Goal: Transaction & Acquisition: Book appointment/travel/reservation

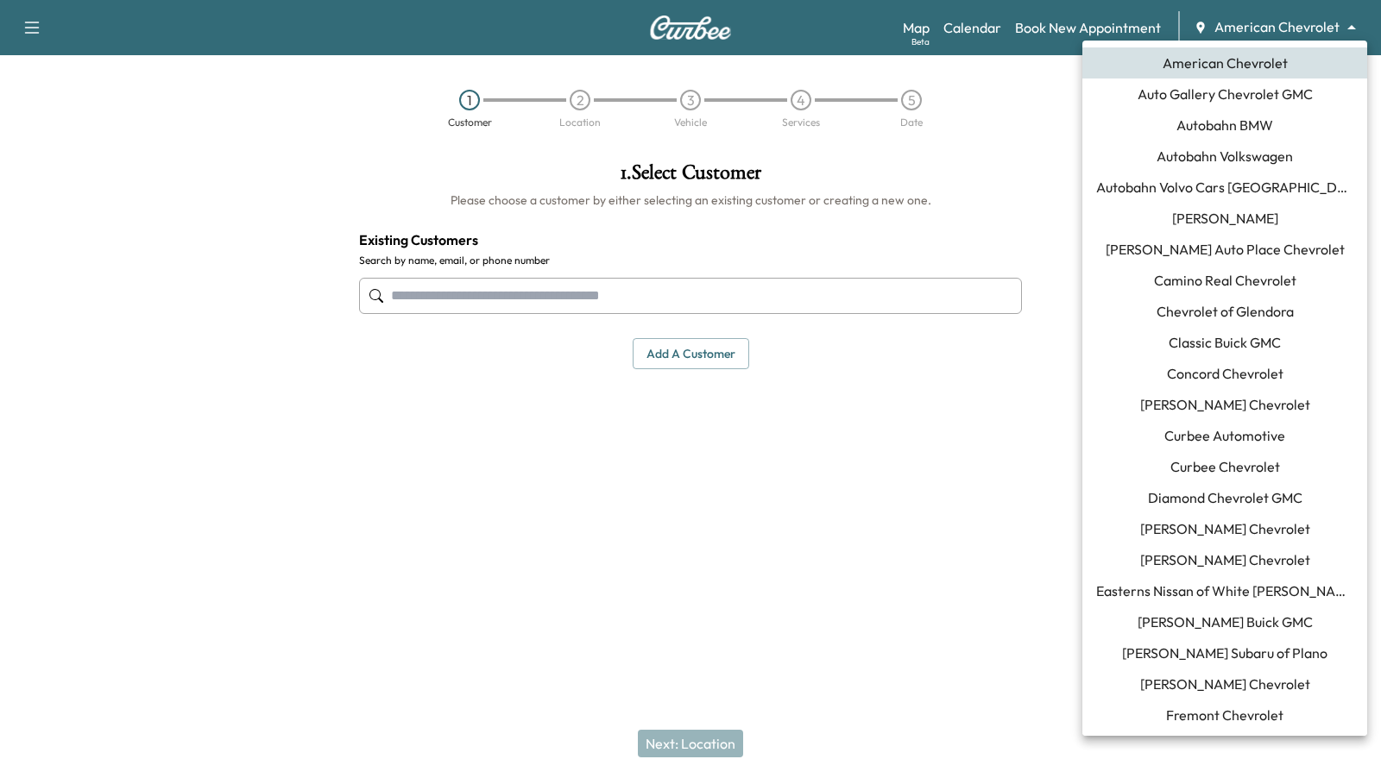
click at [1352, 24] on body "Support Log Out Map Beta Calendar Book New Appointment American Chevrolet *****…" at bounding box center [690, 389] width 1381 height 778
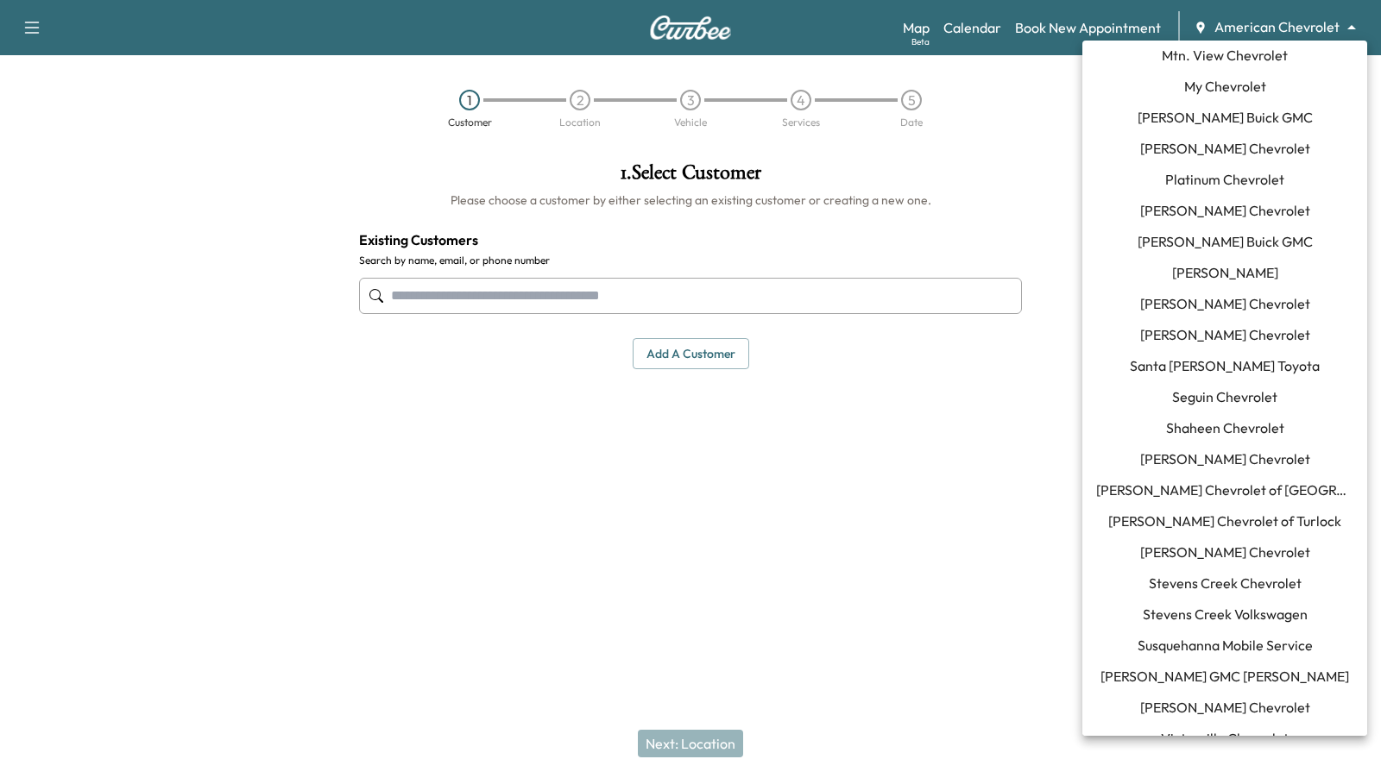
scroll to position [1368, 0]
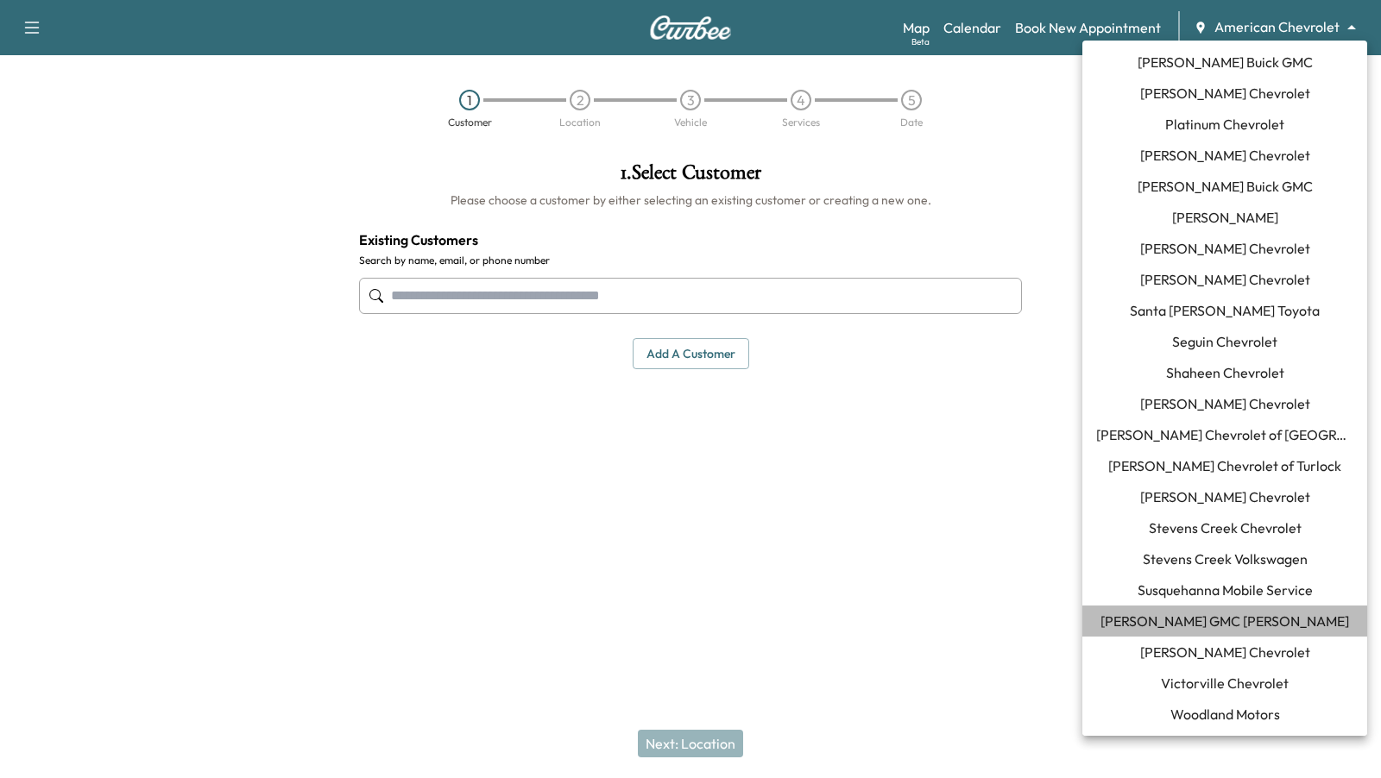
click at [1223, 630] on span "[PERSON_NAME] GMC [PERSON_NAME]" at bounding box center [1224, 621] width 249 height 21
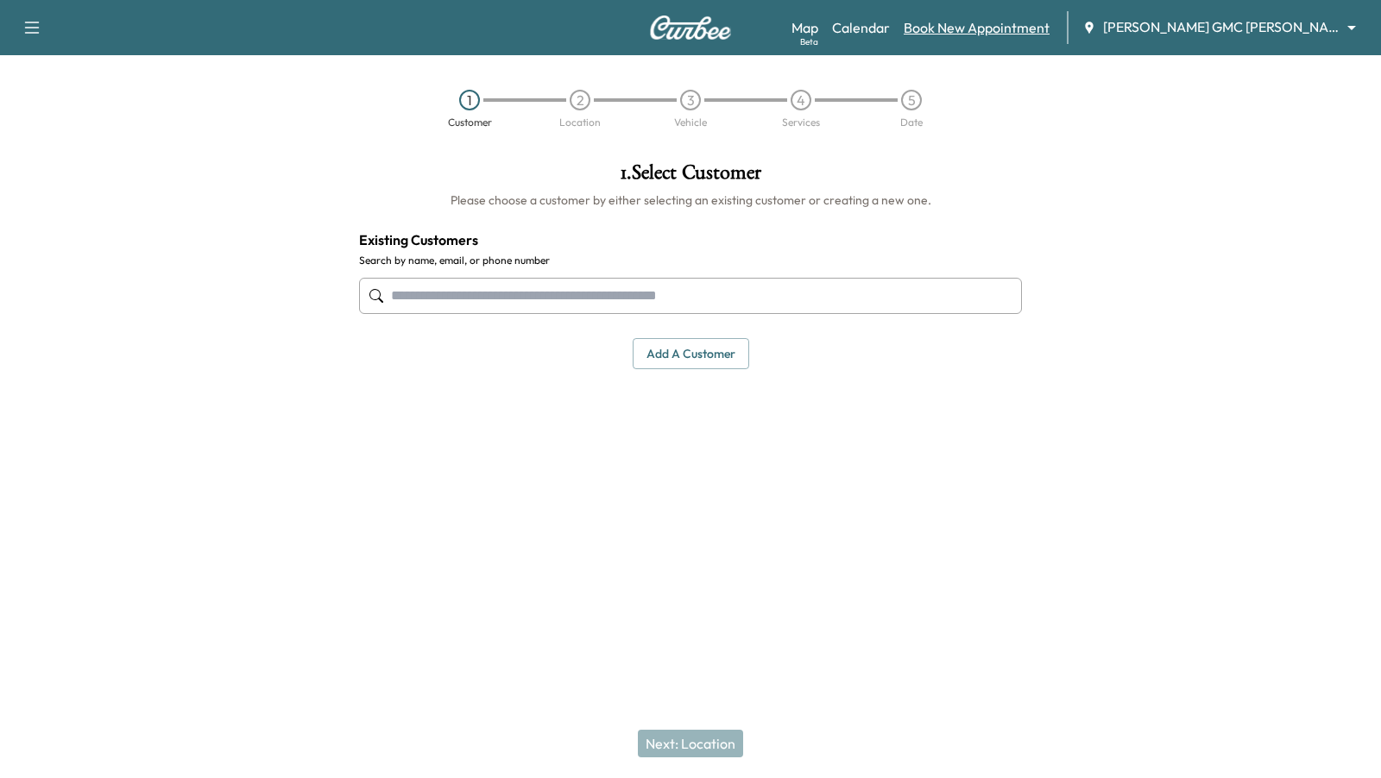
click at [980, 27] on link "Book New Appointment" at bounding box center [977, 27] width 146 height 21
click at [879, 287] on input "text" at bounding box center [690, 296] width 663 height 36
type input "*"
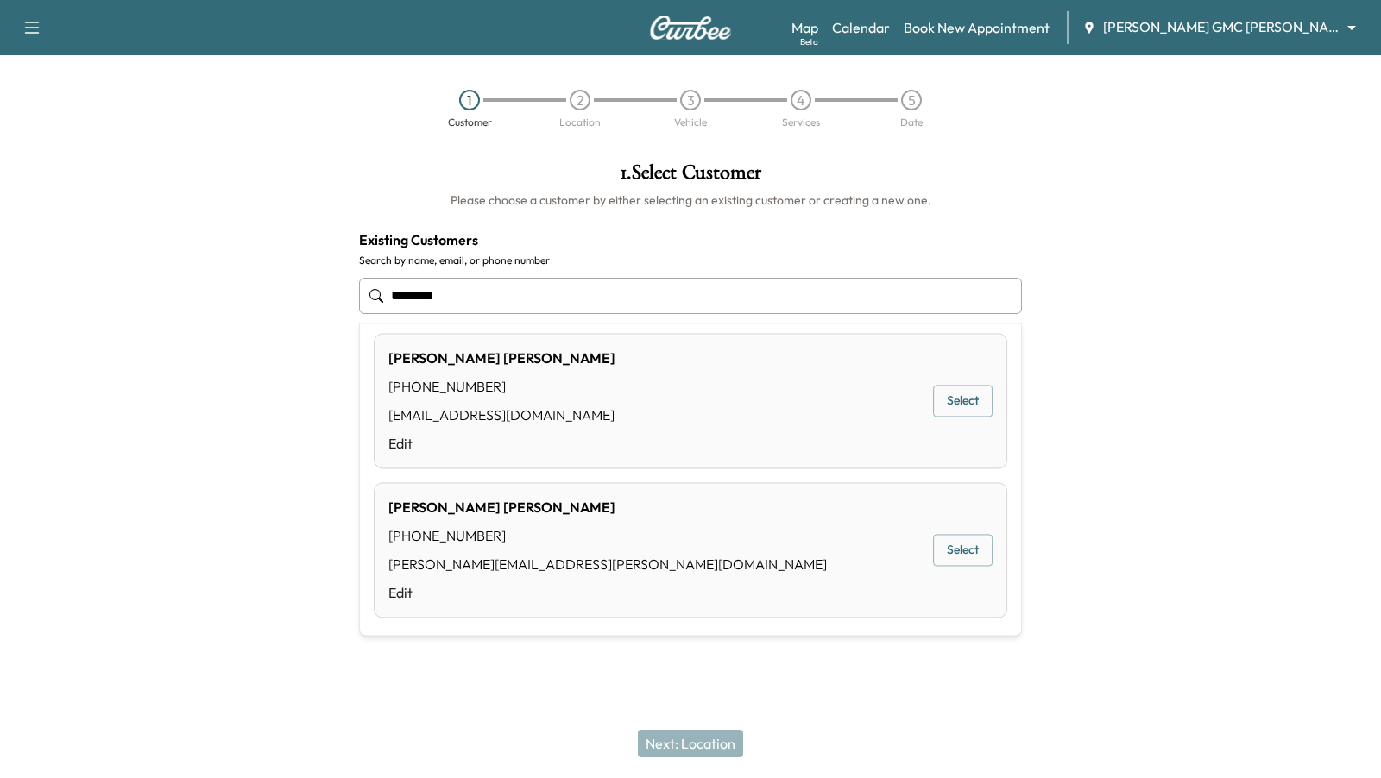
scroll to position [0, 0]
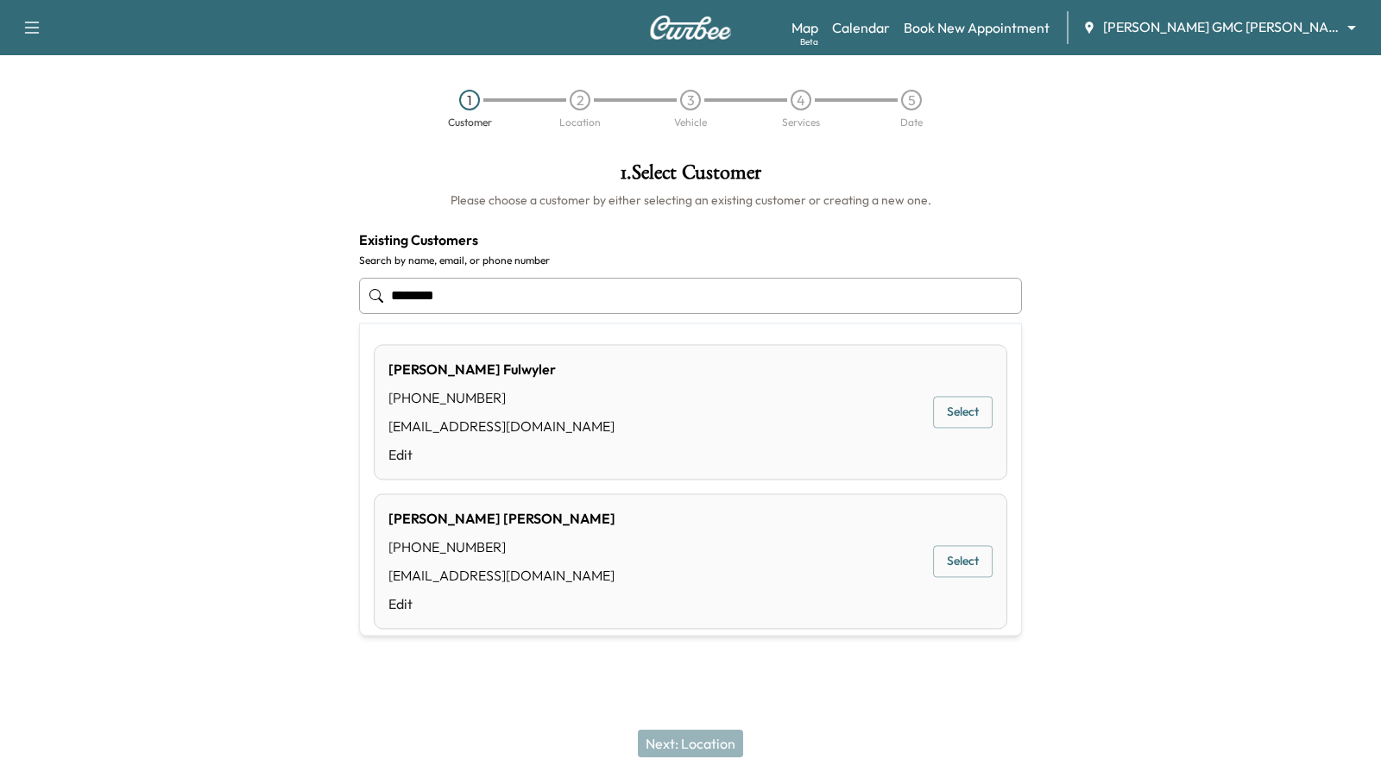
type input "********"
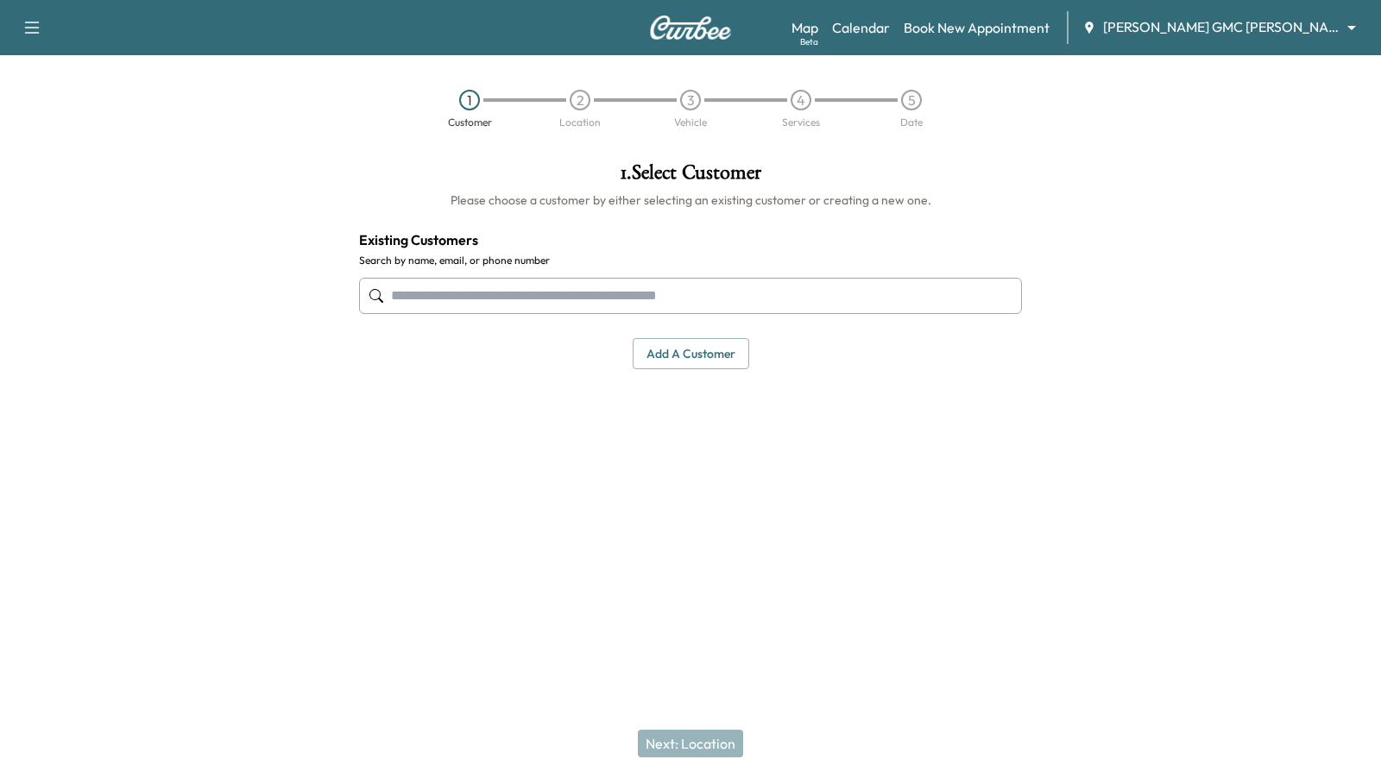
click at [556, 289] on input "text" at bounding box center [690, 296] width 663 height 36
type input "*"
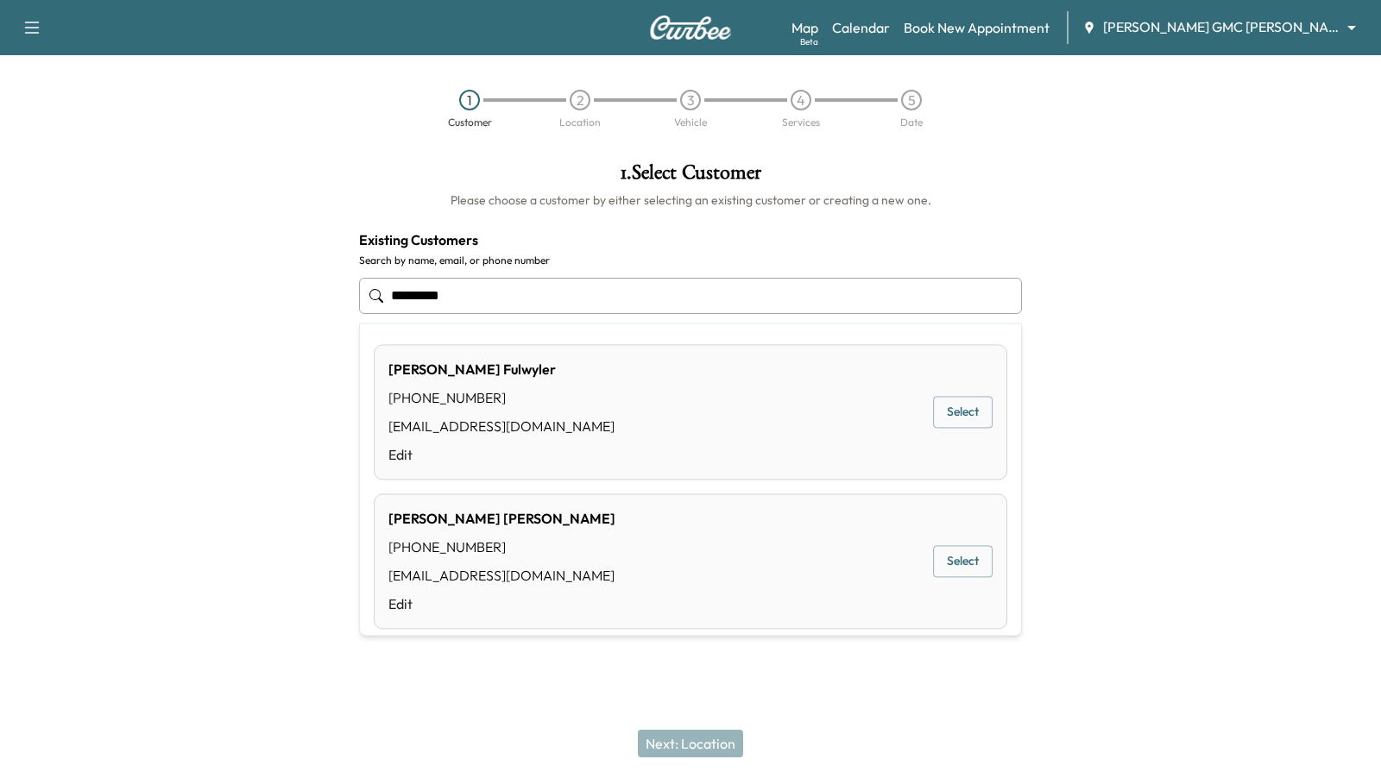
type input "*********"
click at [485, 299] on input "**********" at bounding box center [690, 296] width 663 height 36
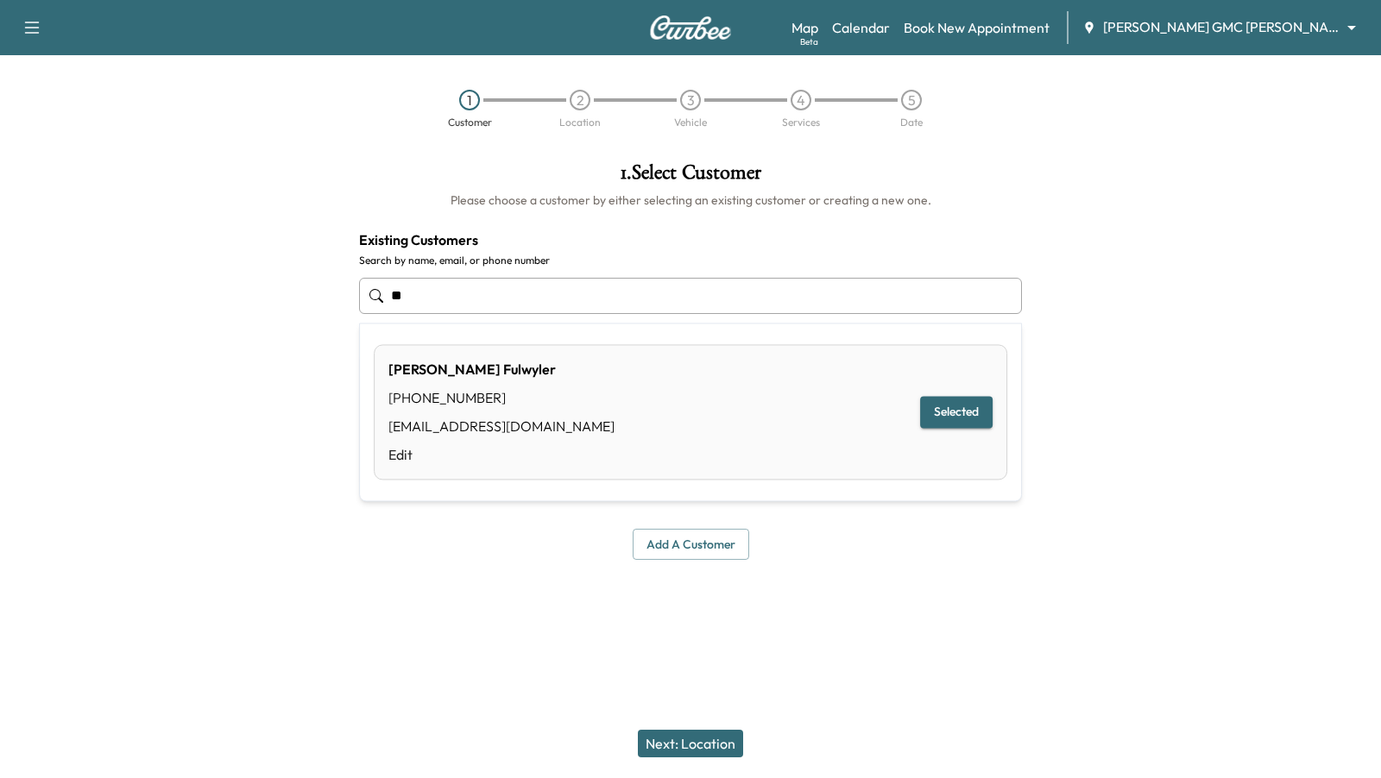
type input "*"
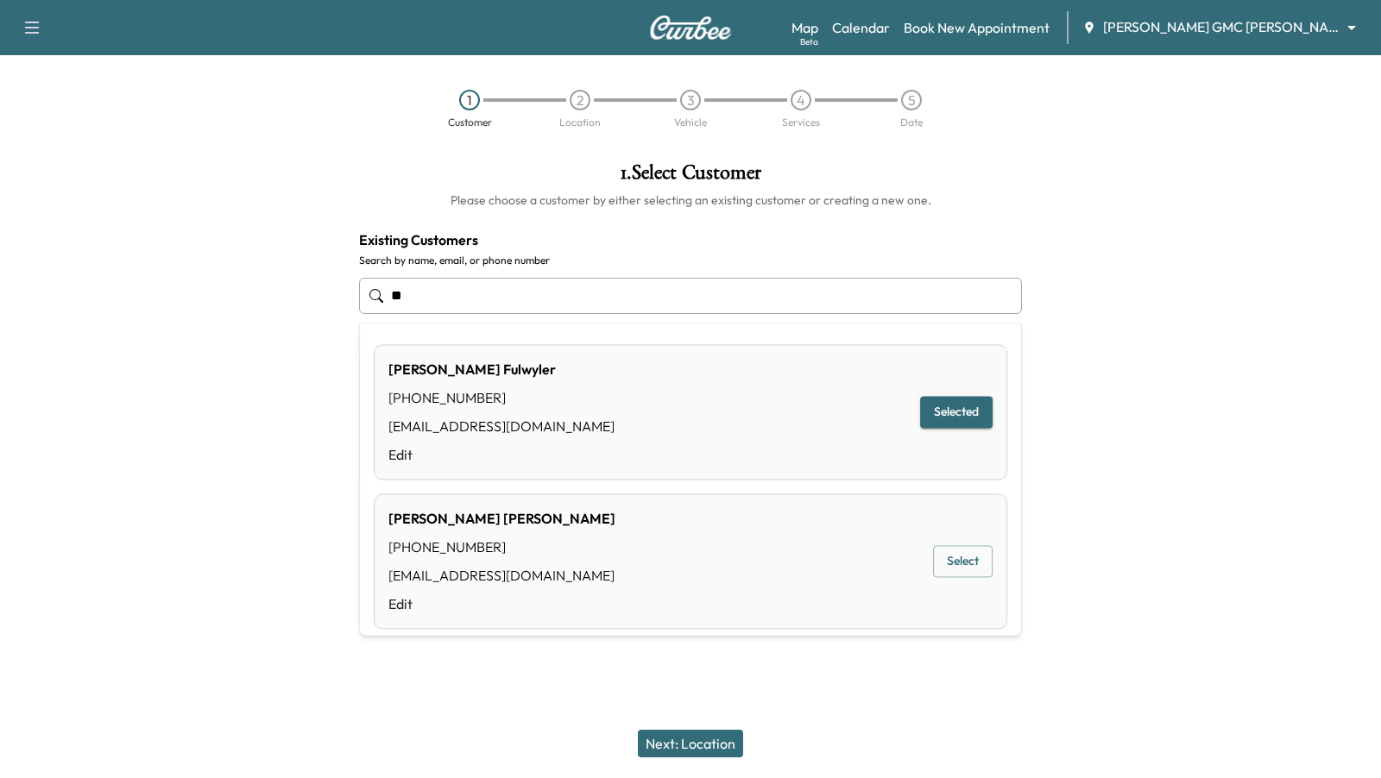
type input "*"
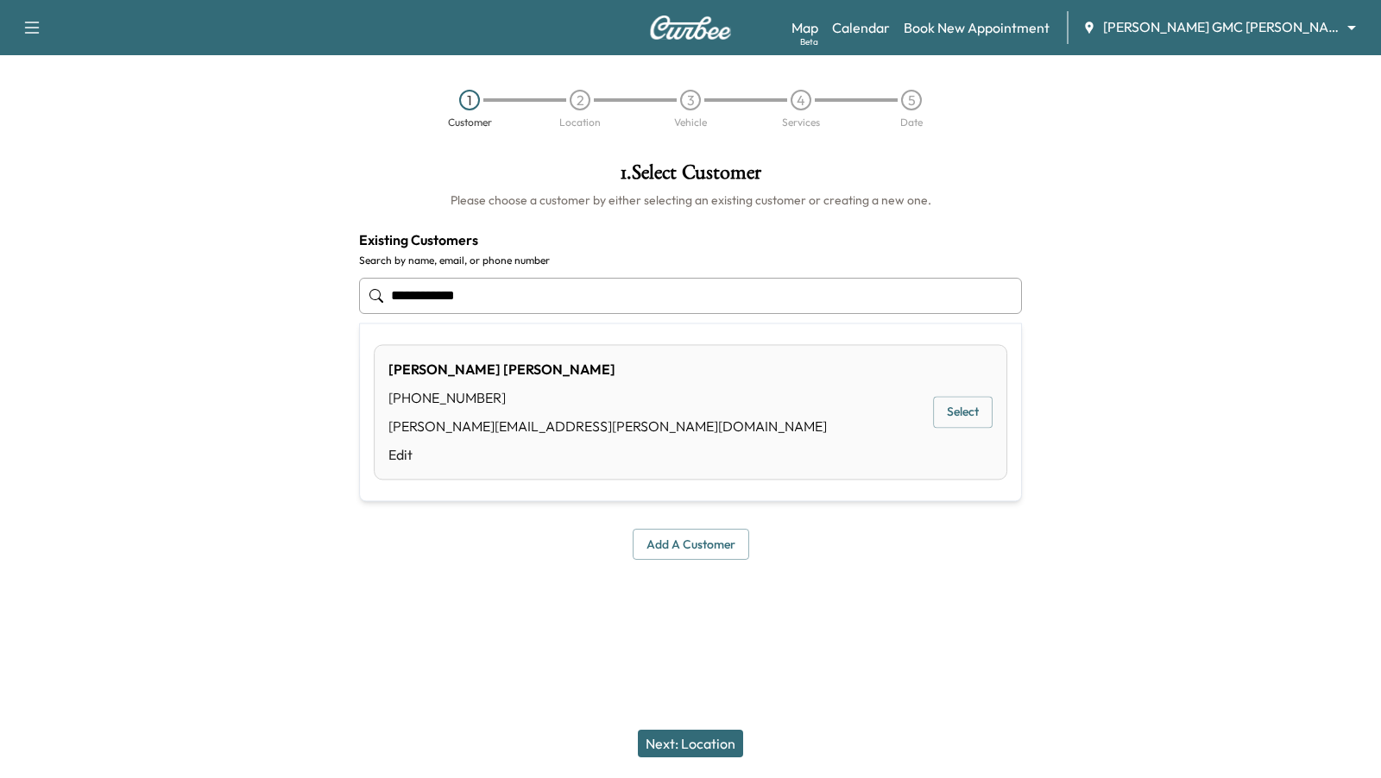
click at [968, 408] on button "Select" at bounding box center [963, 413] width 60 height 32
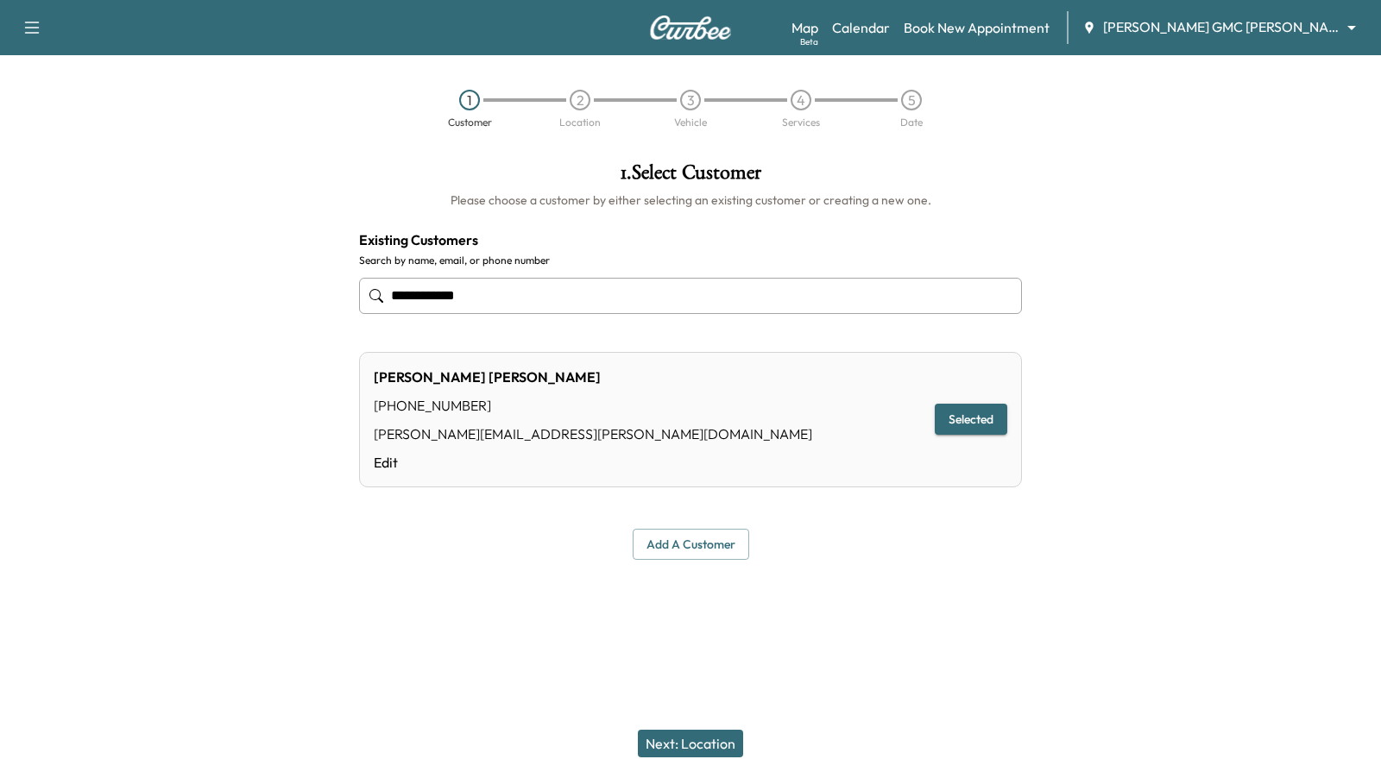
type input "**********"
click at [665, 743] on button "Next: Location" at bounding box center [690, 744] width 105 height 28
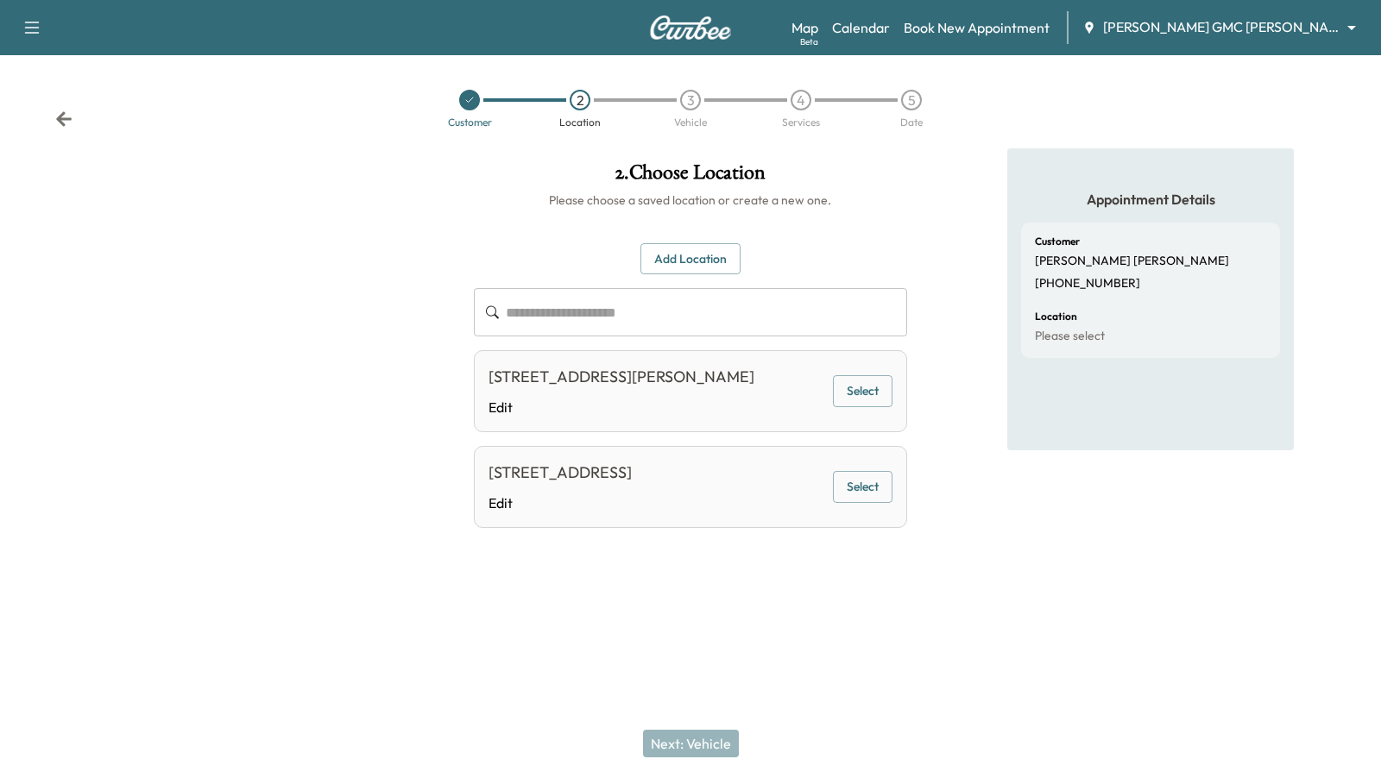
click at [667, 252] on button "Add Location" at bounding box center [690, 259] width 100 height 32
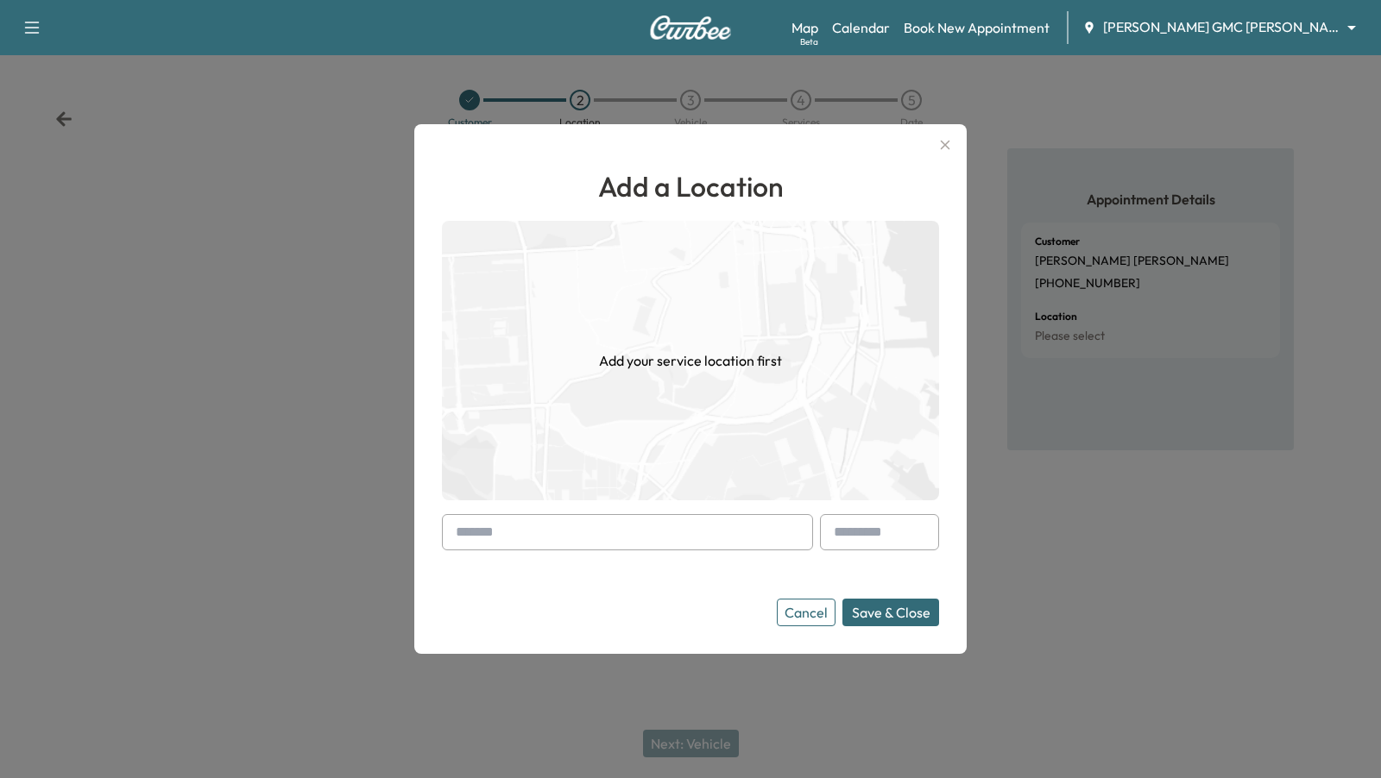
click at [604, 539] on input "text" at bounding box center [627, 532] width 371 height 36
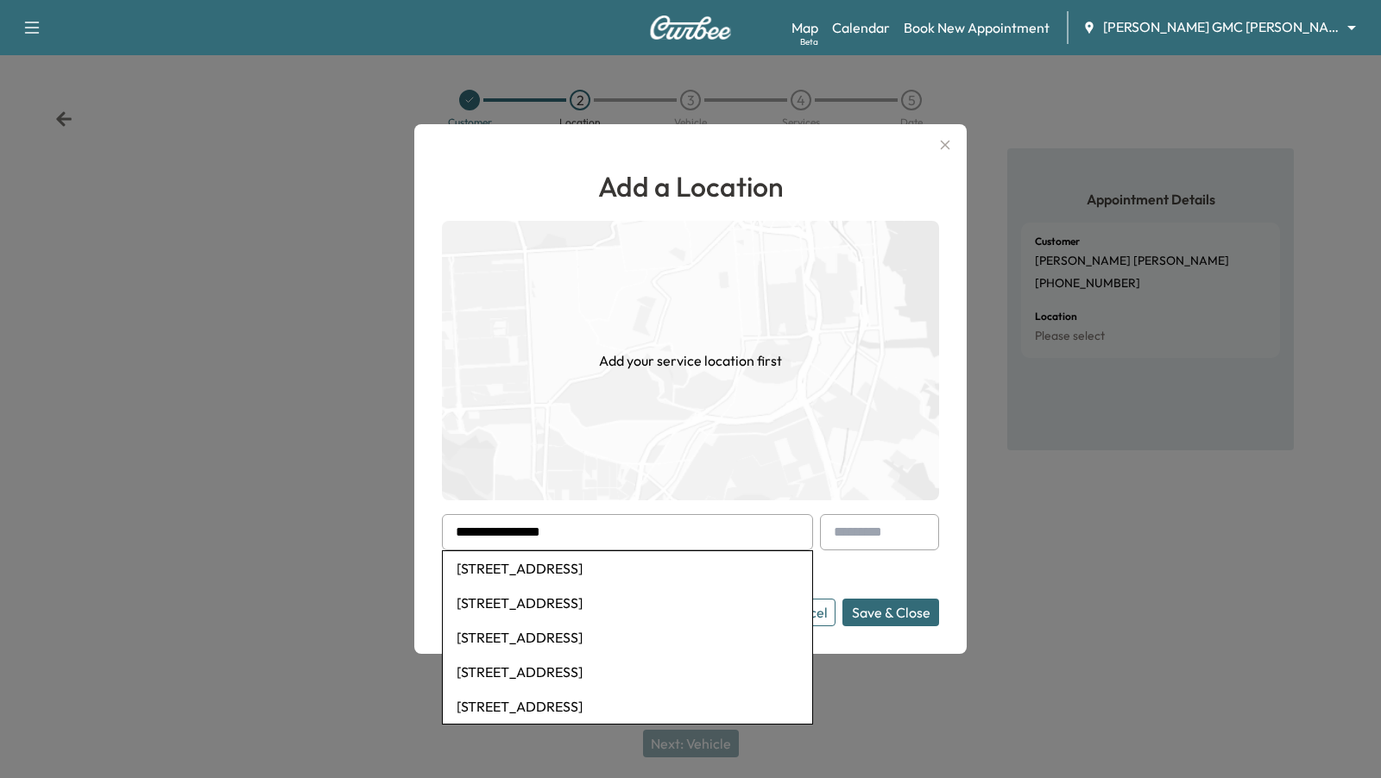
click at [570, 570] on li "[STREET_ADDRESS]" at bounding box center [627, 568] width 369 height 35
type input "**********"
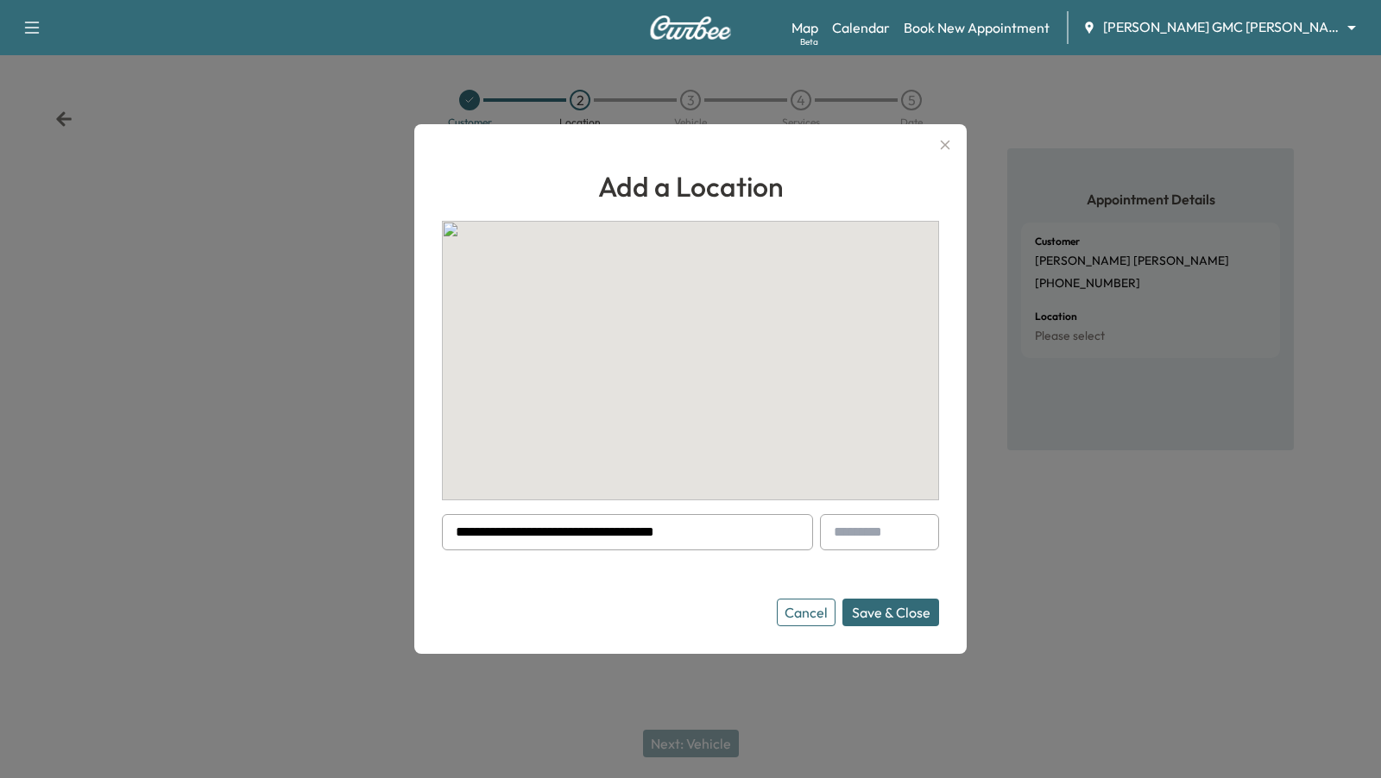
click at [904, 621] on button "Save & Close" at bounding box center [890, 613] width 97 height 28
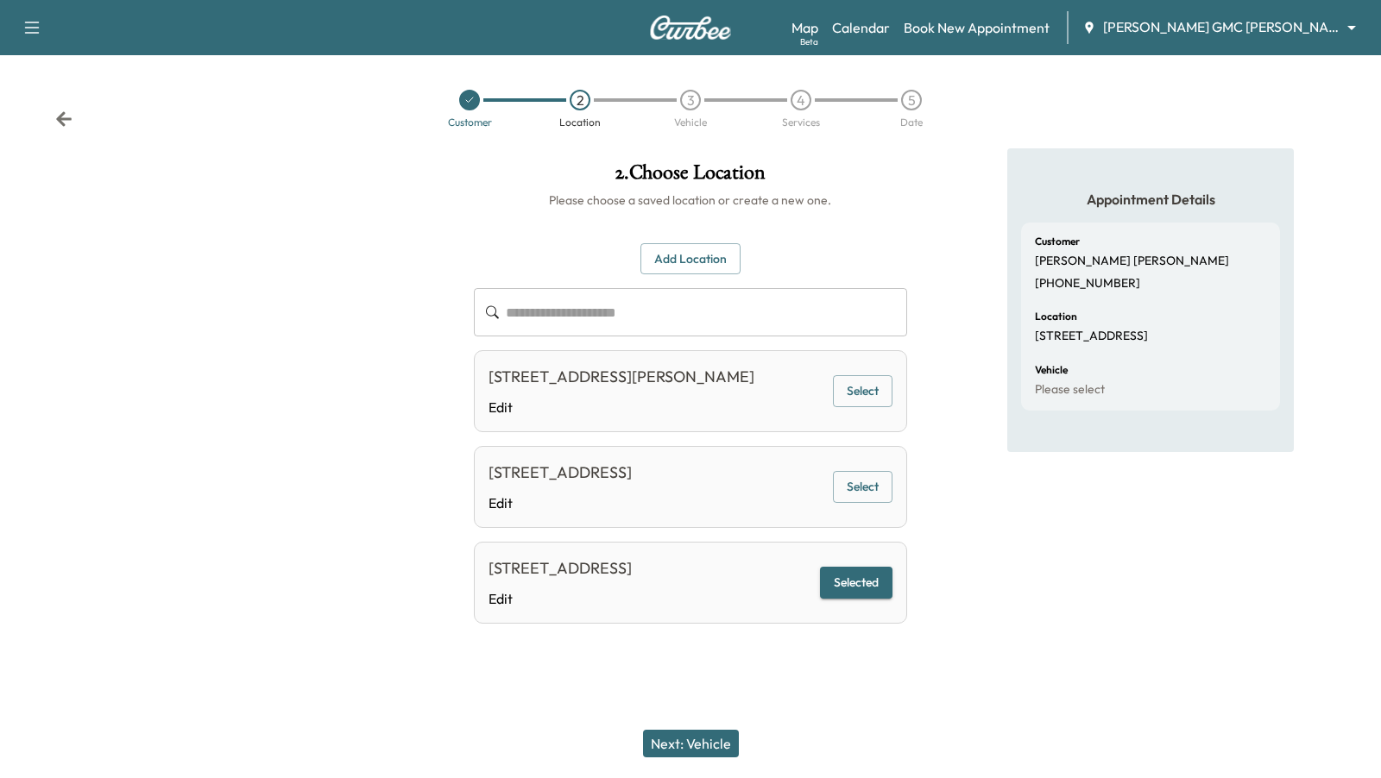
click at [692, 741] on button "Next: Vehicle" at bounding box center [691, 744] width 96 height 28
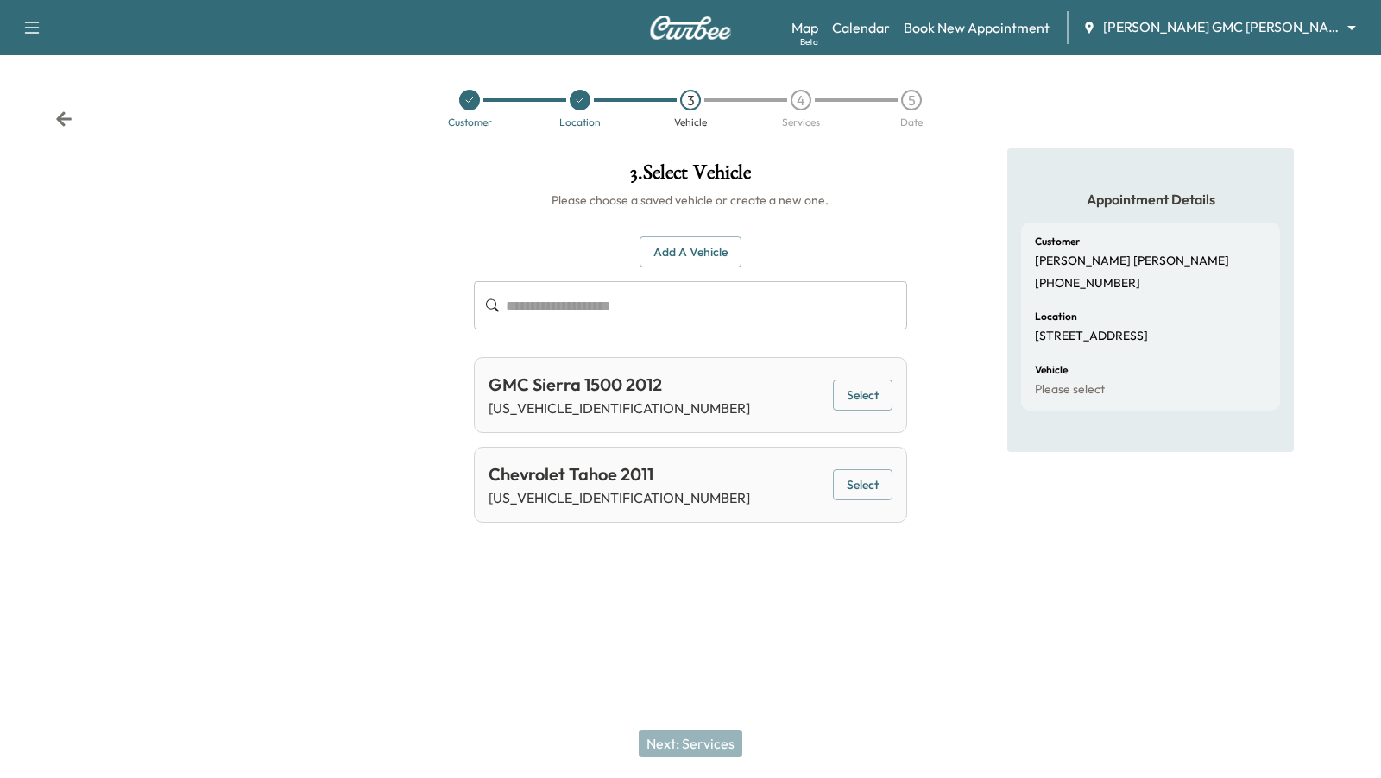
click at [696, 249] on button "Add a Vehicle" at bounding box center [691, 252] width 102 height 32
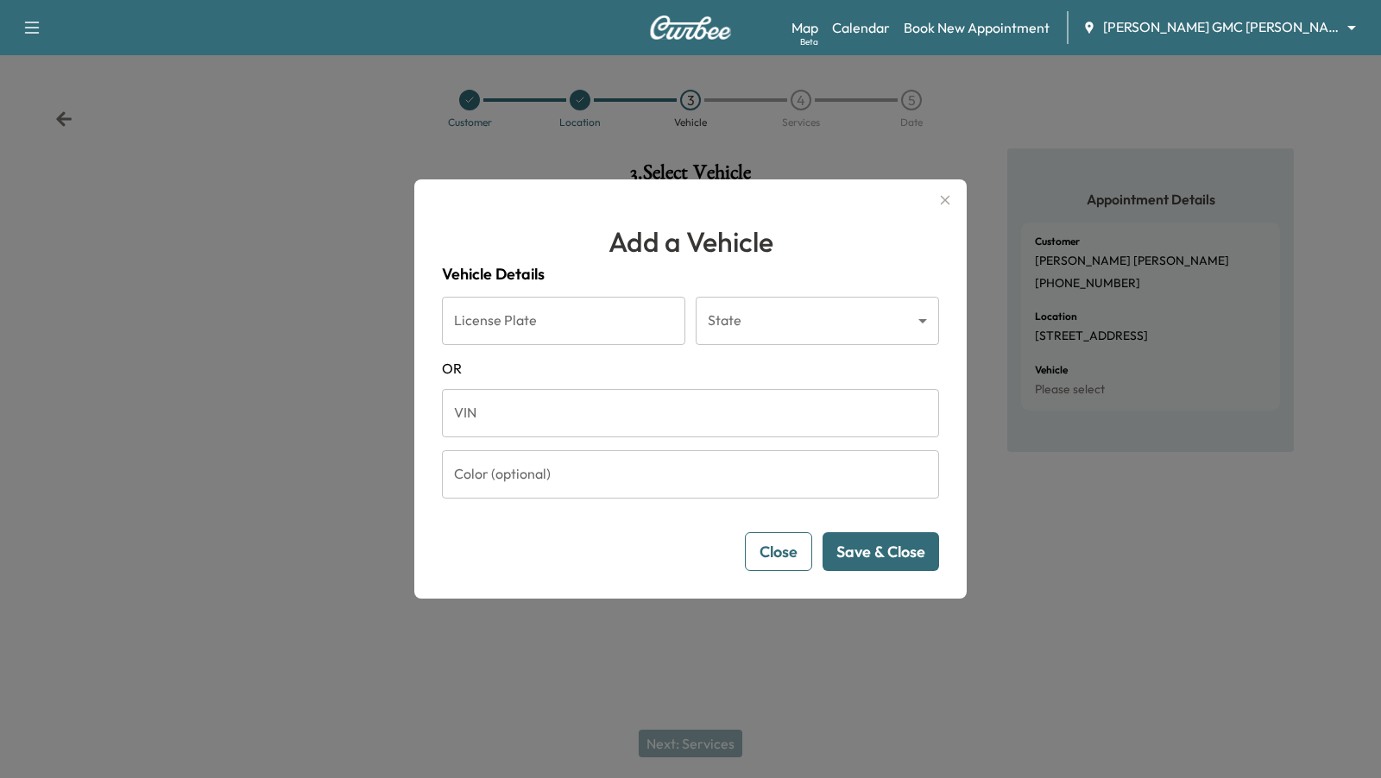
click at [589, 423] on input "VIN" at bounding box center [690, 413] width 497 height 48
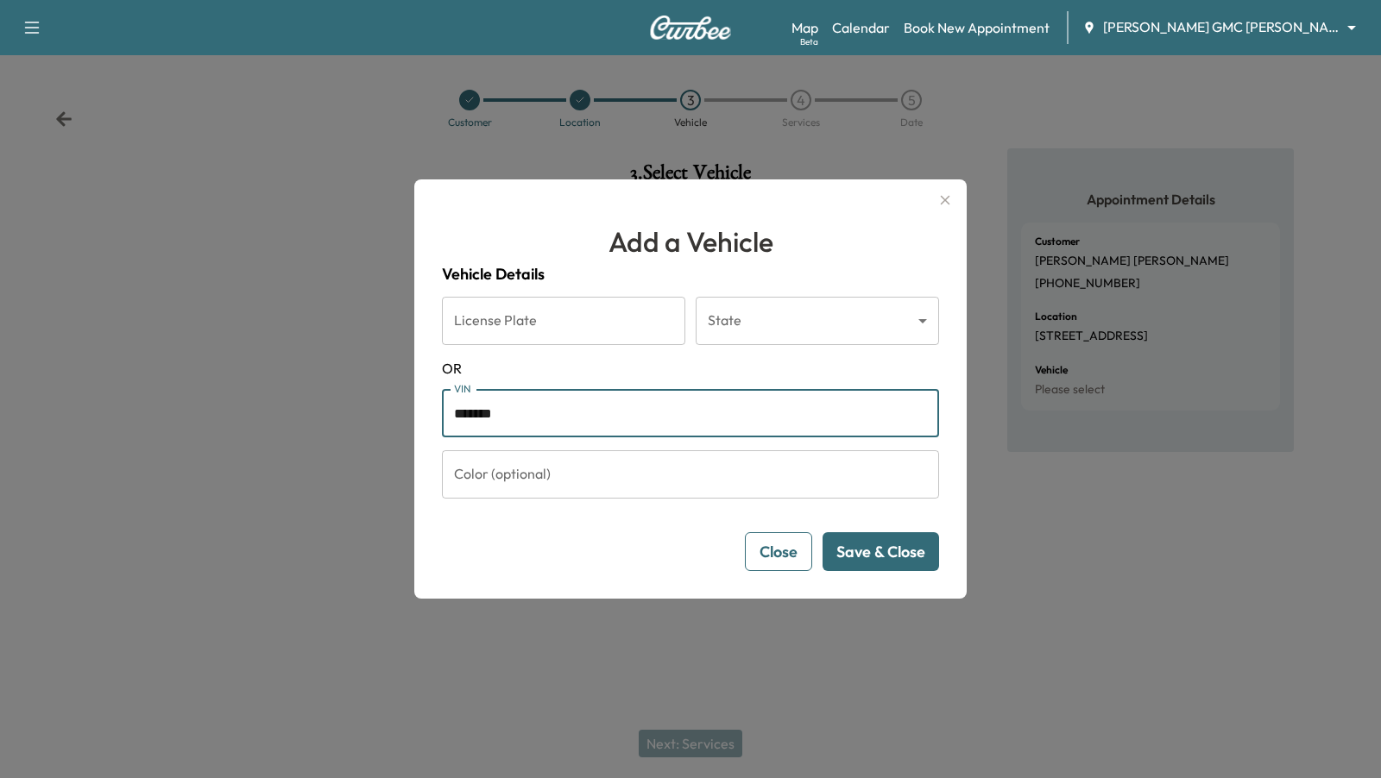
click at [479, 411] on input "*******" at bounding box center [690, 413] width 497 height 48
click at [504, 415] on input "*******" at bounding box center [690, 413] width 497 height 48
type input "**********"
click at [866, 557] on button "Save & Close" at bounding box center [880, 552] width 117 height 39
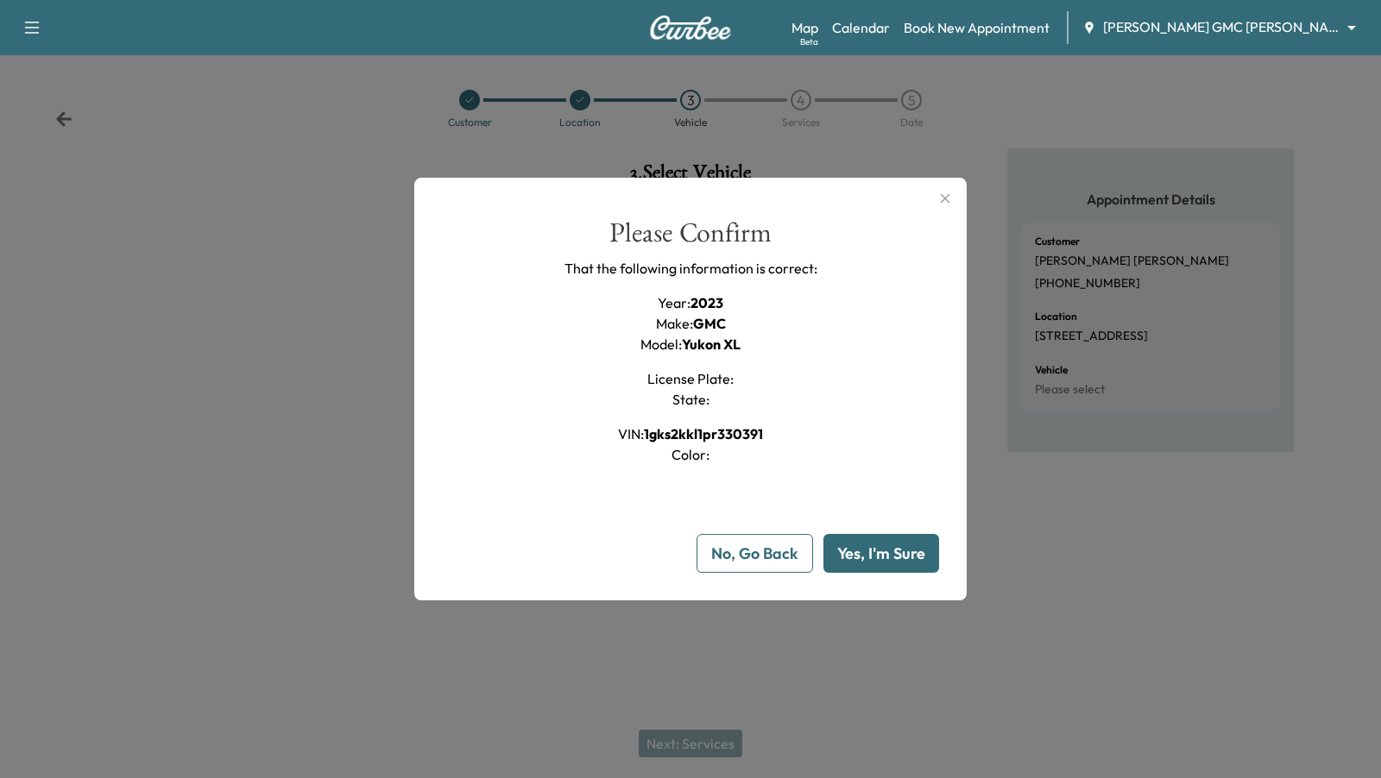
click at [872, 557] on button "Yes, I'm Sure" at bounding box center [881, 553] width 116 height 39
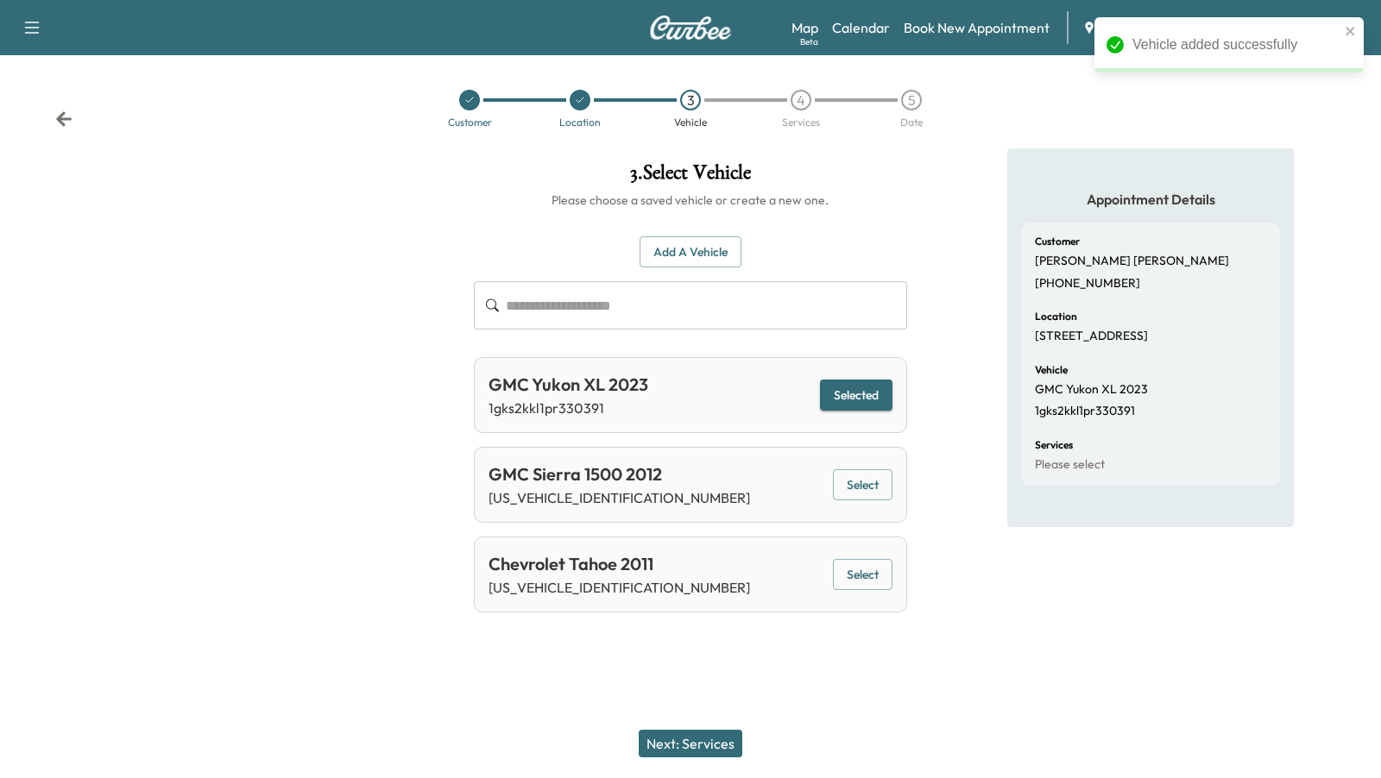
click at [697, 747] on button "Next: Services" at bounding box center [691, 744] width 104 height 28
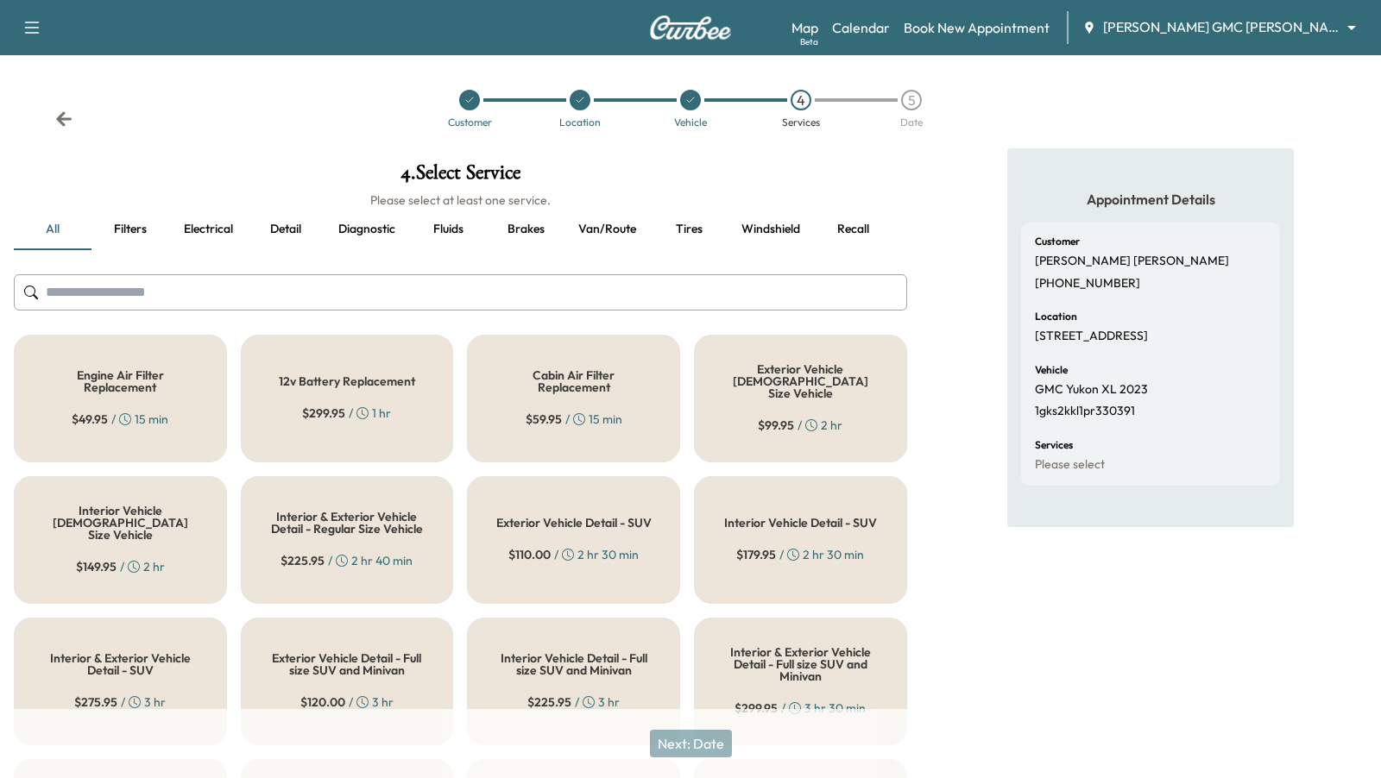
click at [621, 205] on h6 "Please select at least one service." at bounding box center [460, 200] width 893 height 17
click at [283, 230] on button "Detail" at bounding box center [286, 229] width 78 height 41
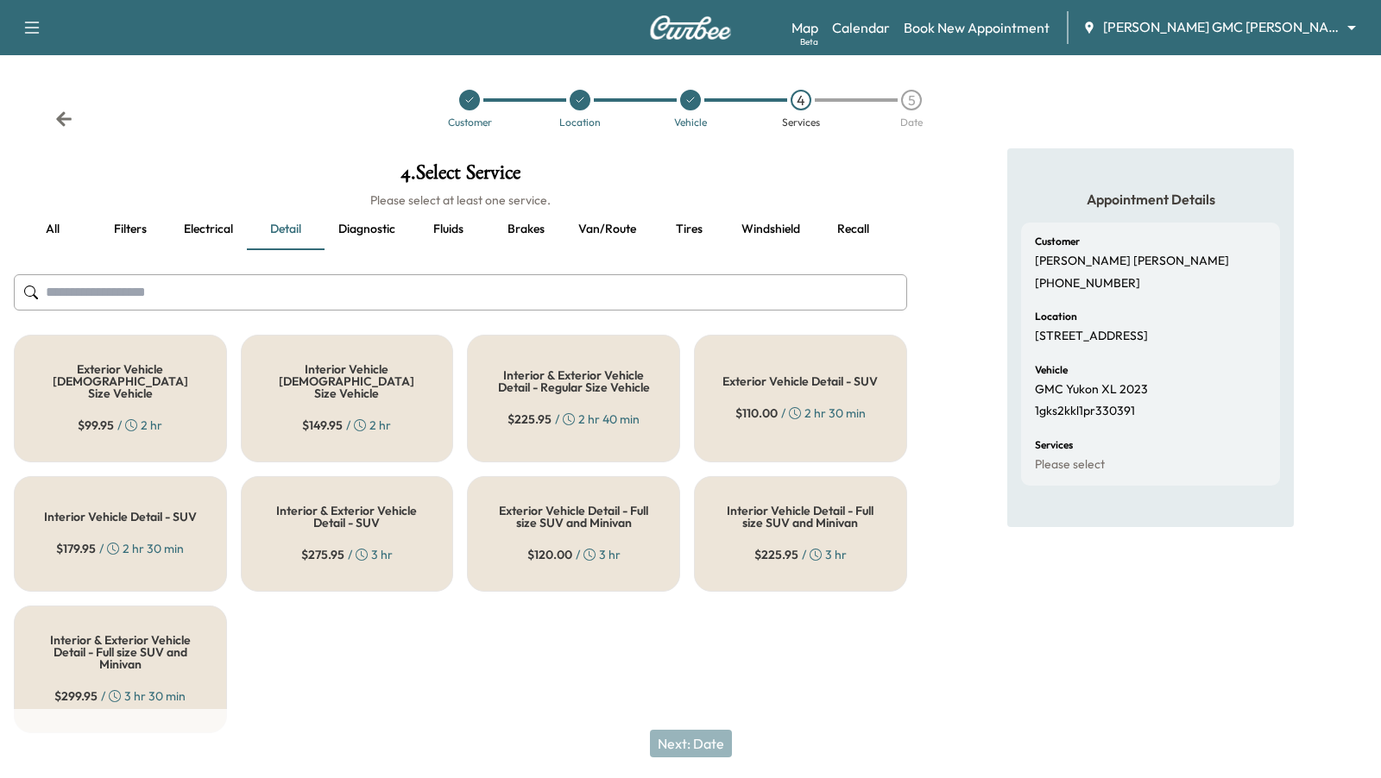
click at [542, 379] on h5 "Interior & Exterior Vehicle Detail - Regular Size Vehicle" at bounding box center [573, 381] width 156 height 24
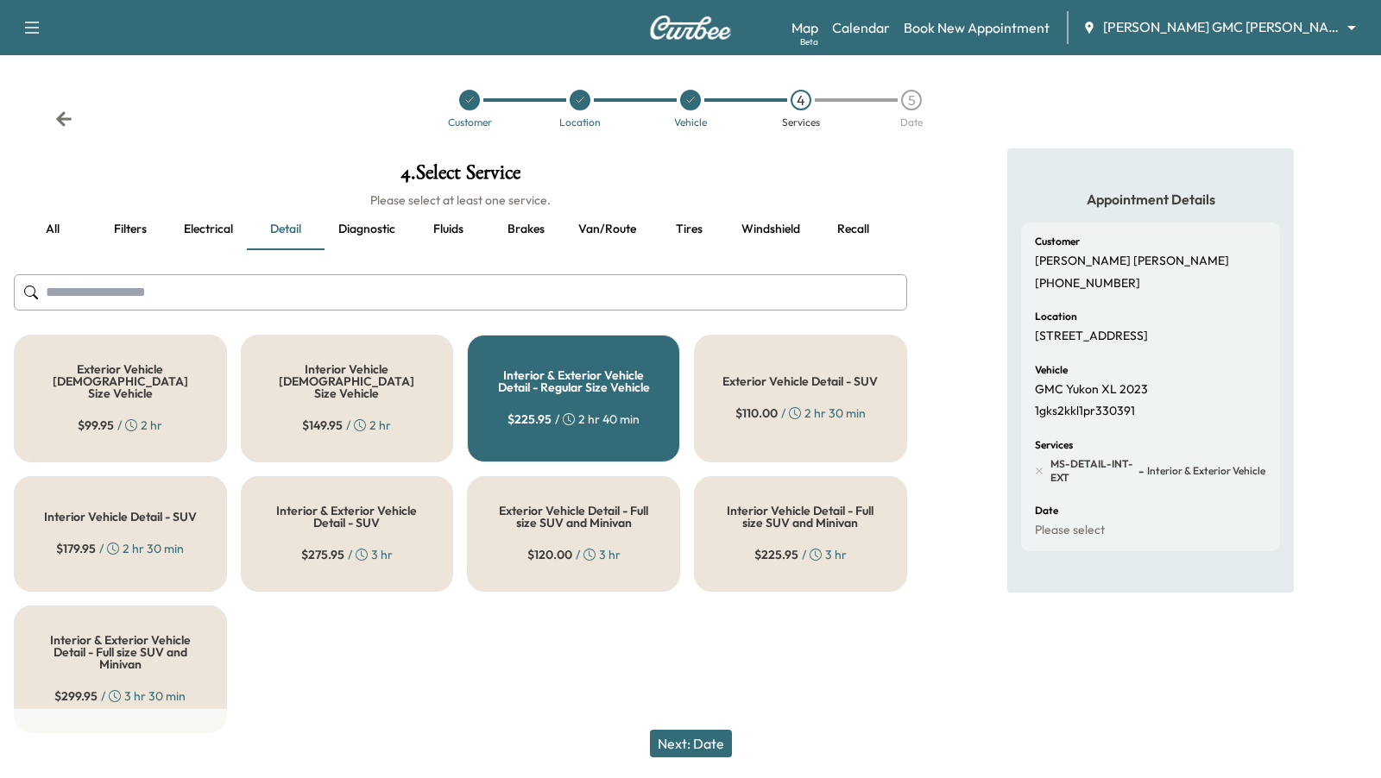
click at [856, 226] on button "Recall" at bounding box center [853, 229] width 78 height 41
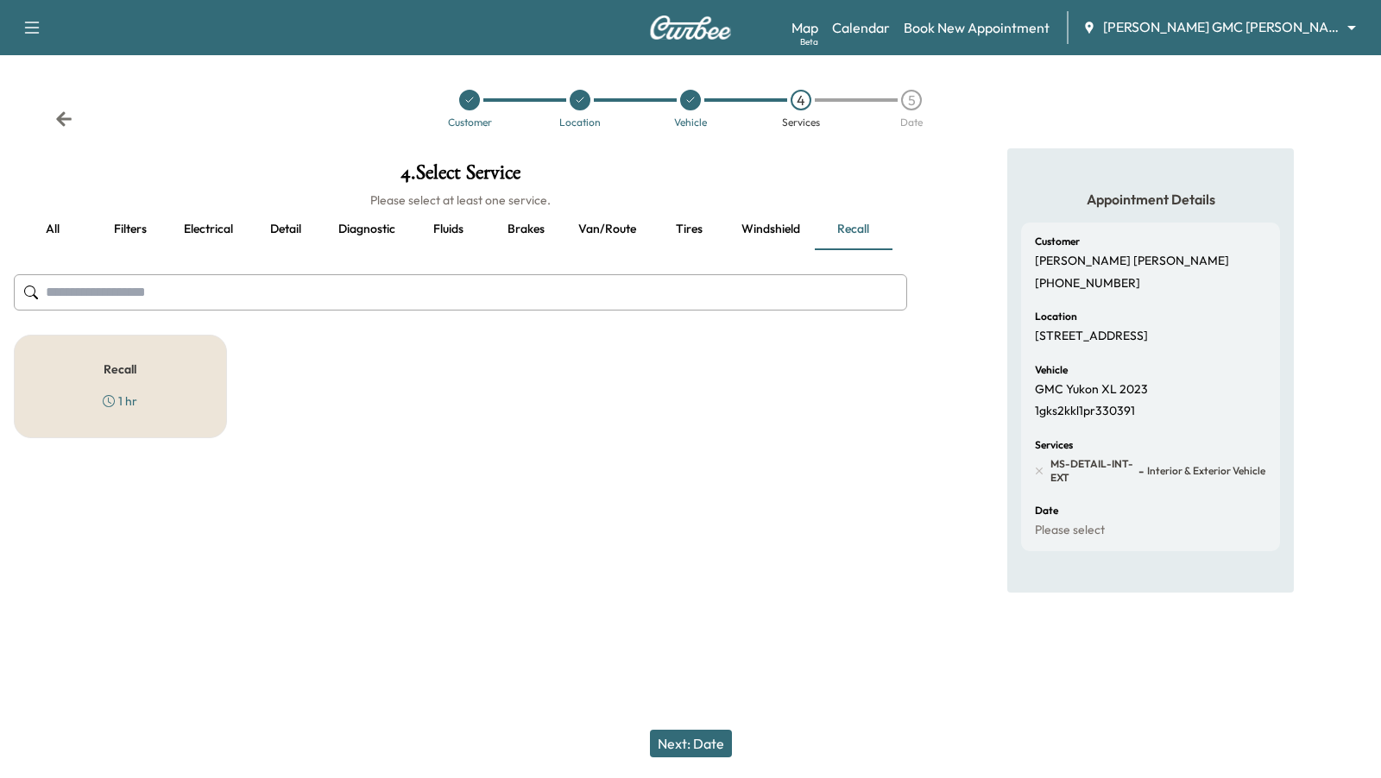
click at [125, 364] on h5 "Recall" at bounding box center [120, 369] width 33 height 12
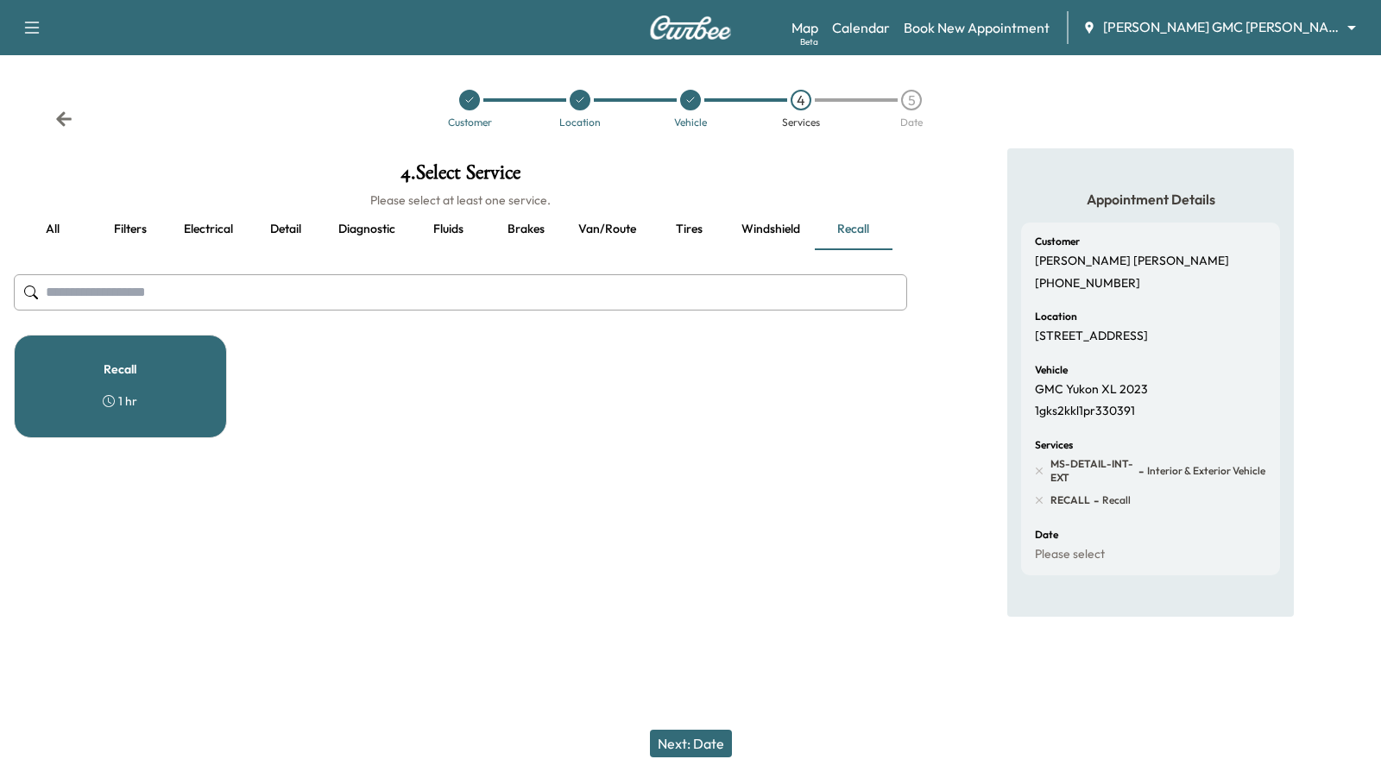
click at [450, 235] on button "Fluids" at bounding box center [448, 229] width 78 height 41
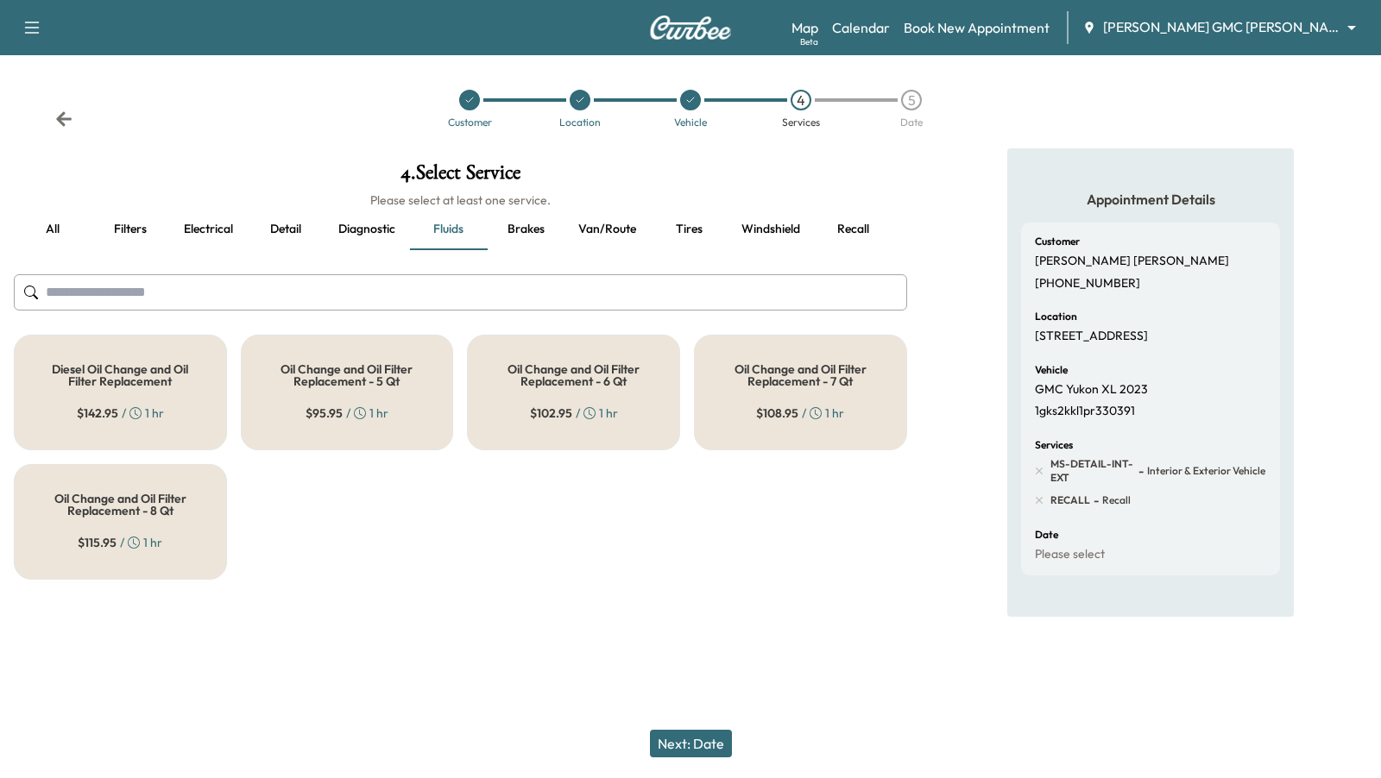
click at [82, 493] on h5 "Oil Change and Oil Filter Replacement - 8 Qt" at bounding box center [120, 505] width 156 height 24
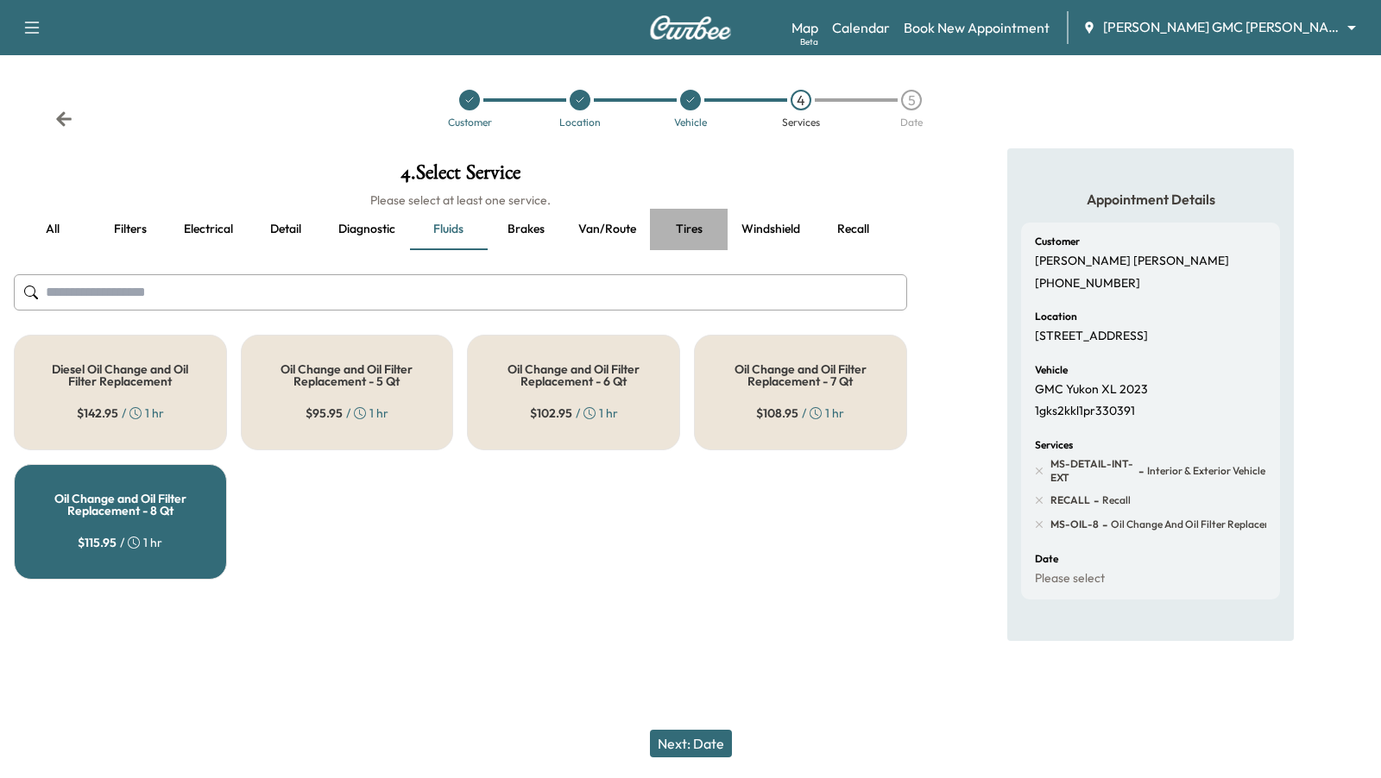
click at [693, 232] on button "Tires" at bounding box center [689, 229] width 78 height 41
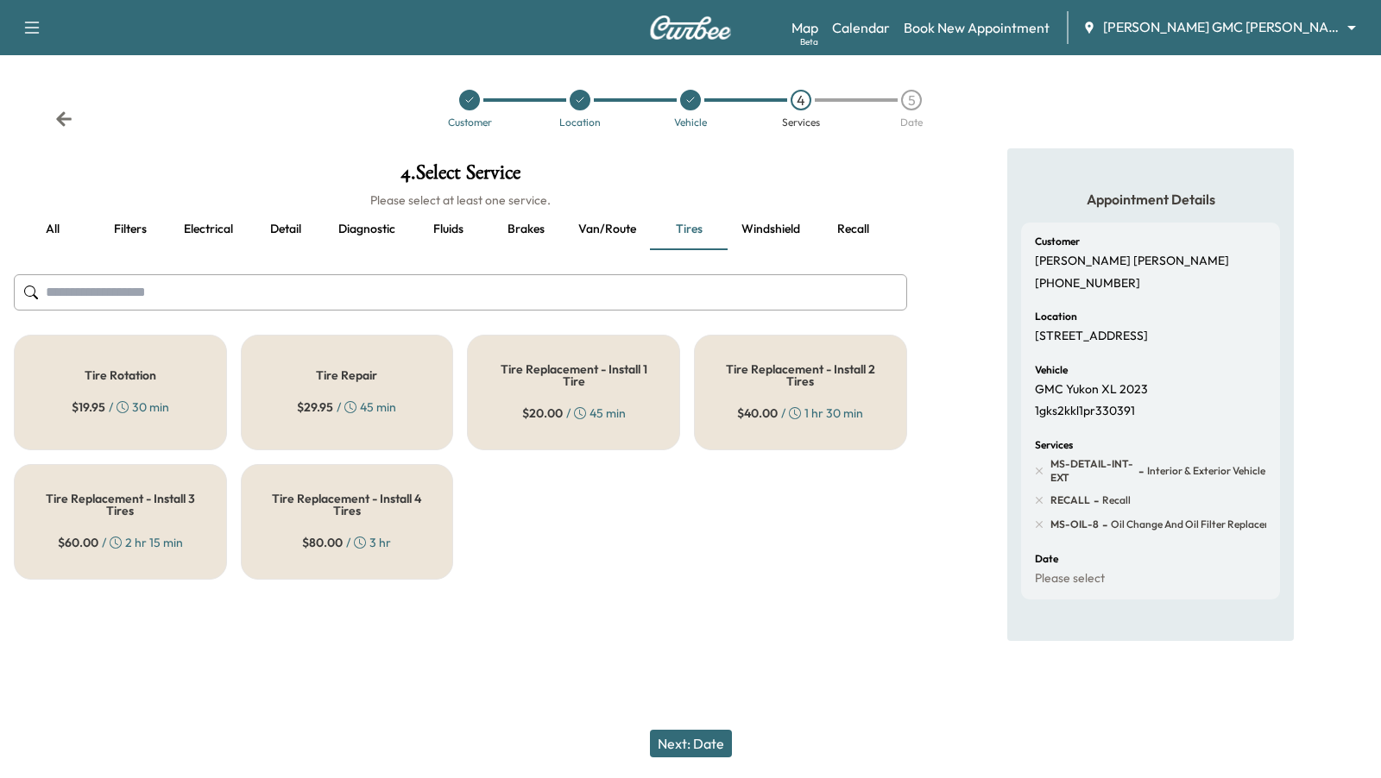
click at [109, 378] on h5 "Tire Rotation" at bounding box center [121, 375] width 72 height 12
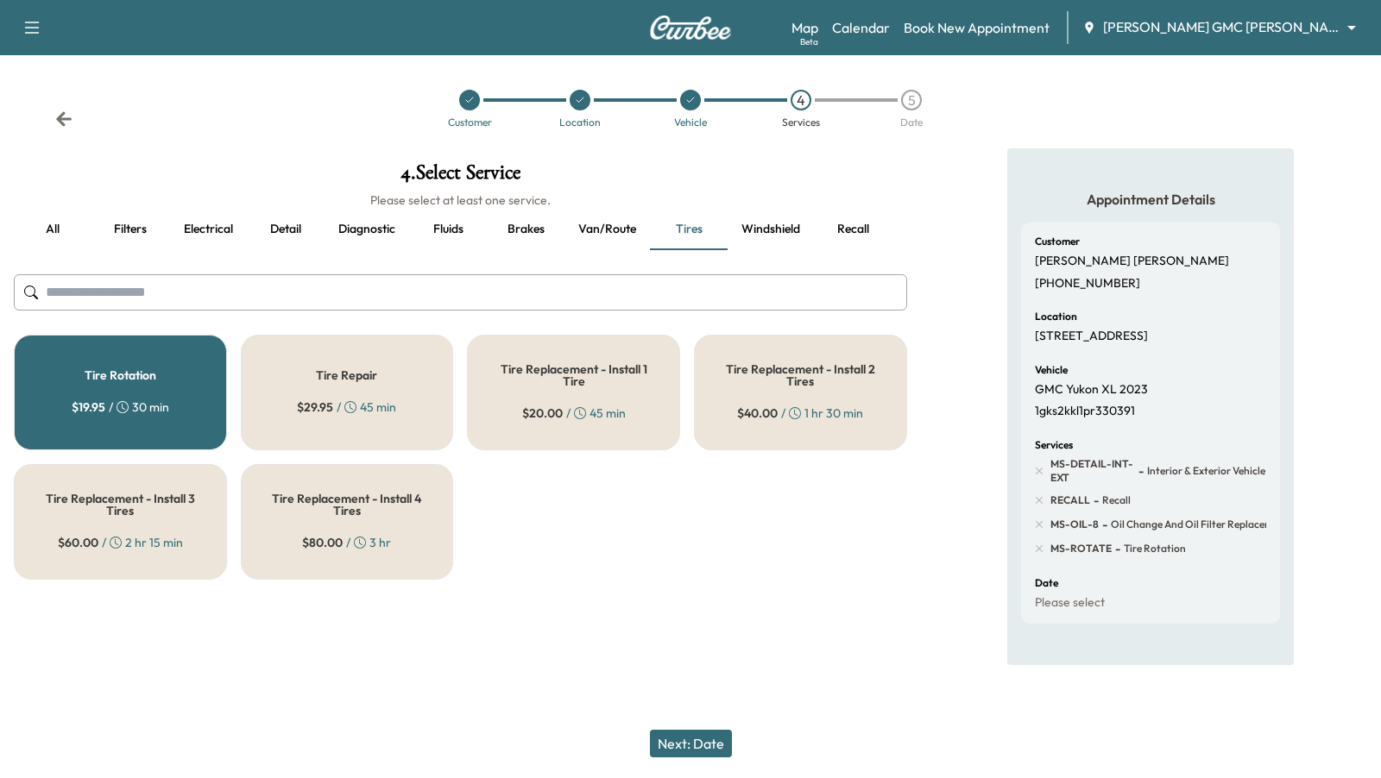
click at [673, 745] on button "Next: Date" at bounding box center [691, 744] width 82 height 28
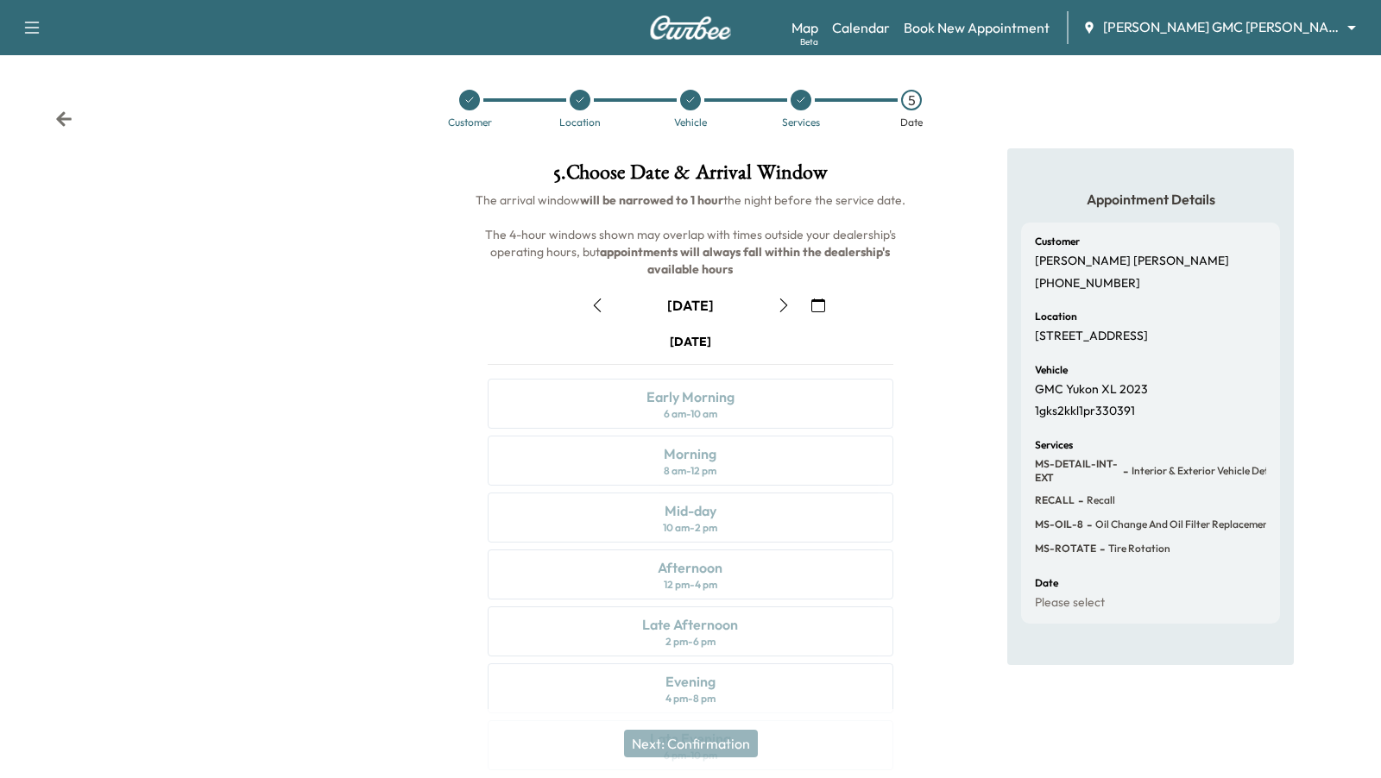
click at [785, 304] on icon "button" at bounding box center [784, 306] width 14 height 14
click at [797, 110] on div "Services" at bounding box center [801, 109] width 110 height 38
click at [797, 100] on icon at bounding box center [800, 100] width 7 height 5
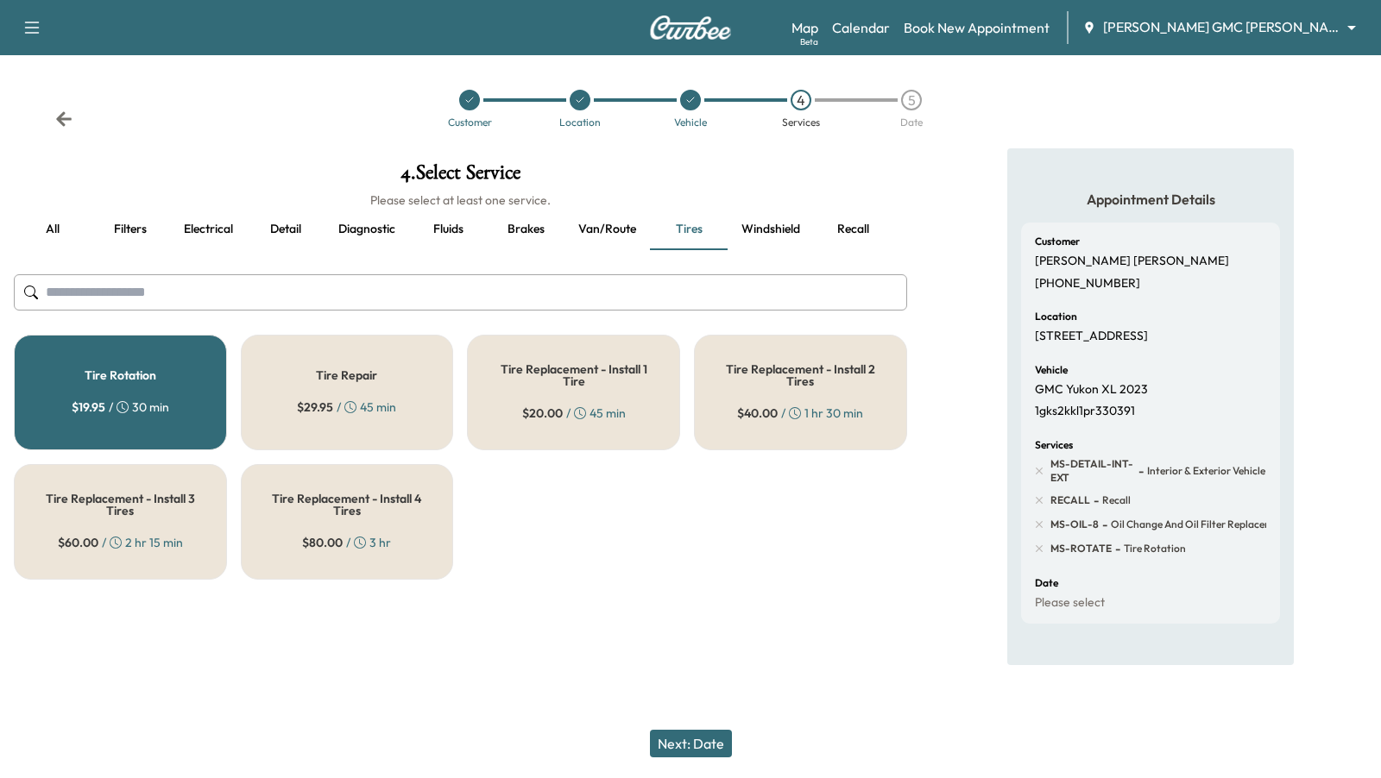
click at [293, 233] on button "Detail" at bounding box center [286, 229] width 78 height 41
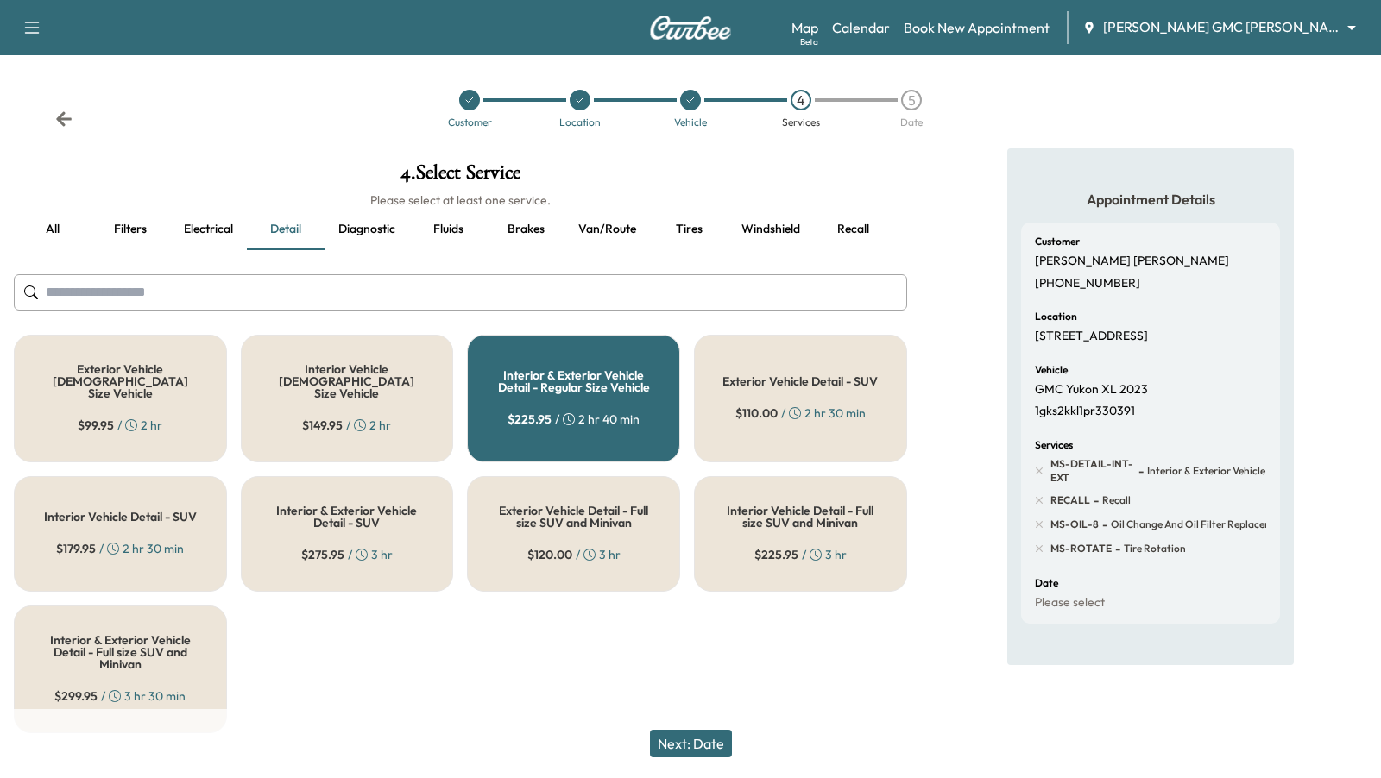
click at [608, 382] on h5 "Interior & Exterior Vehicle Detail - Regular Size Vehicle" at bounding box center [573, 381] width 156 height 24
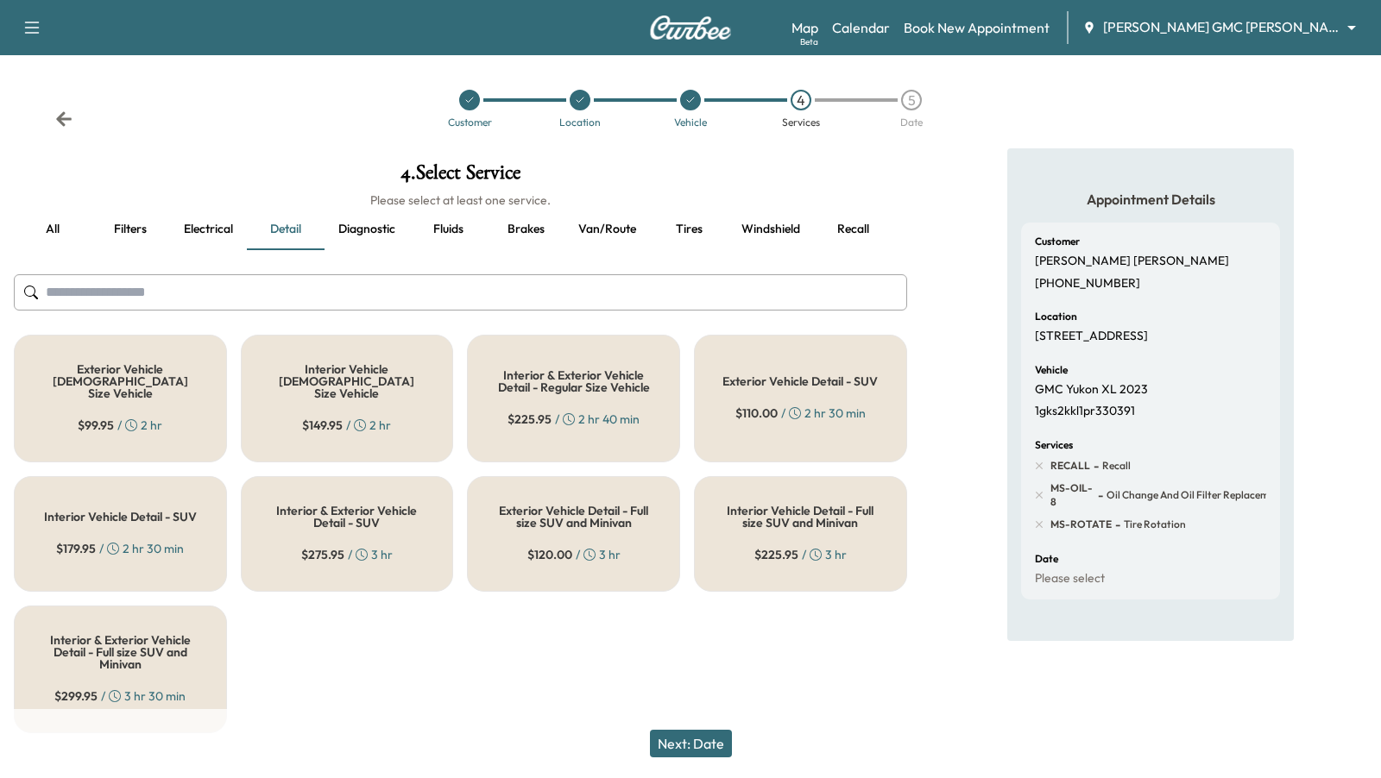
click at [690, 752] on button "Next: Date" at bounding box center [691, 744] width 82 height 28
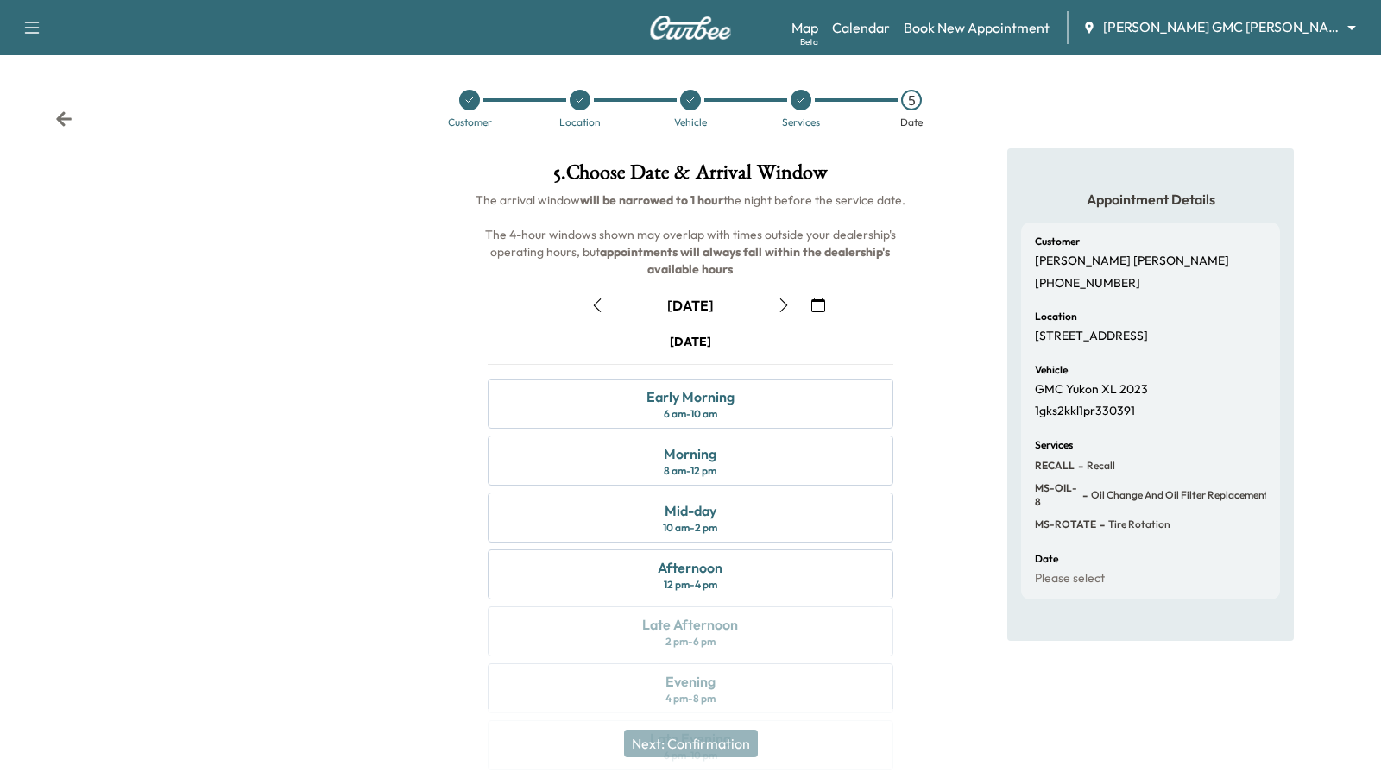
click at [689, 98] on icon at bounding box center [690, 100] width 10 height 10
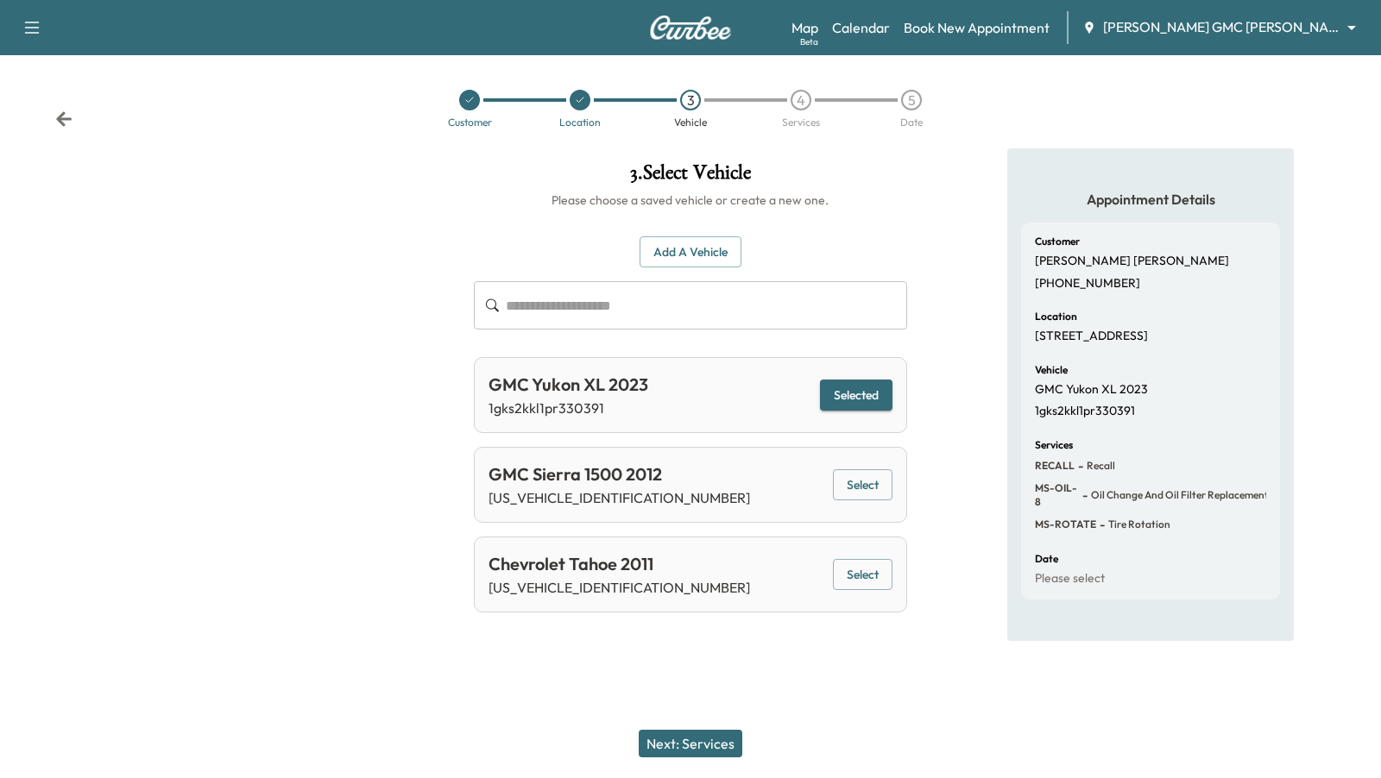
click at [804, 99] on div "4" at bounding box center [801, 100] width 21 height 21
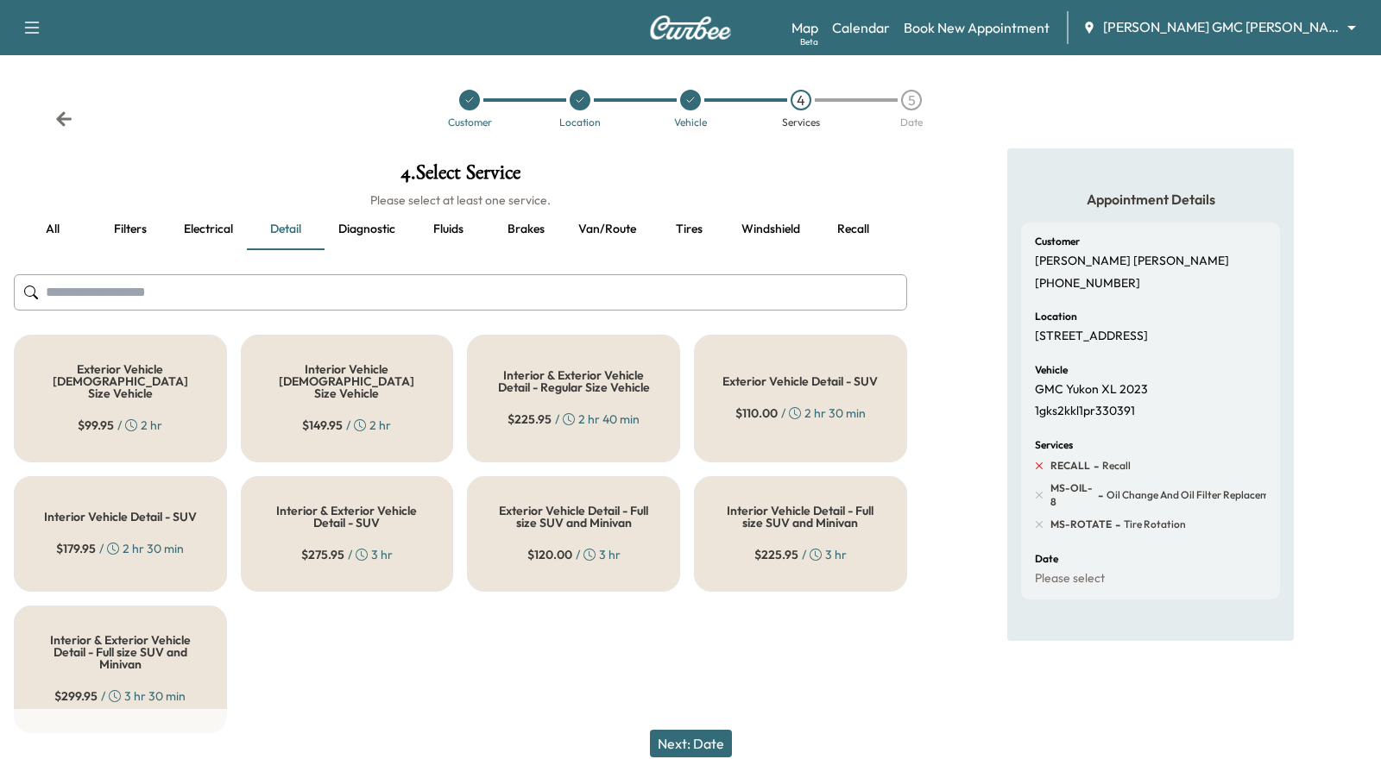
click at [1040, 460] on icon at bounding box center [1039, 466] width 16 height 16
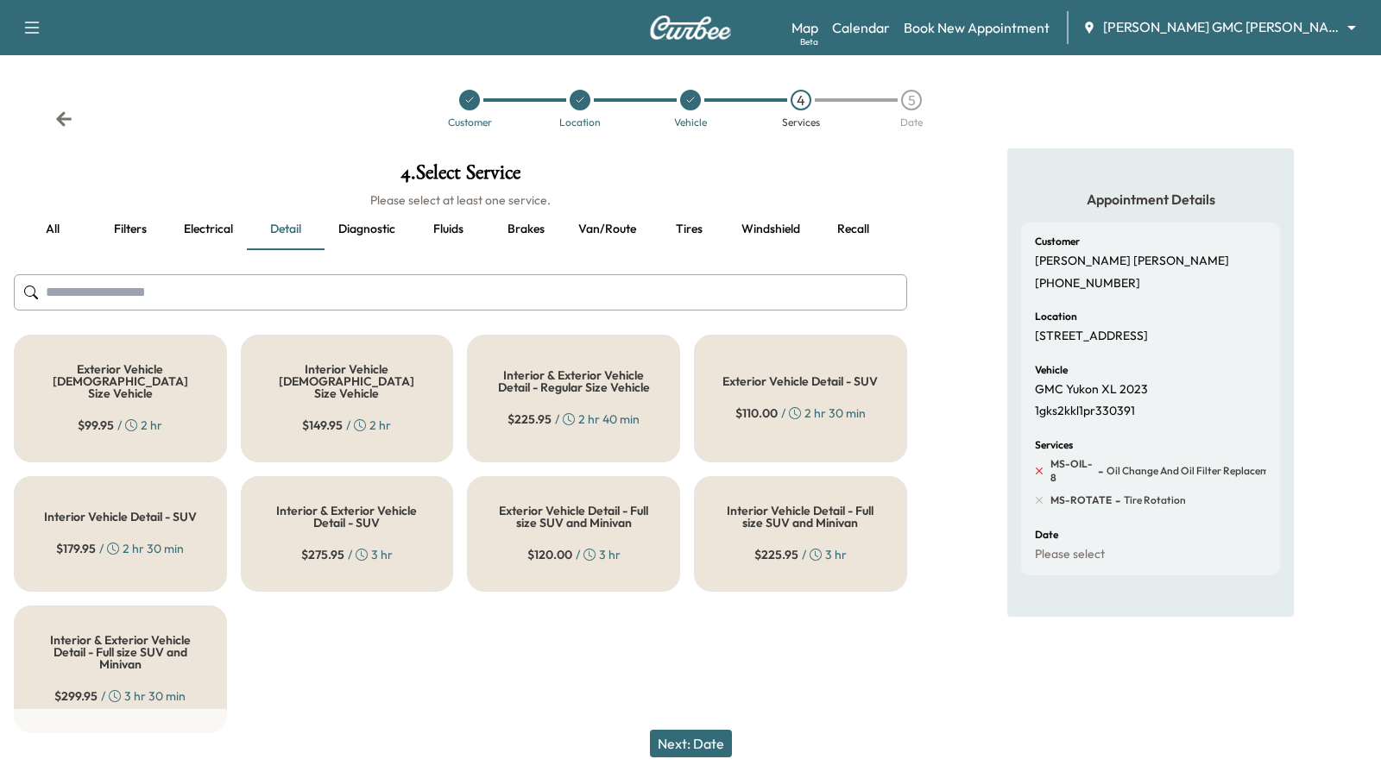
click at [1039, 476] on icon at bounding box center [1039, 471] width 16 height 16
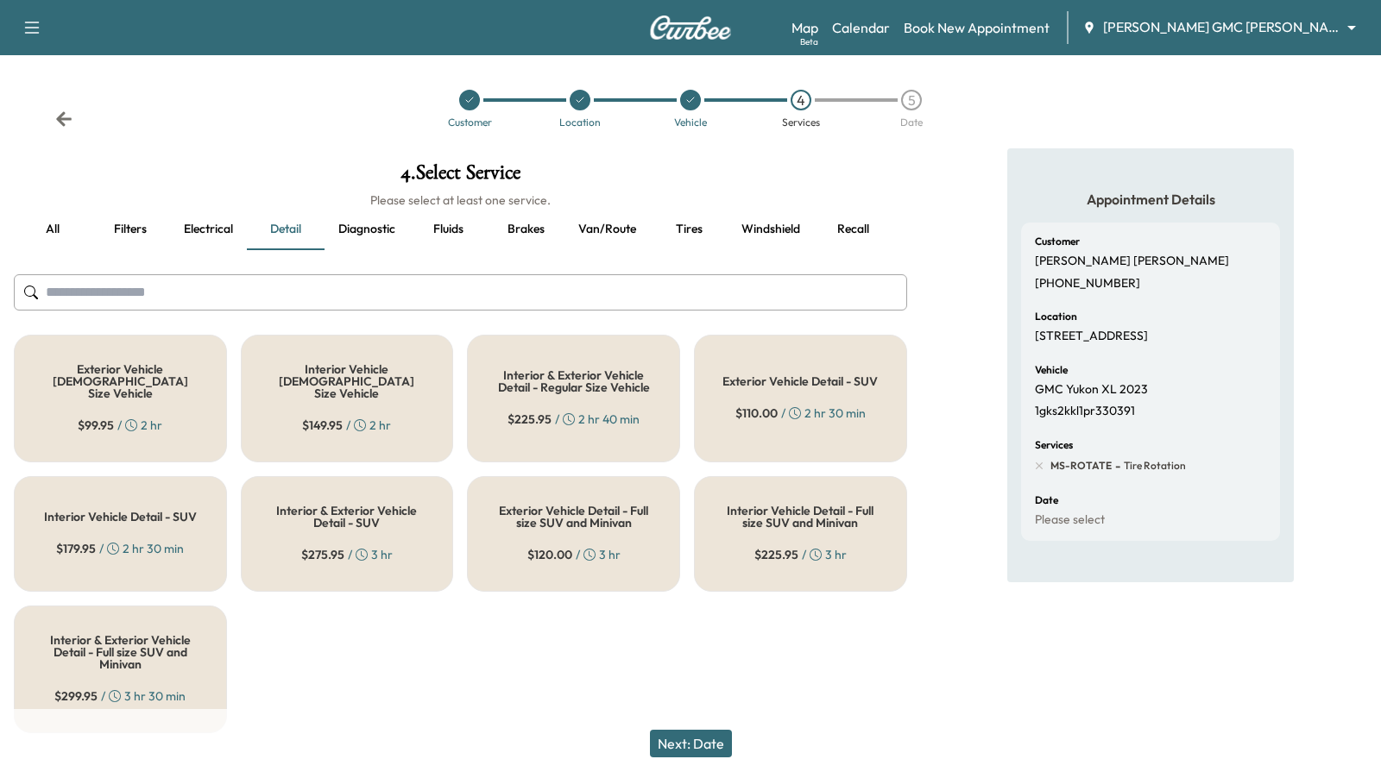
click at [1039, 491] on div "Customer [PERSON_NAME] [PHONE_NUMBER] Location [STREET_ADDRESS] Vehicle GMC Yuk…" at bounding box center [1150, 382] width 259 height 318
click at [1039, 468] on icon at bounding box center [1039, 466] width 16 height 16
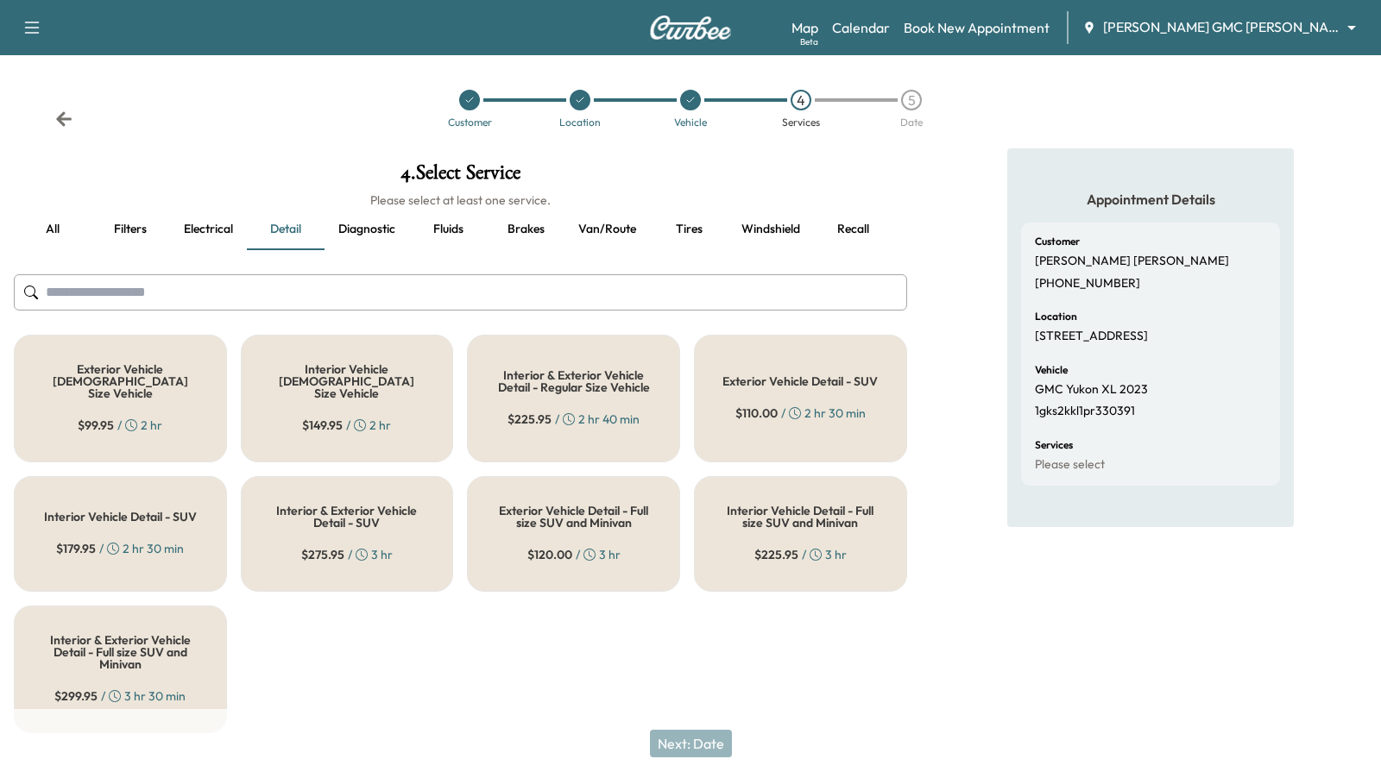
click at [523, 369] on h5 "Interior & Exterior Vehicle Detail - Regular Size Vehicle" at bounding box center [573, 381] width 156 height 24
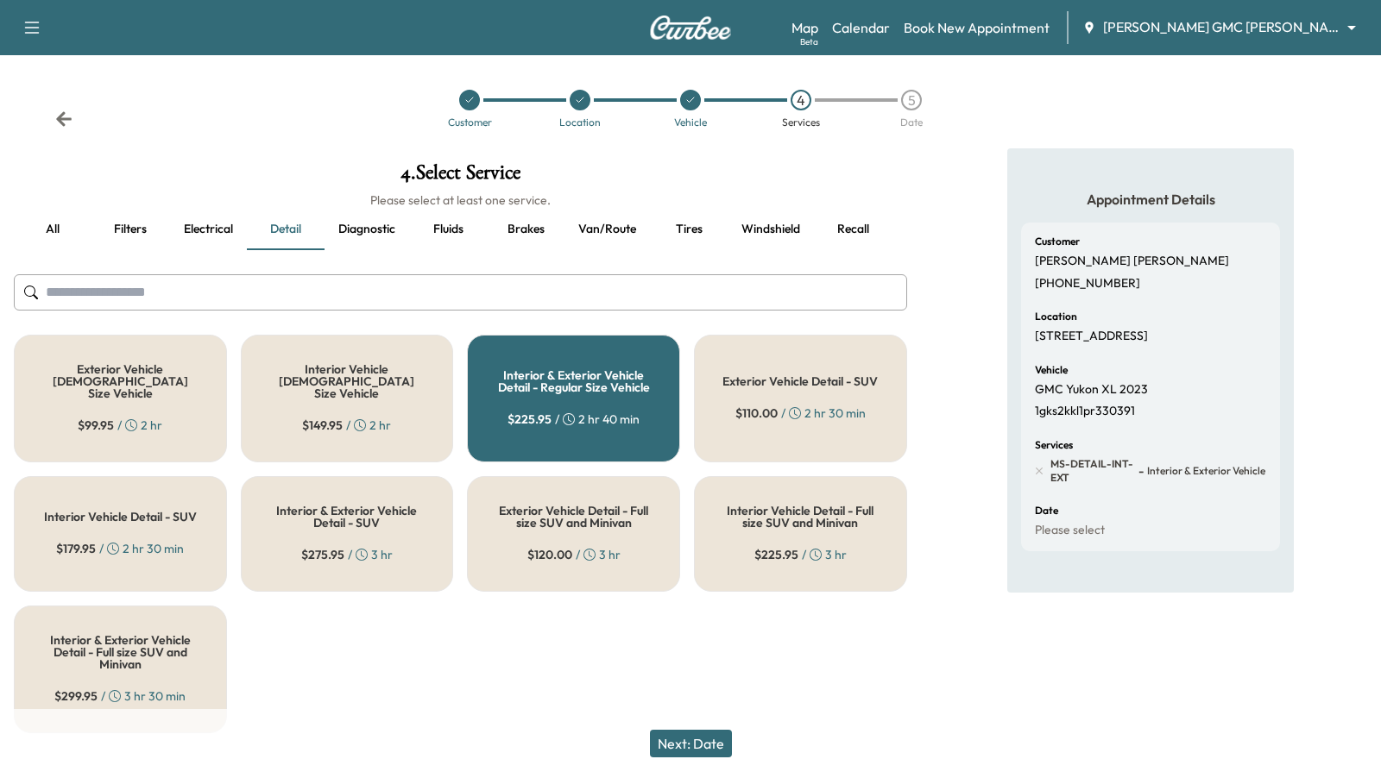
click at [689, 747] on button "Next: Date" at bounding box center [691, 744] width 82 height 28
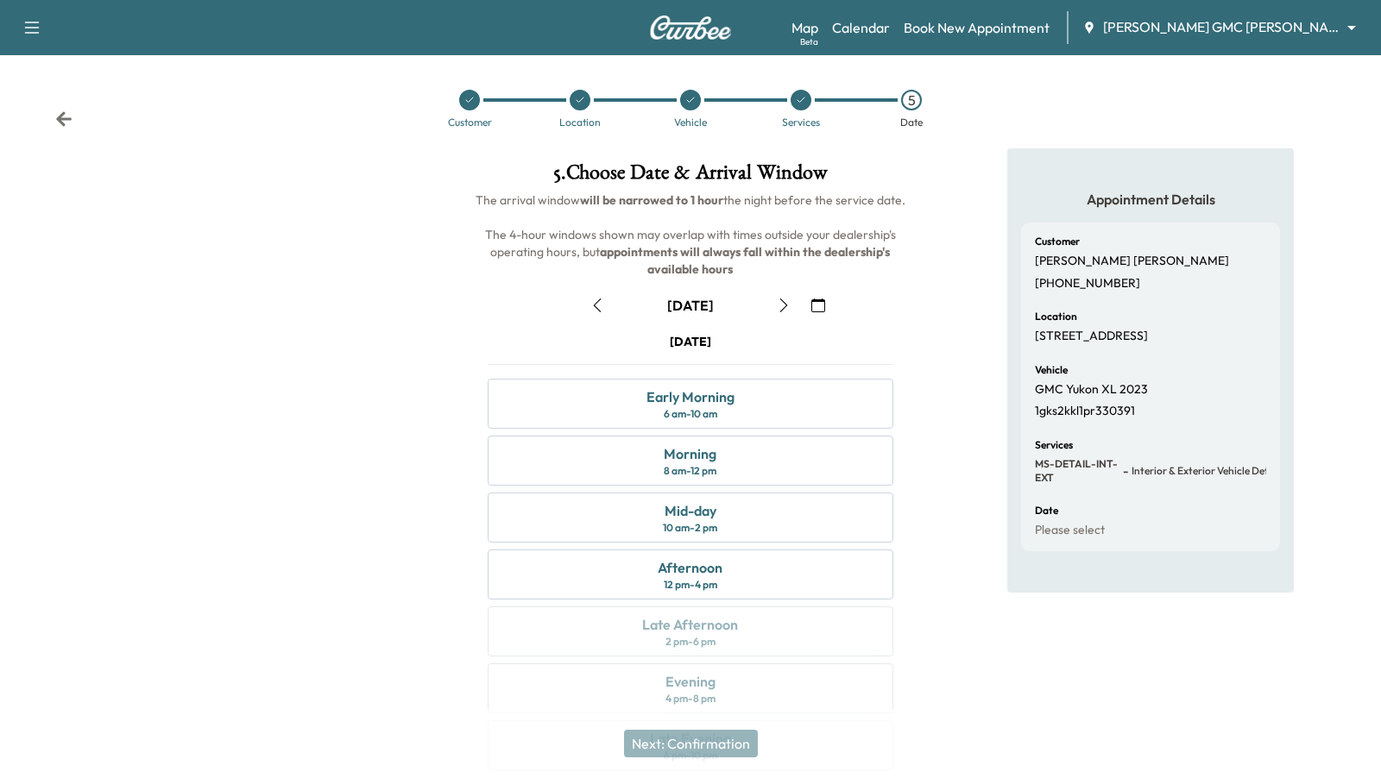
click at [795, 91] on div at bounding box center [801, 100] width 21 height 21
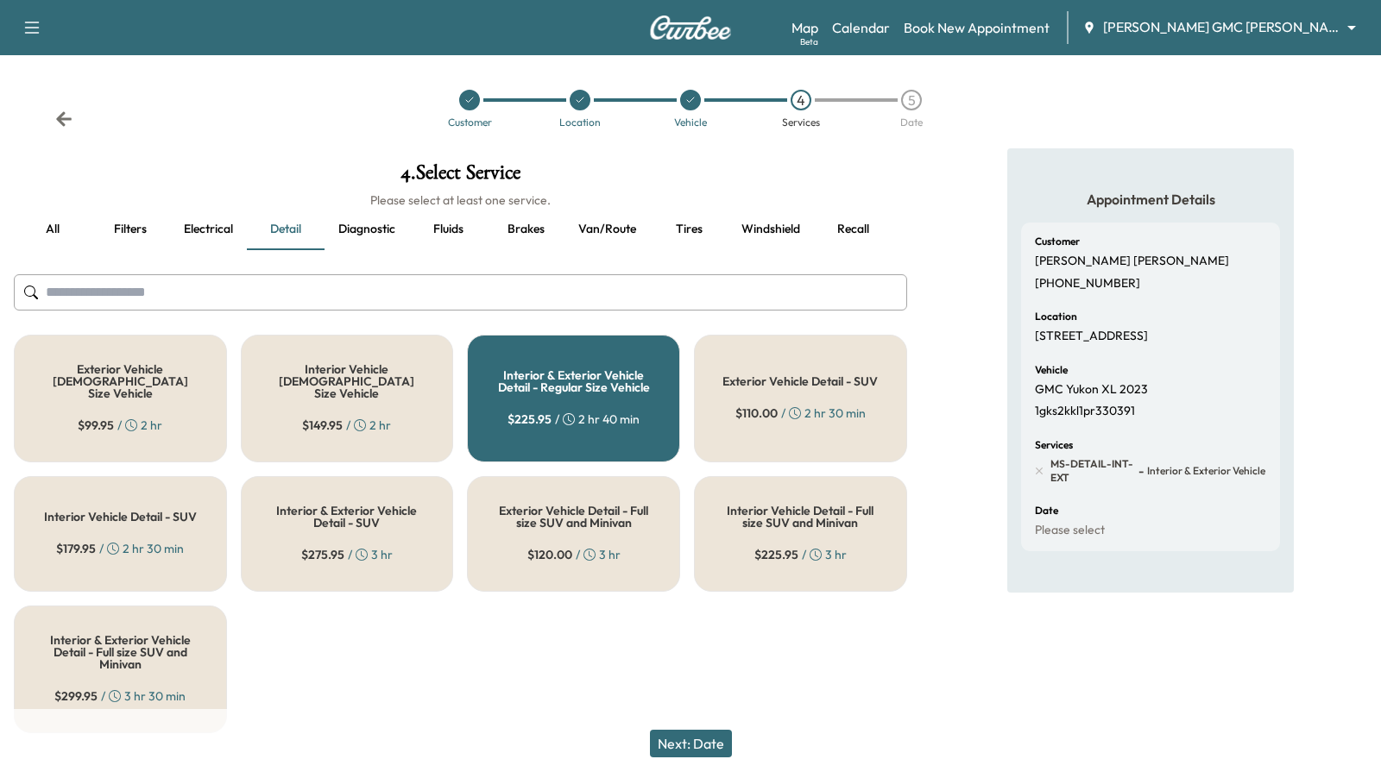
click at [677, 223] on button "Tires" at bounding box center [689, 229] width 78 height 41
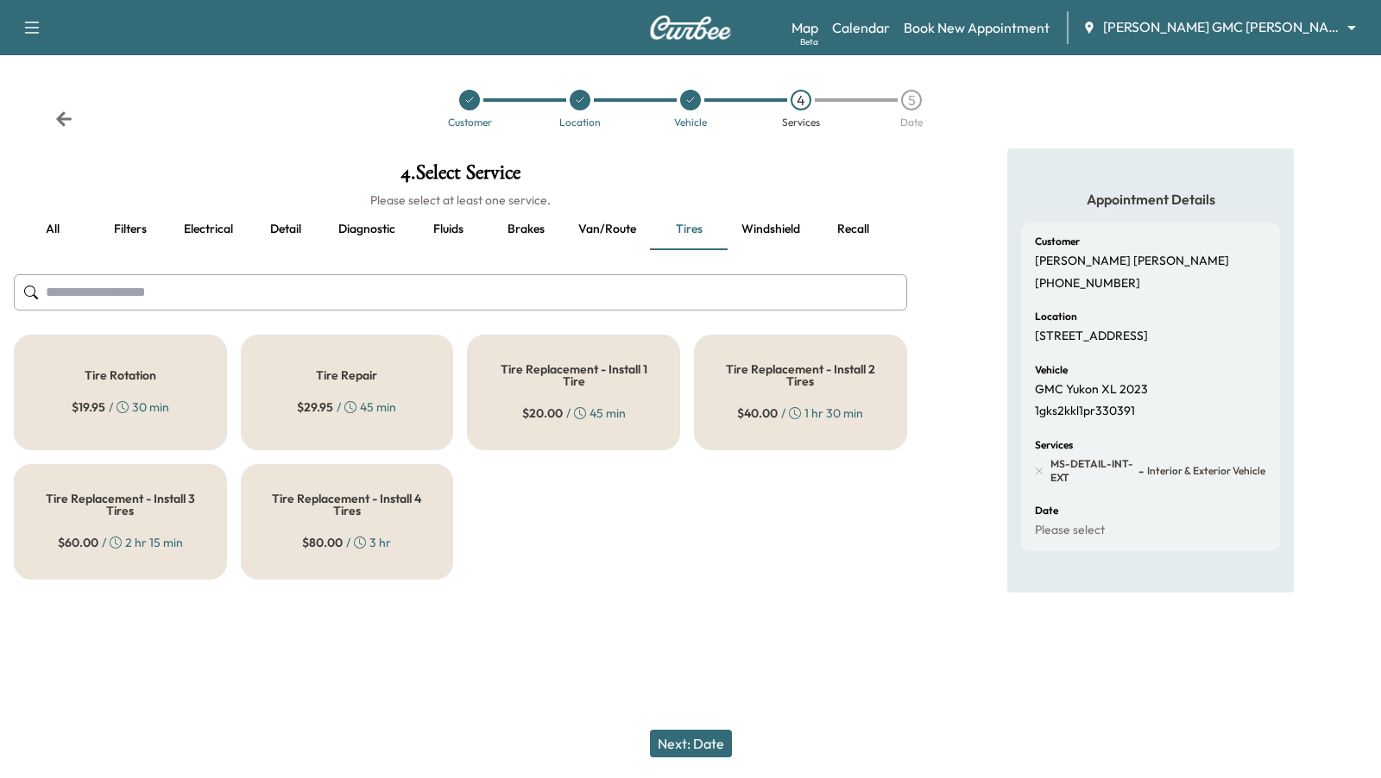
click at [157, 389] on div "Tire Rotation $ 19.95 / 30 min" at bounding box center [120, 393] width 213 height 116
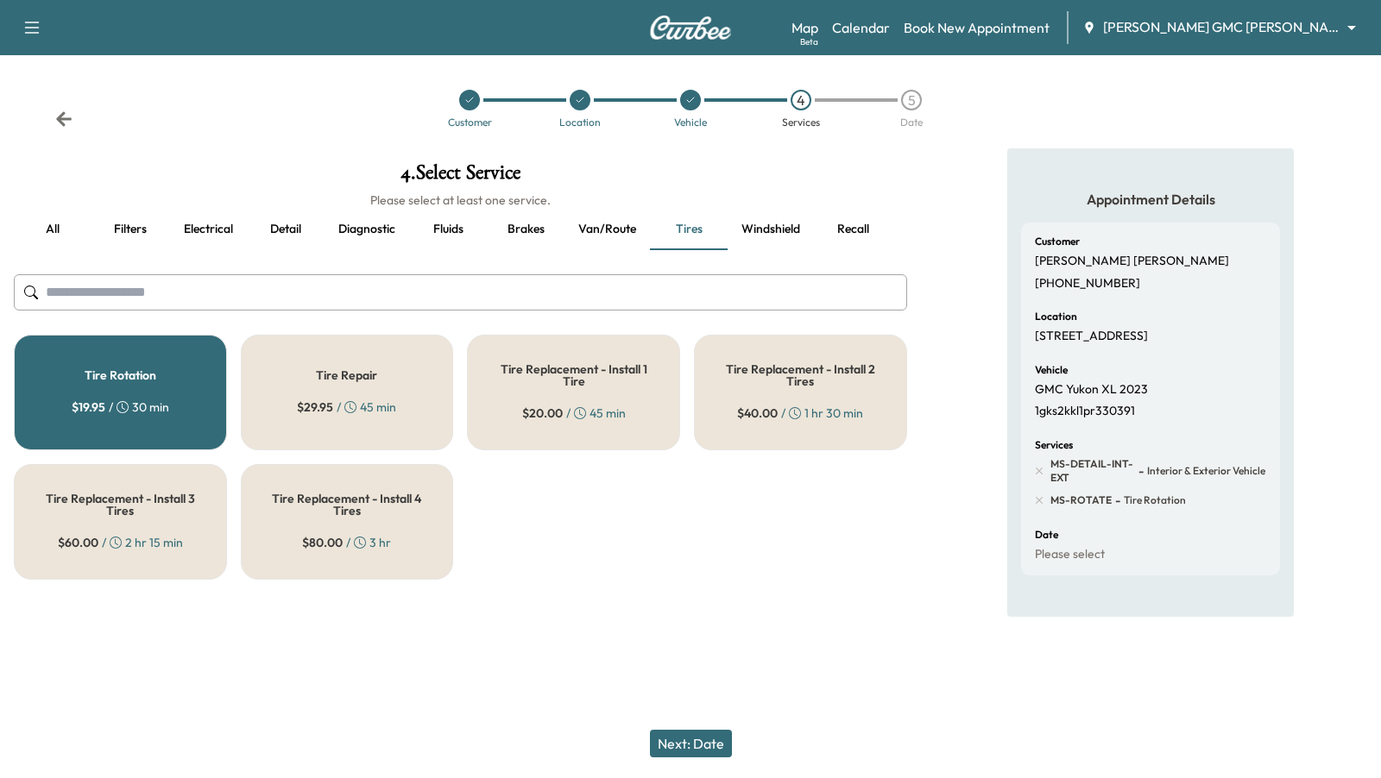
click at [690, 749] on button "Next: Date" at bounding box center [691, 744] width 82 height 28
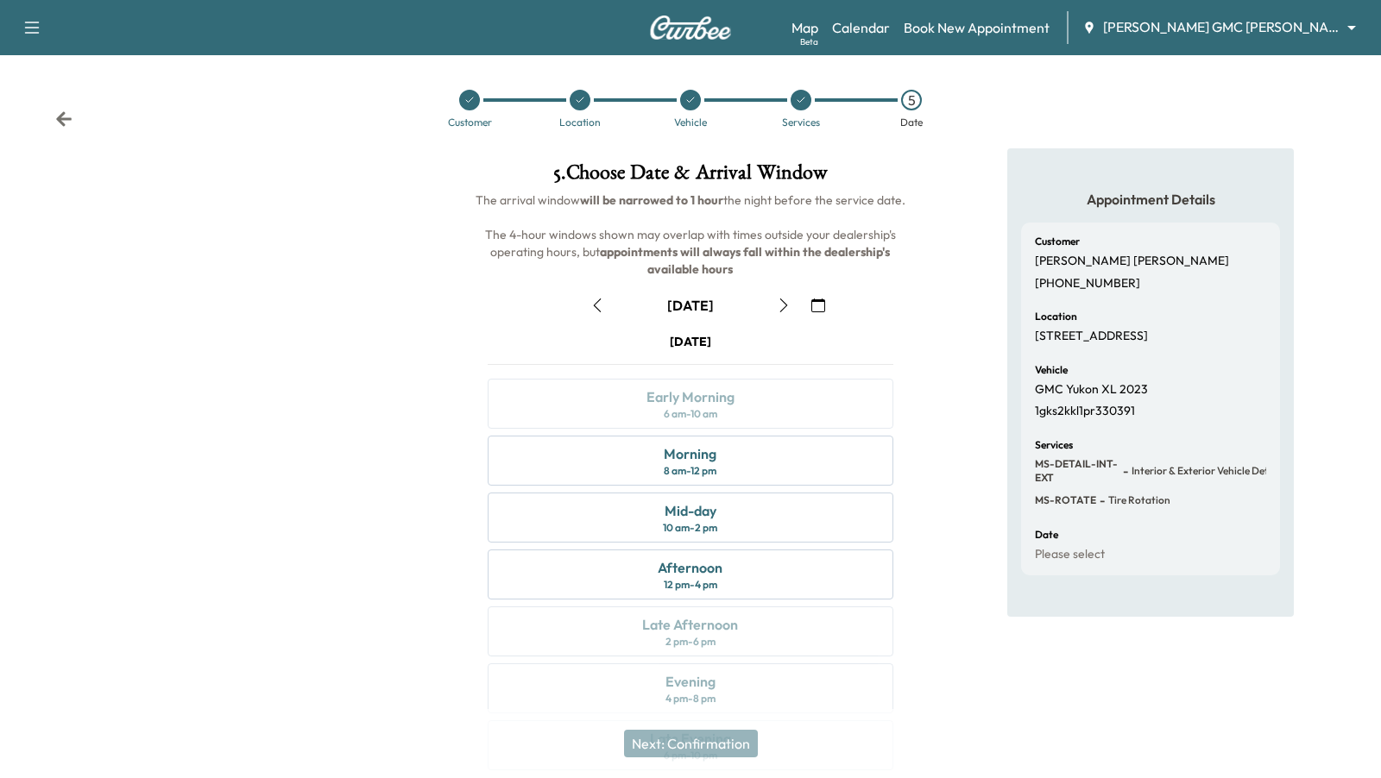
click at [803, 104] on icon at bounding box center [801, 100] width 10 height 10
click at [803, 104] on div at bounding box center [801, 100] width 21 height 21
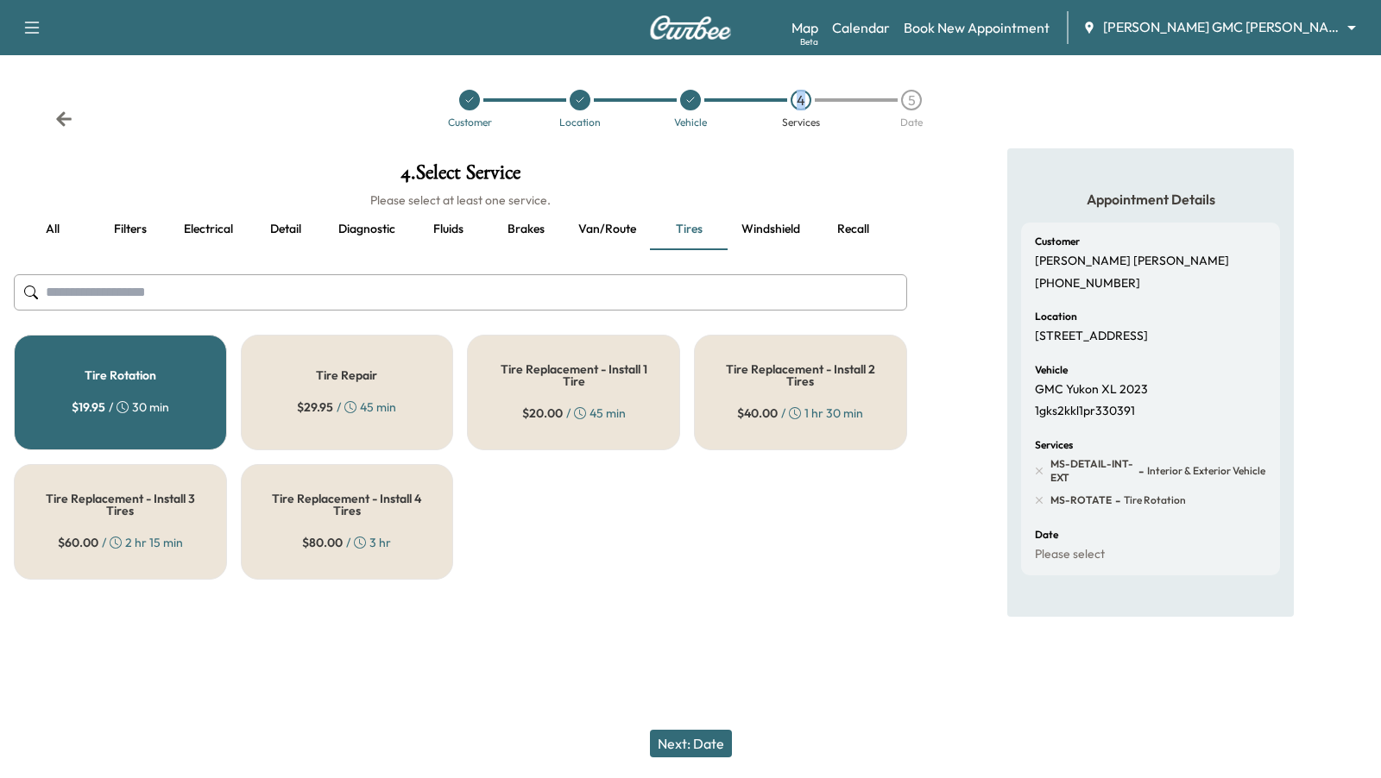
click at [448, 224] on button "Fluids" at bounding box center [448, 229] width 78 height 41
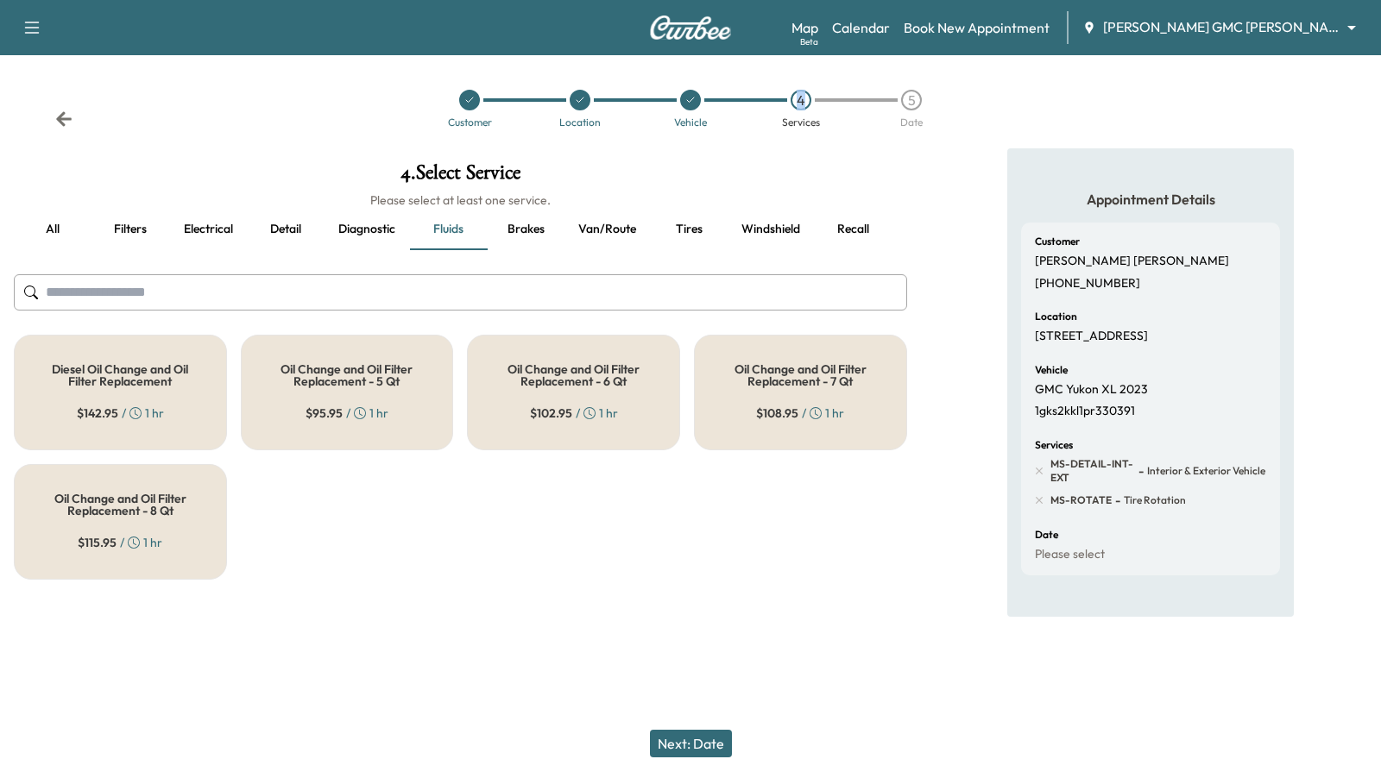
click at [560, 364] on h5 "Oil Change and Oil Filter Replacement - 6 Qt" at bounding box center [573, 375] width 156 height 24
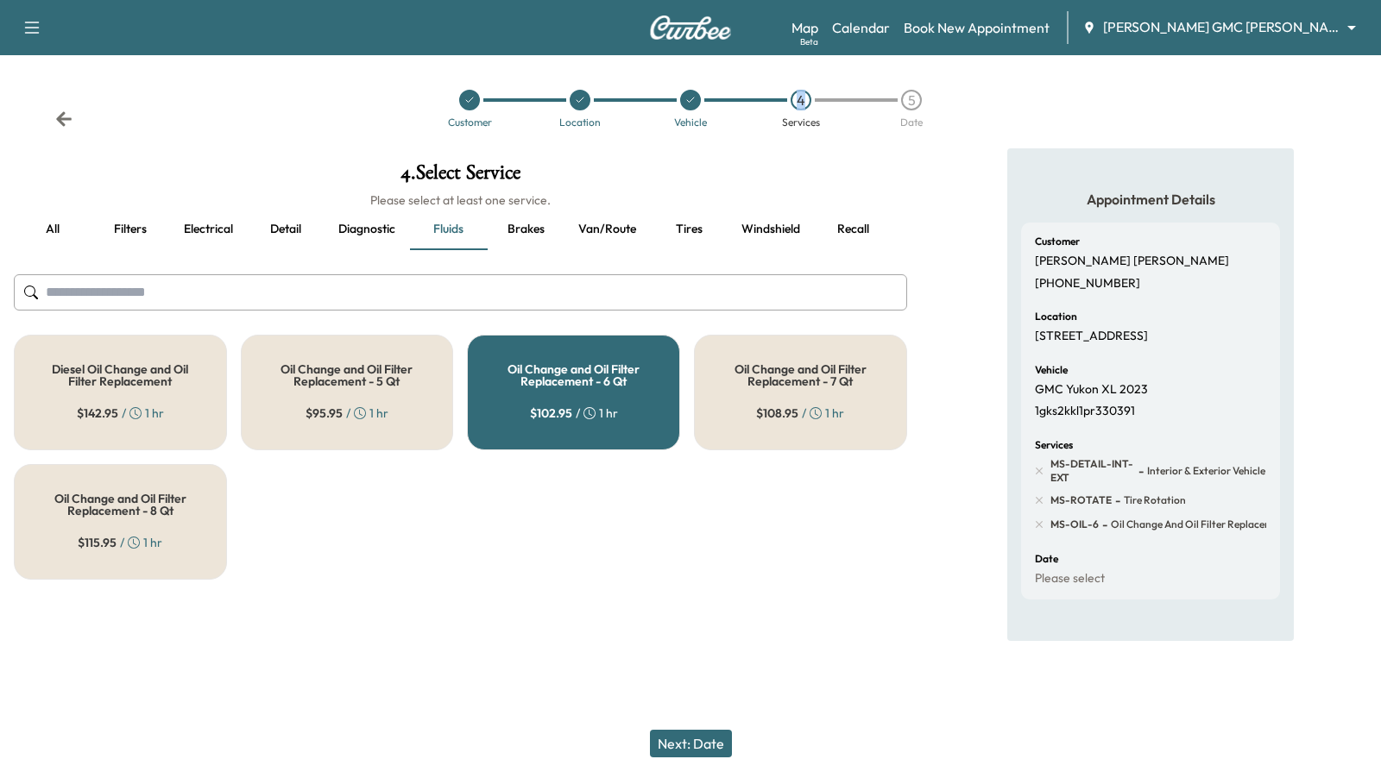
click at [144, 495] on h5 "Oil Change and Oil Filter Replacement - 8 Qt" at bounding box center [120, 505] width 156 height 24
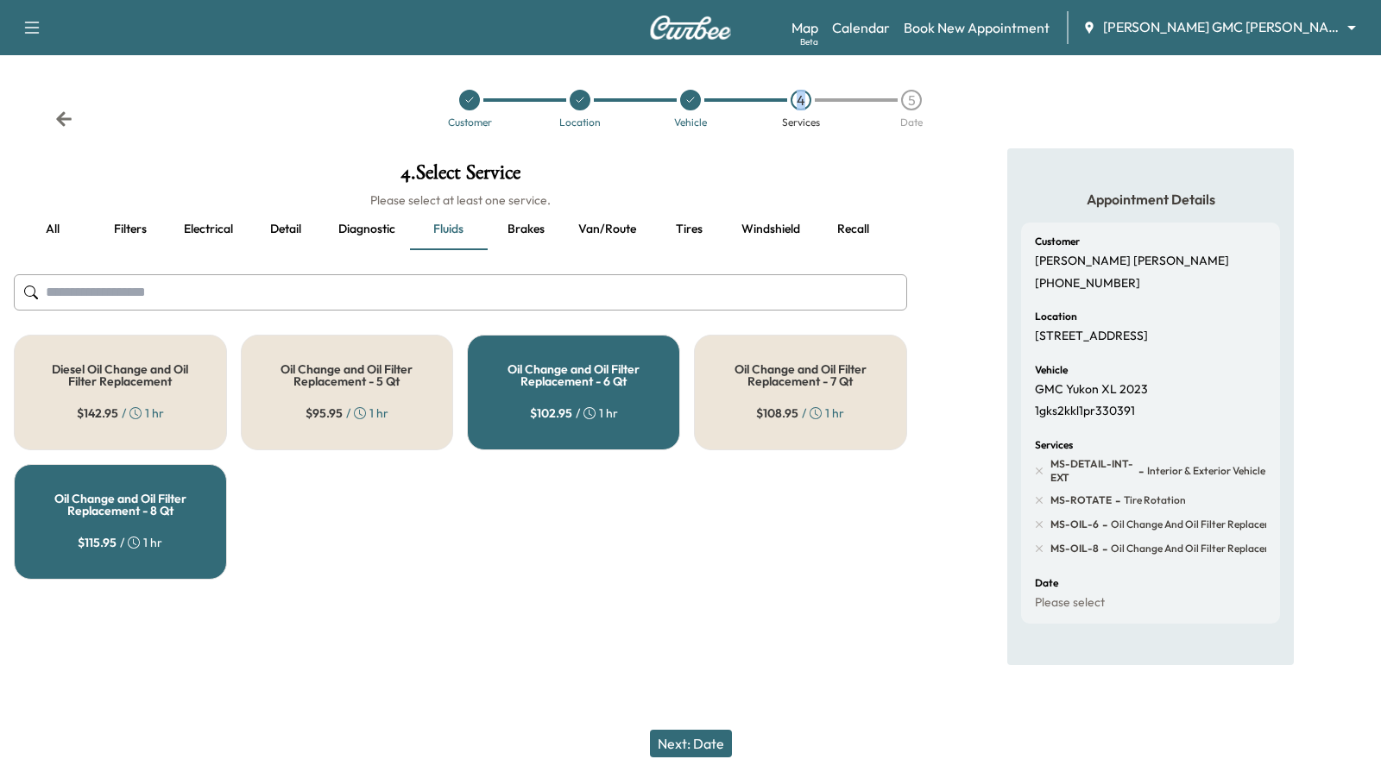
click at [588, 431] on div "Oil Change and Oil Filter Replacement - 6 Qt $ 102.95 / 1 hr" at bounding box center [573, 393] width 213 height 116
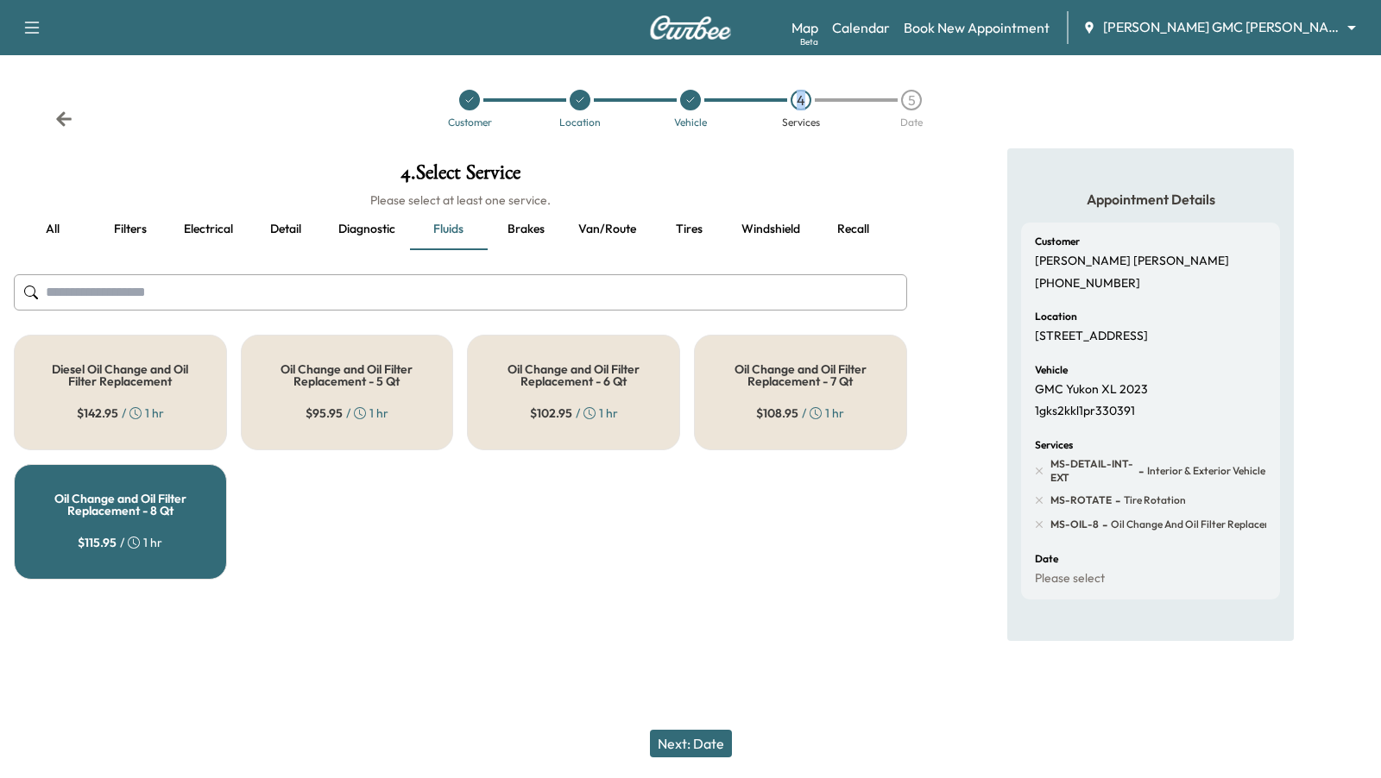
click at [683, 757] on button "Next: Date" at bounding box center [691, 744] width 82 height 28
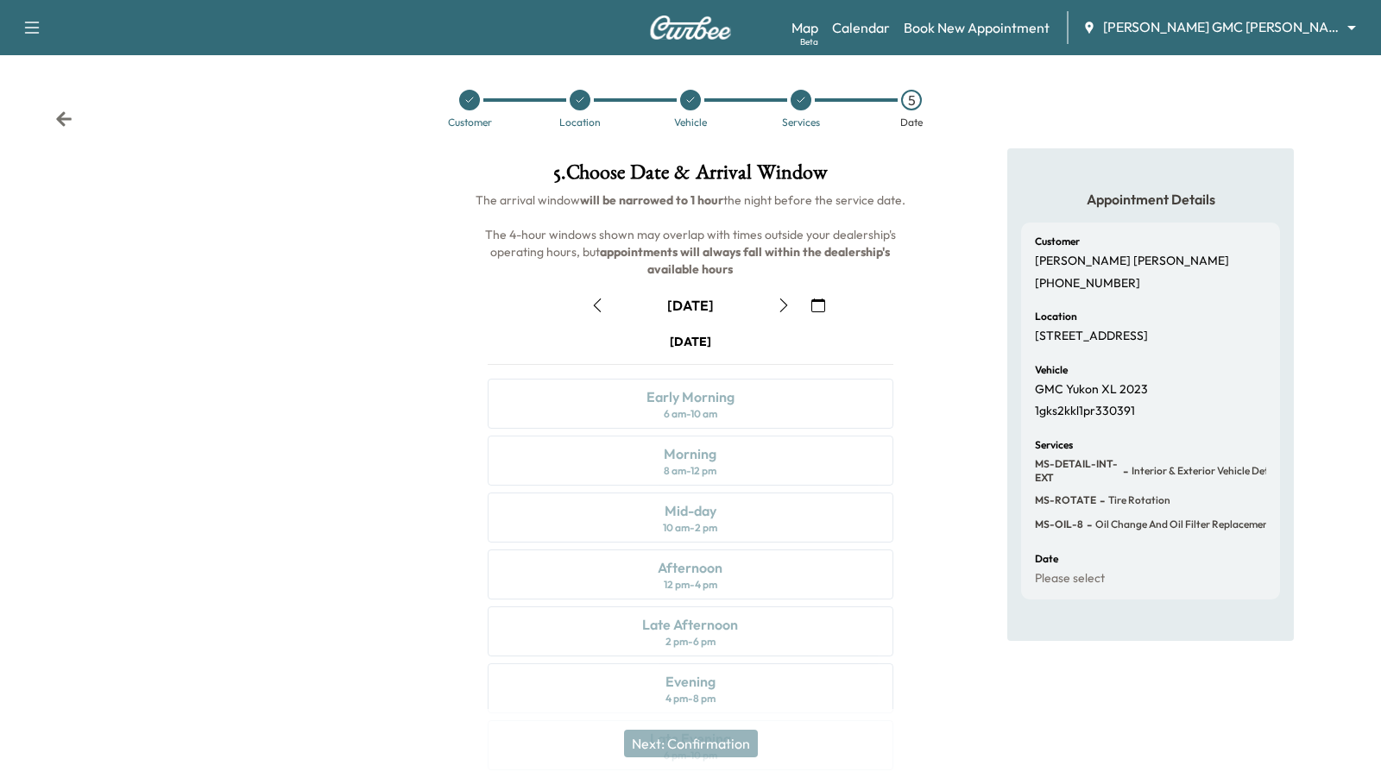
click at [787, 303] on icon "button" at bounding box center [784, 306] width 14 height 14
click at [595, 300] on icon "button" at bounding box center [597, 306] width 14 height 14
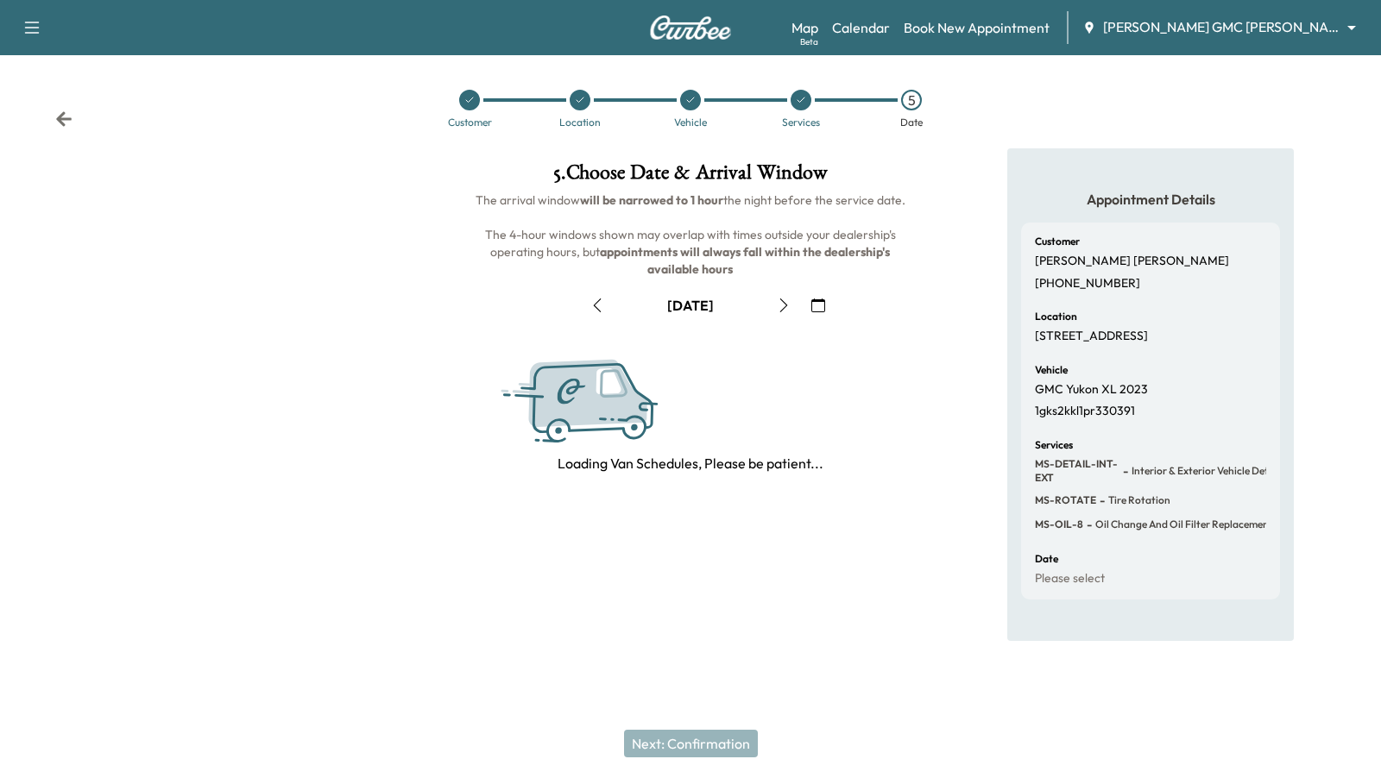
click at [595, 300] on icon "button" at bounding box center [597, 306] width 14 height 14
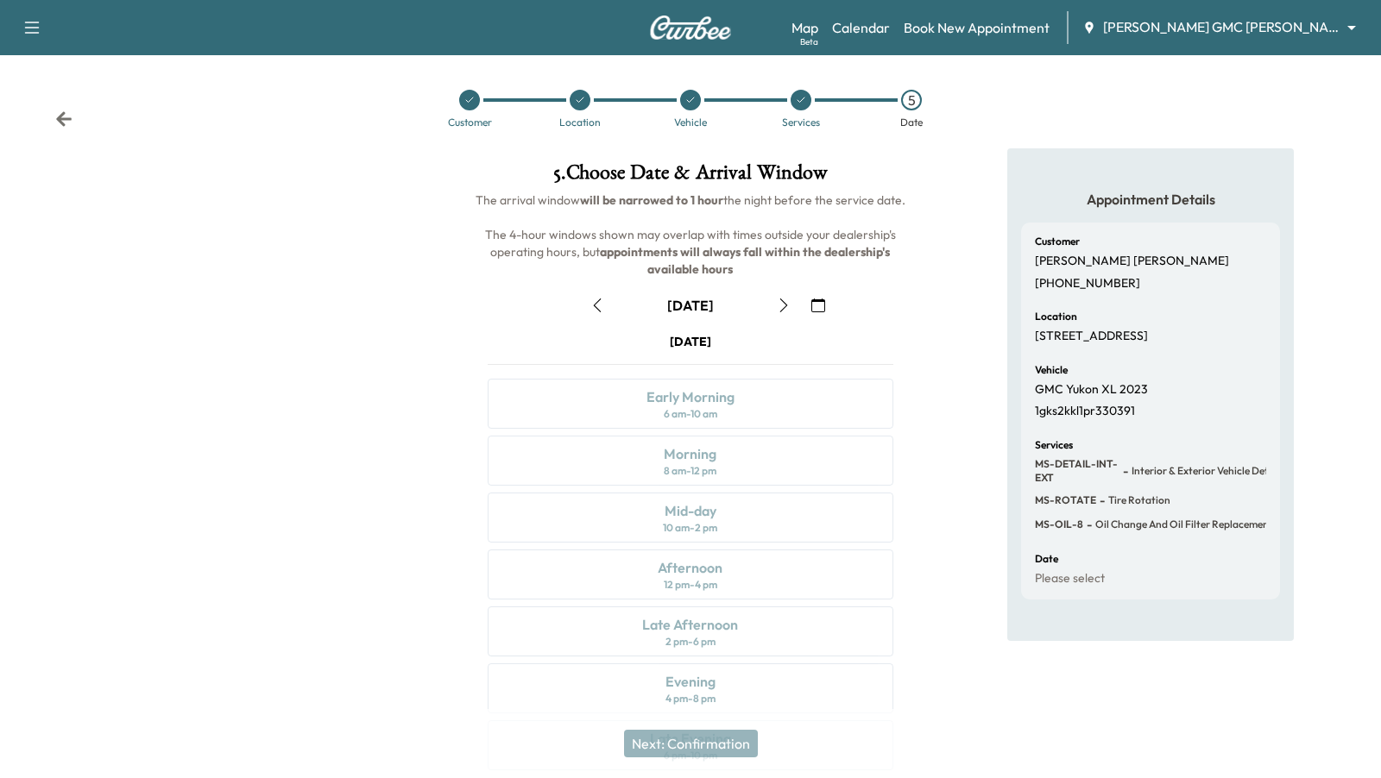
click at [800, 105] on div at bounding box center [801, 100] width 21 height 21
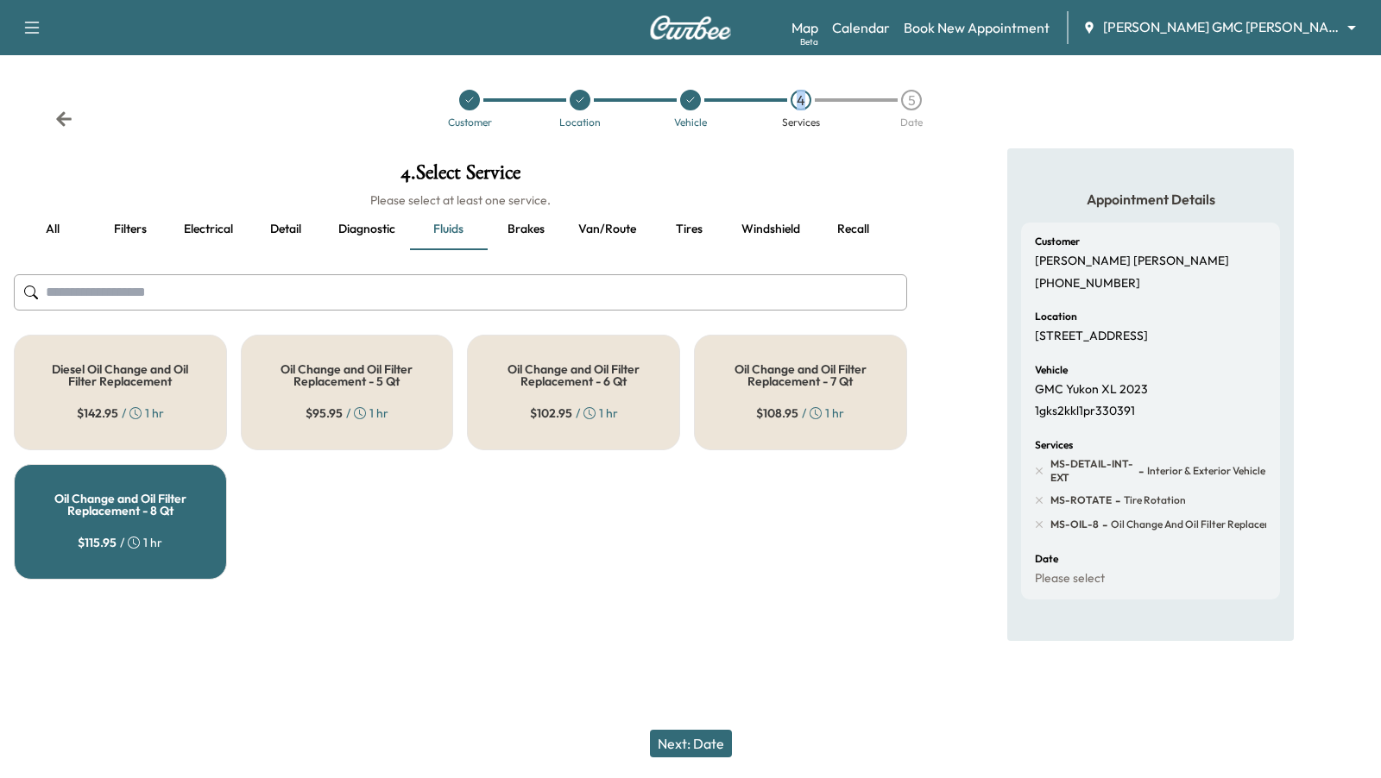
click at [138, 507] on h5 "Oil Change and Oil Filter Replacement - 8 Qt" at bounding box center [120, 505] width 156 height 24
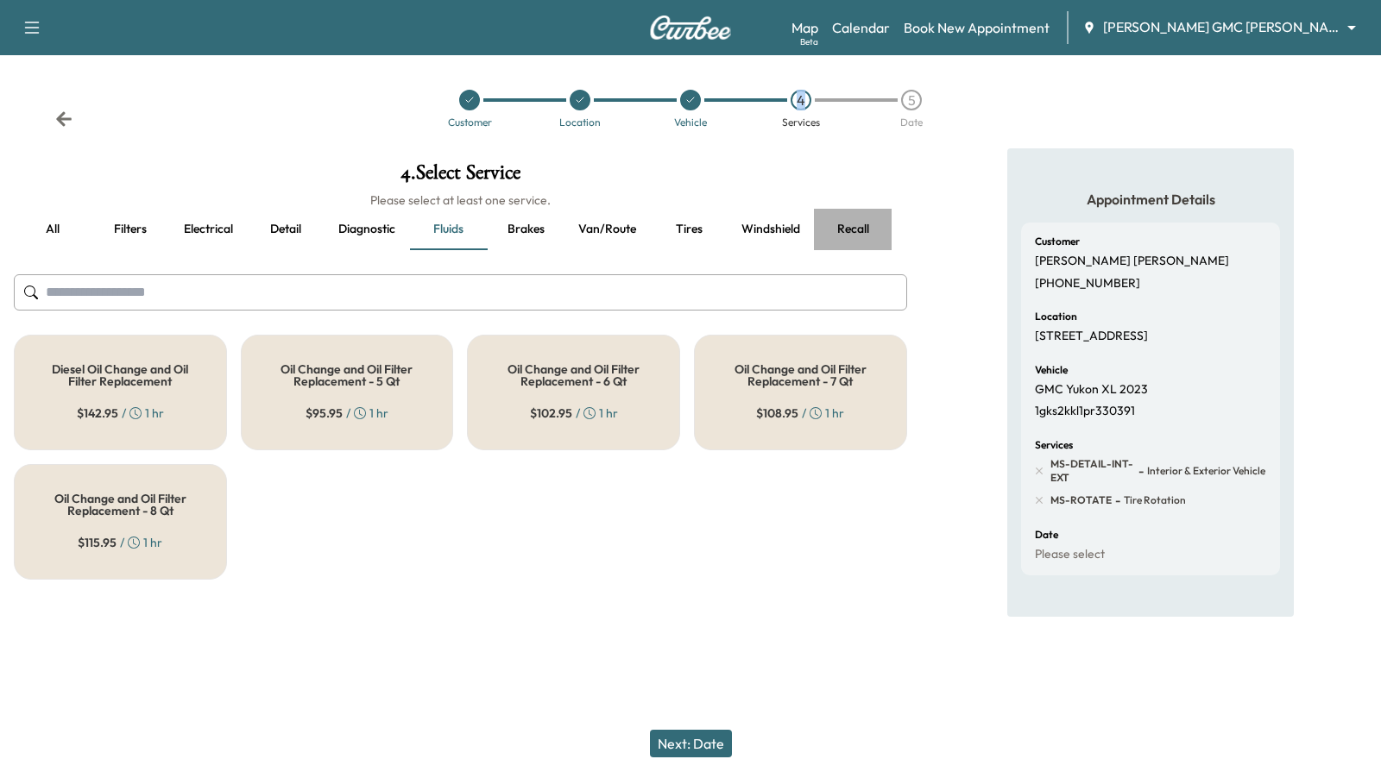
click at [844, 228] on button "Recall" at bounding box center [853, 229] width 78 height 41
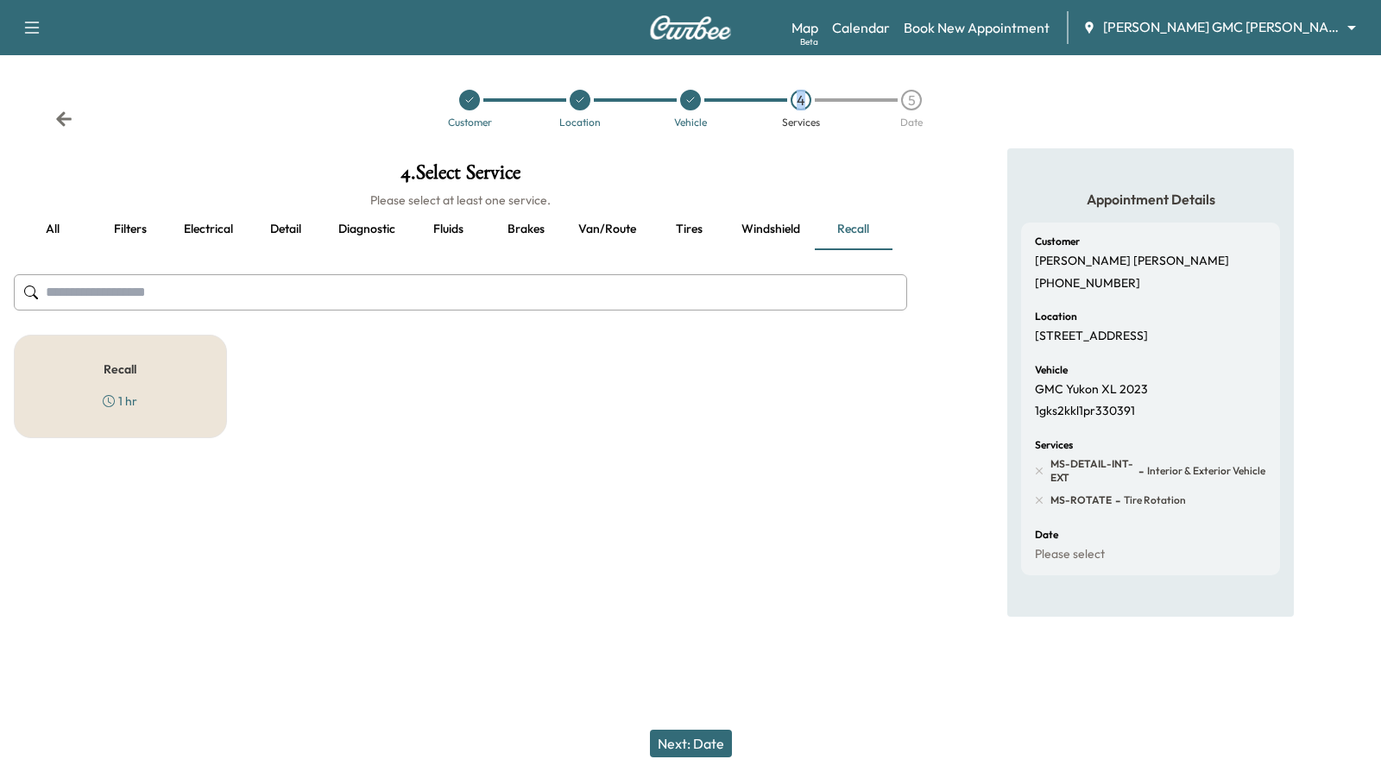
click at [173, 347] on div "Recall 1 hr" at bounding box center [120, 387] width 213 height 104
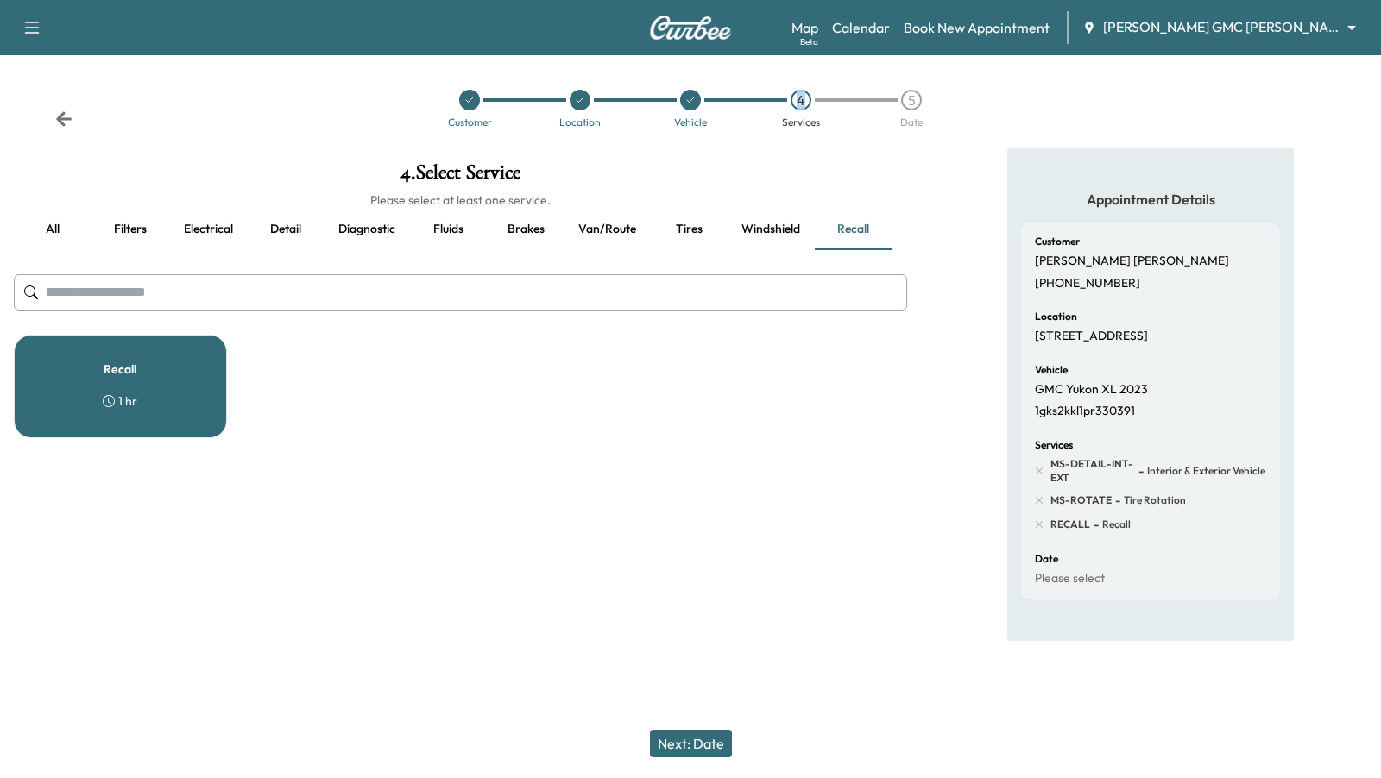
click at [697, 744] on button "Next: Date" at bounding box center [691, 744] width 82 height 28
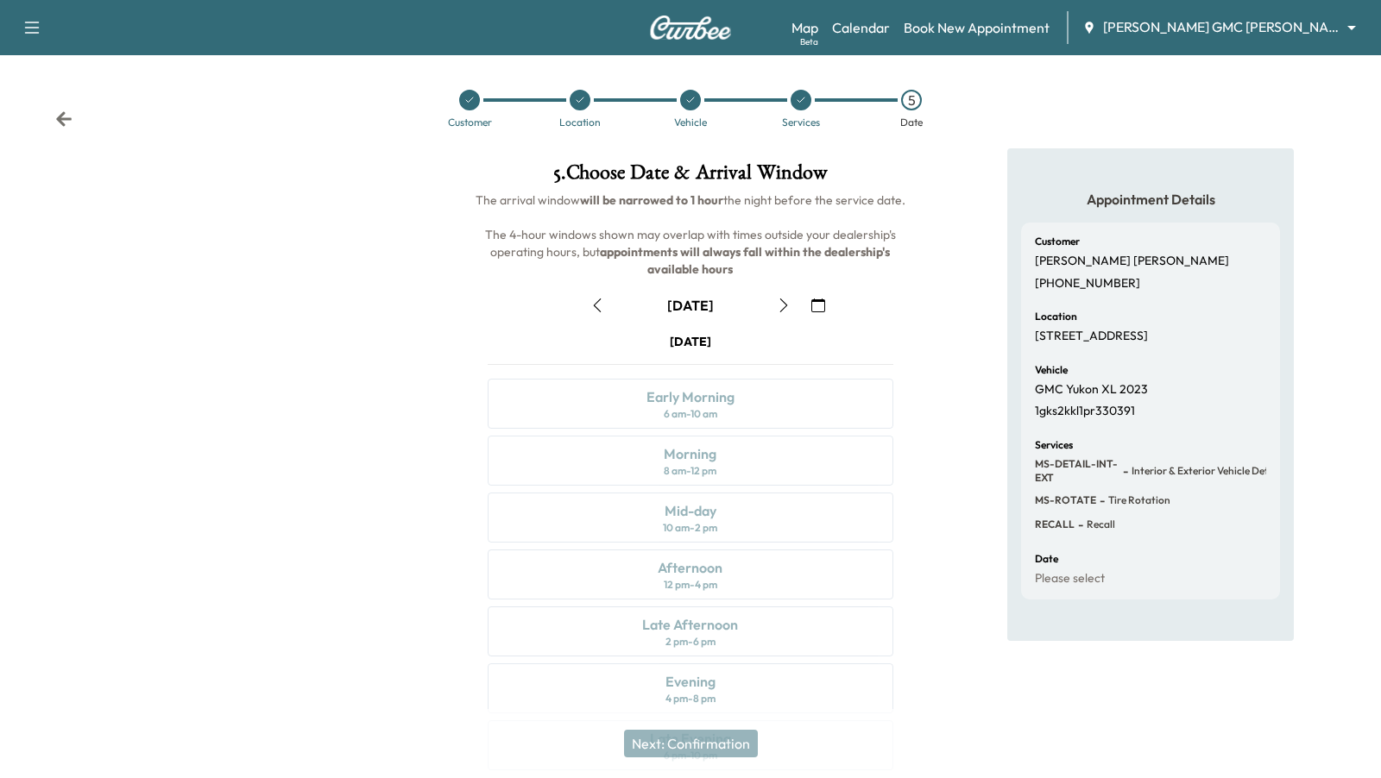
click at [779, 310] on icon "button" at bounding box center [784, 306] width 14 height 14
click at [596, 306] on icon "button" at bounding box center [597, 306] width 14 height 14
click at [599, 307] on icon "button" at bounding box center [597, 306] width 14 height 14
click at [1037, 496] on span "MS-ROTATE" at bounding box center [1065, 501] width 61 height 14
click at [807, 101] on div at bounding box center [801, 100] width 21 height 21
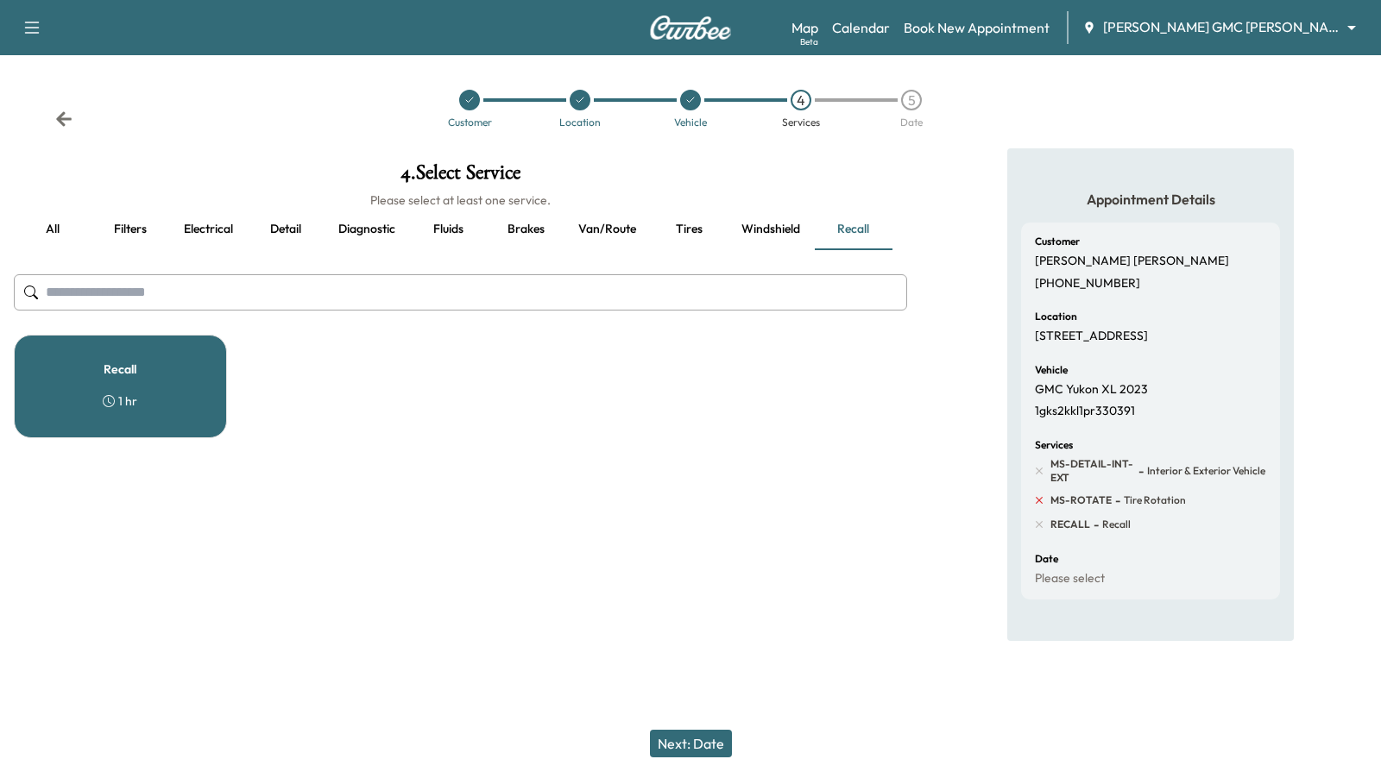
click at [1041, 497] on icon at bounding box center [1039, 501] width 16 height 16
click at [678, 743] on button "Next: Date" at bounding box center [691, 744] width 82 height 28
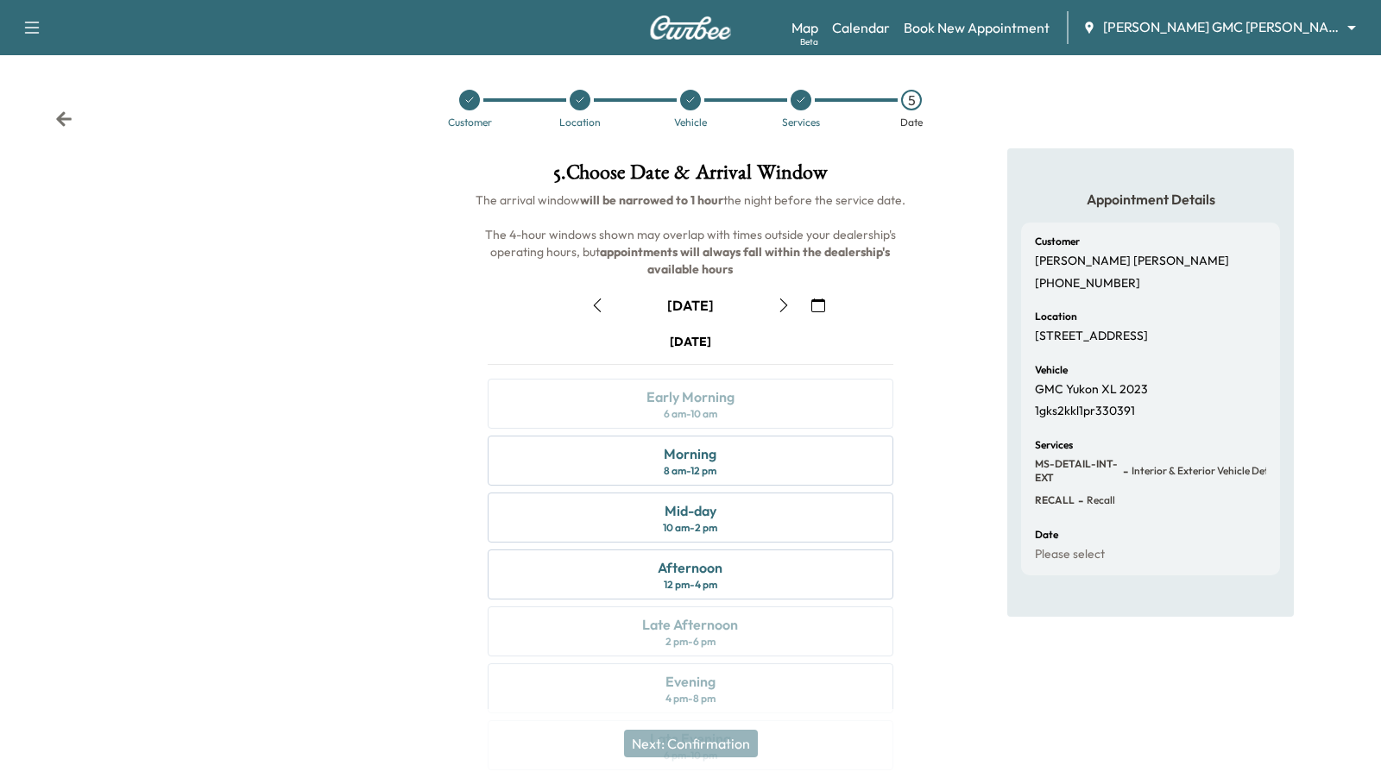
click at [1028, 496] on div "Customer [PERSON_NAME] [PHONE_NUMBER] Location [STREET_ADDRESS] Vehicle GMC Yuk…" at bounding box center [1150, 399] width 259 height 353
click at [1041, 502] on span "RECALL" at bounding box center [1055, 501] width 40 height 14
click at [801, 104] on icon at bounding box center [801, 100] width 10 height 10
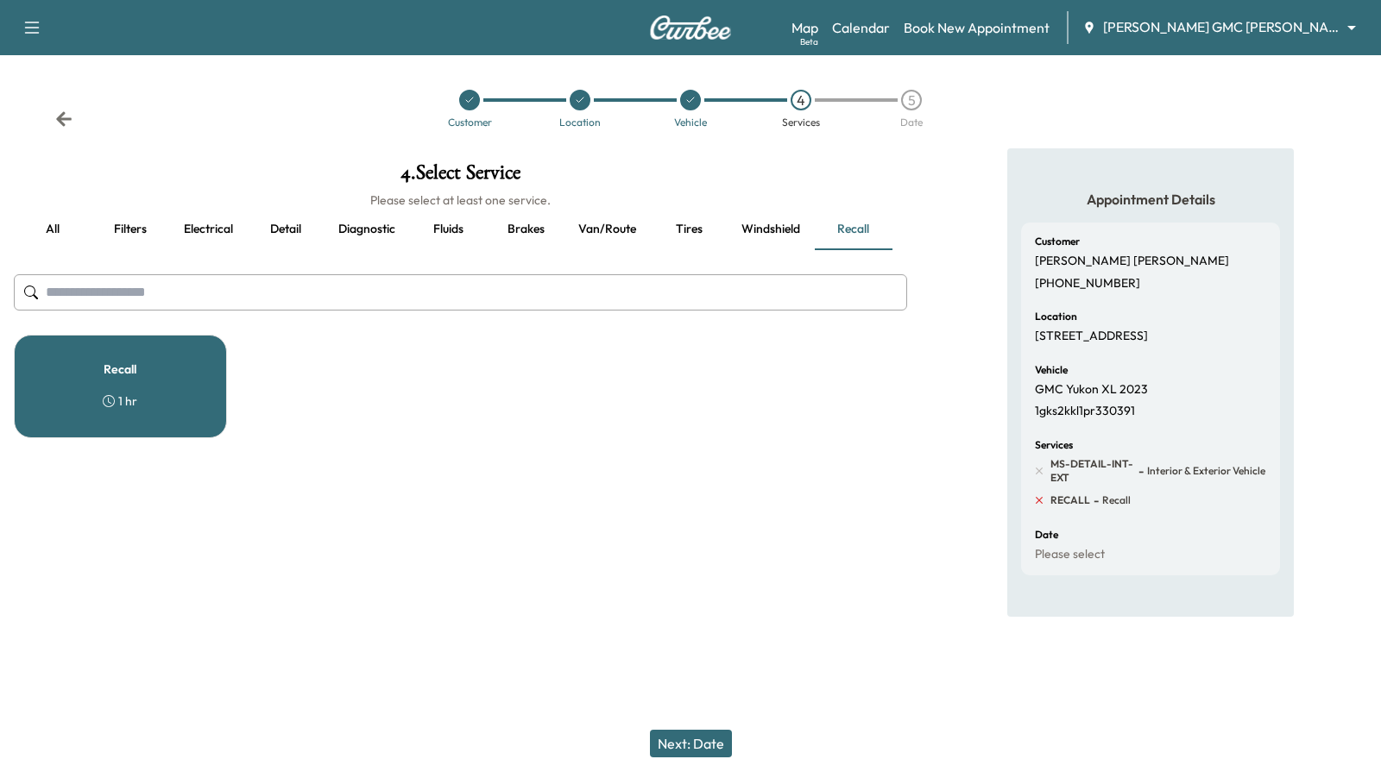
click at [1038, 495] on icon at bounding box center [1039, 501] width 16 height 16
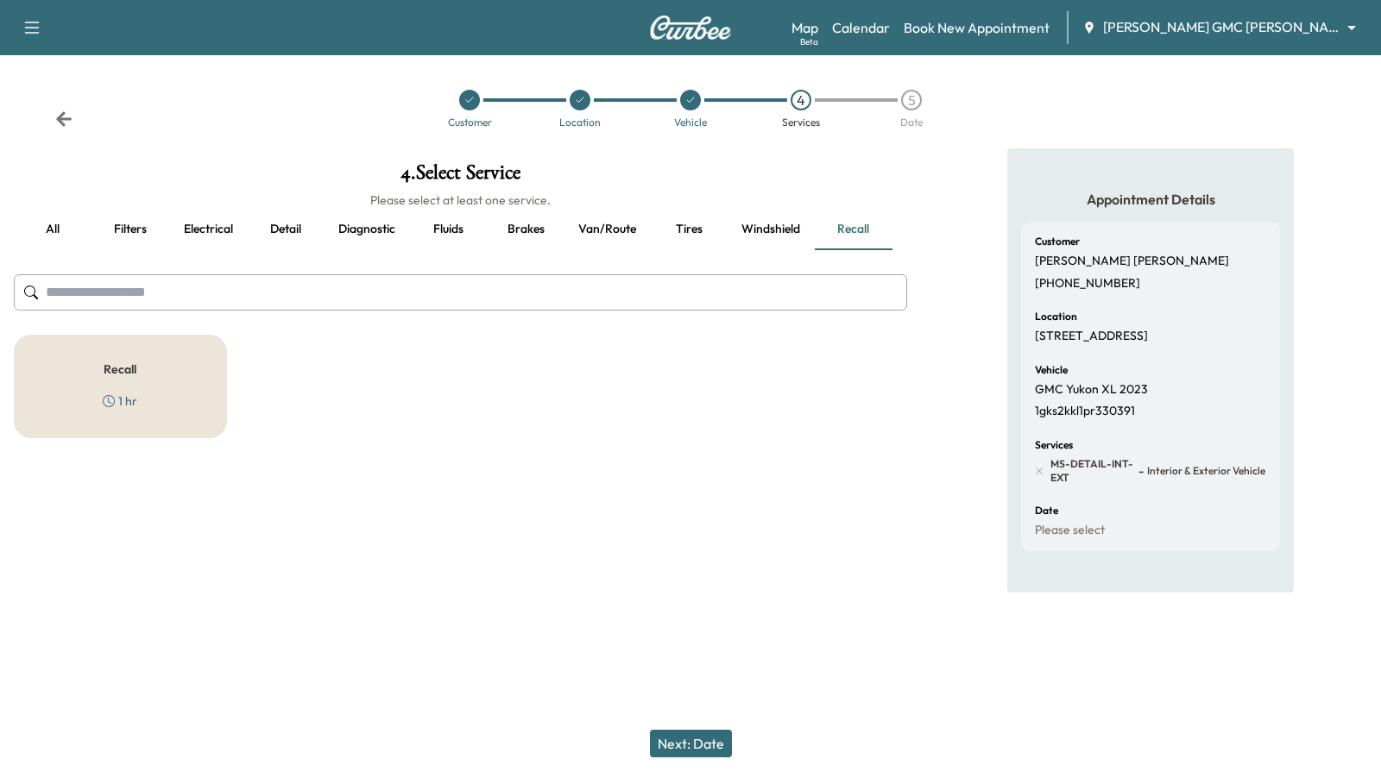
click at [441, 224] on button "Fluids" at bounding box center [448, 229] width 78 height 41
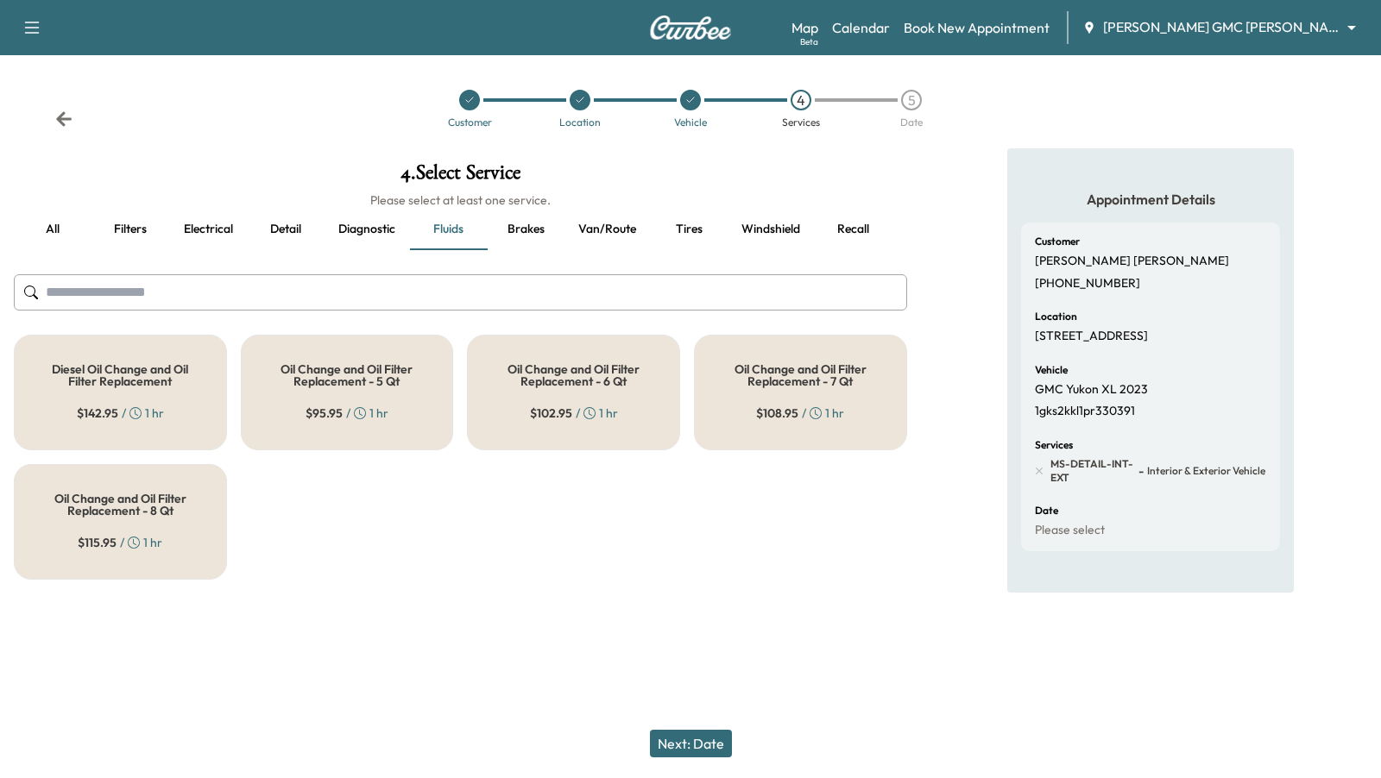
click at [173, 510] on h5 "Oil Change and Oil Filter Replacement - 8 Qt" at bounding box center [120, 505] width 156 height 24
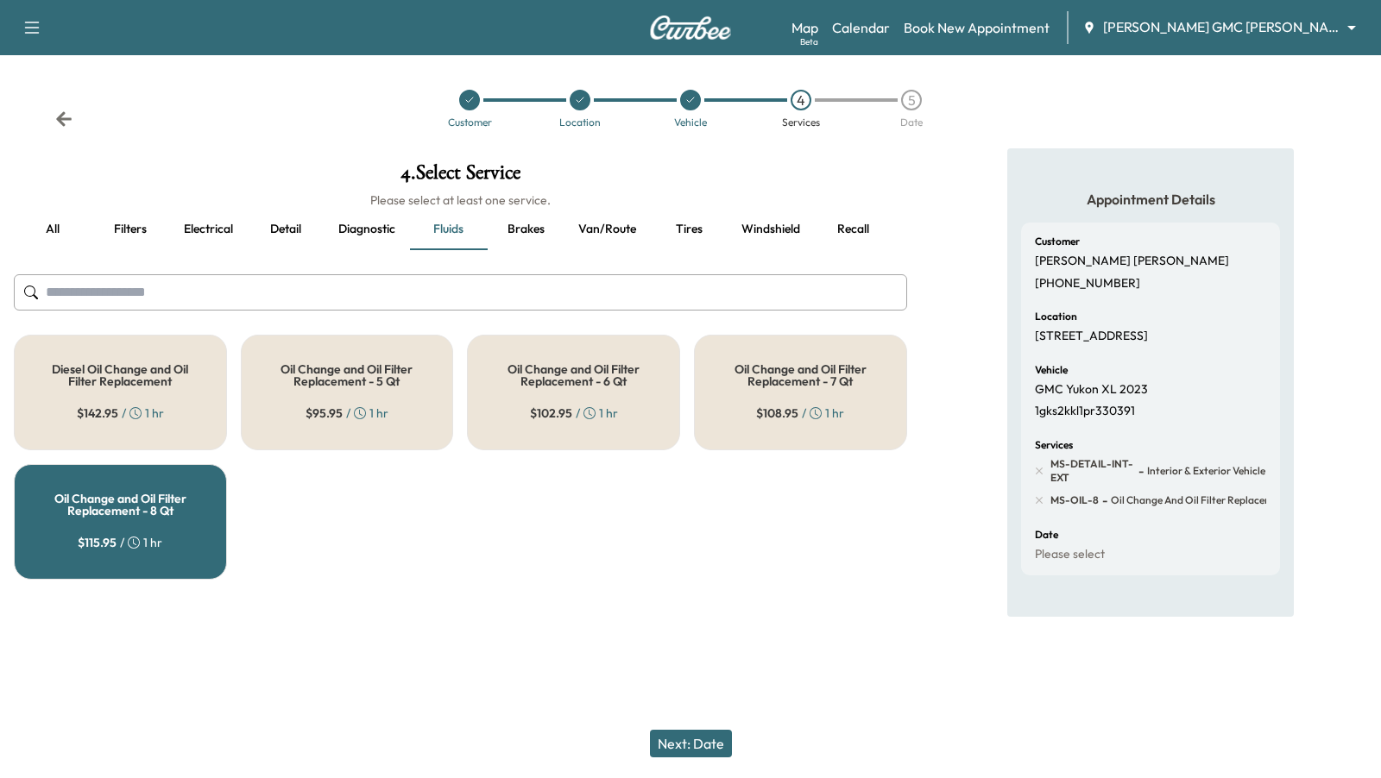
click at [704, 741] on button "Next: Date" at bounding box center [691, 744] width 82 height 28
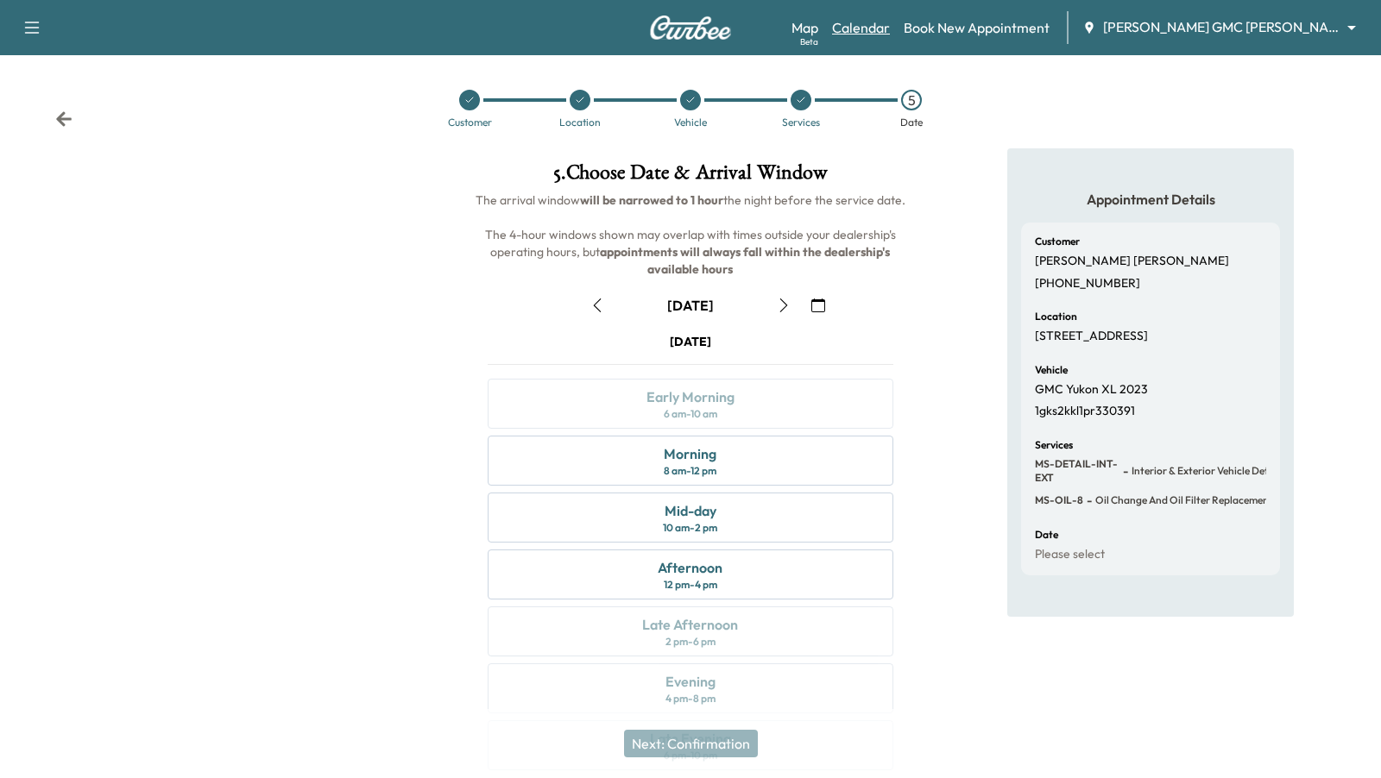
click at [890, 32] on link "Calendar" at bounding box center [861, 27] width 58 height 21
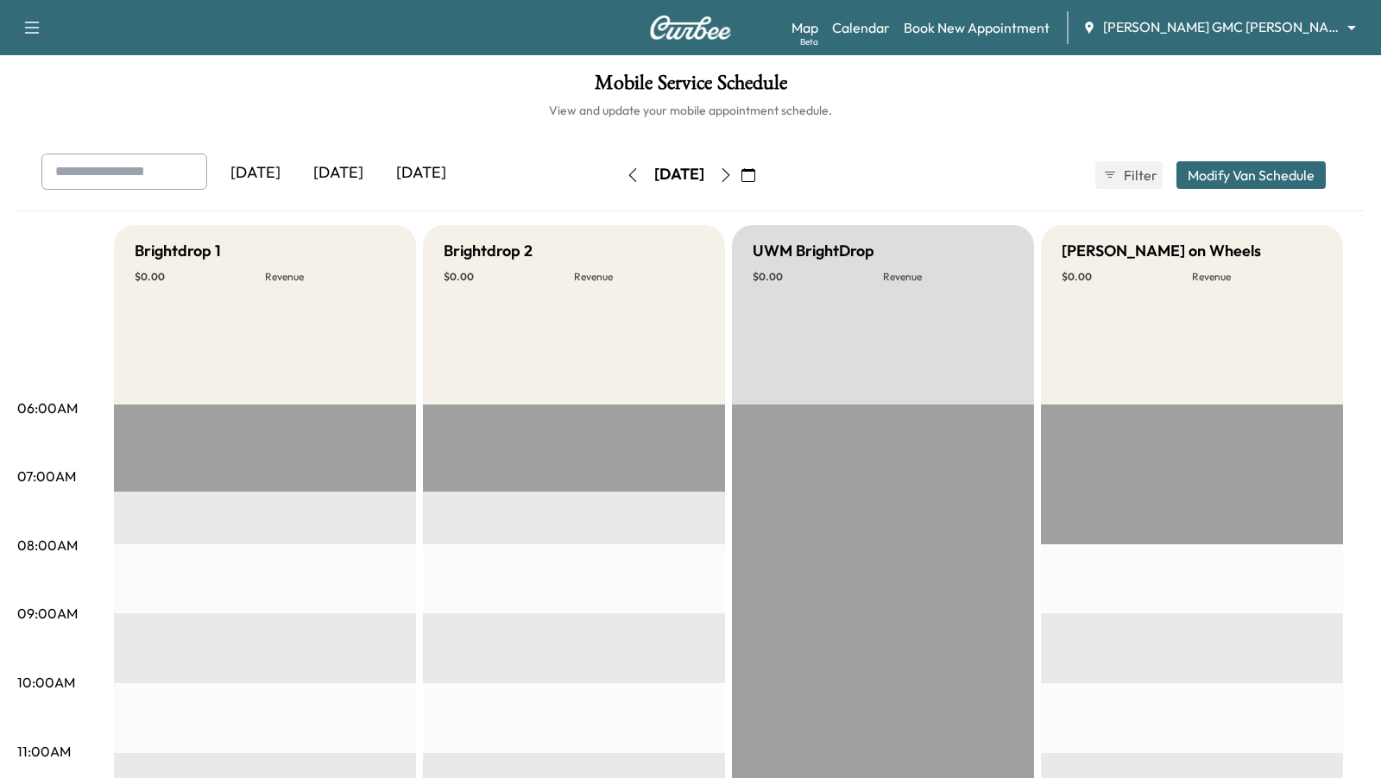
click at [741, 177] on button "button" at bounding box center [725, 175] width 29 height 28
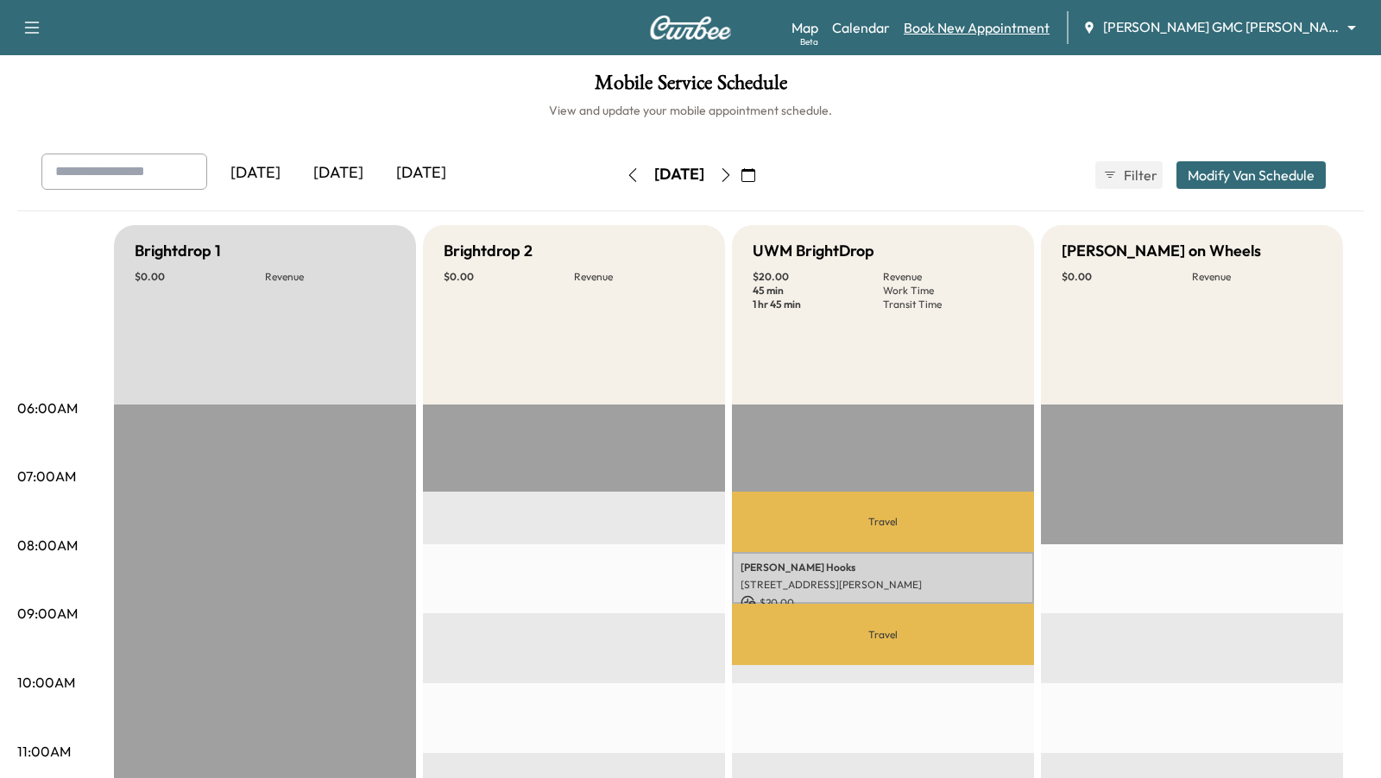
click at [981, 28] on link "Book New Appointment" at bounding box center [977, 27] width 146 height 21
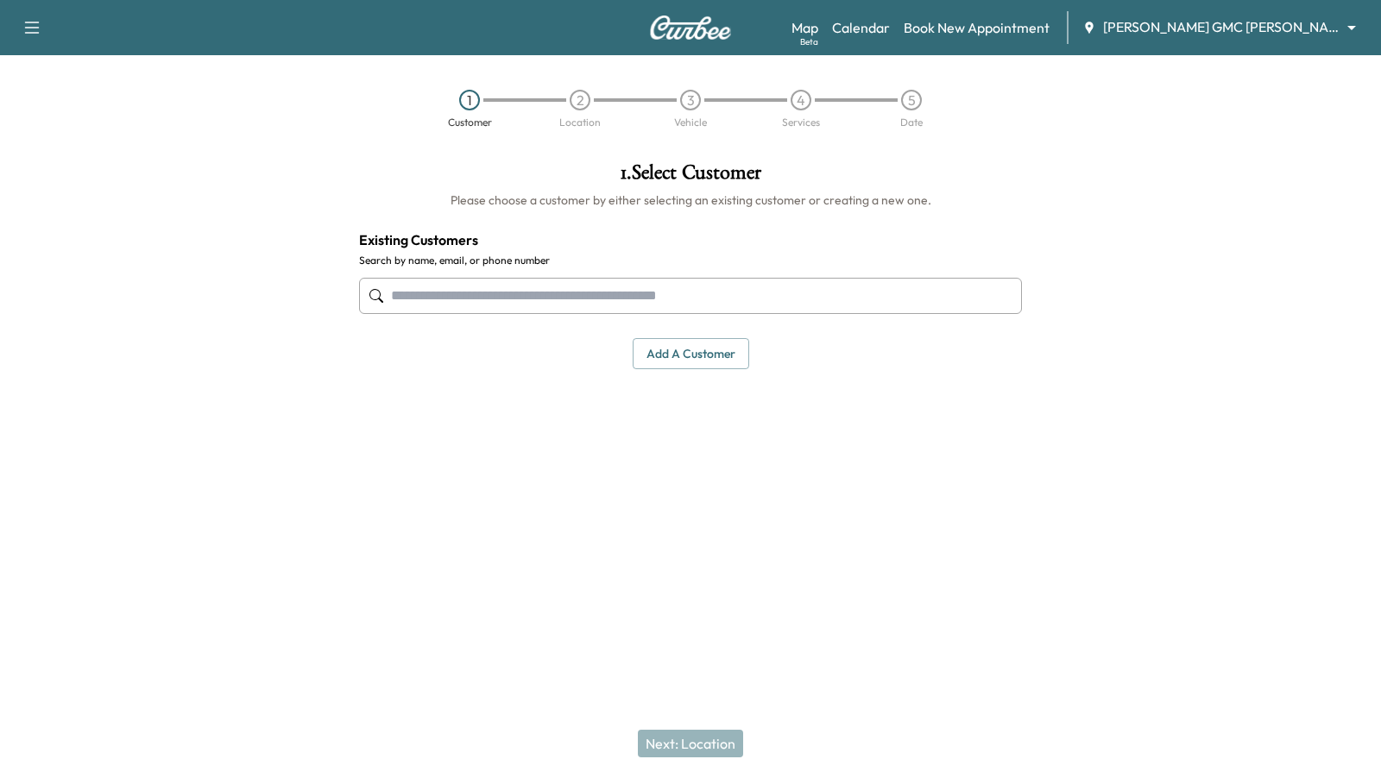
click at [688, 304] on input "text" at bounding box center [690, 296] width 663 height 36
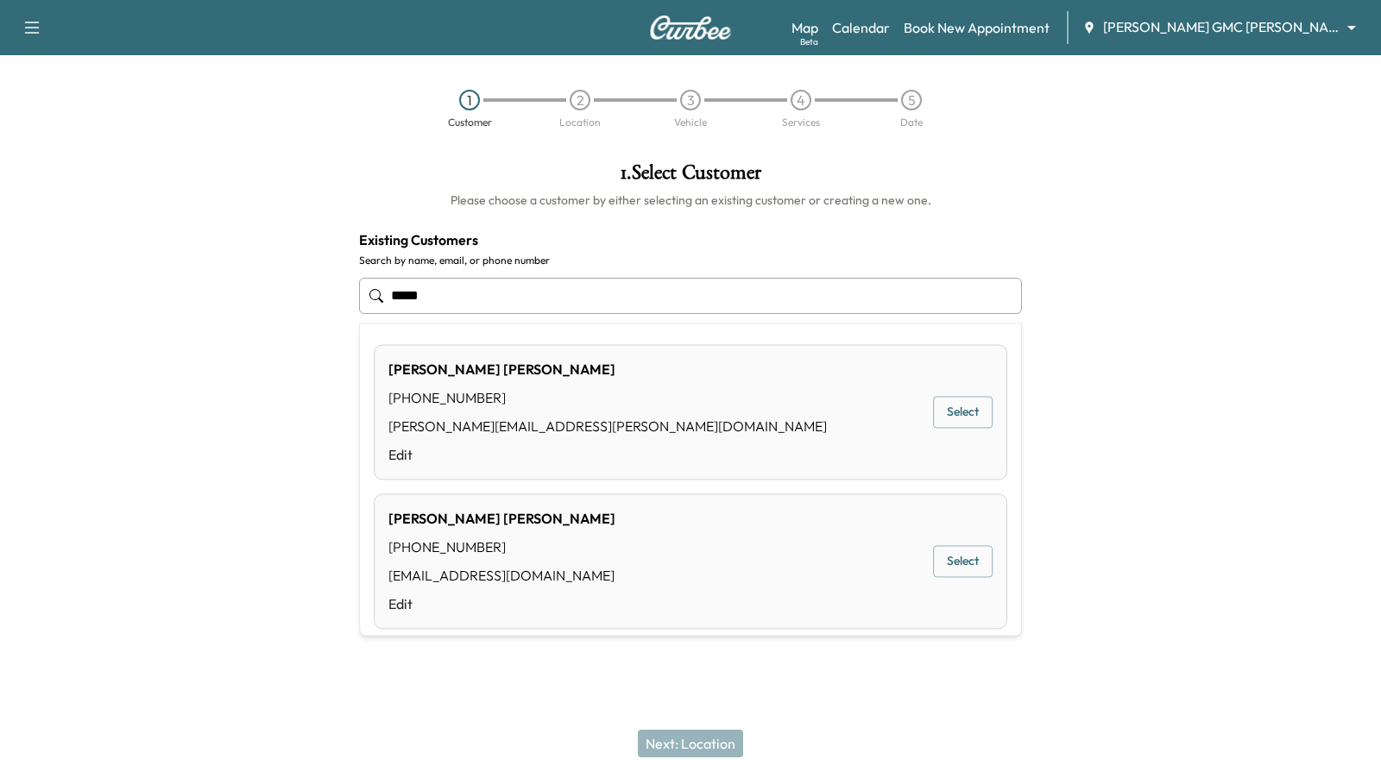
click at [958, 412] on button "Select" at bounding box center [963, 413] width 60 height 32
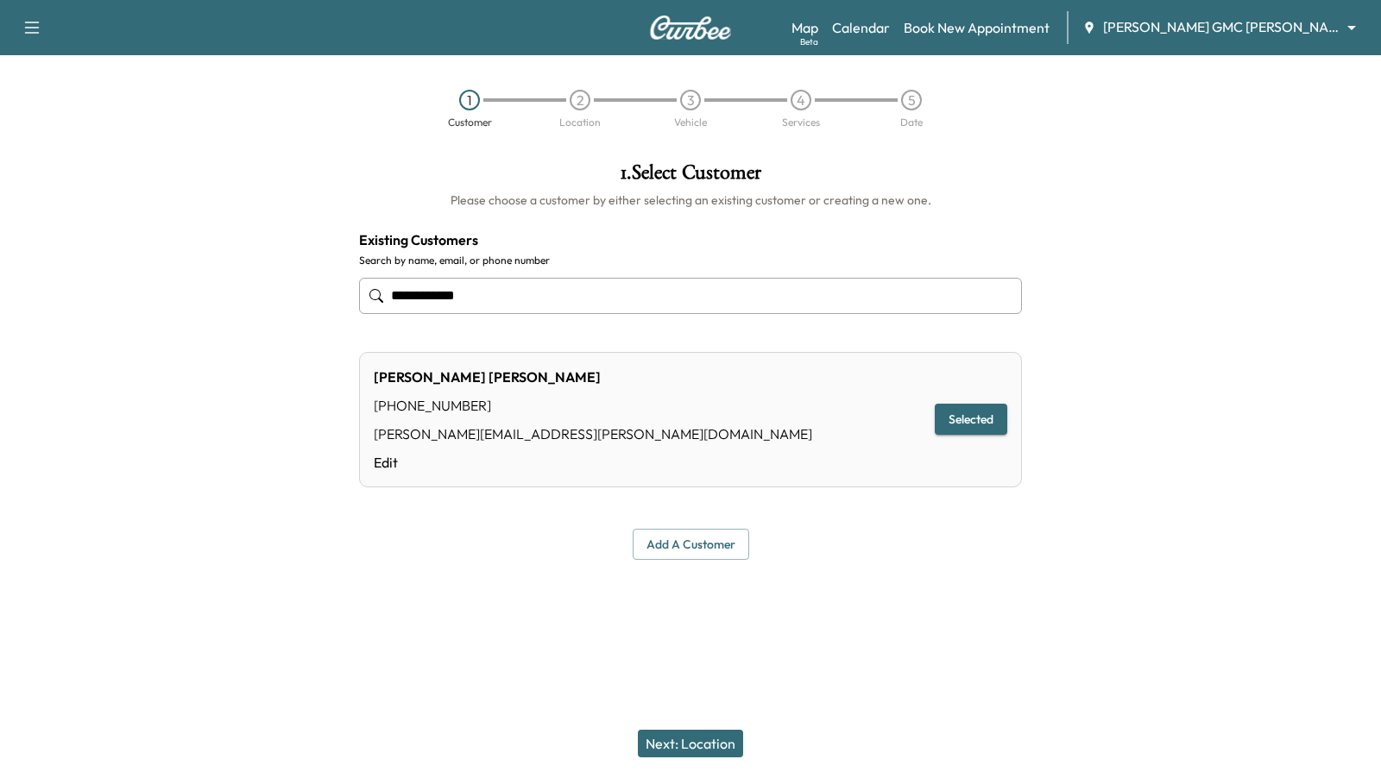
type input "**********"
click at [680, 749] on button "Next: Location" at bounding box center [690, 744] width 105 height 28
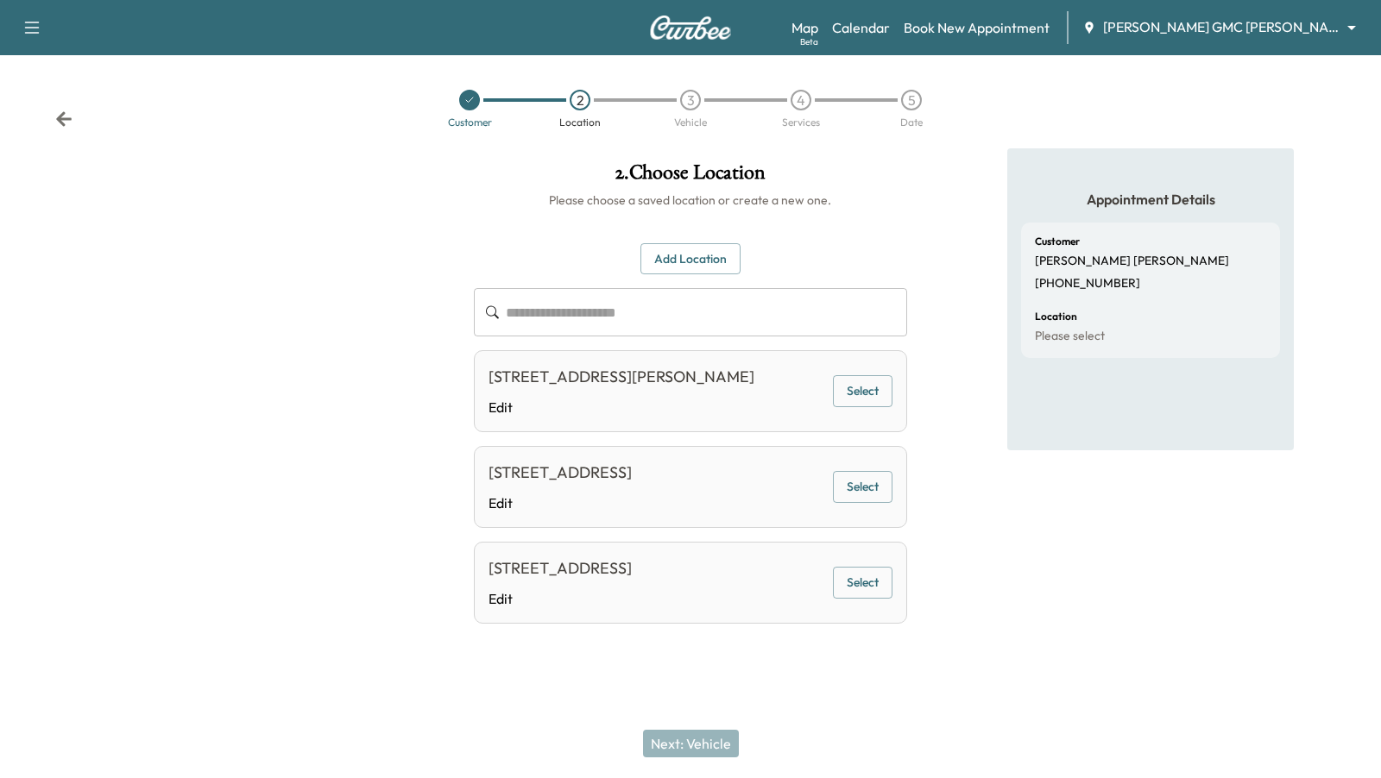
click at [863, 583] on button "Select" at bounding box center [863, 583] width 60 height 32
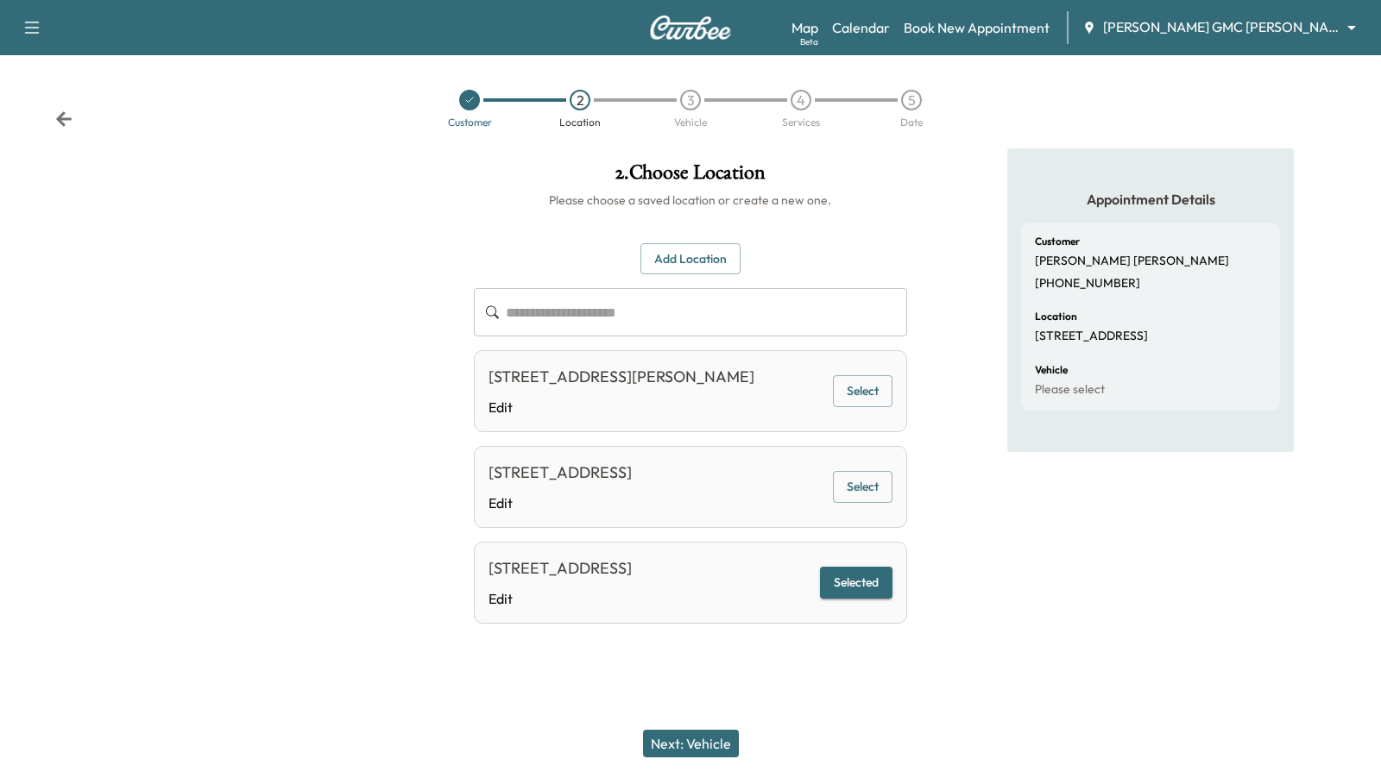
click at [699, 749] on button "Next: Vehicle" at bounding box center [691, 744] width 96 height 28
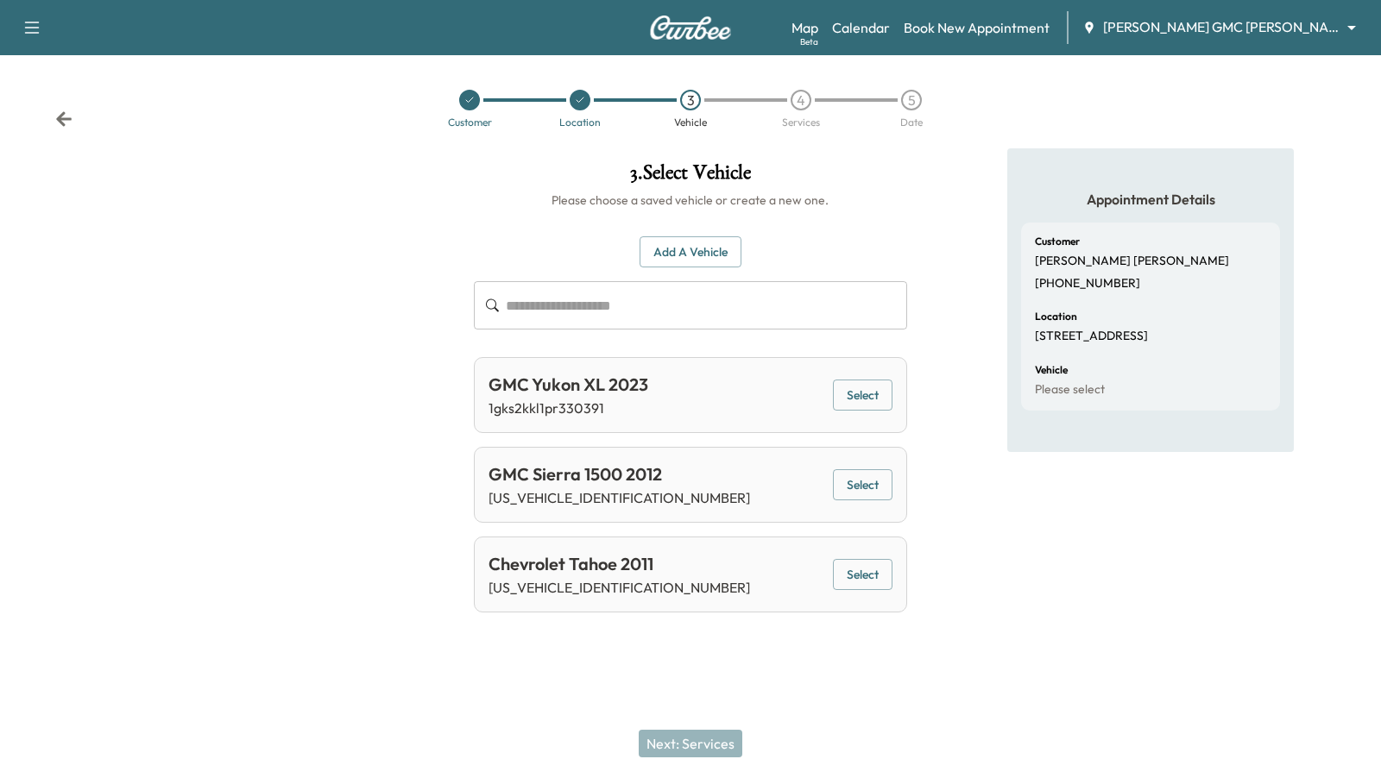
click at [856, 399] on button "Select" at bounding box center [863, 396] width 60 height 32
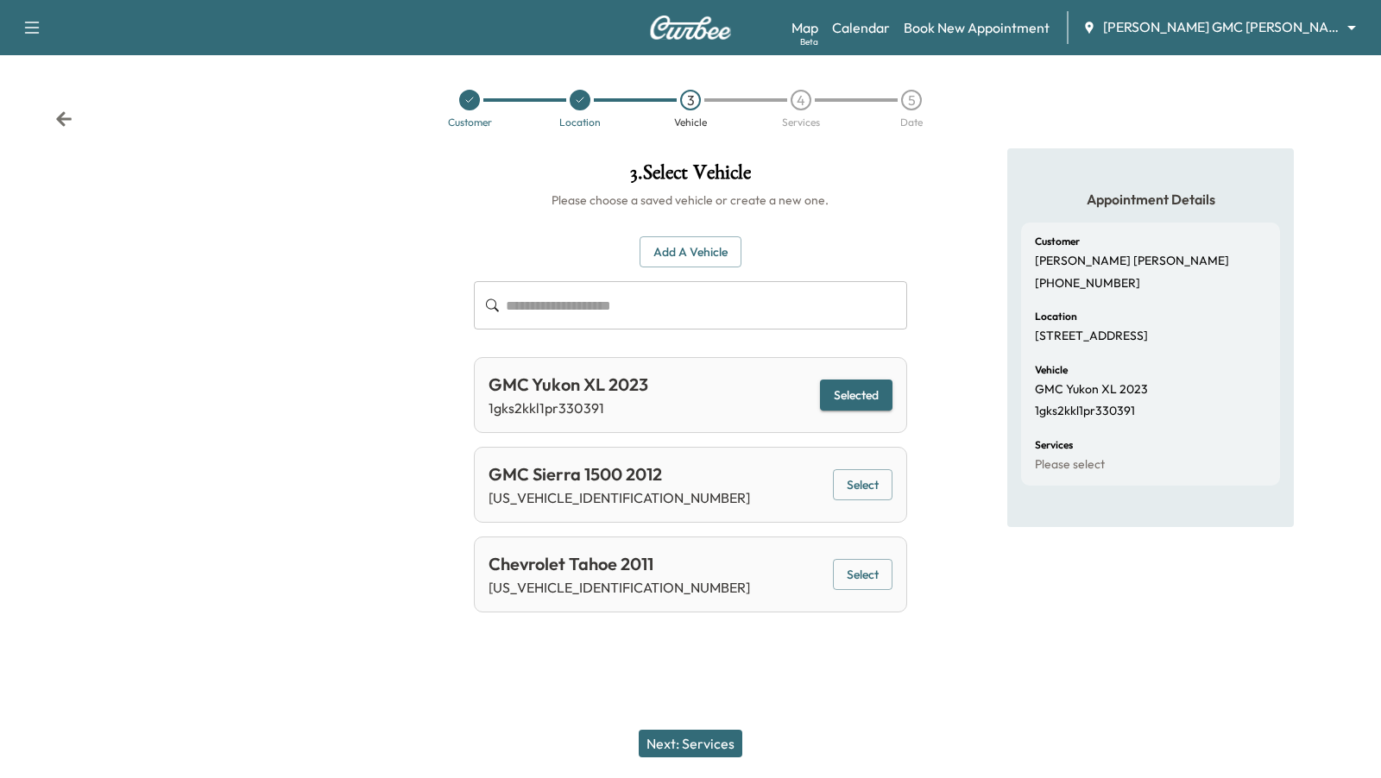
click at [688, 748] on button "Next: Services" at bounding box center [691, 744] width 104 height 28
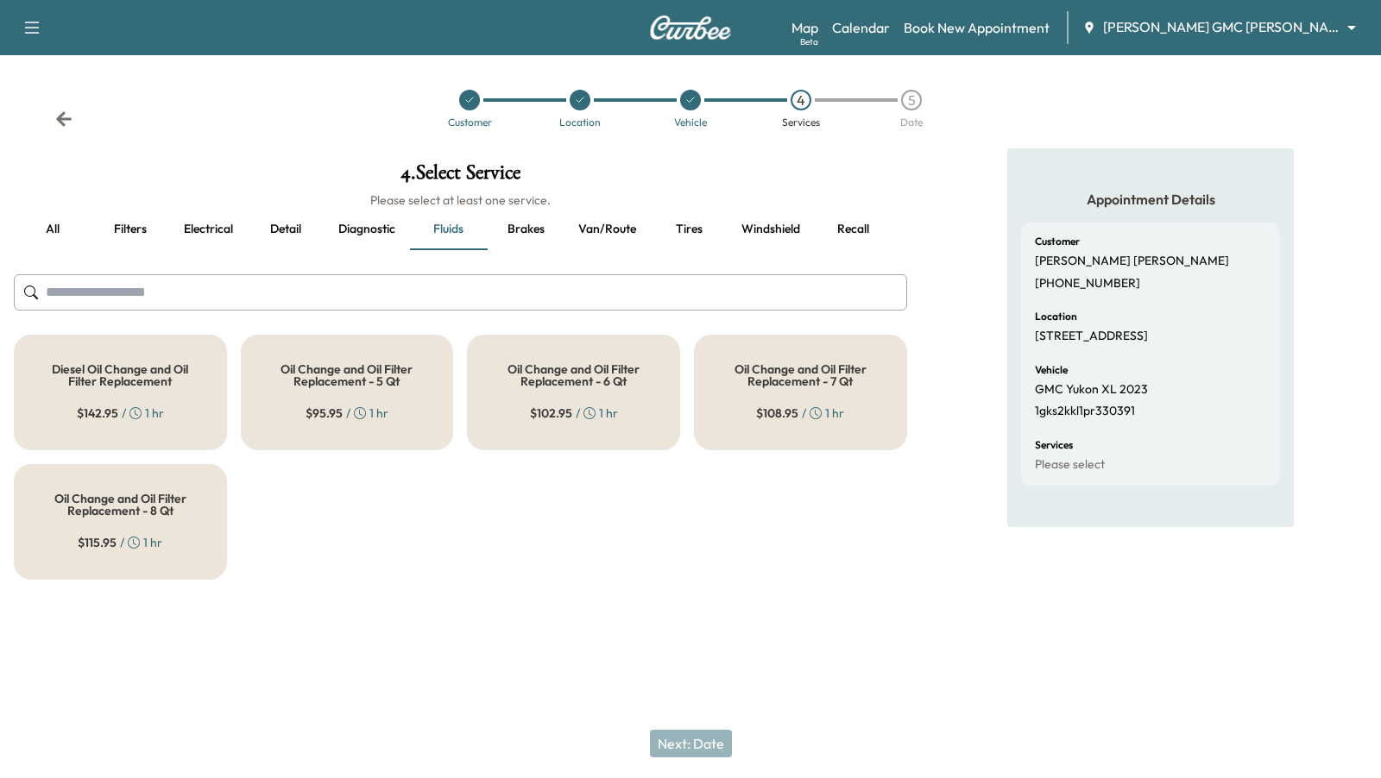
click at [167, 395] on div "Diesel Oil Change and Oil Filter Replacement $ 142.95 / 1 hr" at bounding box center [120, 393] width 213 height 116
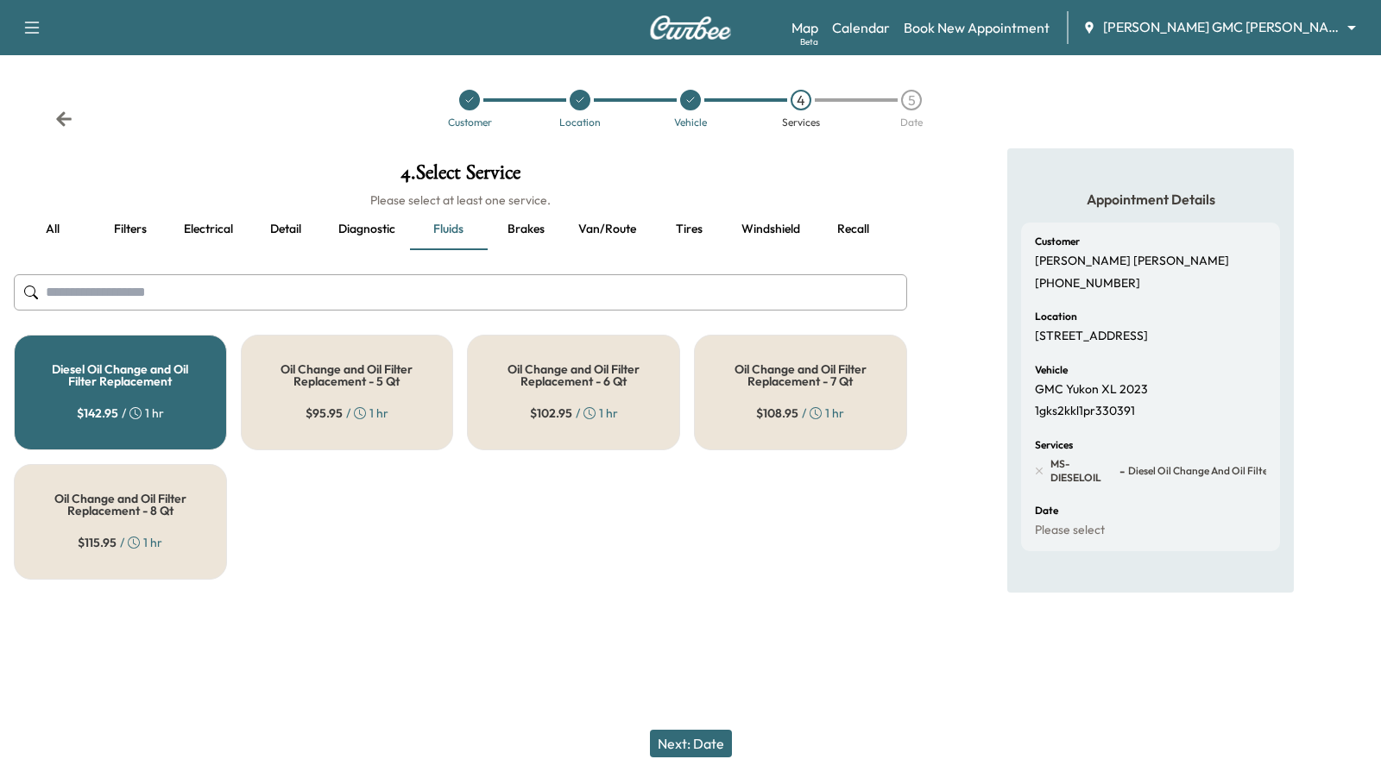
click at [179, 514] on h5 "Oil Change and Oil Filter Replacement - 8 Qt" at bounding box center [120, 505] width 156 height 24
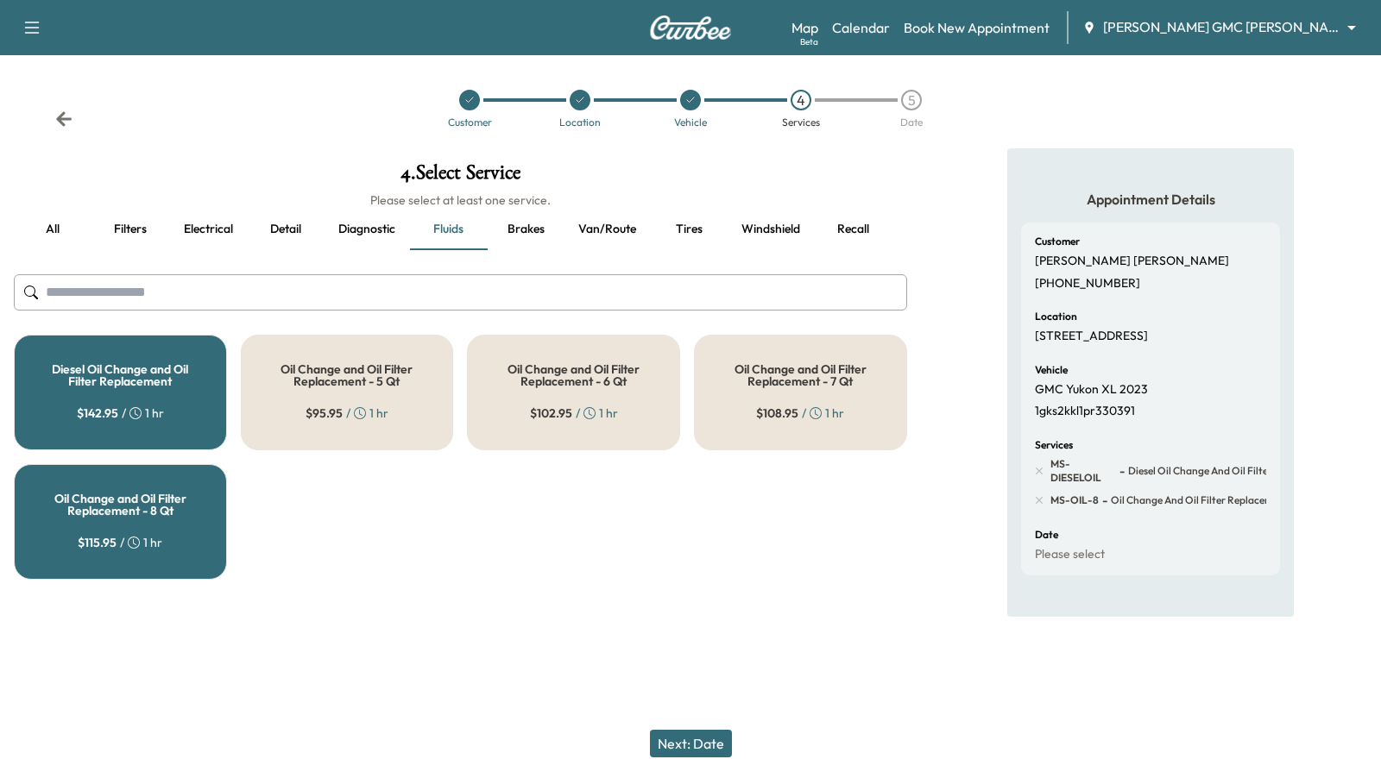
click at [173, 404] on div "Diesel Oil Change and Oil Filter Replacement $ 142.95 / 1 hr" at bounding box center [120, 393] width 213 height 116
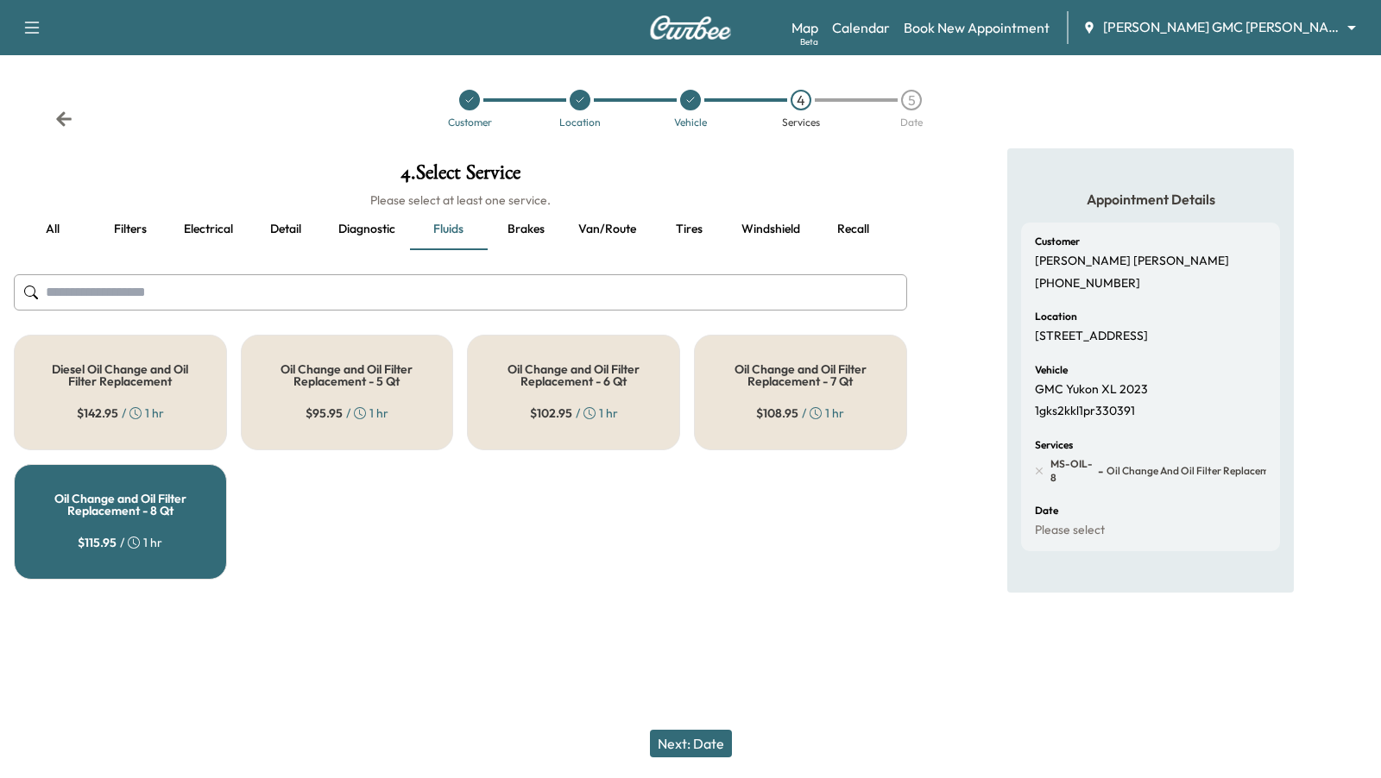
click at [860, 226] on button "Recall" at bounding box center [853, 229] width 78 height 41
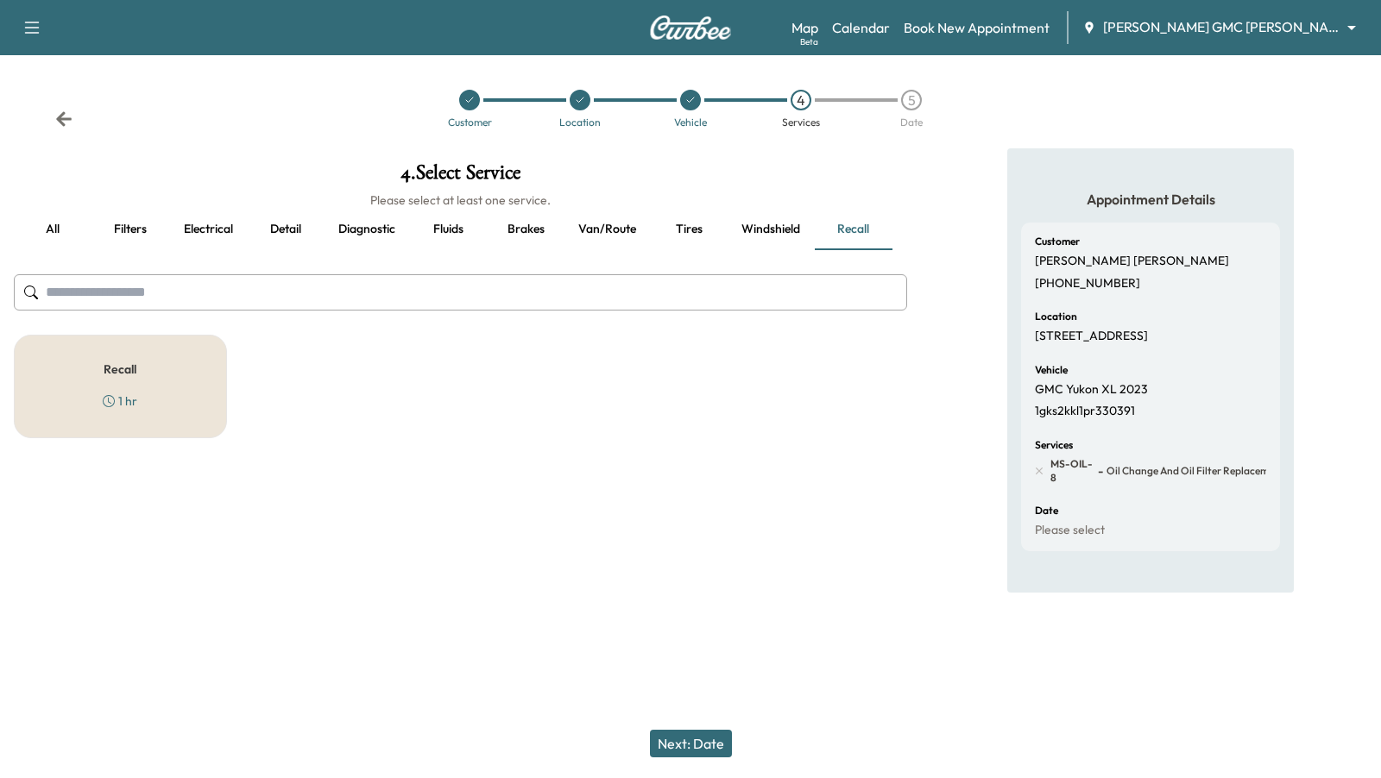
click at [85, 350] on div "Recall 1 hr" at bounding box center [120, 387] width 213 height 104
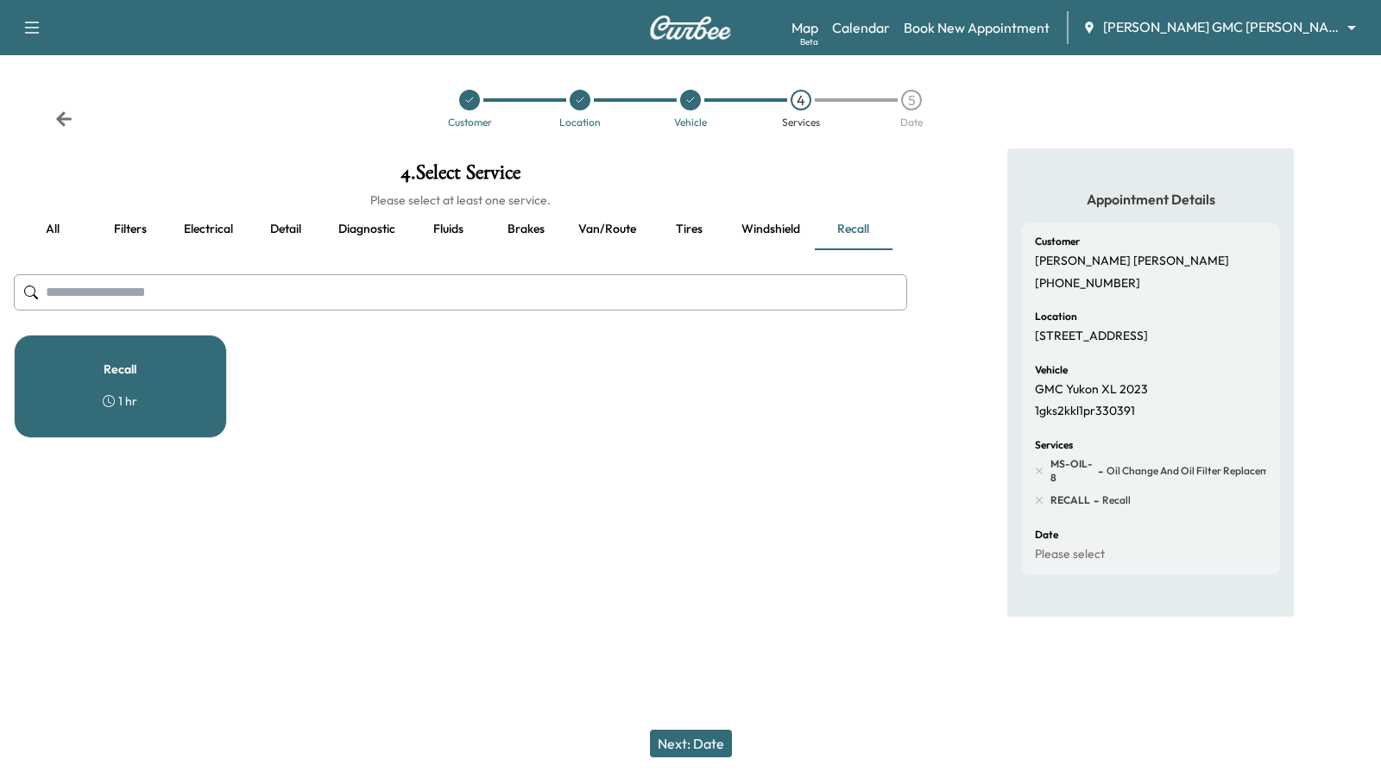
click at [644, 629] on div at bounding box center [690, 644] width 1381 height 55
click at [682, 230] on button "Tires" at bounding box center [689, 229] width 78 height 41
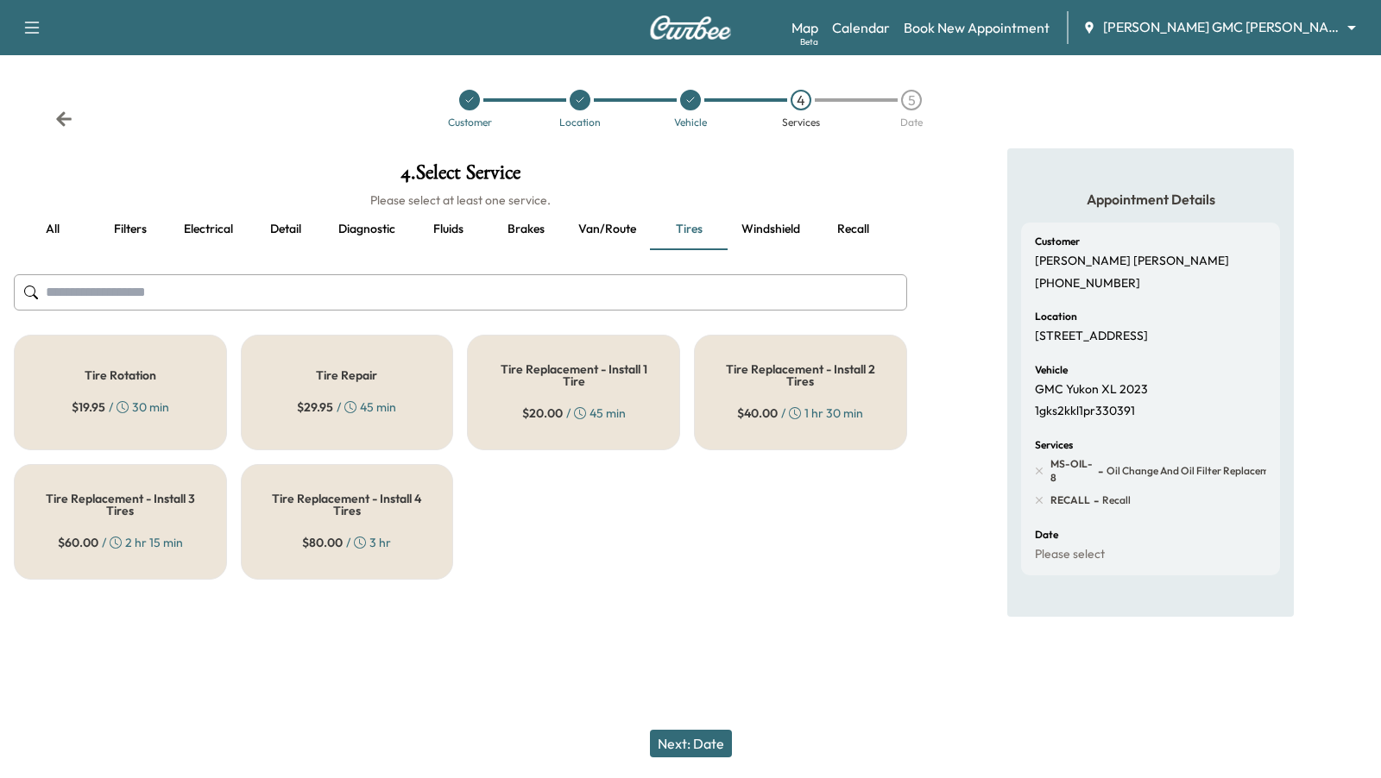
click at [70, 407] on div "Tire Rotation $ 19.95 / 30 min" at bounding box center [120, 393] width 213 height 116
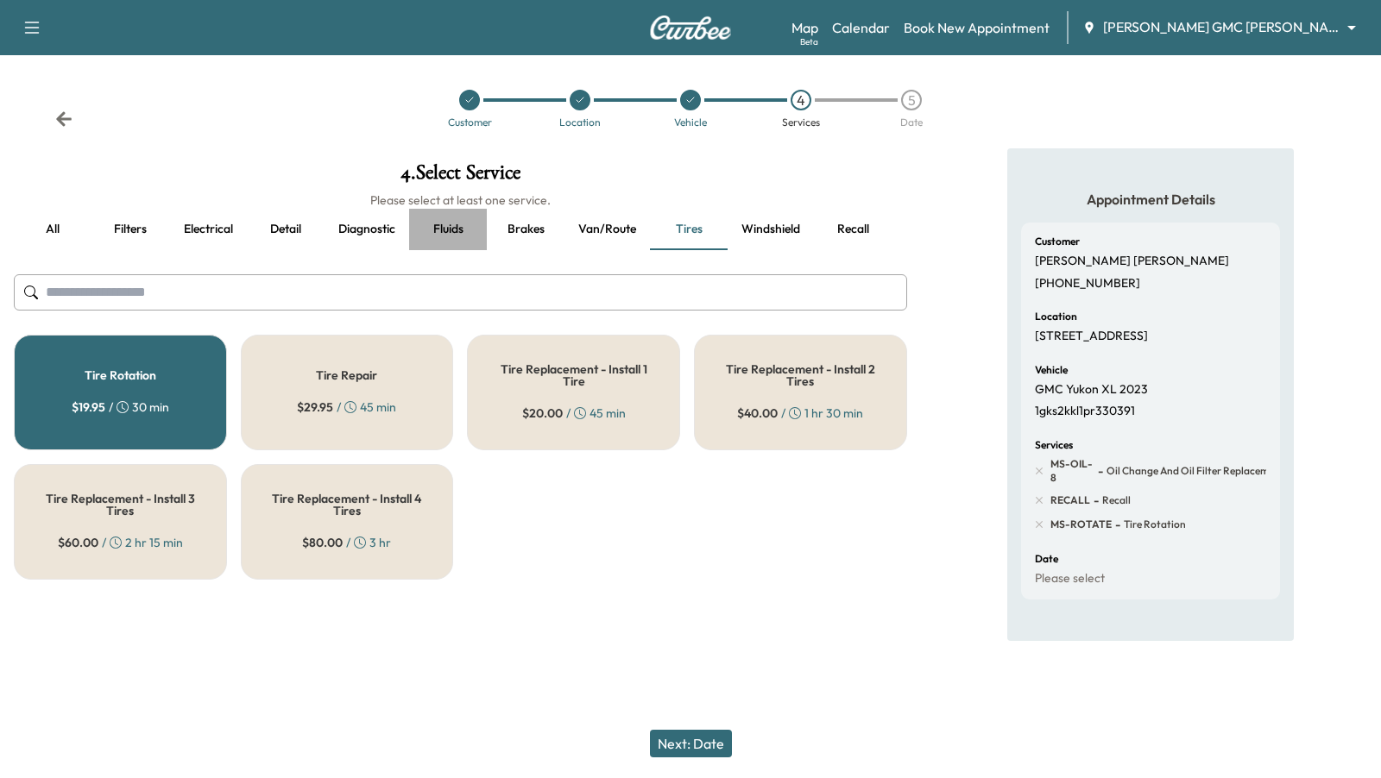
click at [453, 216] on button "Fluids" at bounding box center [448, 229] width 78 height 41
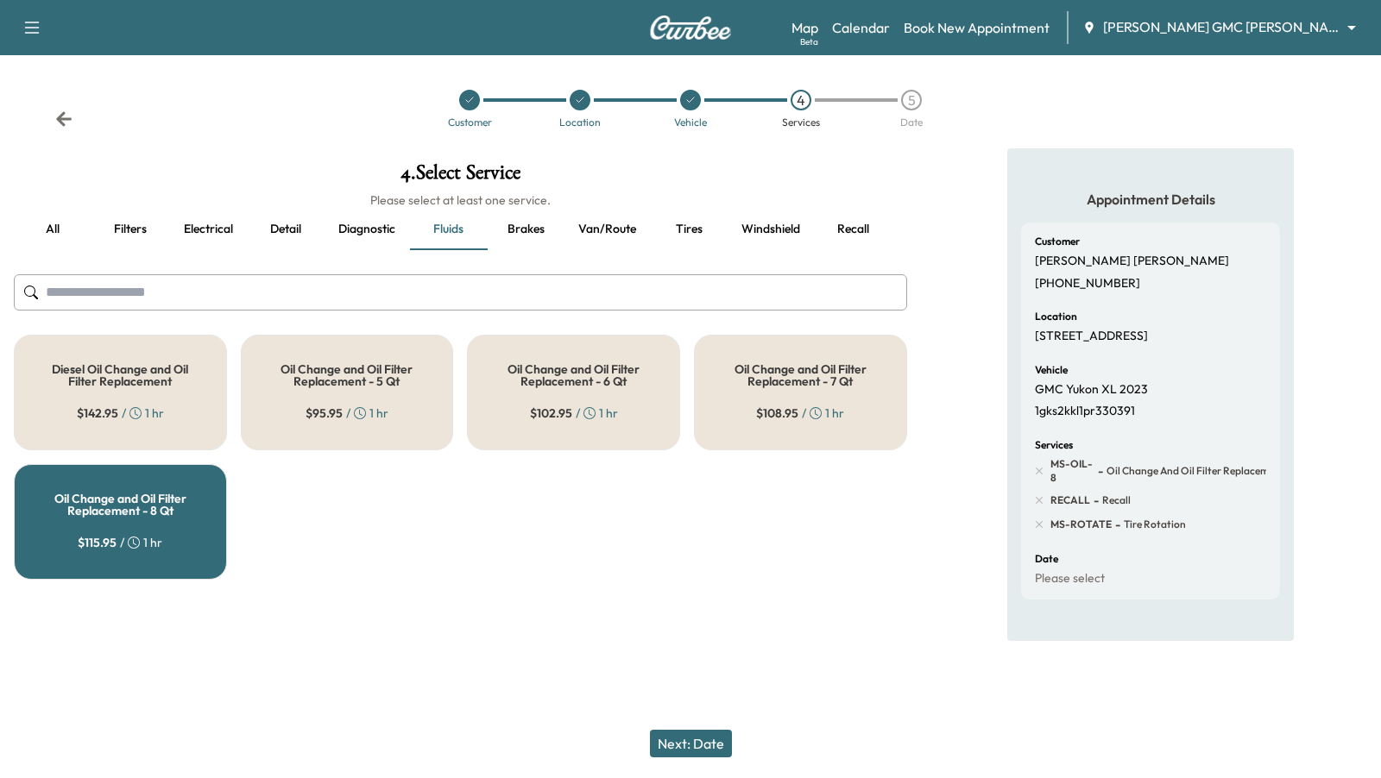
click at [270, 236] on button "Detail" at bounding box center [286, 229] width 78 height 41
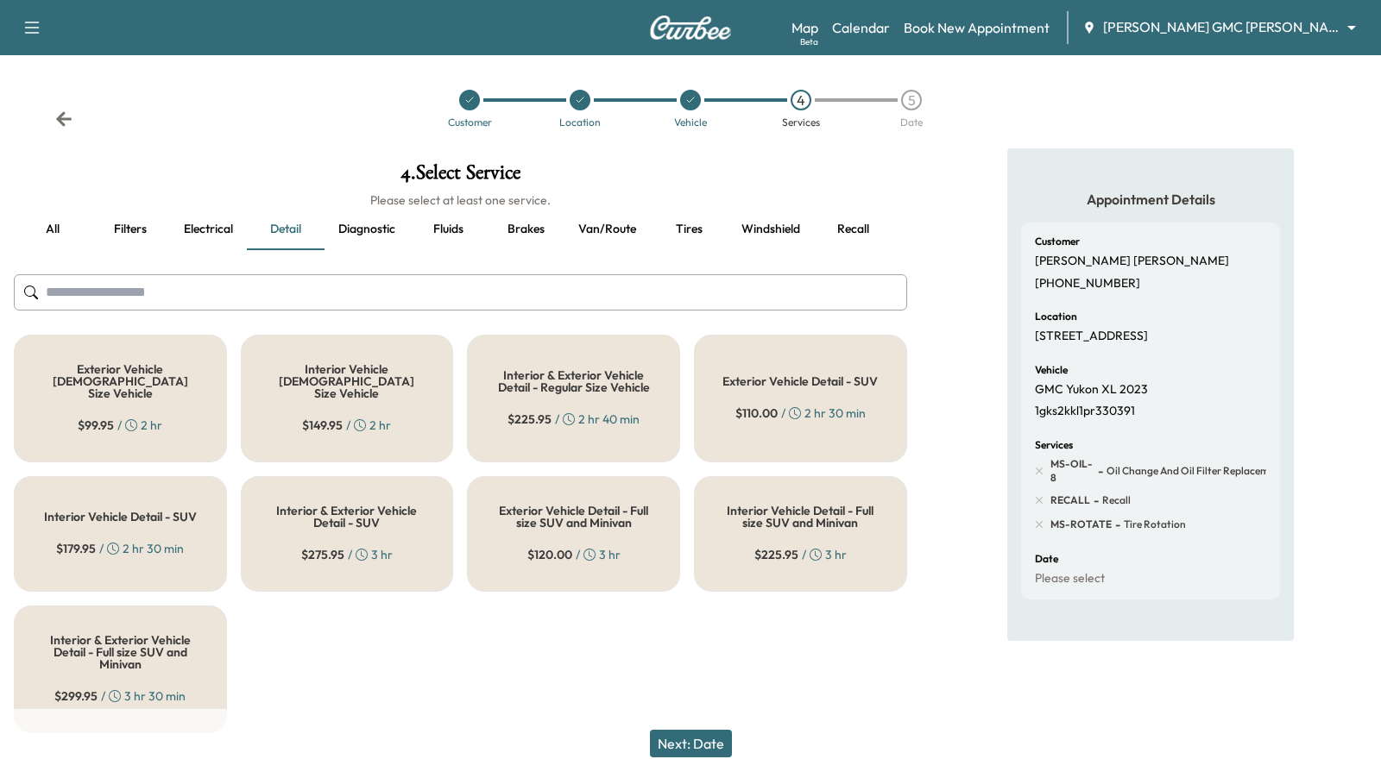
click at [583, 388] on div "Interior & Exterior Vehicle Detail - Regular Size Vehicle $ 225.95 / 2 hr 40 min" at bounding box center [573, 399] width 213 height 128
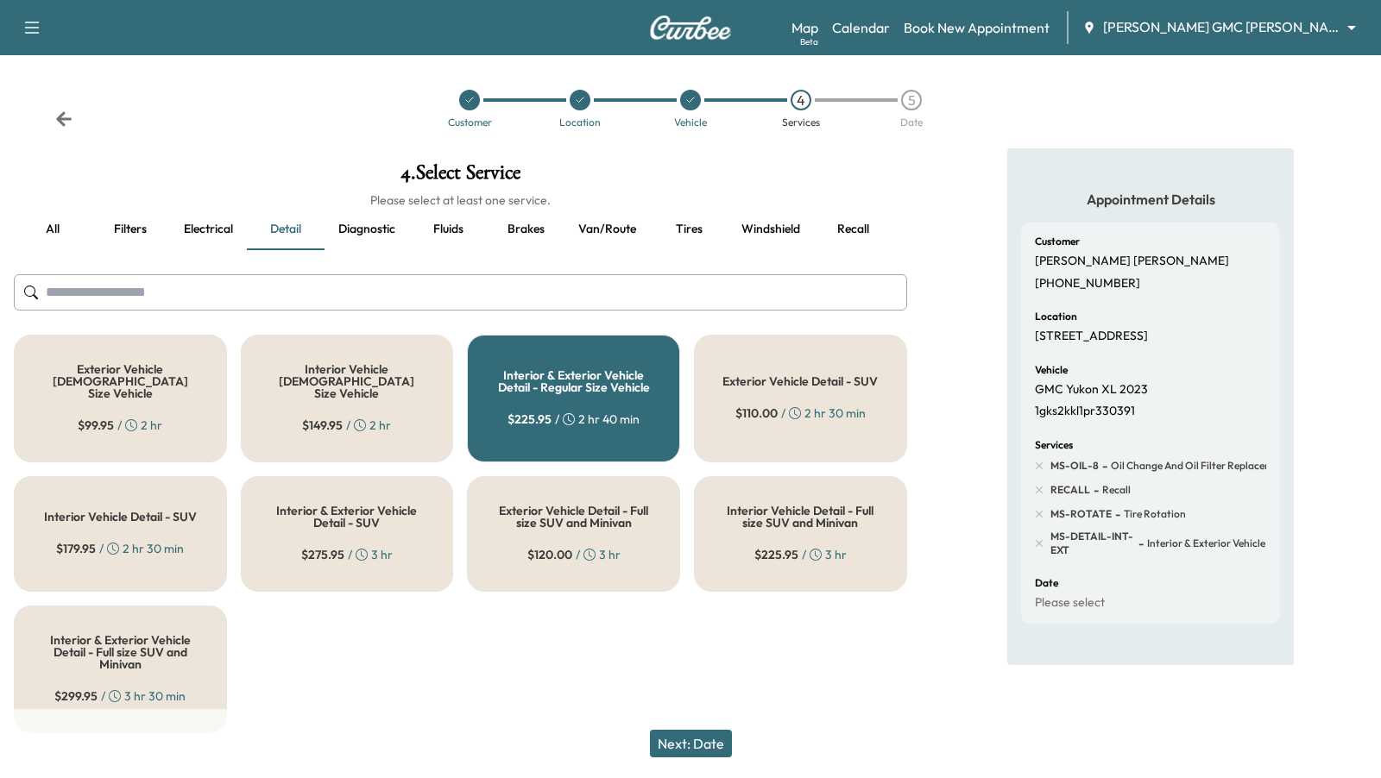
click at [687, 740] on button "Next: Date" at bounding box center [691, 744] width 82 height 28
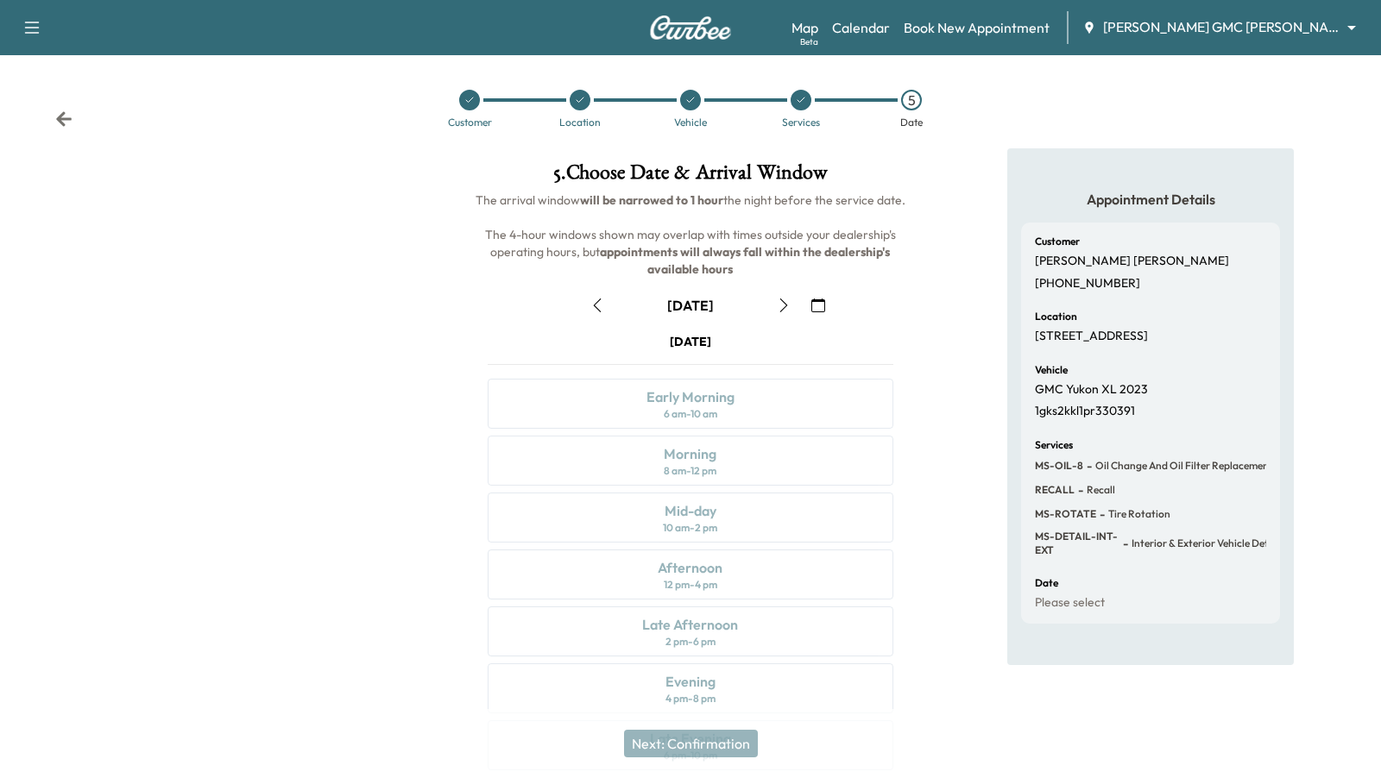
click at [1040, 489] on span "RECALL" at bounding box center [1055, 490] width 40 height 14
click at [1049, 501] on div "MS-OIL-8 - Oil Change and Oil Filter Replacement - 8 Qt RECALL - Recall MS-ROTA…" at bounding box center [1185, 507] width 301 height 100
click at [890, 30] on link "Calendar" at bounding box center [861, 27] width 58 height 21
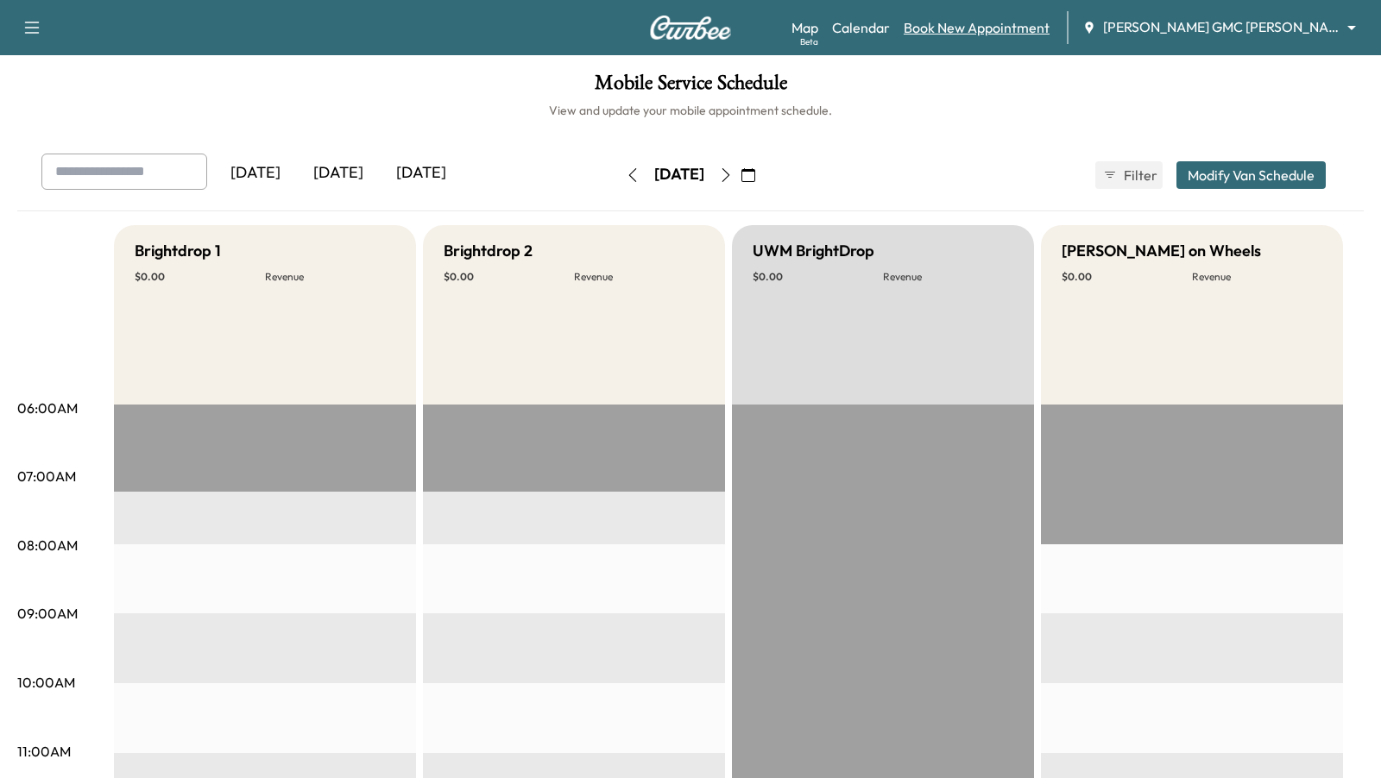
click at [993, 35] on link "Book New Appointment" at bounding box center [977, 27] width 146 height 21
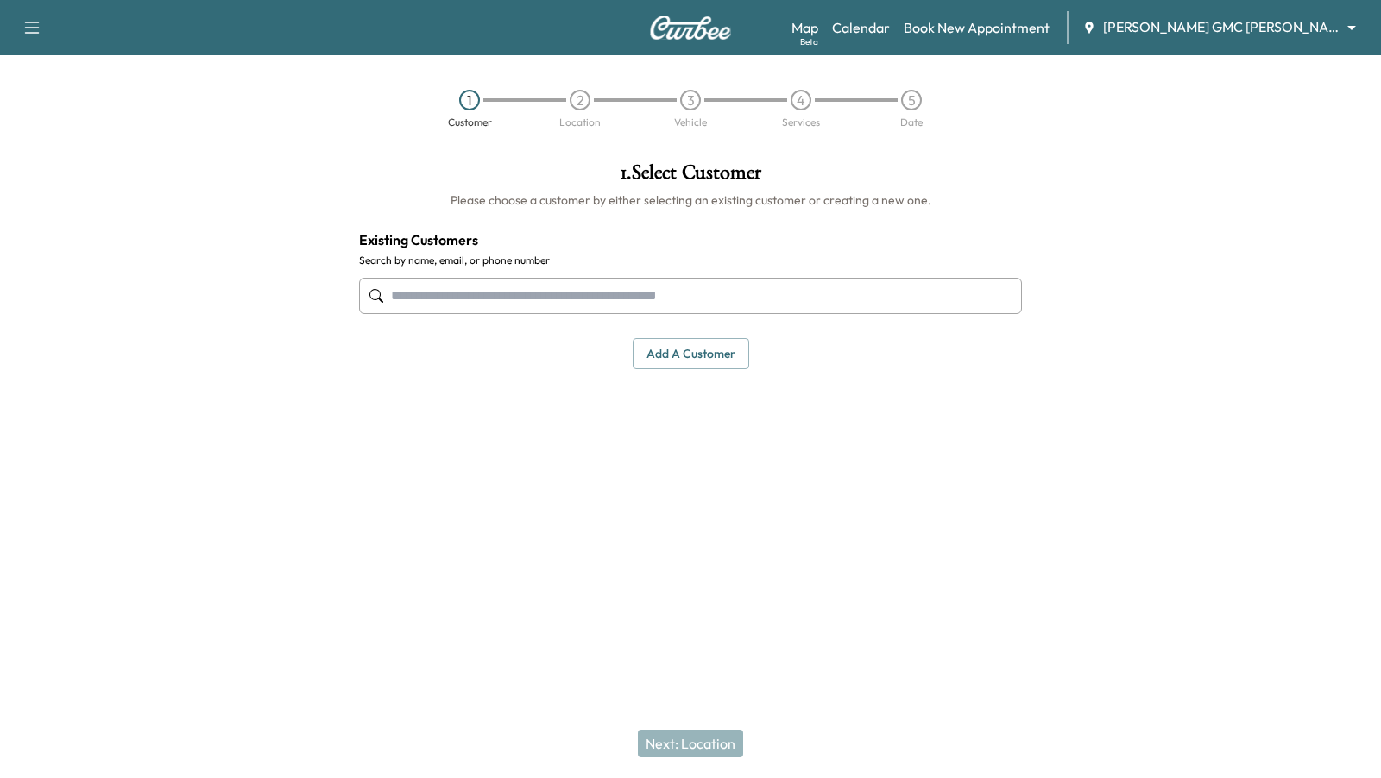
click at [665, 295] on input "text" at bounding box center [690, 296] width 663 height 36
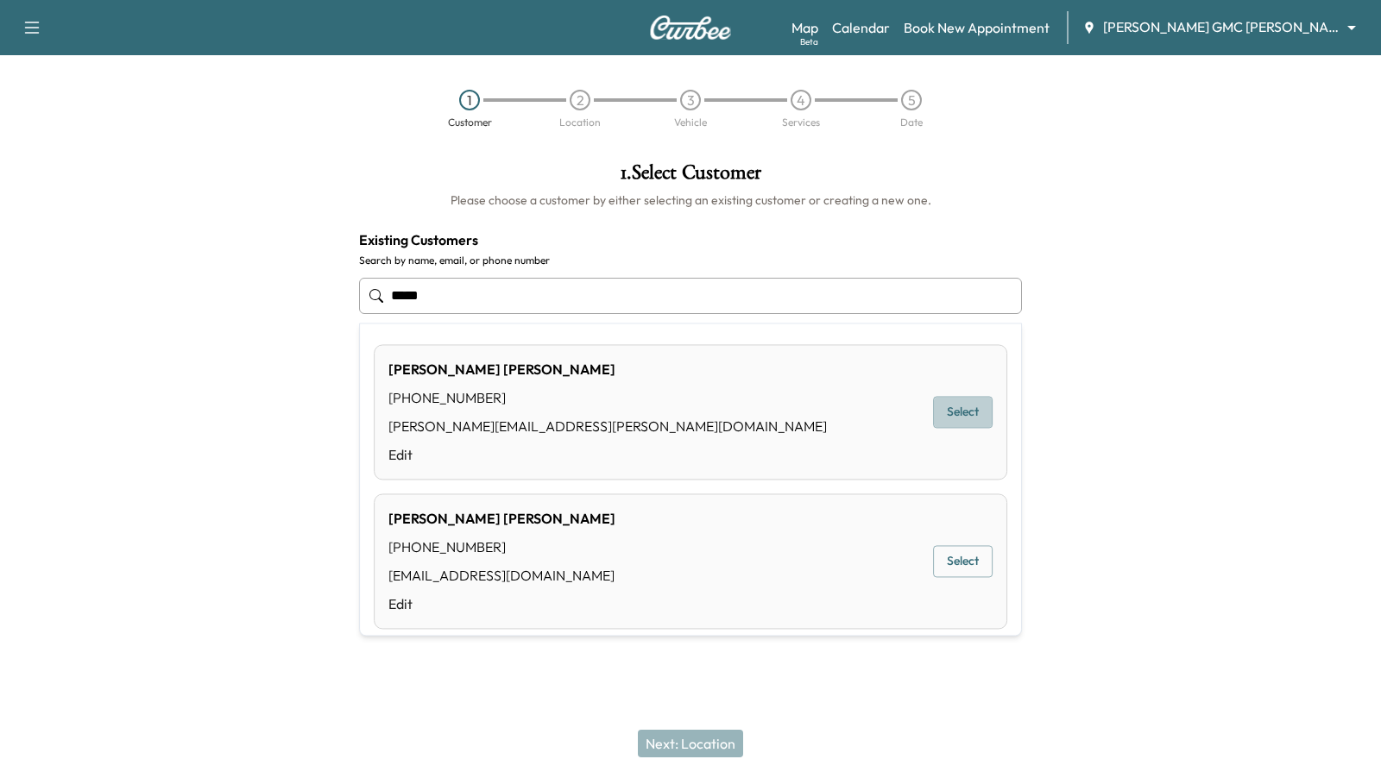
click at [954, 419] on button "Select" at bounding box center [963, 413] width 60 height 32
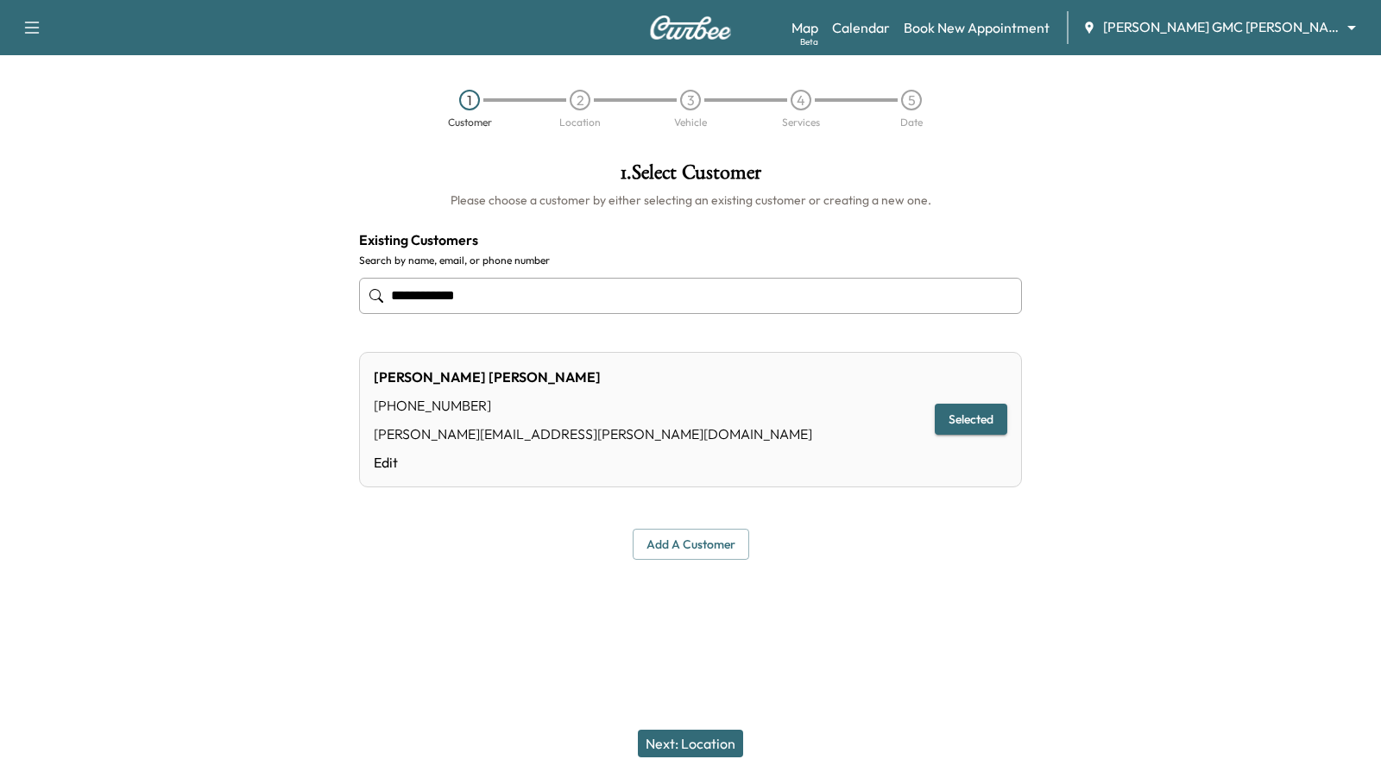
type input "**********"
click at [686, 753] on button "Next: Location" at bounding box center [690, 744] width 105 height 28
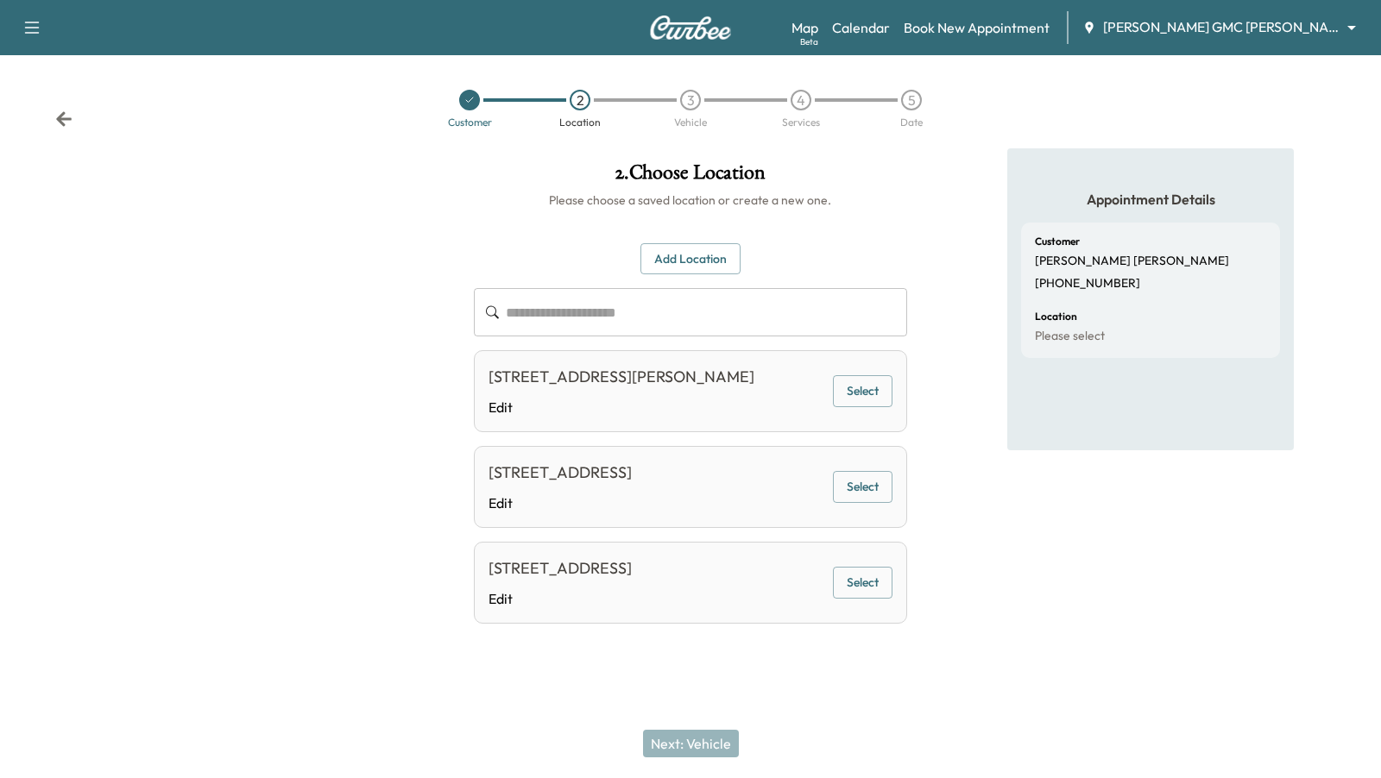
click at [861, 584] on button "Select" at bounding box center [863, 583] width 60 height 32
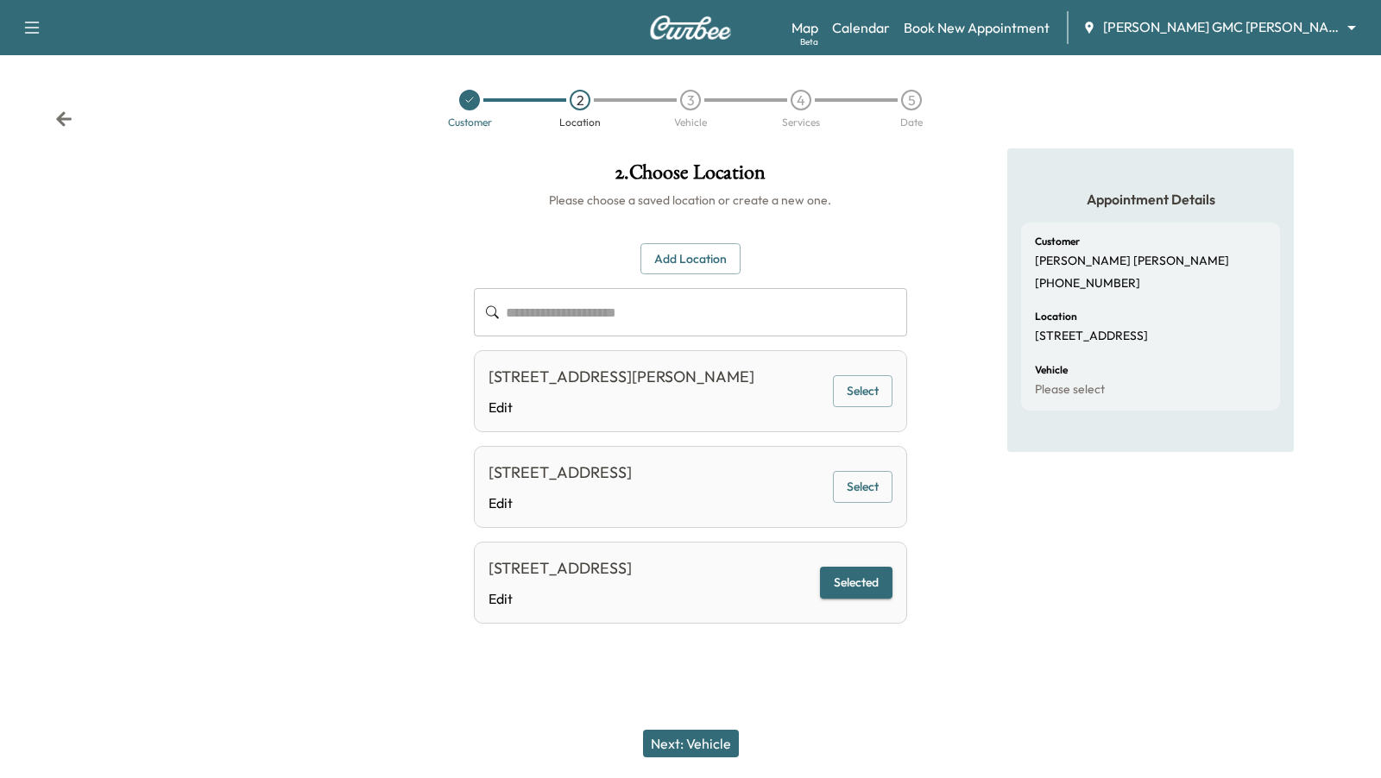
click at [722, 743] on button "Next: Vehicle" at bounding box center [691, 744] width 96 height 28
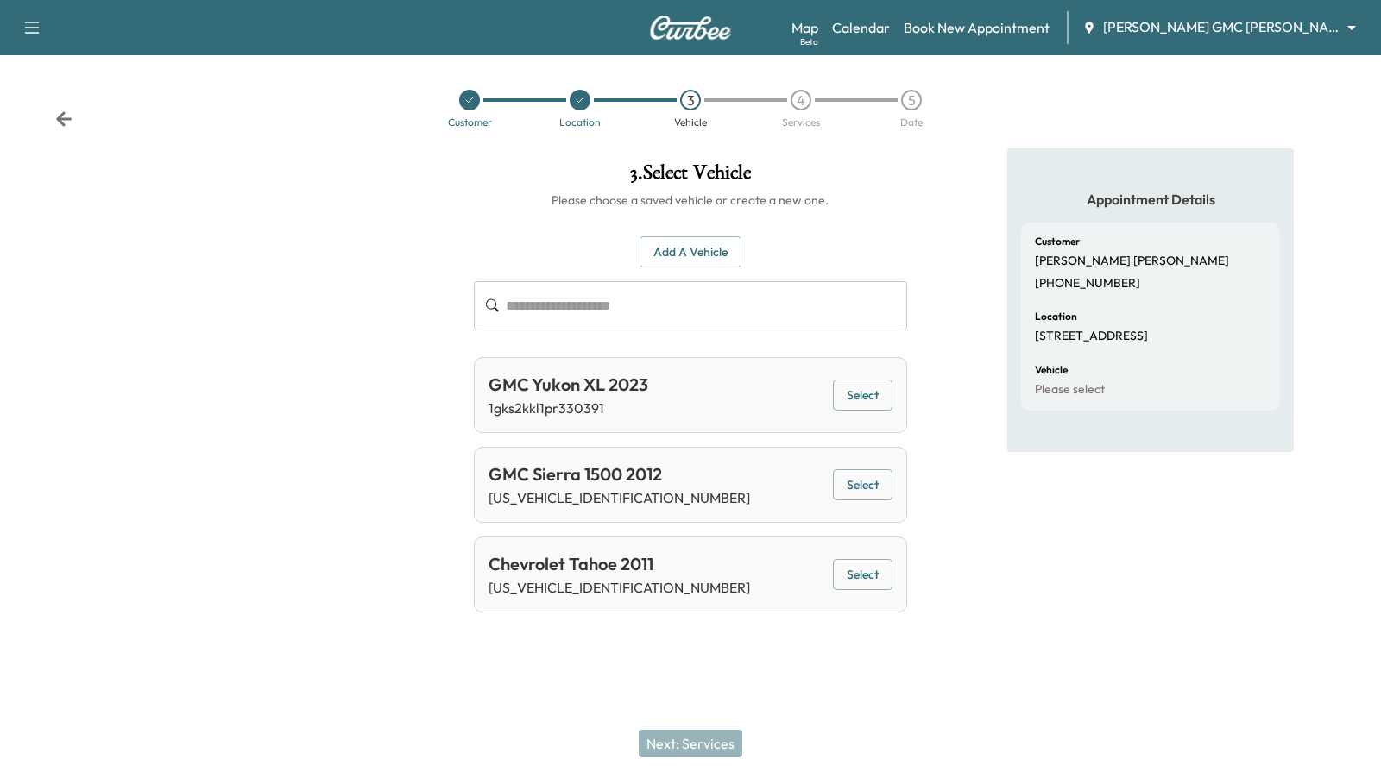
click at [863, 388] on button "Select" at bounding box center [863, 396] width 60 height 32
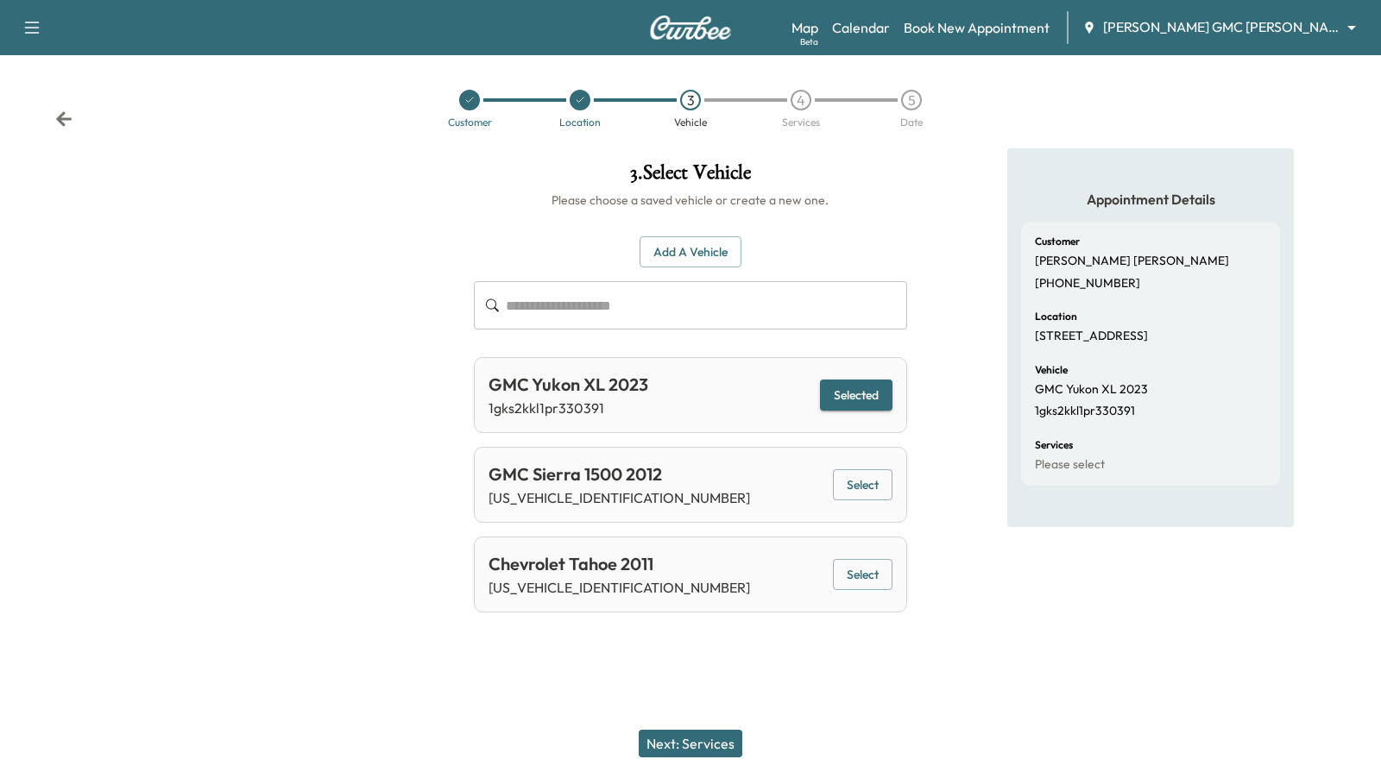
click at [703, 744] on button "Next: Services" at bounding box center [691, 744] width 104 height 28
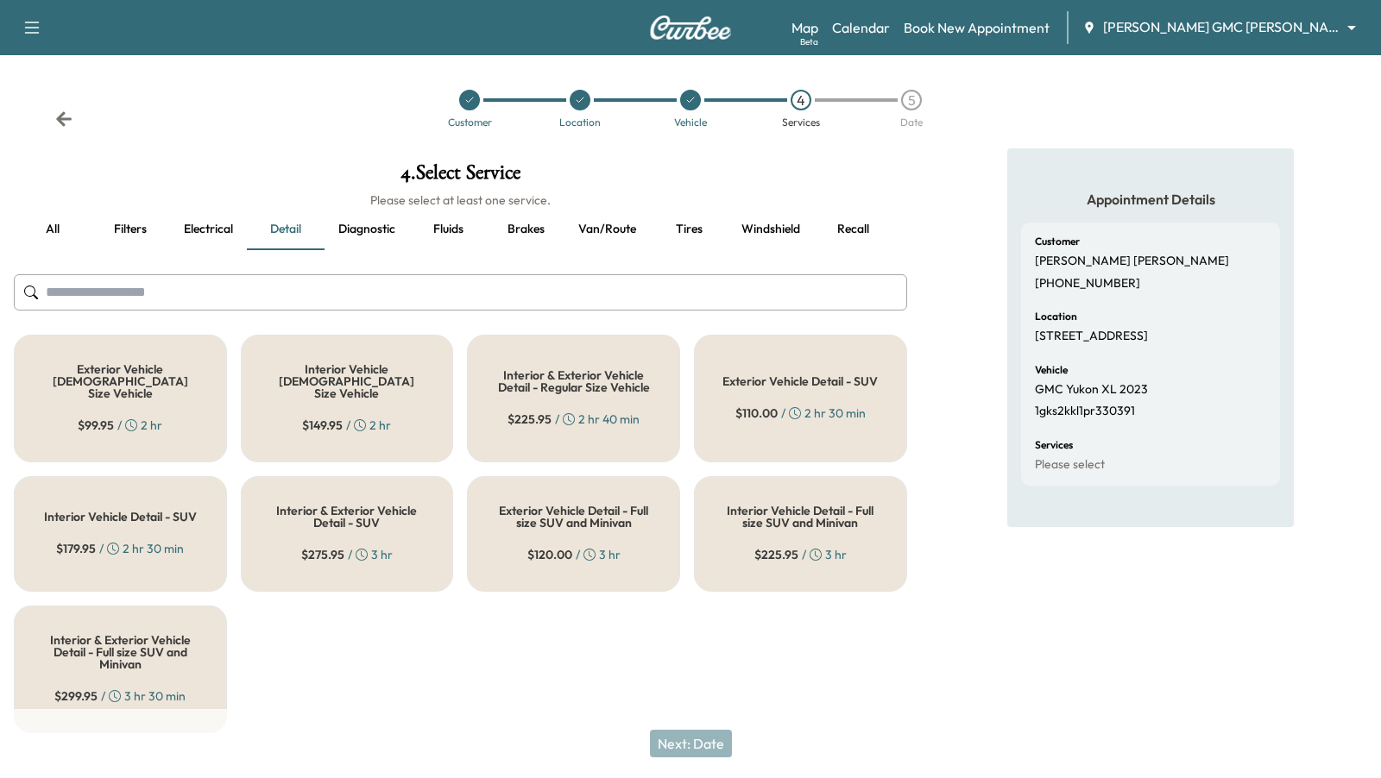
click at [591, 394] on div "Interior & Exterior Vehicle Detail - Regular Size Vehicle $ 225.95 / 2 hr 40 min" at bounding box center [573, 399] width 213 height 128
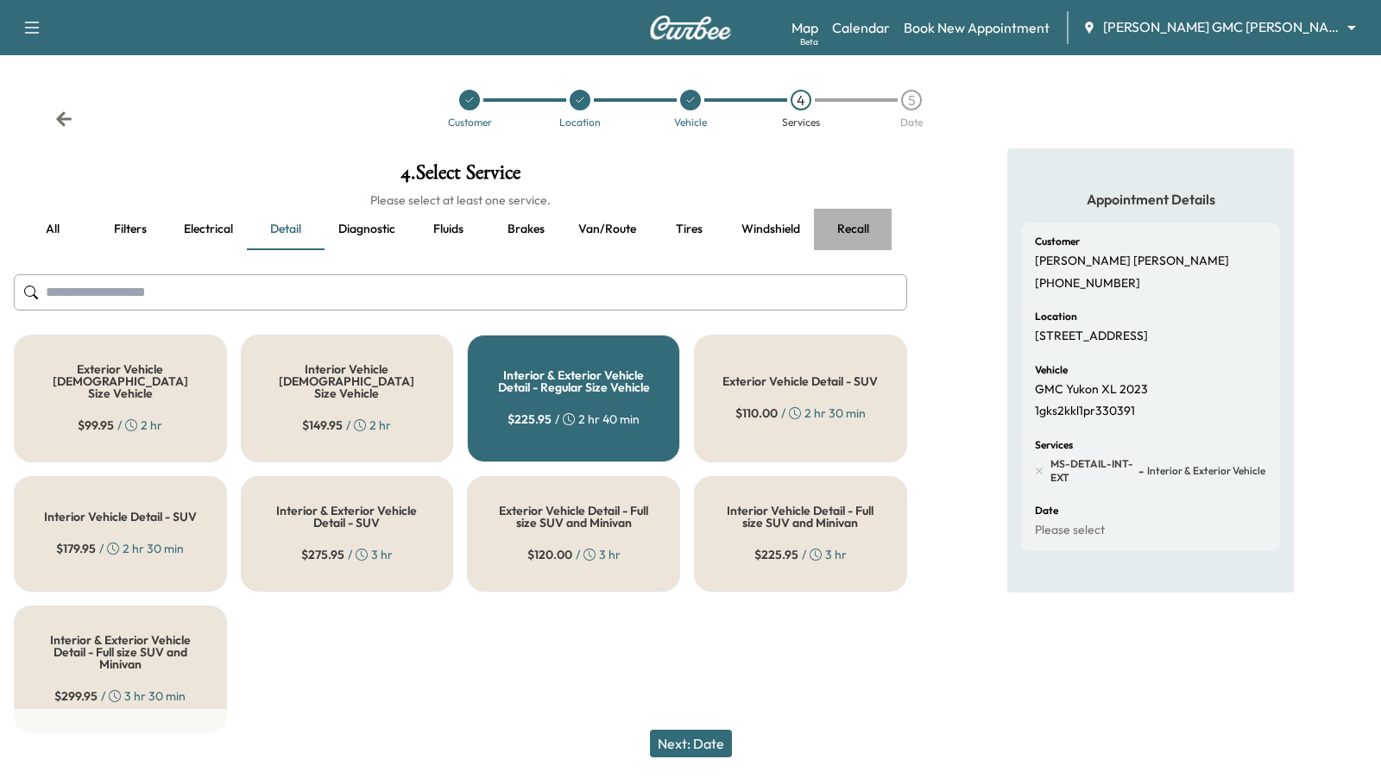
click at [856, 218] on button "Recall" at bounding box center [853, 229] width 78 height 41
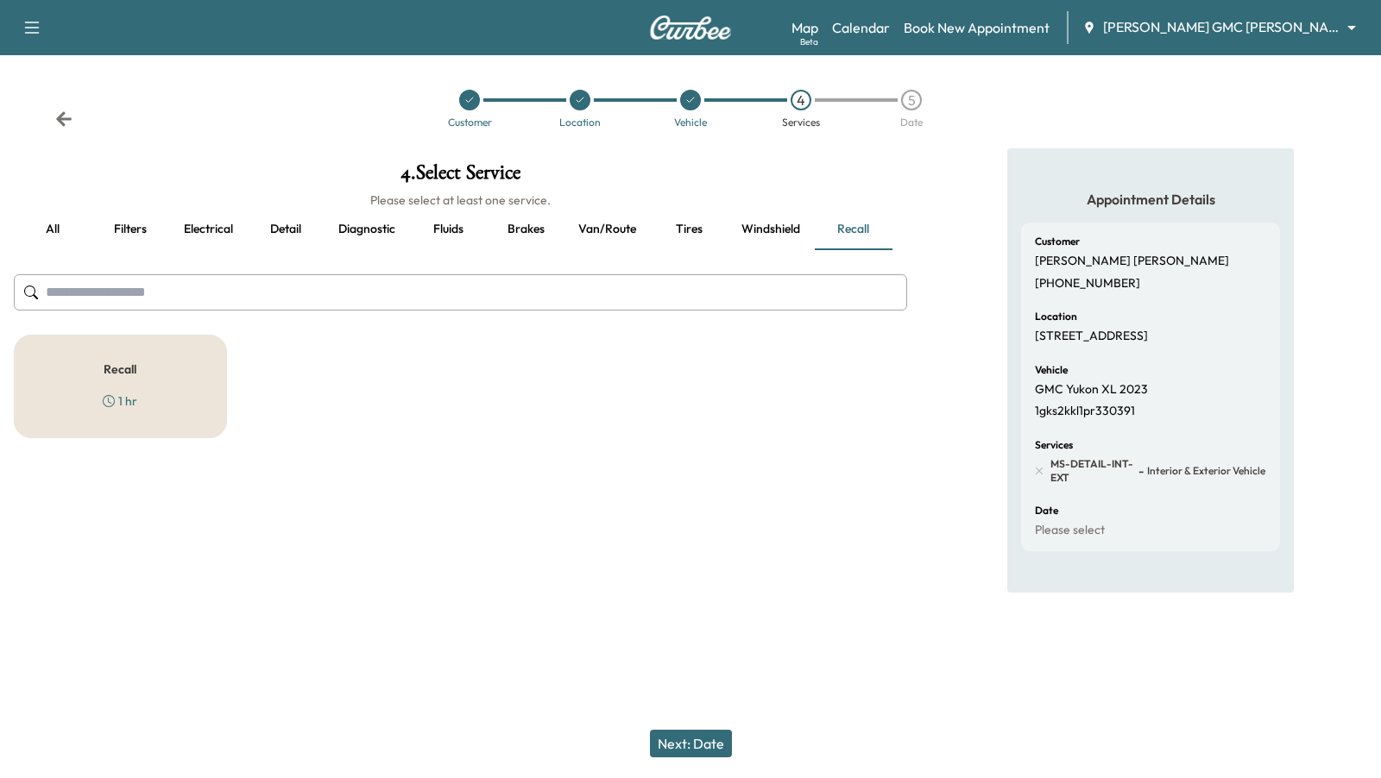
click at [161, 367] on div "Recall 1 hr" at bounding box center [120, 387] width 213 height 104
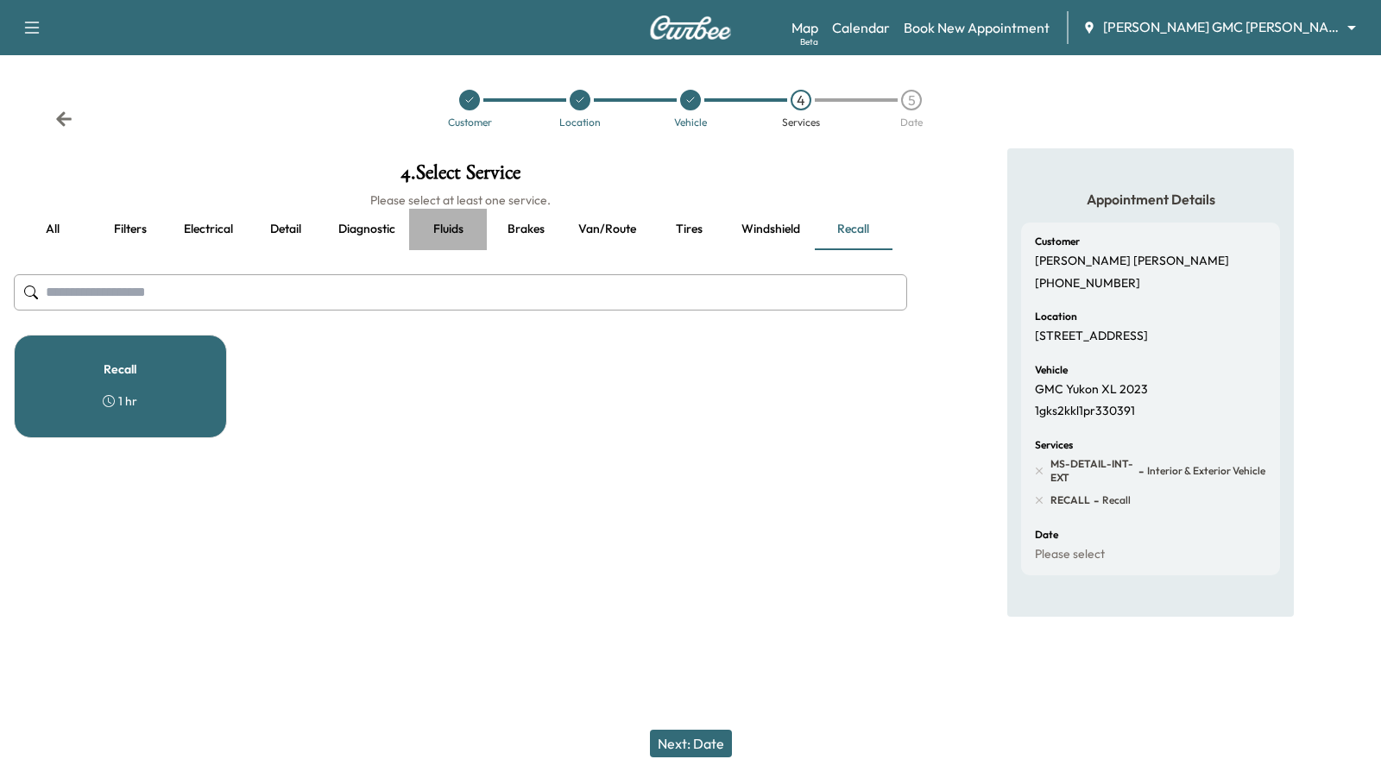
click at [451, 230] on button "Fluids" at bounding box center [448, 229] width 78 height 41
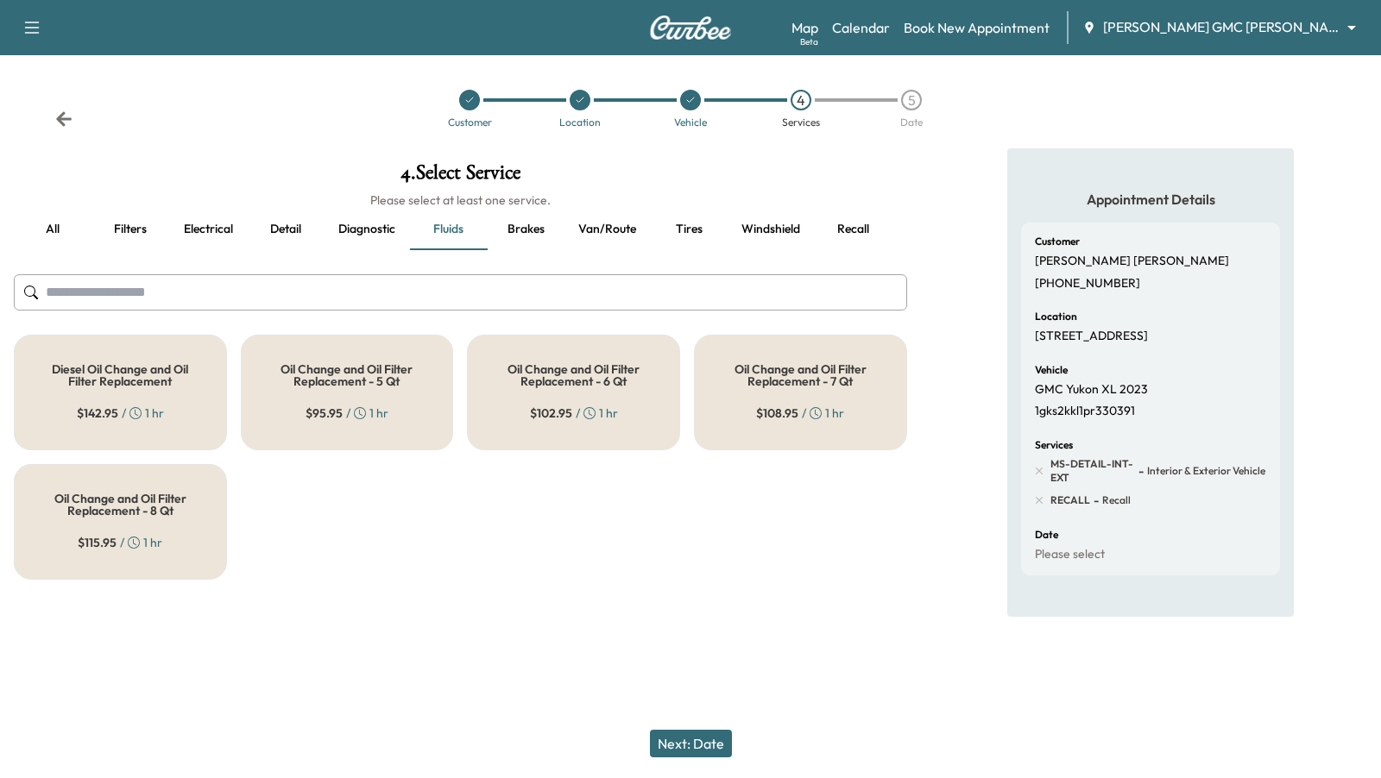
click at [147, 531] on div "Oil Change and Oil Filter Replacement - 8 Qt $ 115.95 / 1 hr" at bounding box center [120, 522] width 213 height 116
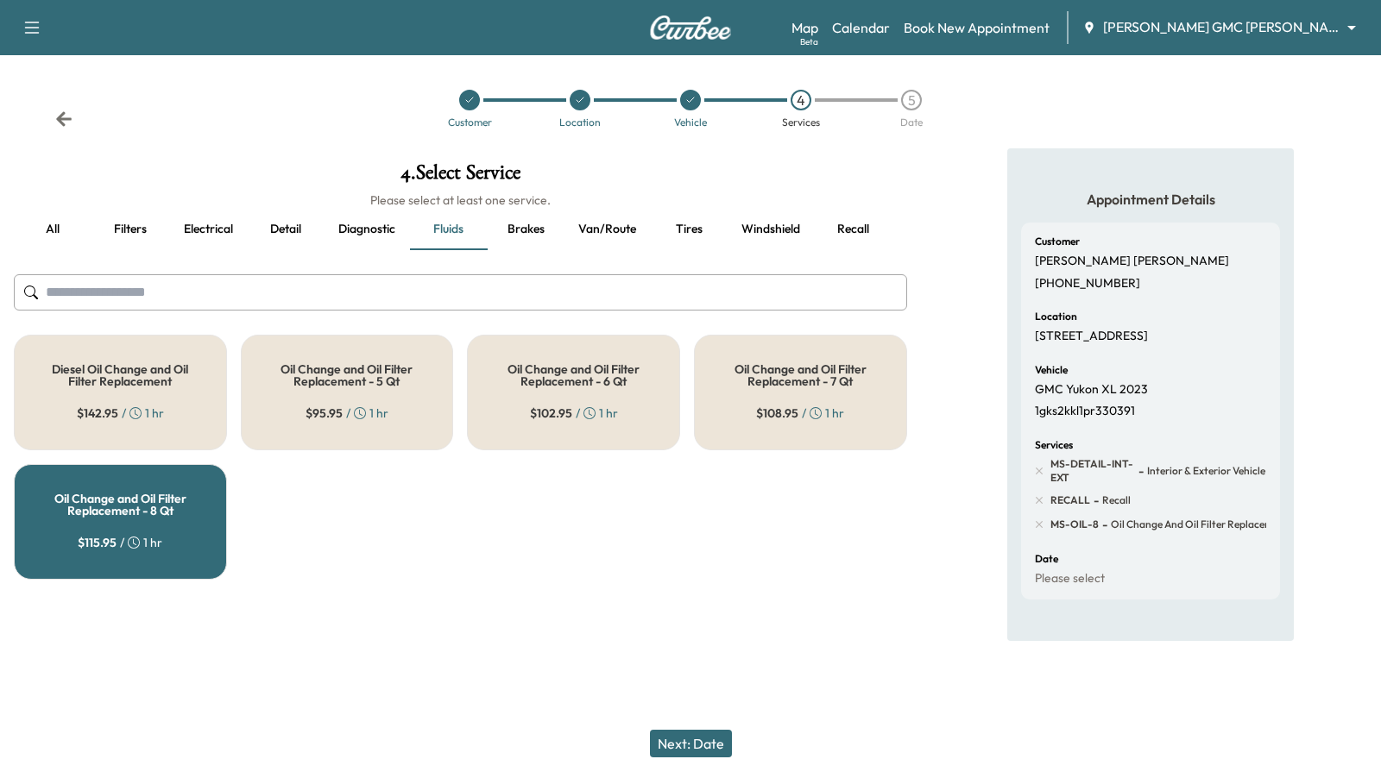
click at [691, 757] on button "Next: Date" at bounding box center [691, 744] width 82 height 28
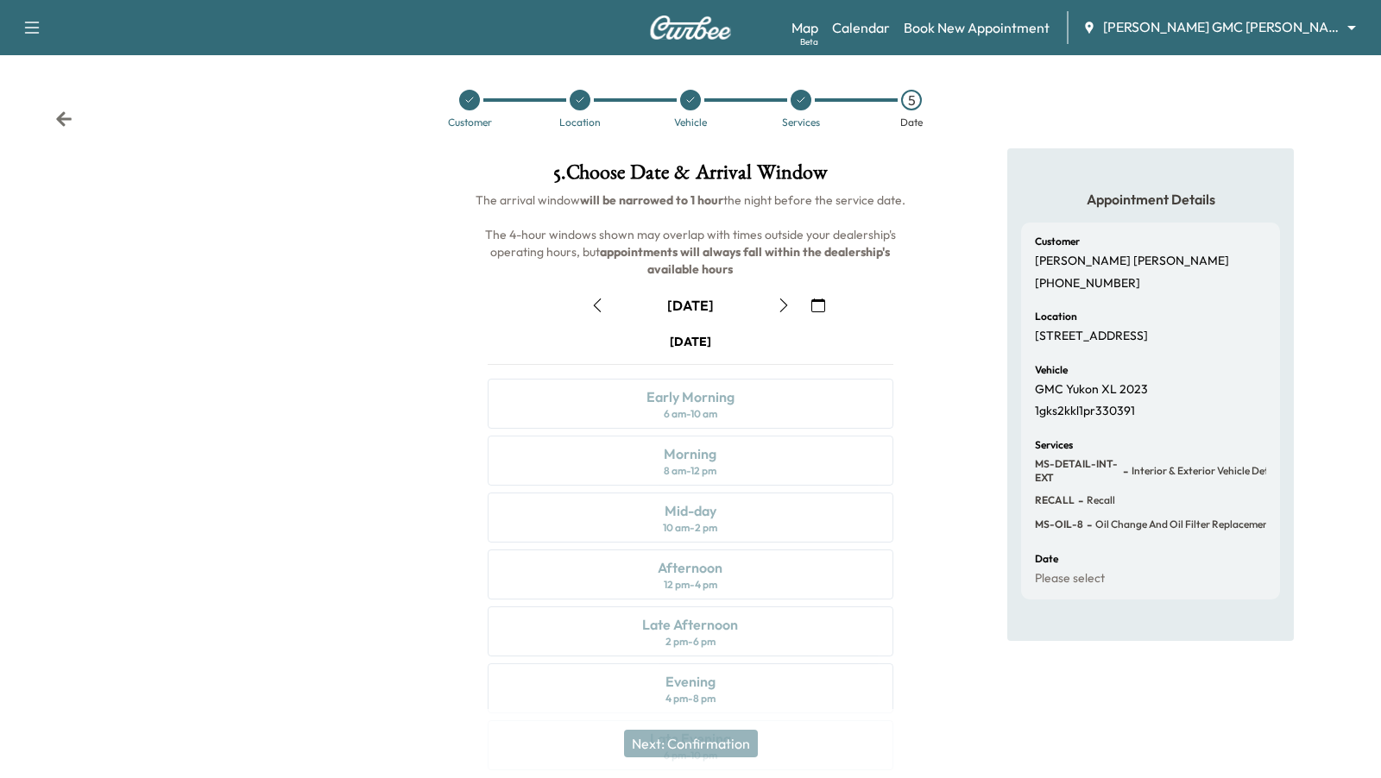
click at [784, 302] on icon "button" at bounding box center [784, 306] width 14 height 14
click at [601, 308] on icon "button" at bounding box center [597, 306] width 14 height 14
click at [792, 102] on div at bounding box center [801, 100] width 21 height 21
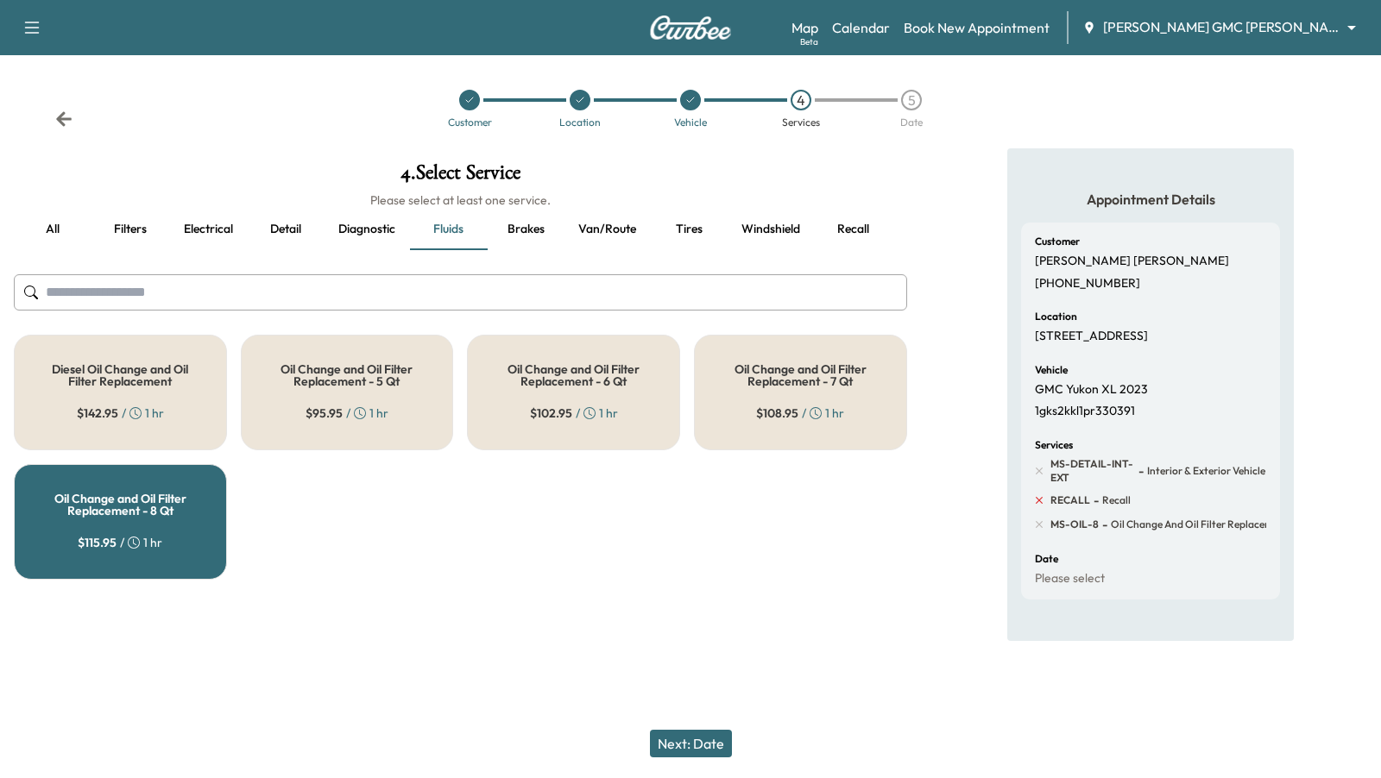
click at [1038, 504] on icon at bounding box center [1039, 501] width 16 height 16
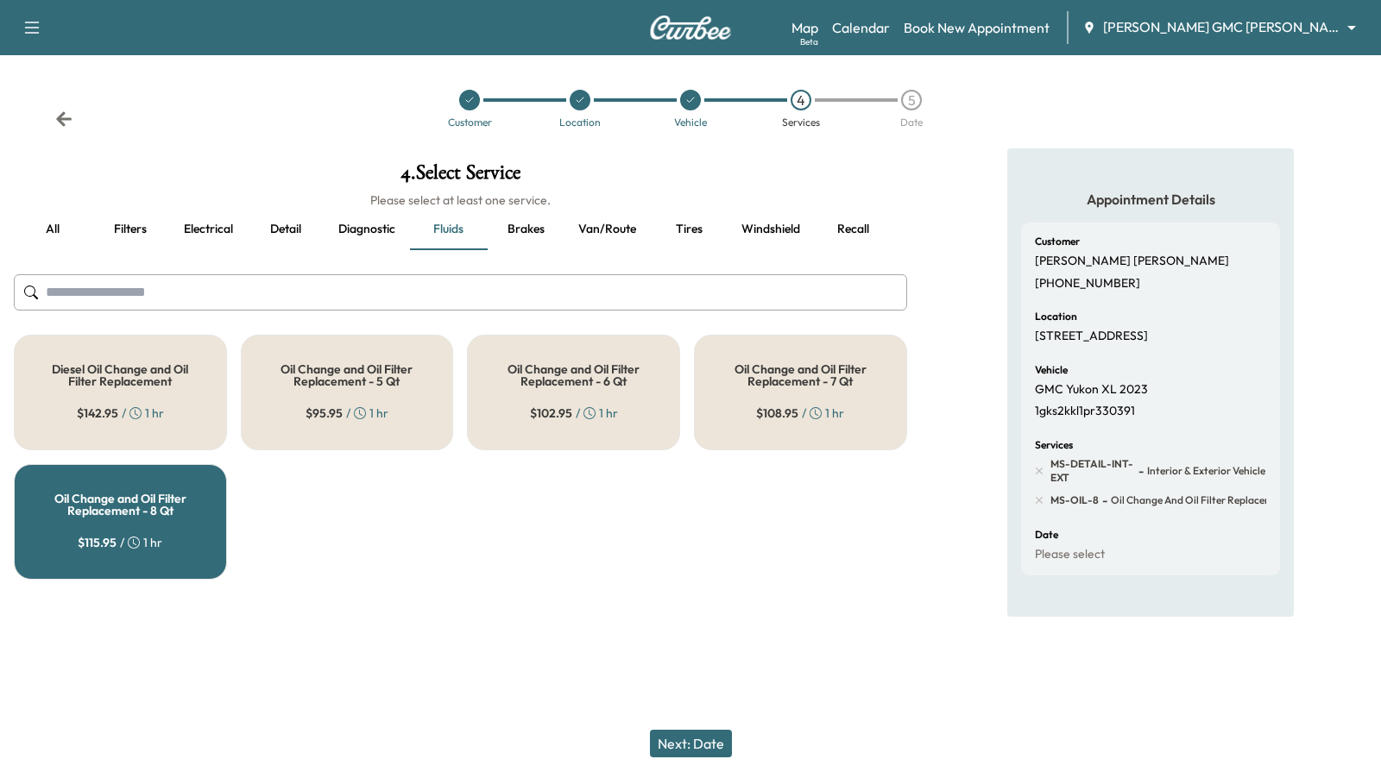
click at [711, 744] on button "Next: Date" at bounding box center [691, 744] width 82 height 28
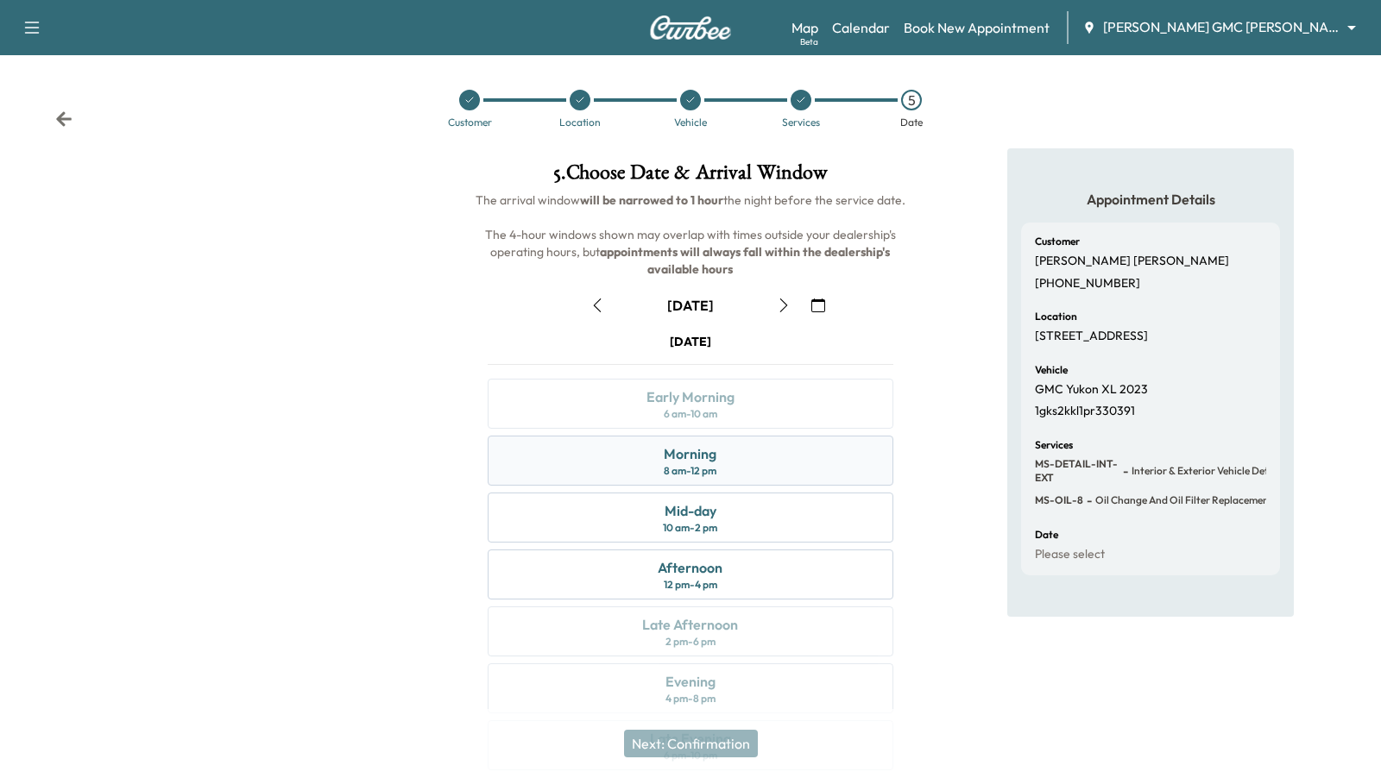
click at [780, 463] on div "Morning 8 am - 12 pm" at bounding box center [690, 461] width 405 height 50
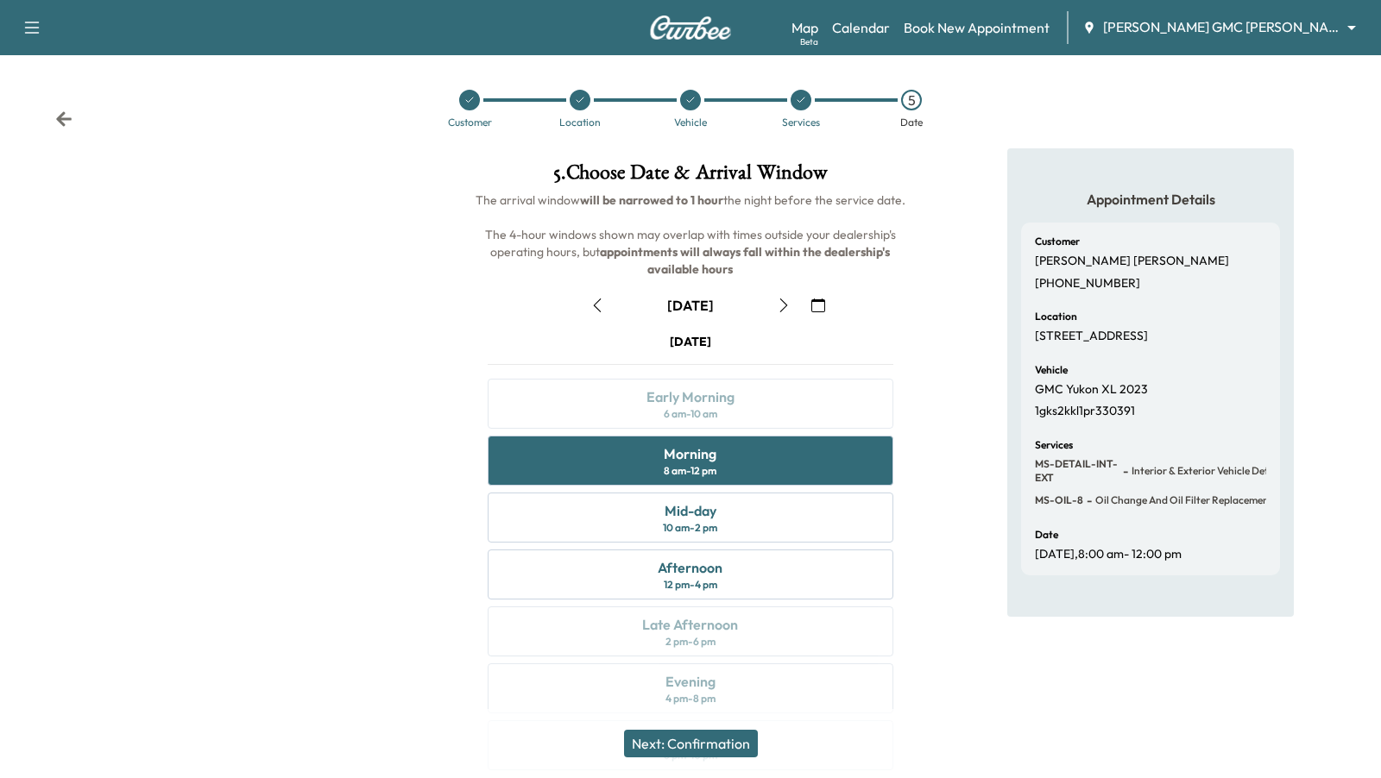
click at [730, 746] on button "Next: Confirmation" at bounding box center [691, 744] width 134 height 28
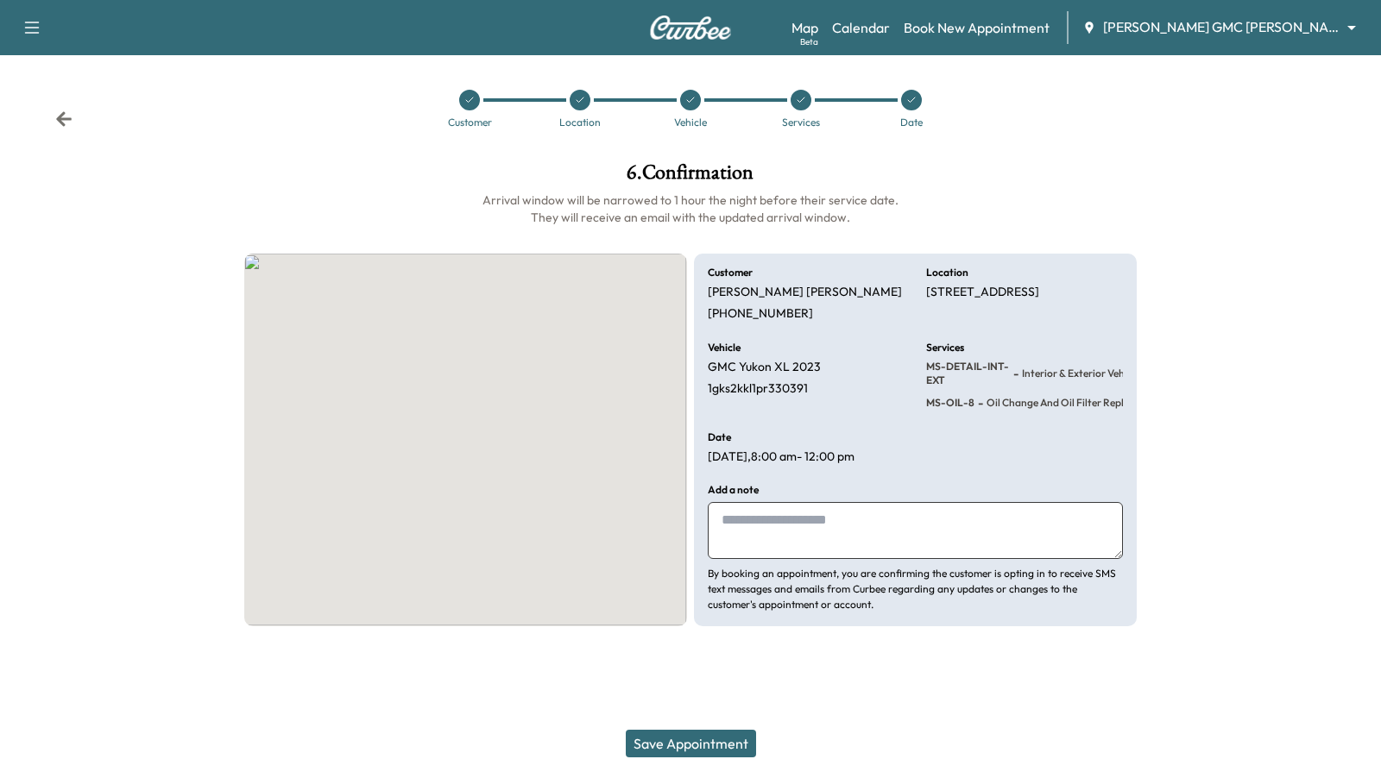
click at [730, 746] on button "Save Appointment" at bounding box center [691, 744] width 130 height 28
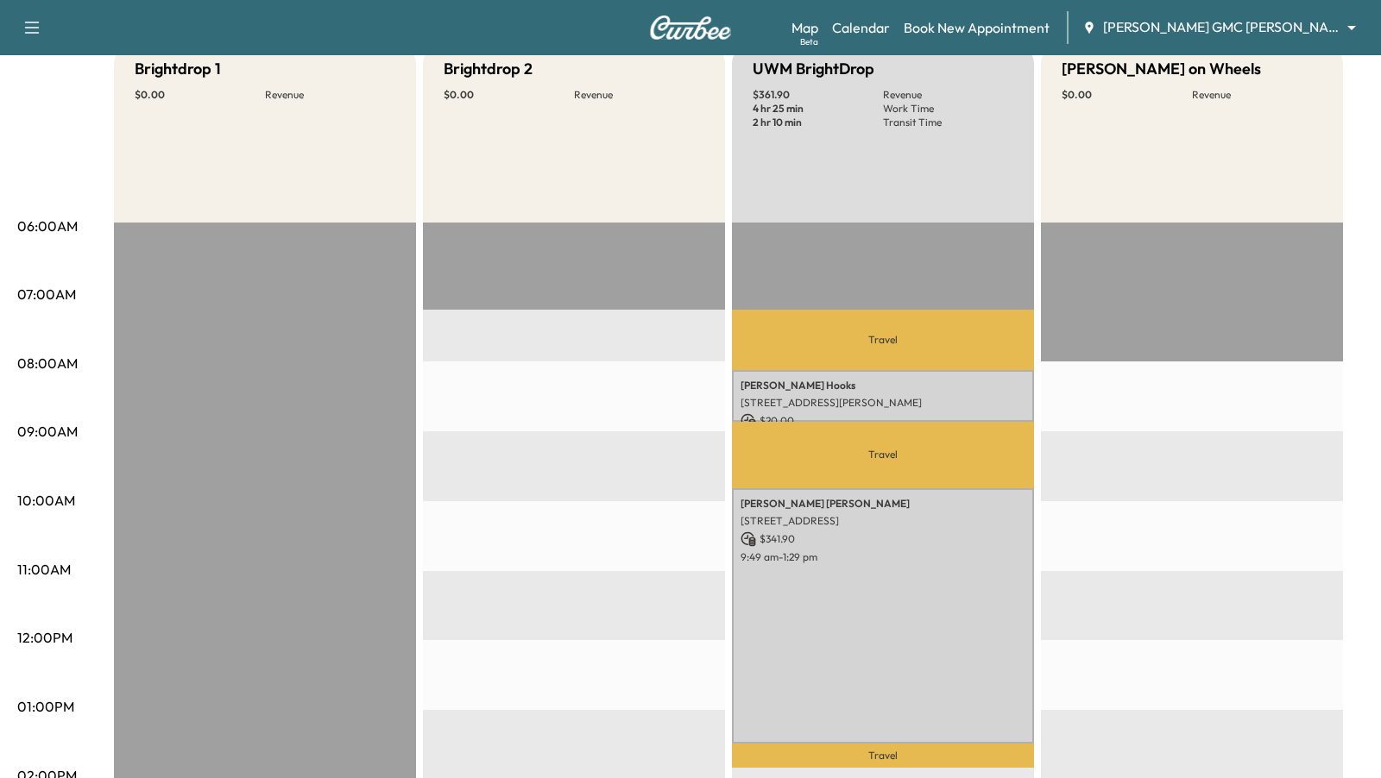
scroll to position [173, 0]
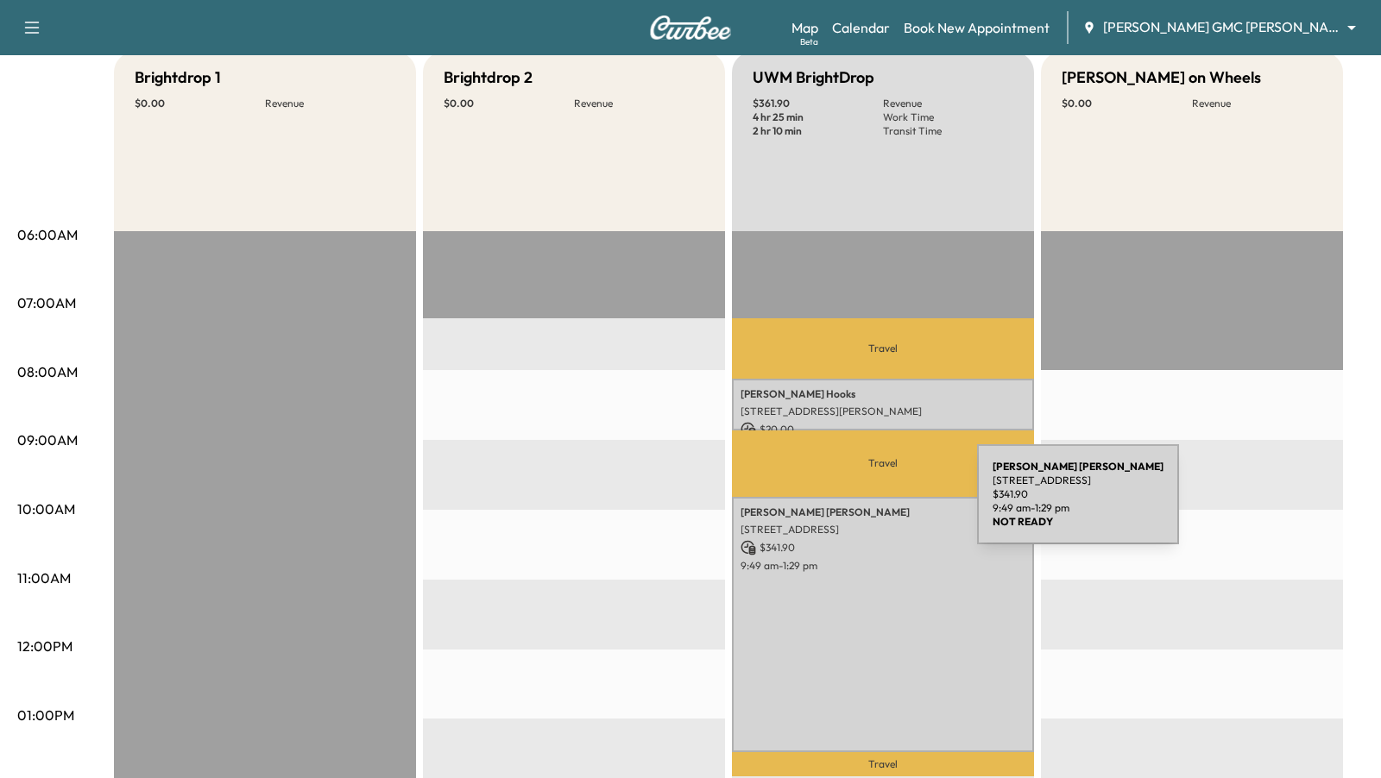
click at [851, 506] on p "[PERSON_NAME]" at bounding box center [883, 513] width 285 height 14
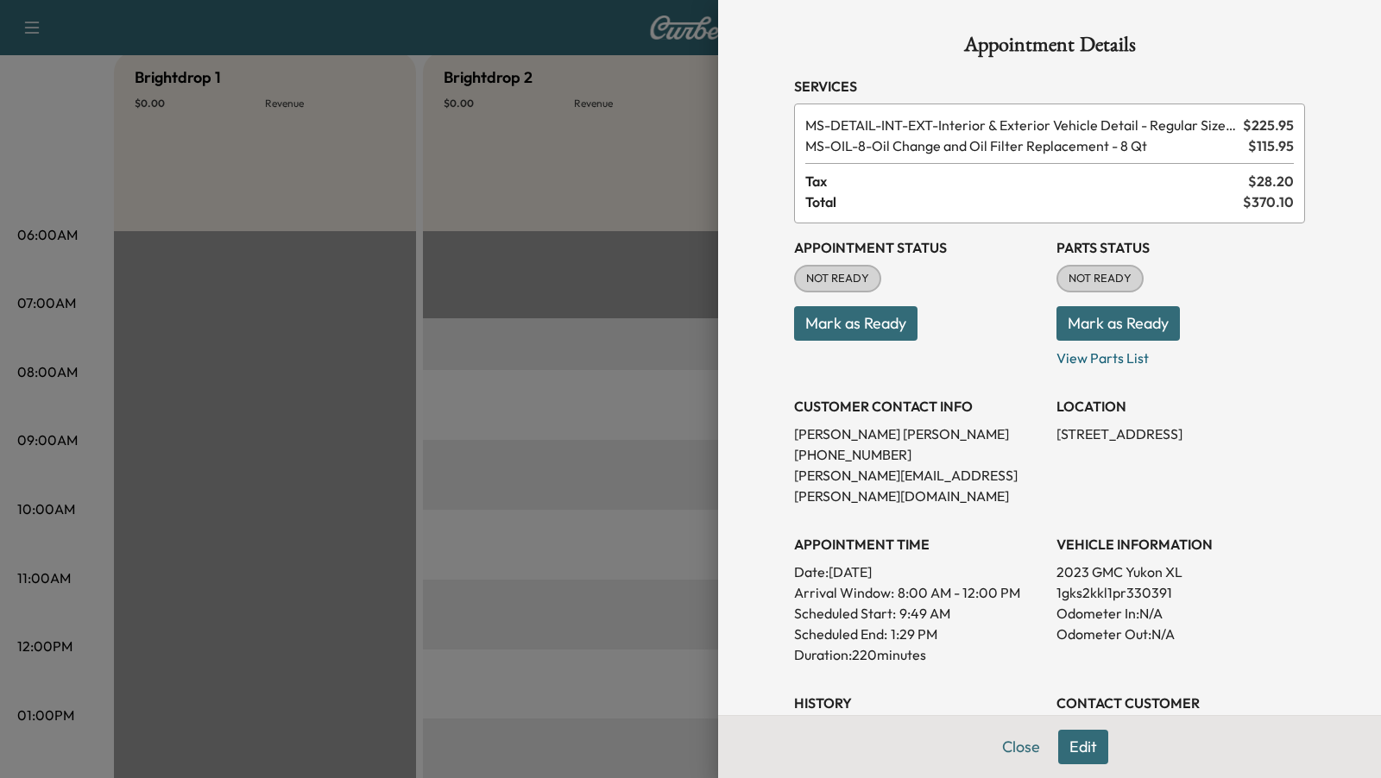
click at [1079, 753] on button "Edit" at bounding box center [1083, 747] width 50 height 35
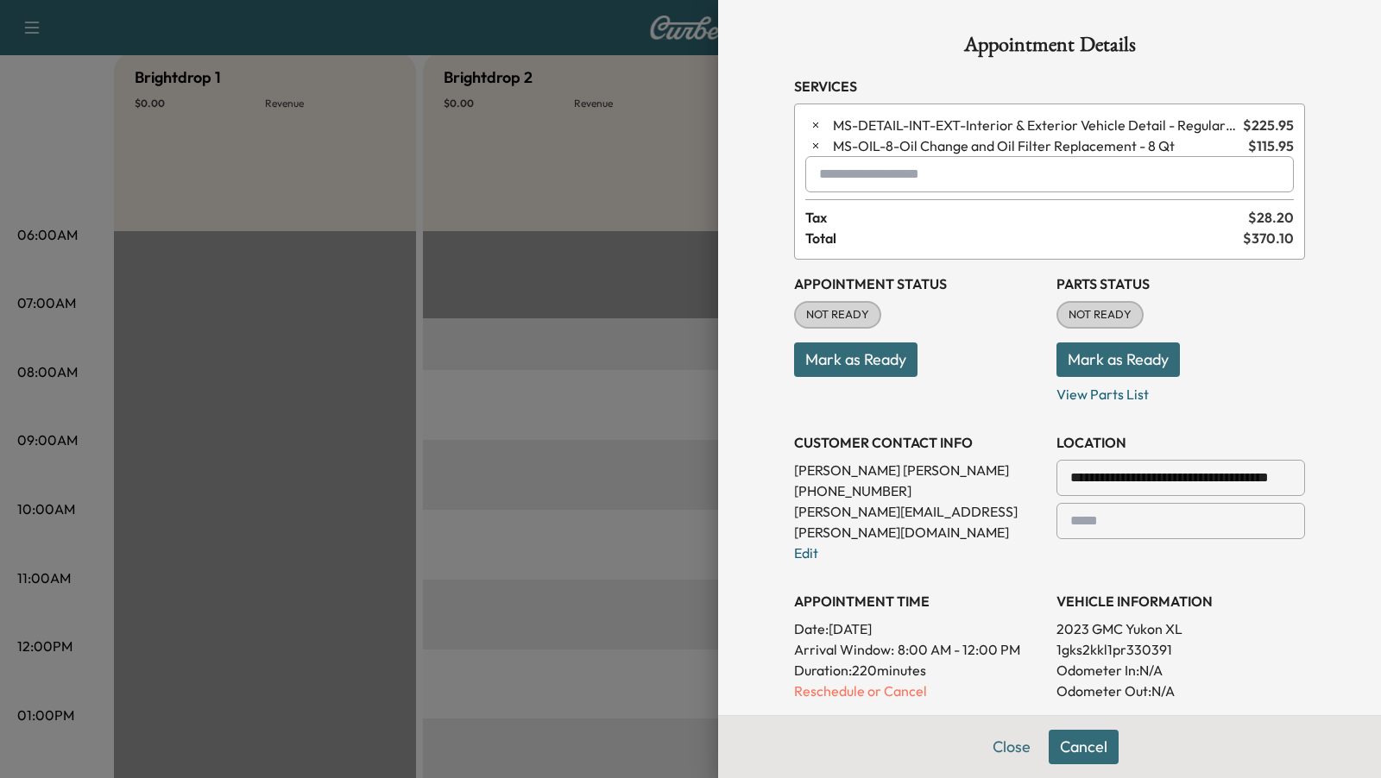
click at [860, 180] on input "text" at bounding box center [1049, 174] width 488 height 36
click at [879, 216] on p "RECALL - Recall" at bounding box center [1007, 218] width 388 height 24
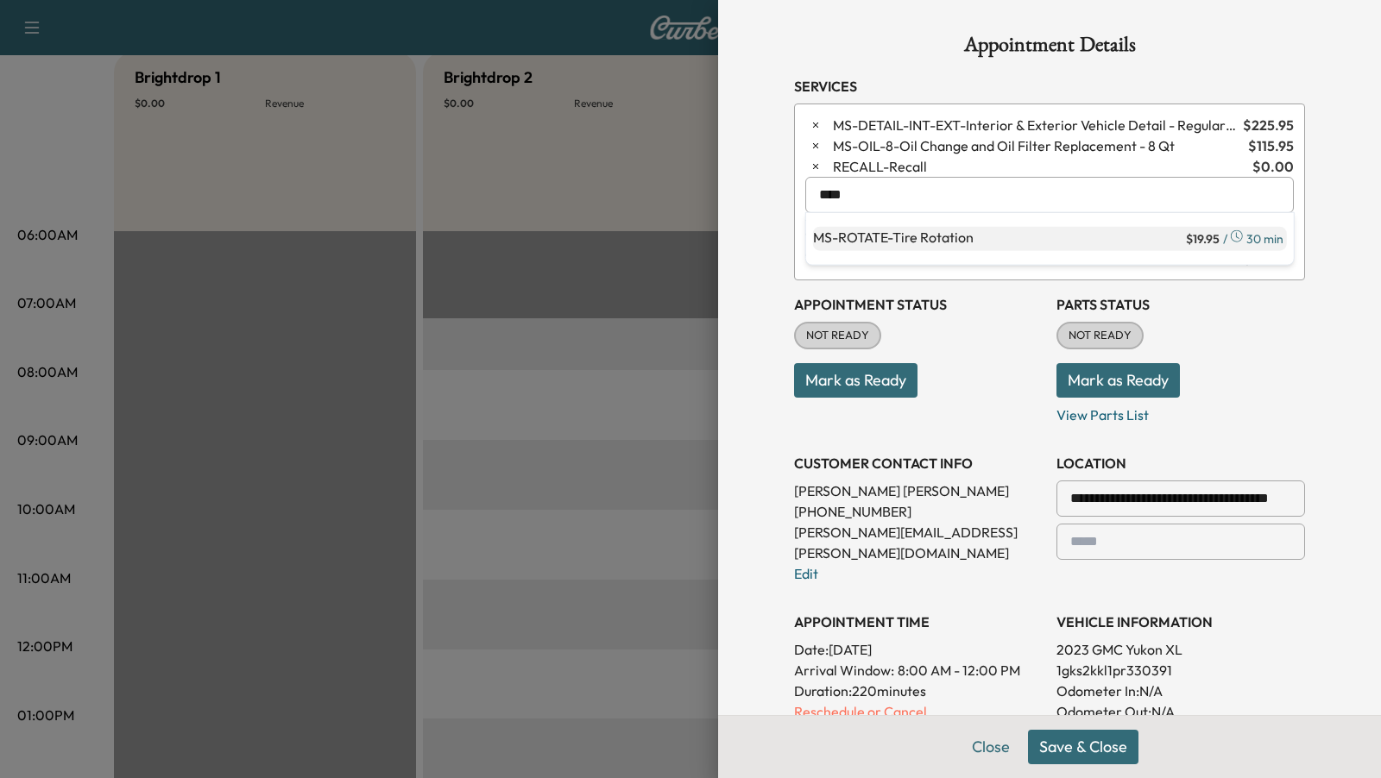
click at [893, 239] on p "MS-ROTATE - Tire Rotation" at bounding box center [997, 239] width 369 height 24
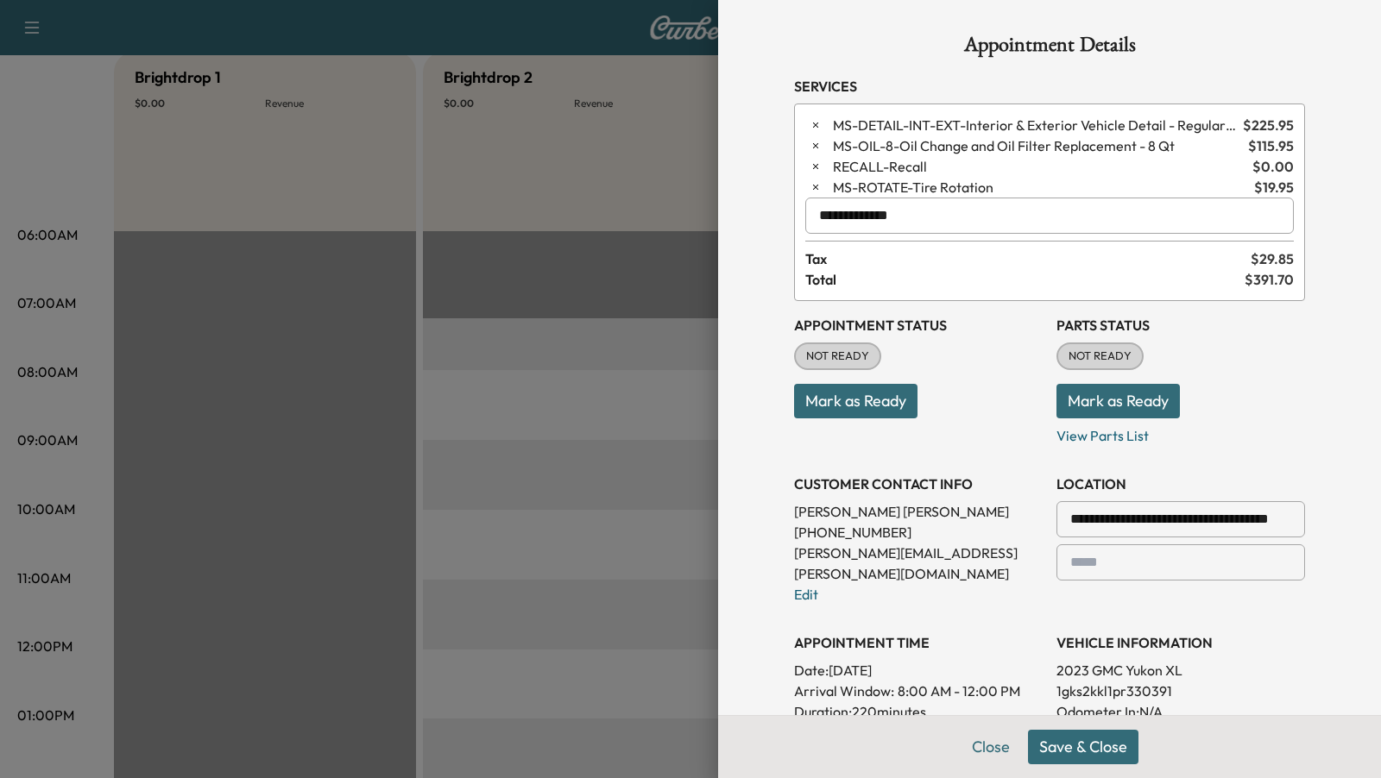
type input "**********"
click at [1100, 751] on button "Save & Close" at bounding box center [1083, 747] width 110 height 35
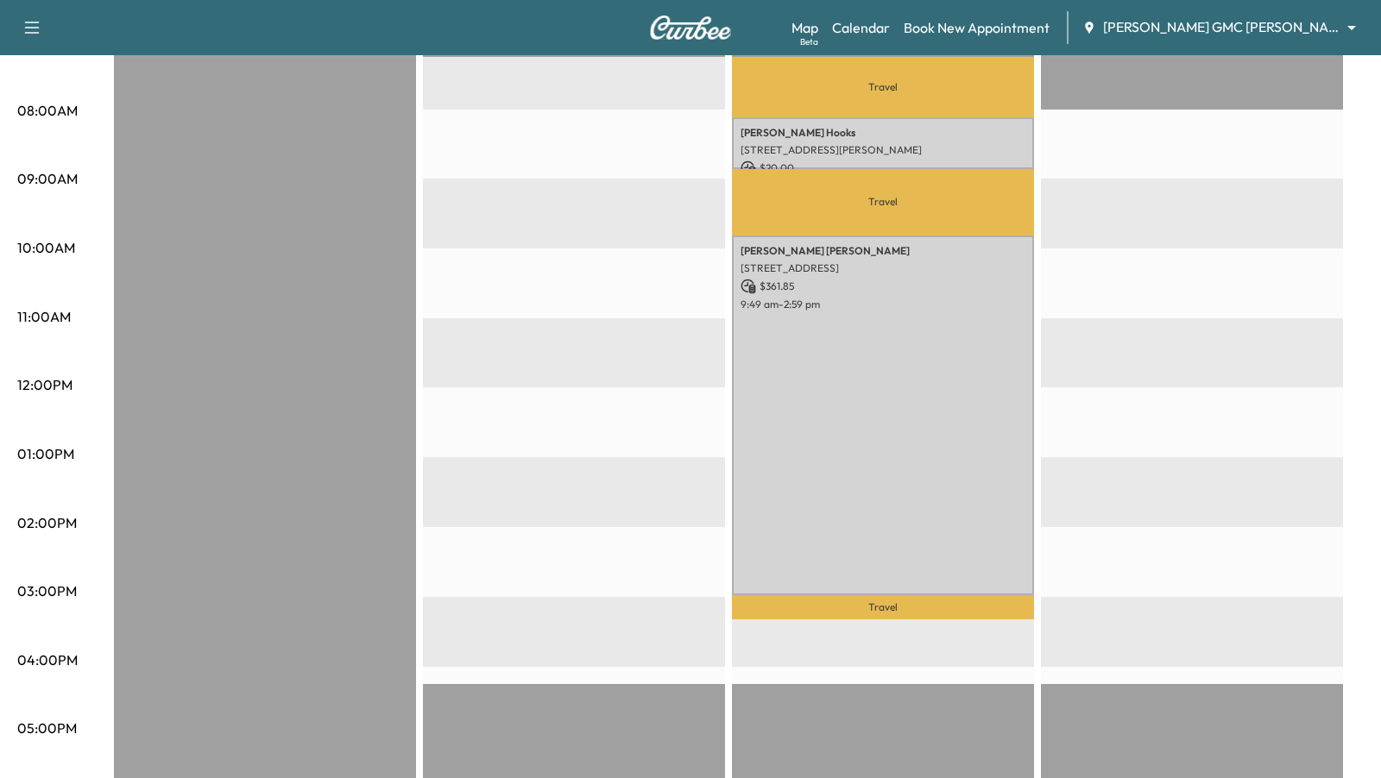
scroll to position [475, 0]
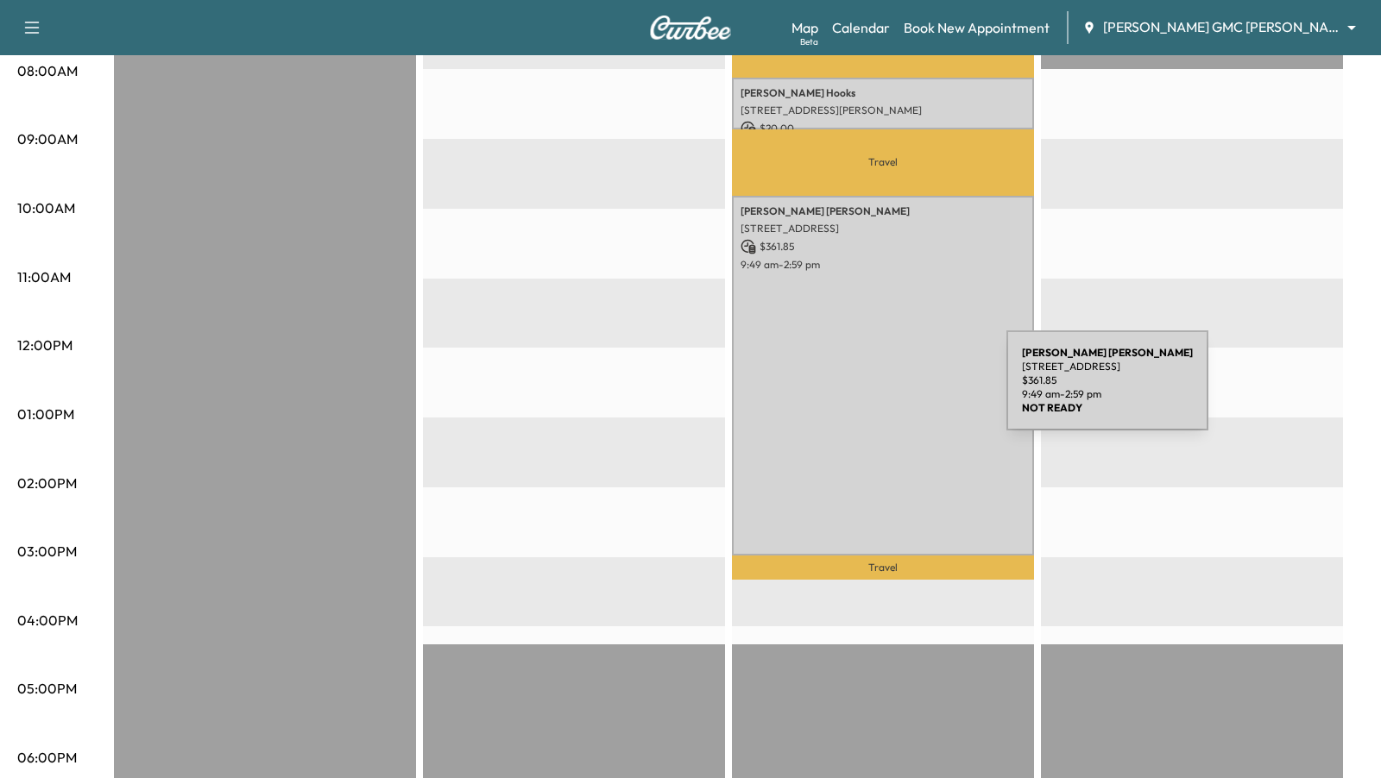
click at [870, 385] on div "[PERSON_NAME] [STREET_ADDRESS] $ 361.85 9:49 am - 2:59 pm" at bounding box center [883, 376] width 302 height 360
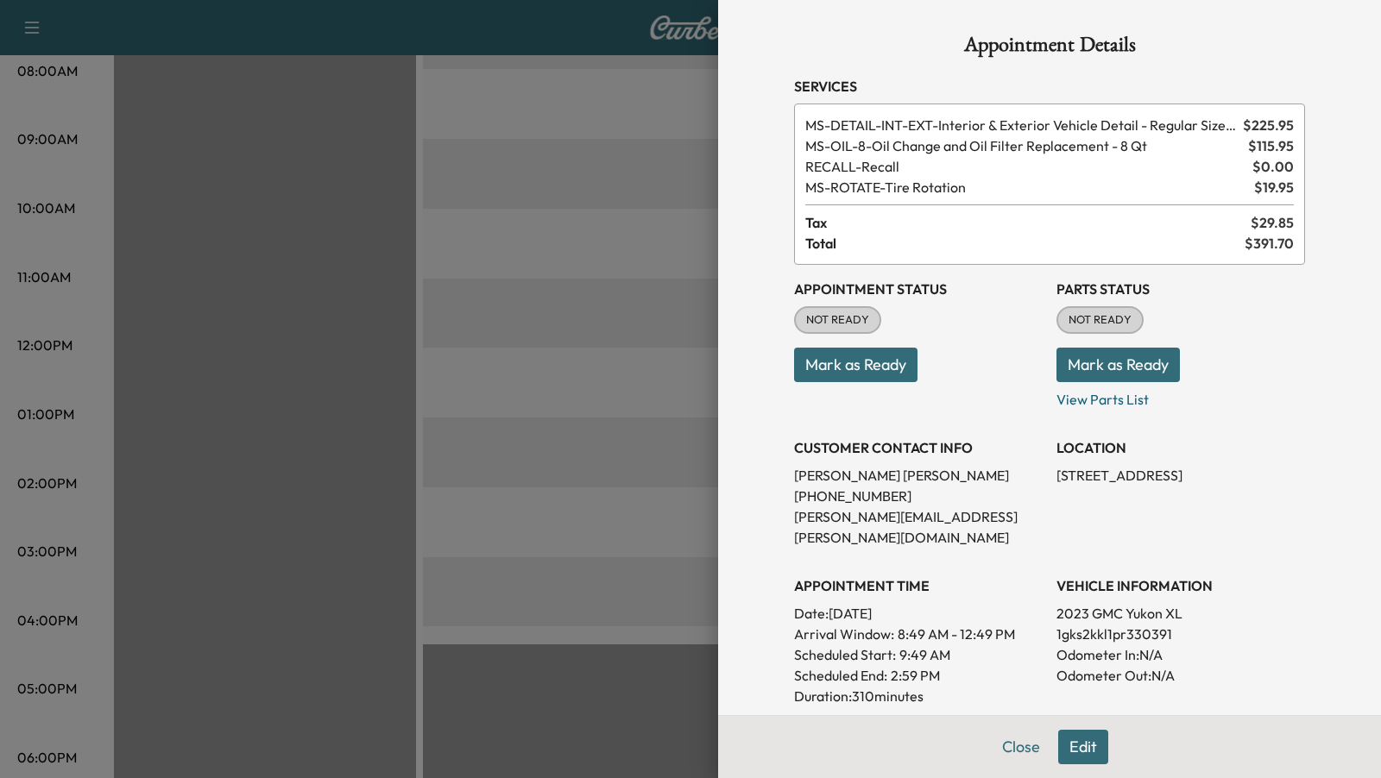
click at [662, 263] on div at bounding box center [690, 389] width 1381 height 778
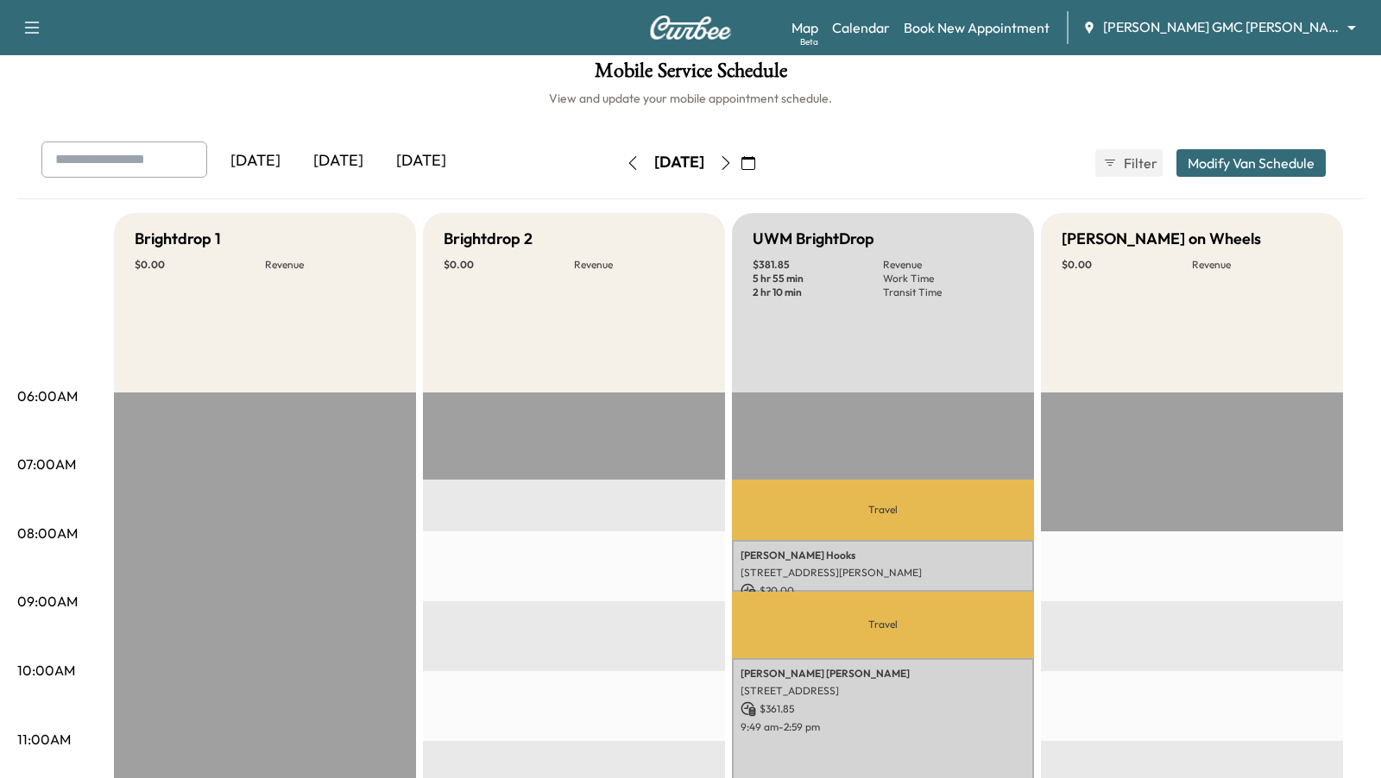
scroll to position [0, 0]
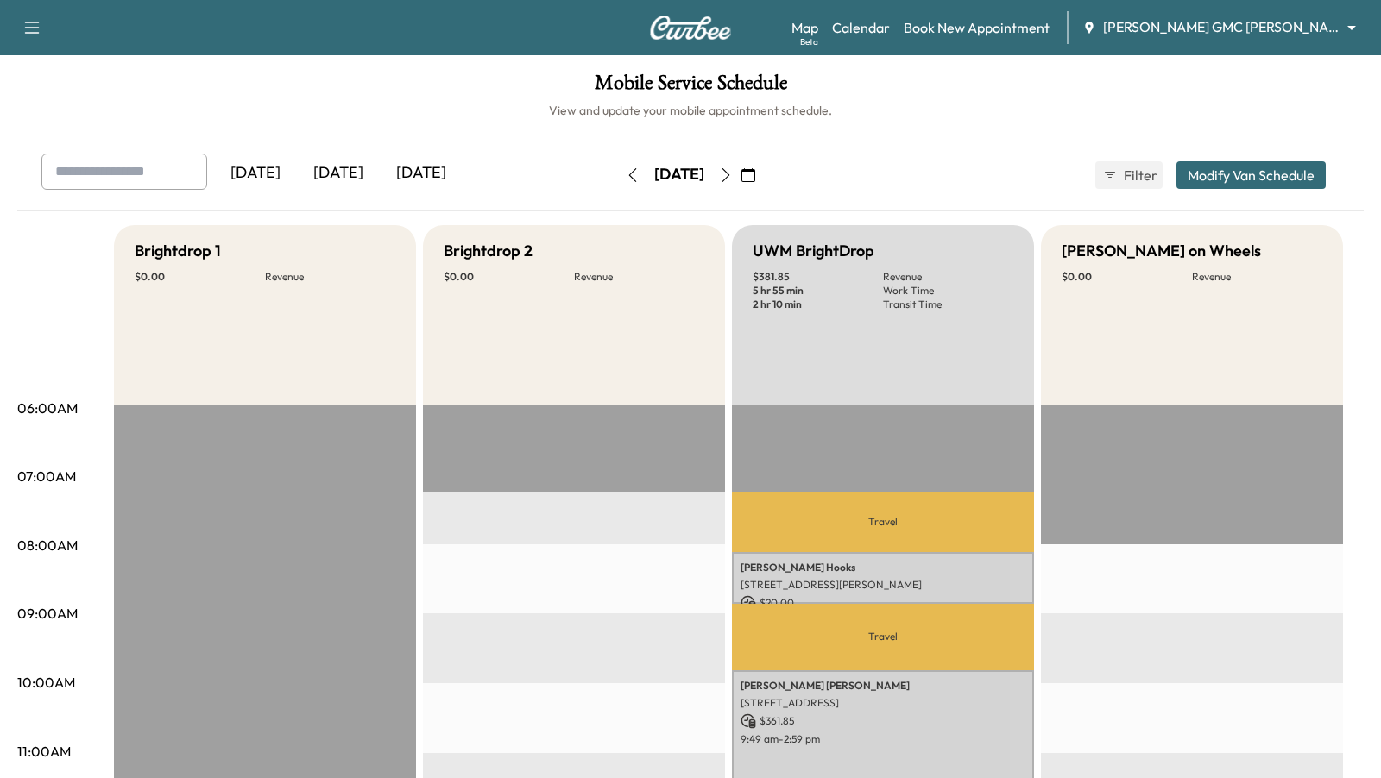
click at [1230, 183] on button "Modify Van Schedule" at bounding box center [1250, 175] width 149 height 28
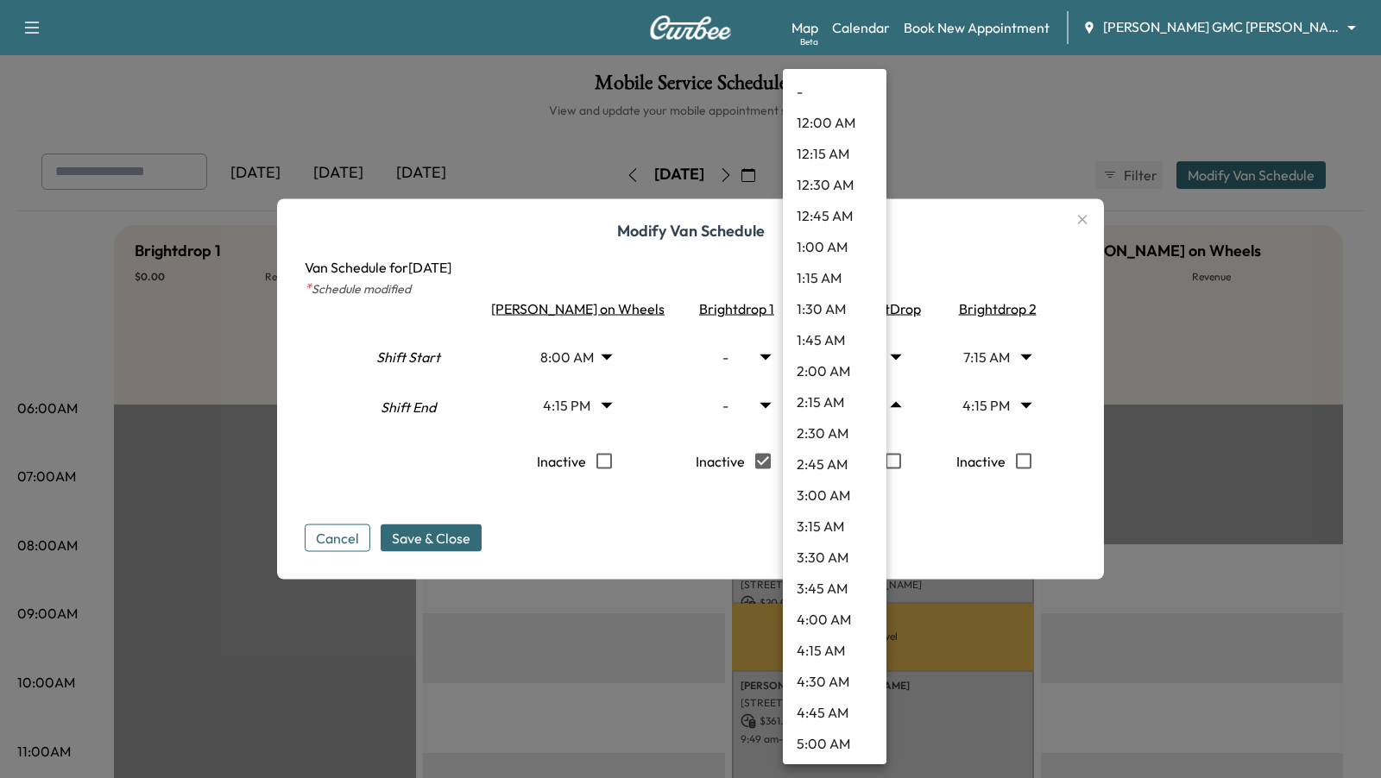
click at [869, 408] on body "Support Log Out Map Beta Calendar Book New Appointment [PERSON_NAME] GMC [PERSO…" at bounding box center [690, 389] width 1381 height 778
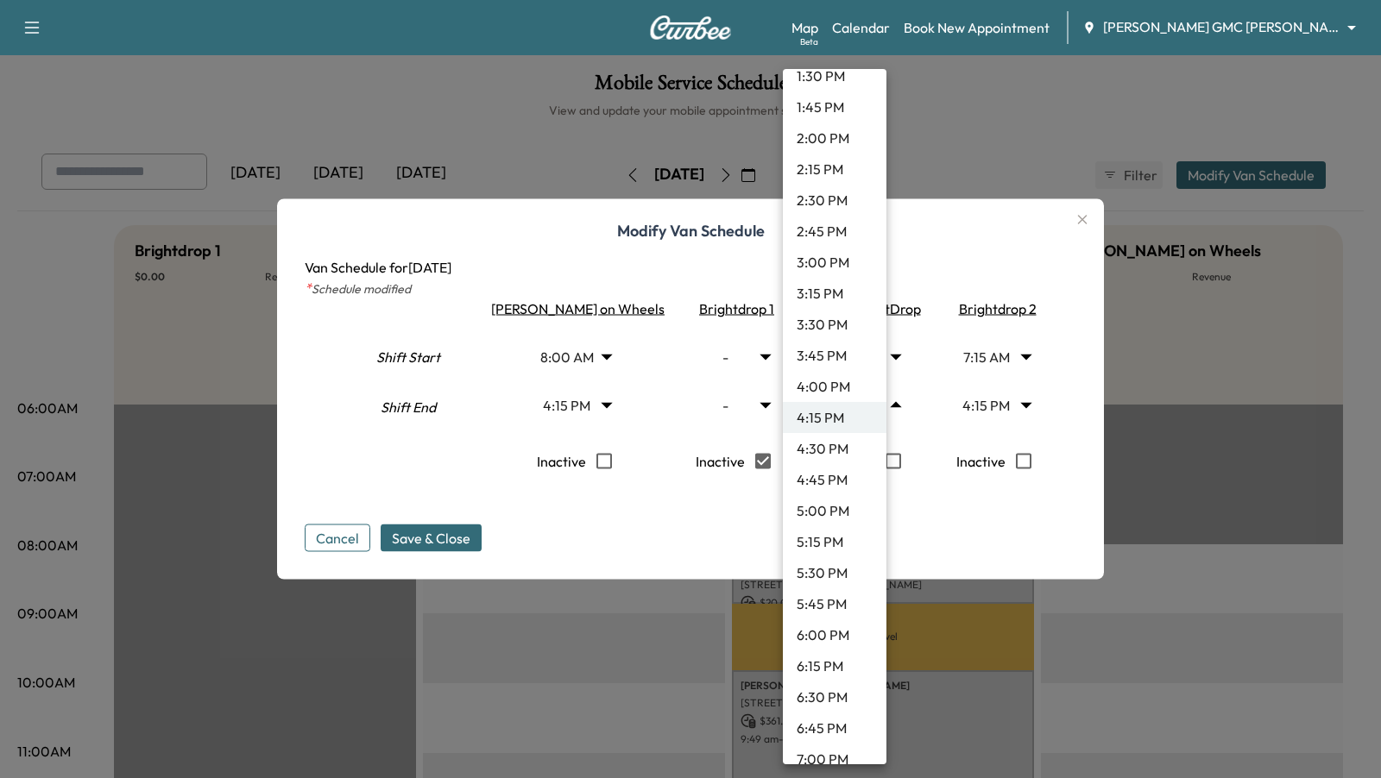
click at [838, 759] on li "7:00 PM" at bounding box center [835, 759] width 104 height 31
type input "**"
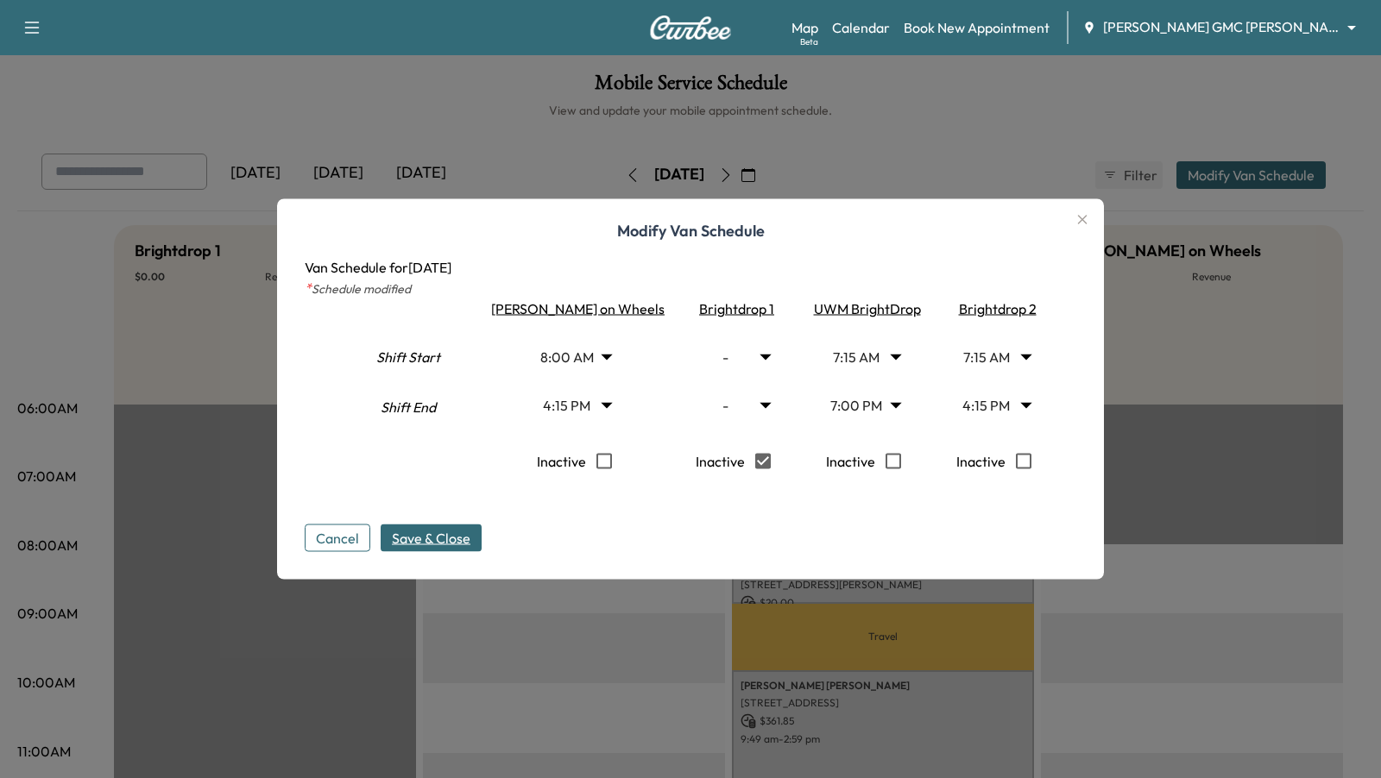
click at [465, 538] on span "Save & Close" at bounding box center [431, 538] width 79 height 21
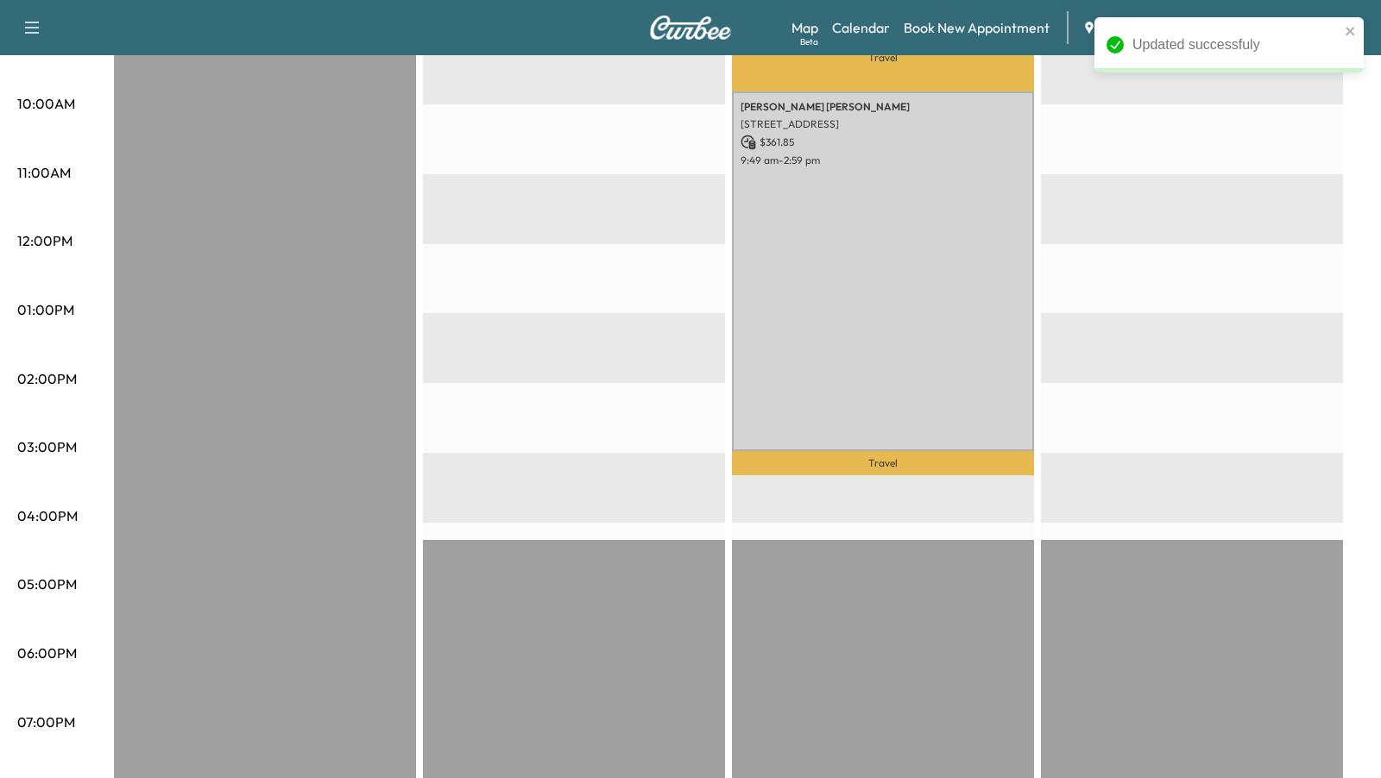
scroll to position [589, 0]
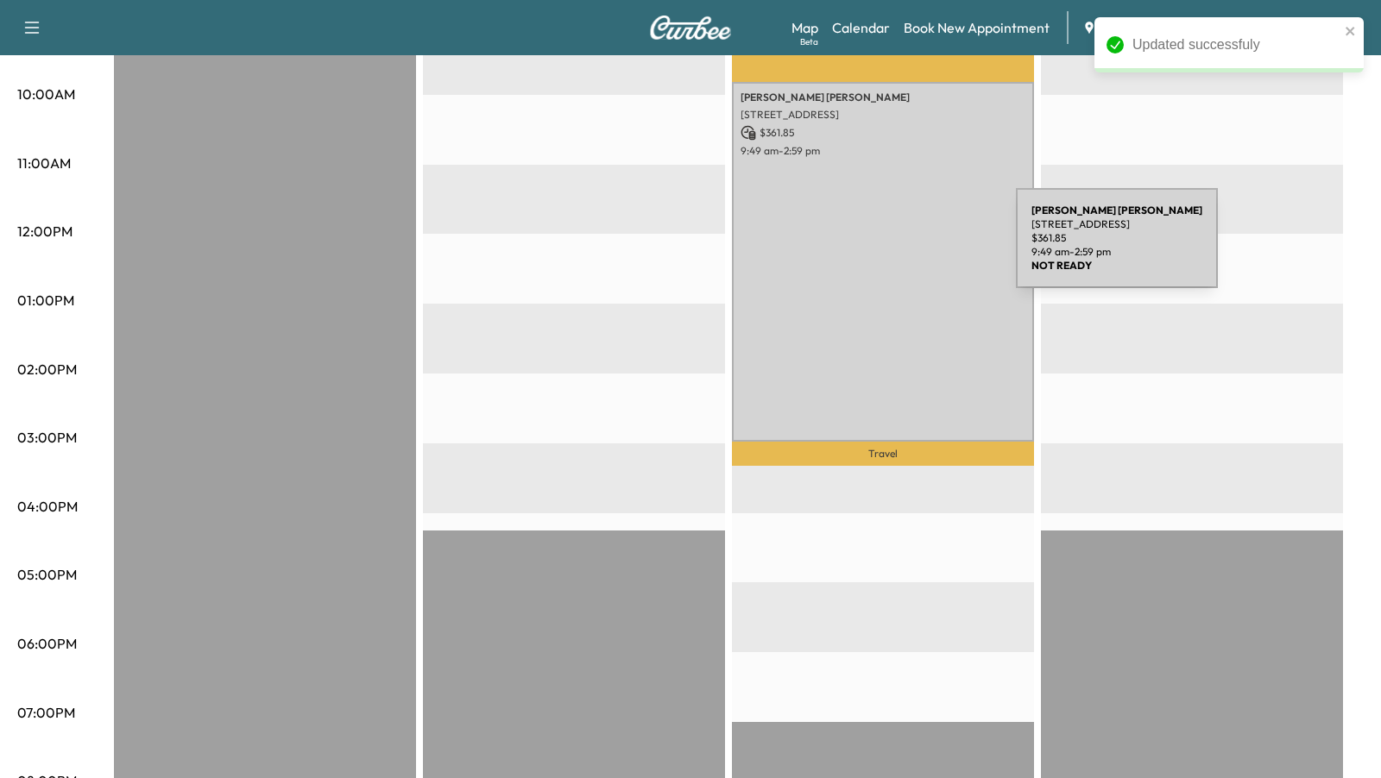
click at [886, 247] on div "[PERSON_NAME] [STREET_ADDRESS] $ 361.85 9:49 am - 2:59 pm" at bounding box center [883, 262] width 302 height 360
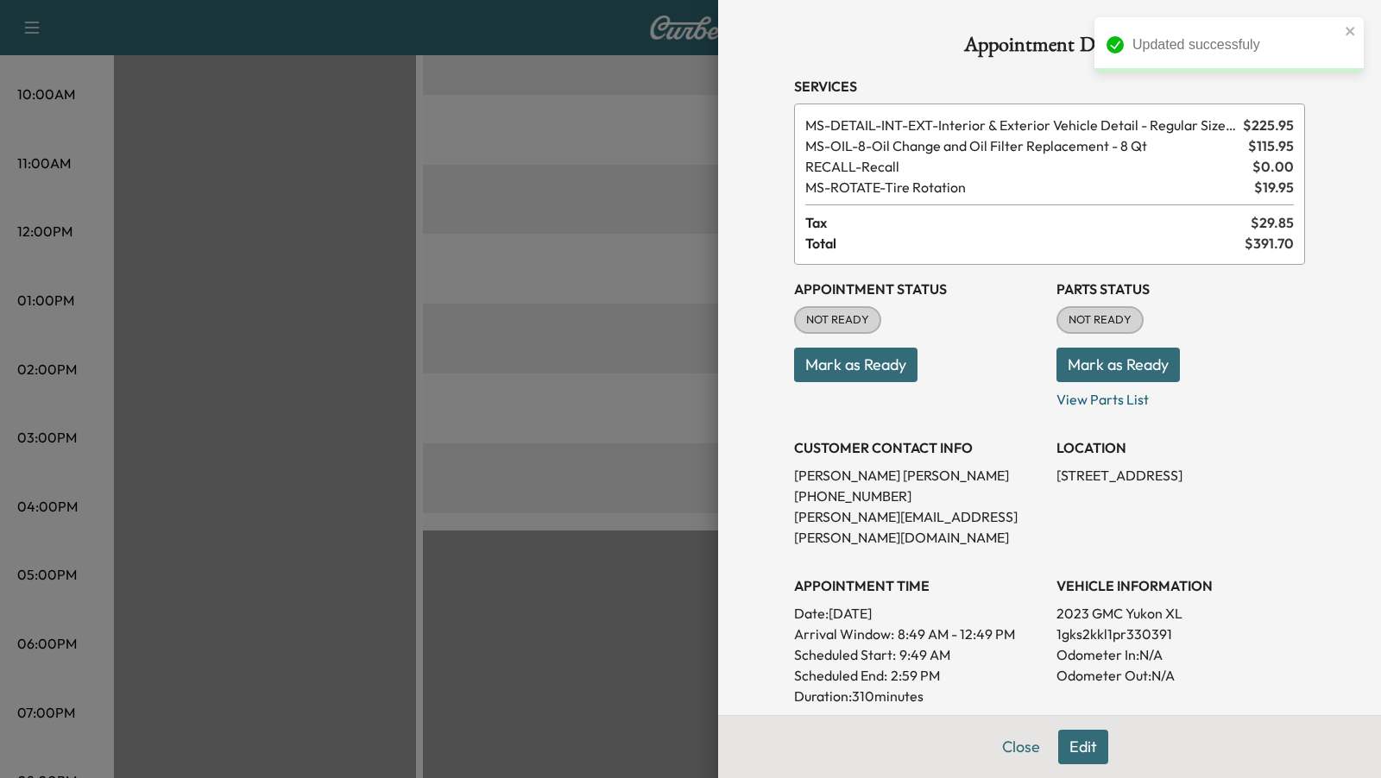
click at [570, 206] on div at bounding box center [690, 389] width 1381 height 778
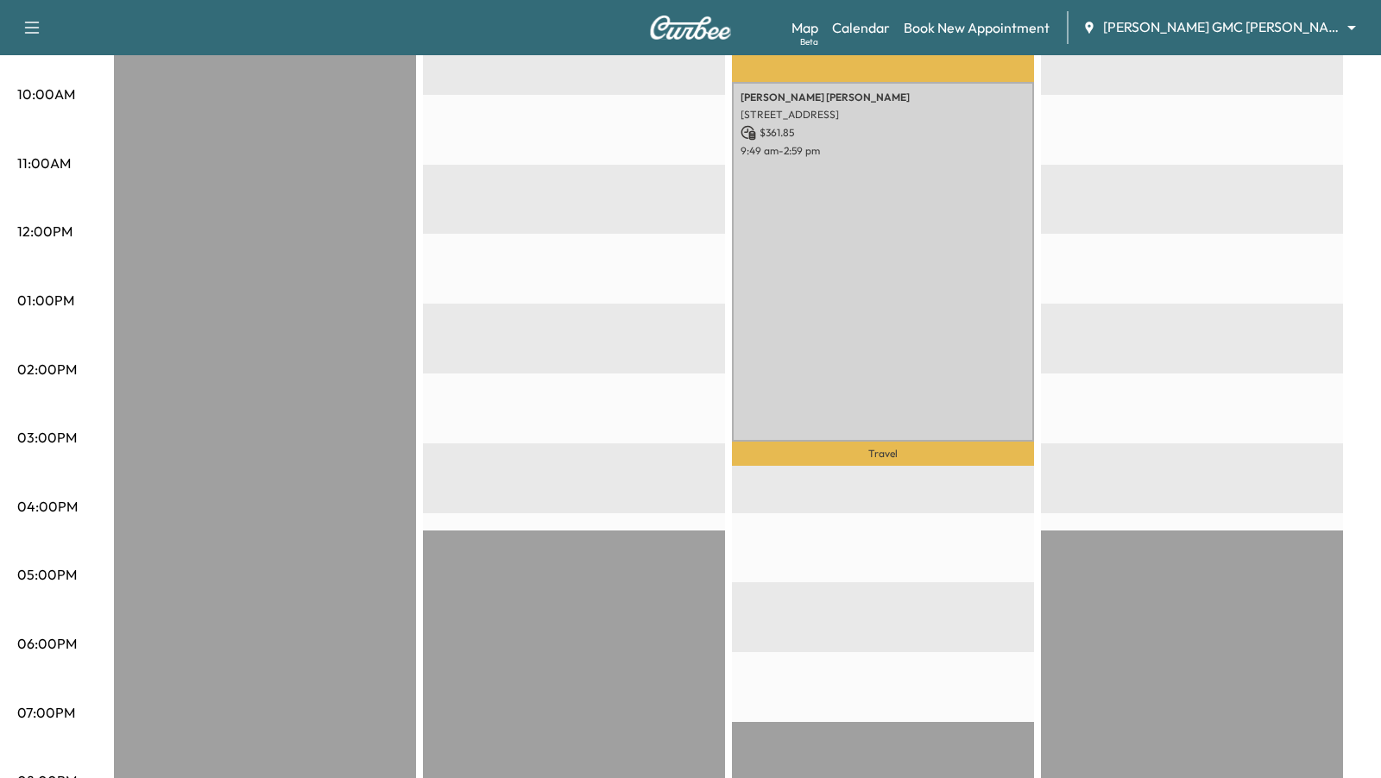
scroll to position [199, 0]
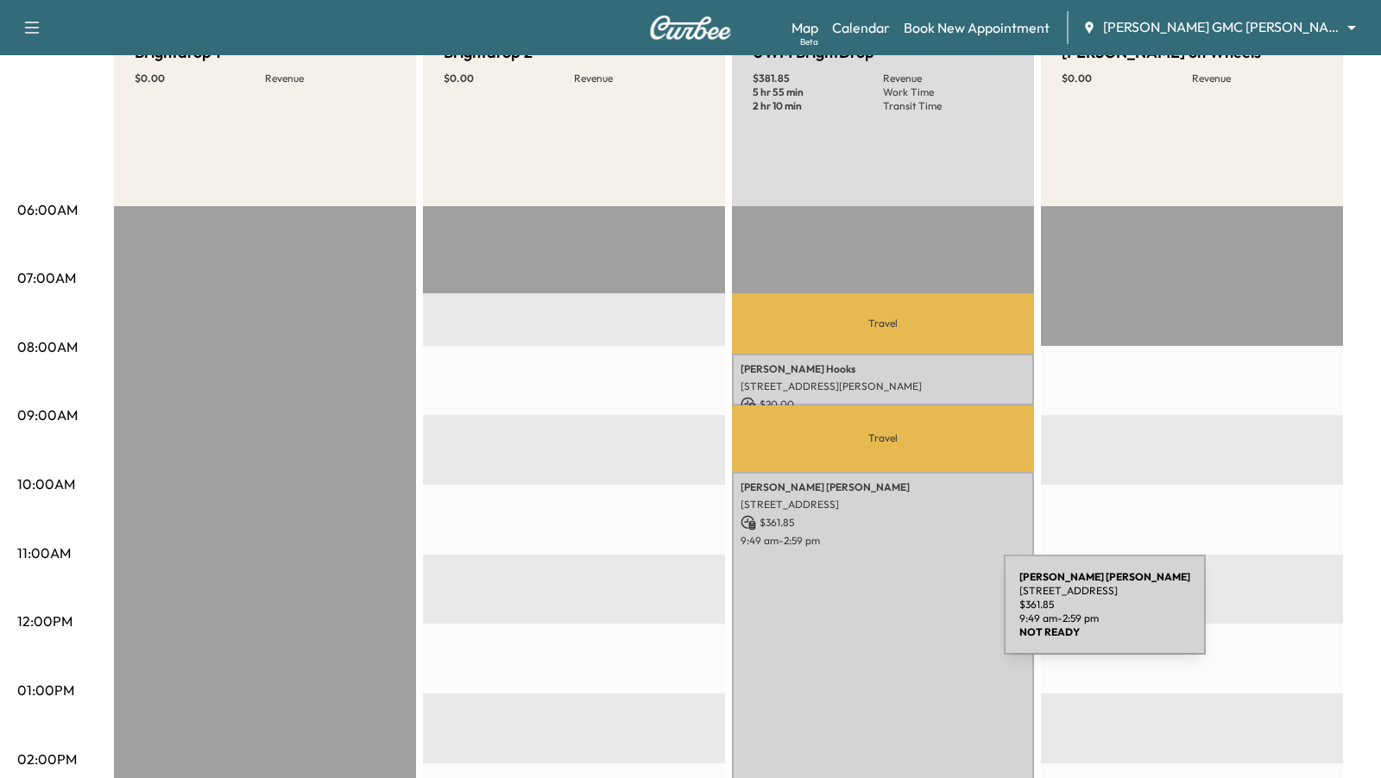
click at [874, 615] on div "[PERSON_NAME] [STREET_ADDRESS] $ 361.85 9:49 am - 2:59 pm" at bounding box center [883, 652] width 302 height 360
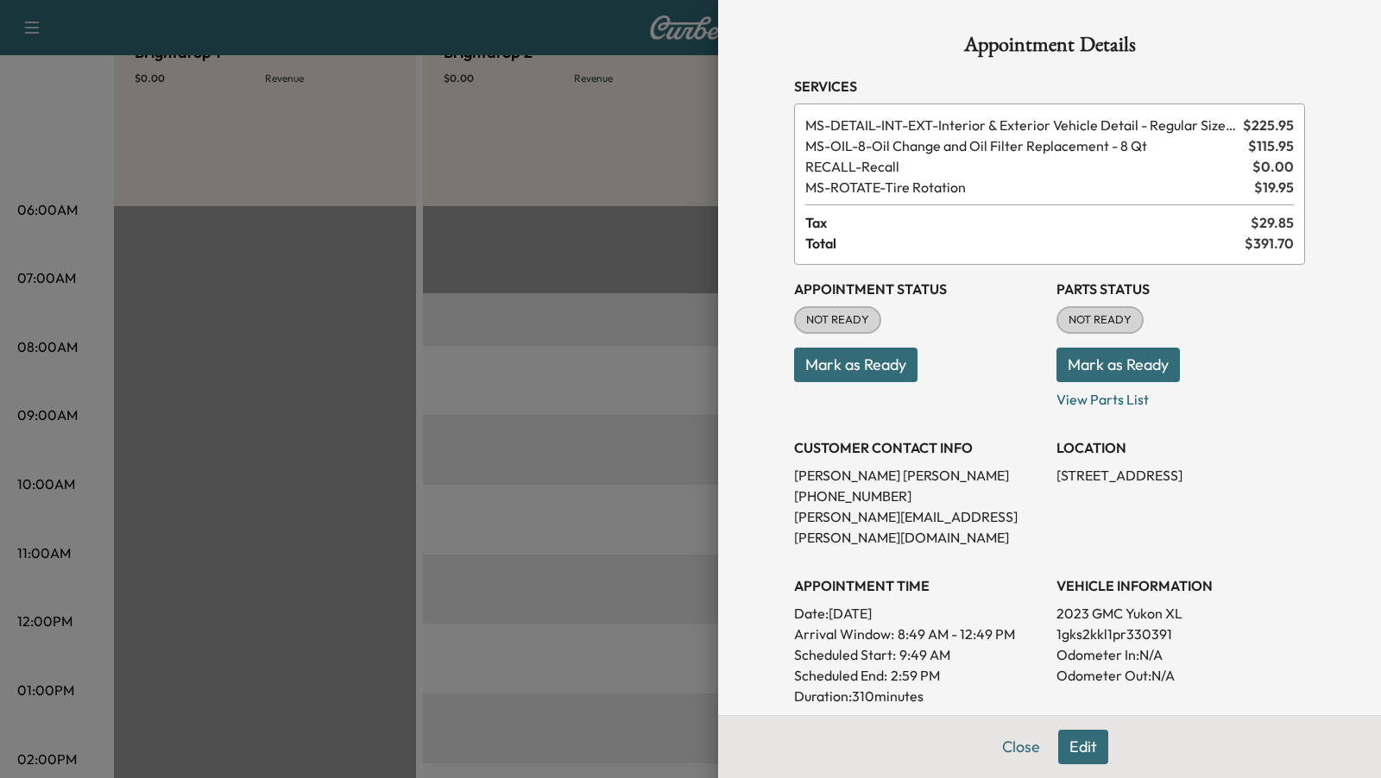
click at [1092, 742] on button "Edit" at bounding box center [1083, 747] width 50 height 35
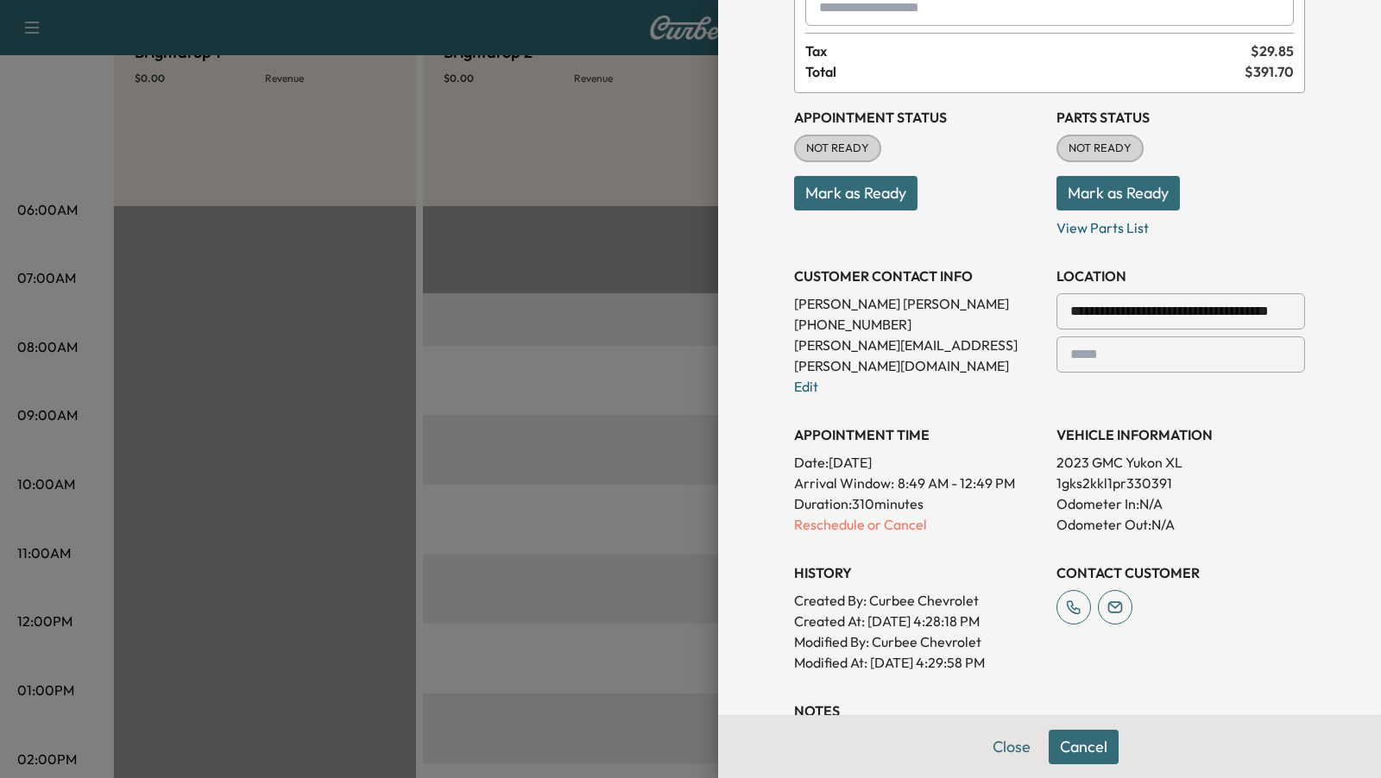
scroll to position [225, 0]
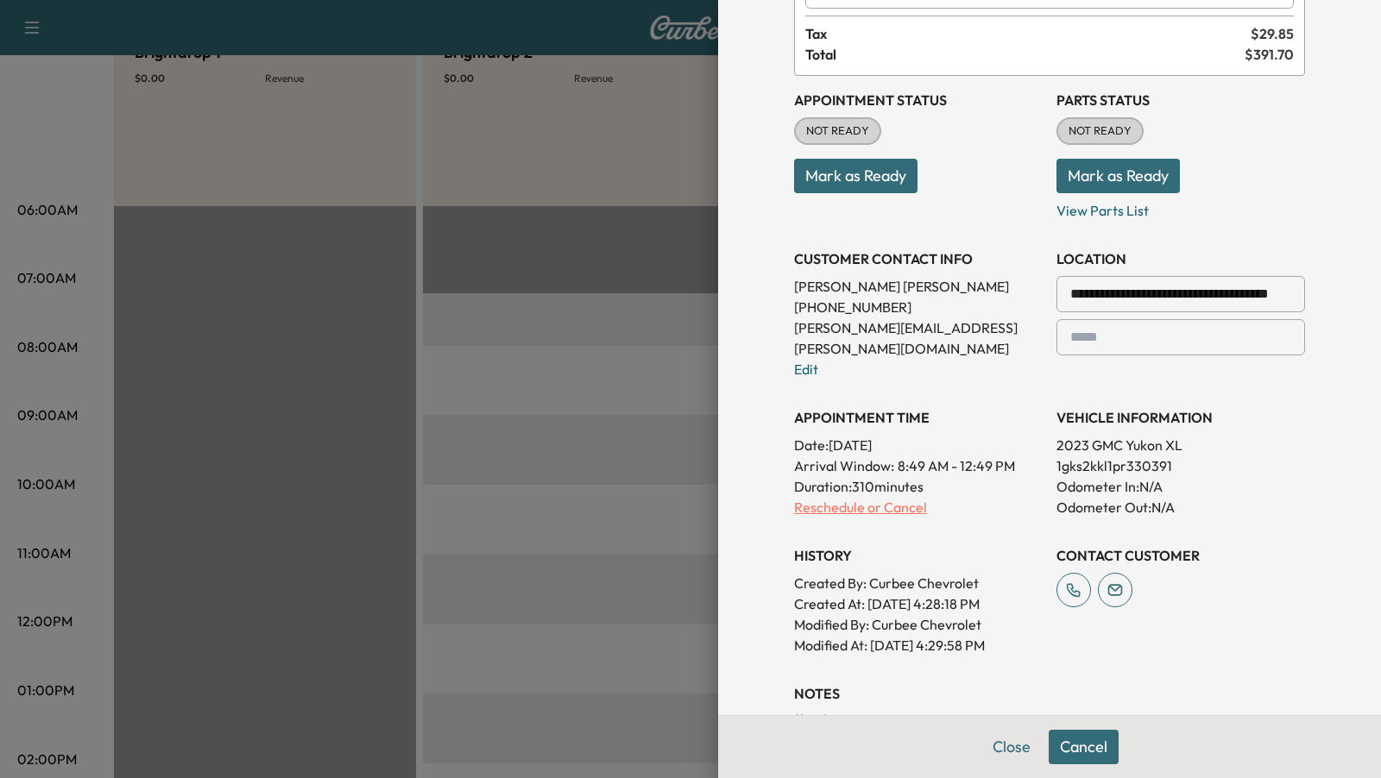
click at [858, 497] on p "Reschedule or Cancel" at bounding box center [918, 507] width 249 height 21
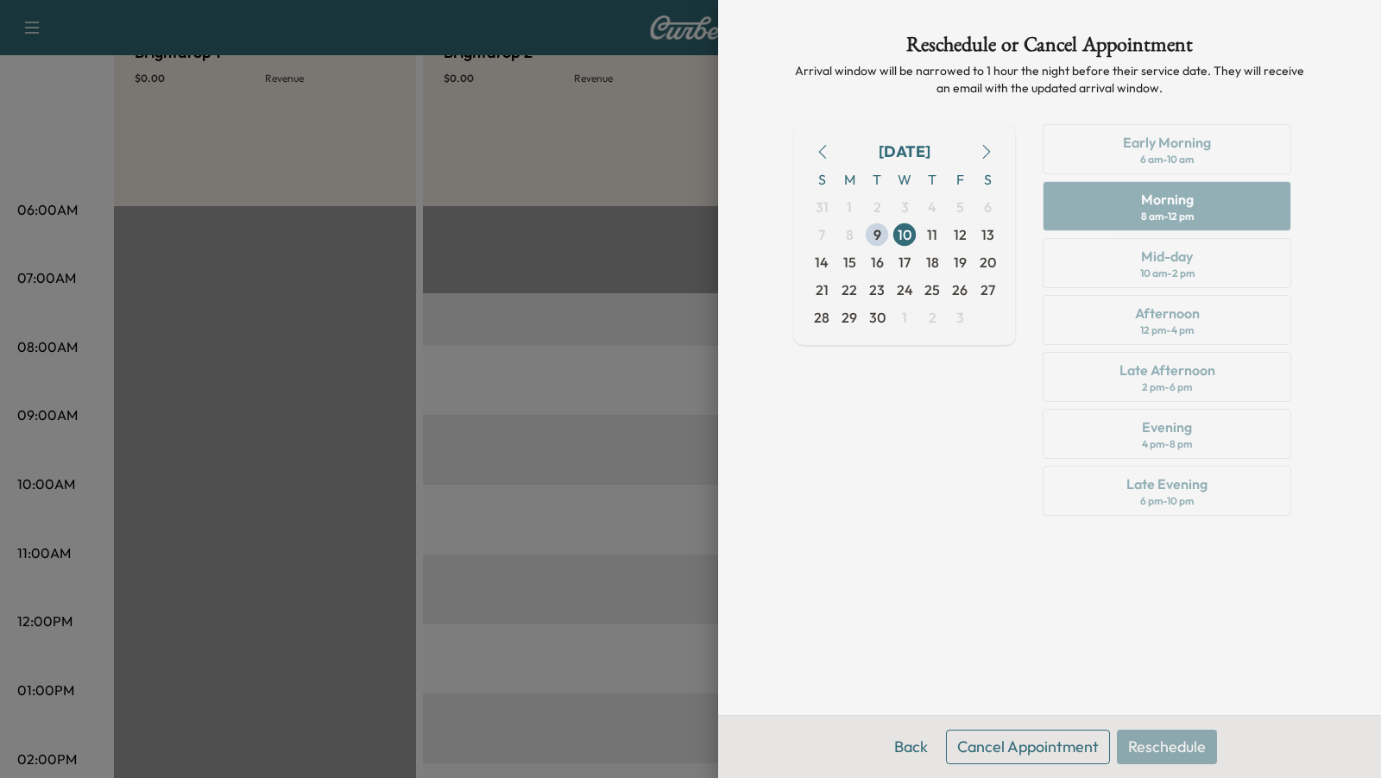
click at [1044, 751] on button "Cancel Appointment" at bounding box center [1028, 747] width 164 height 35
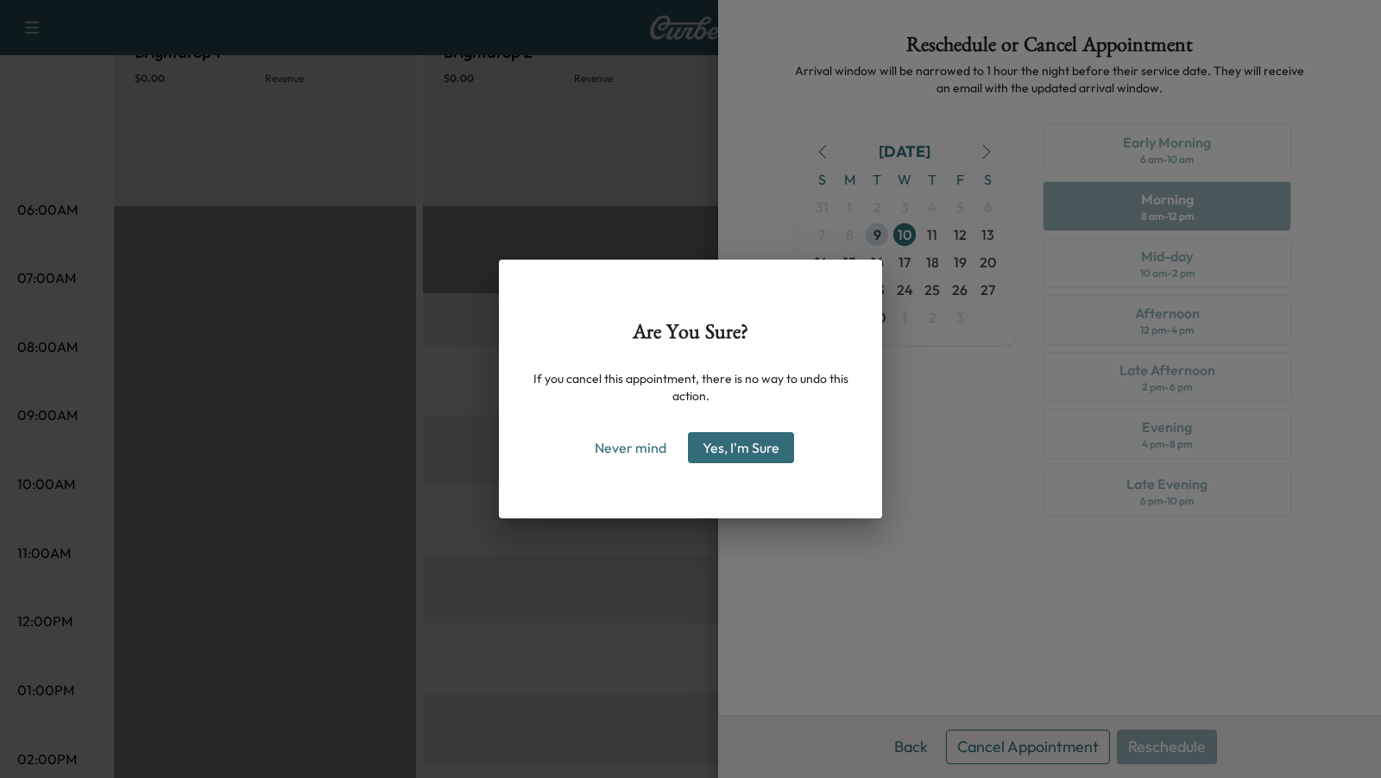
click at [729, 437] on button "Yes, I'm Sure" at bounding box center [741, 447] width 106 height 31
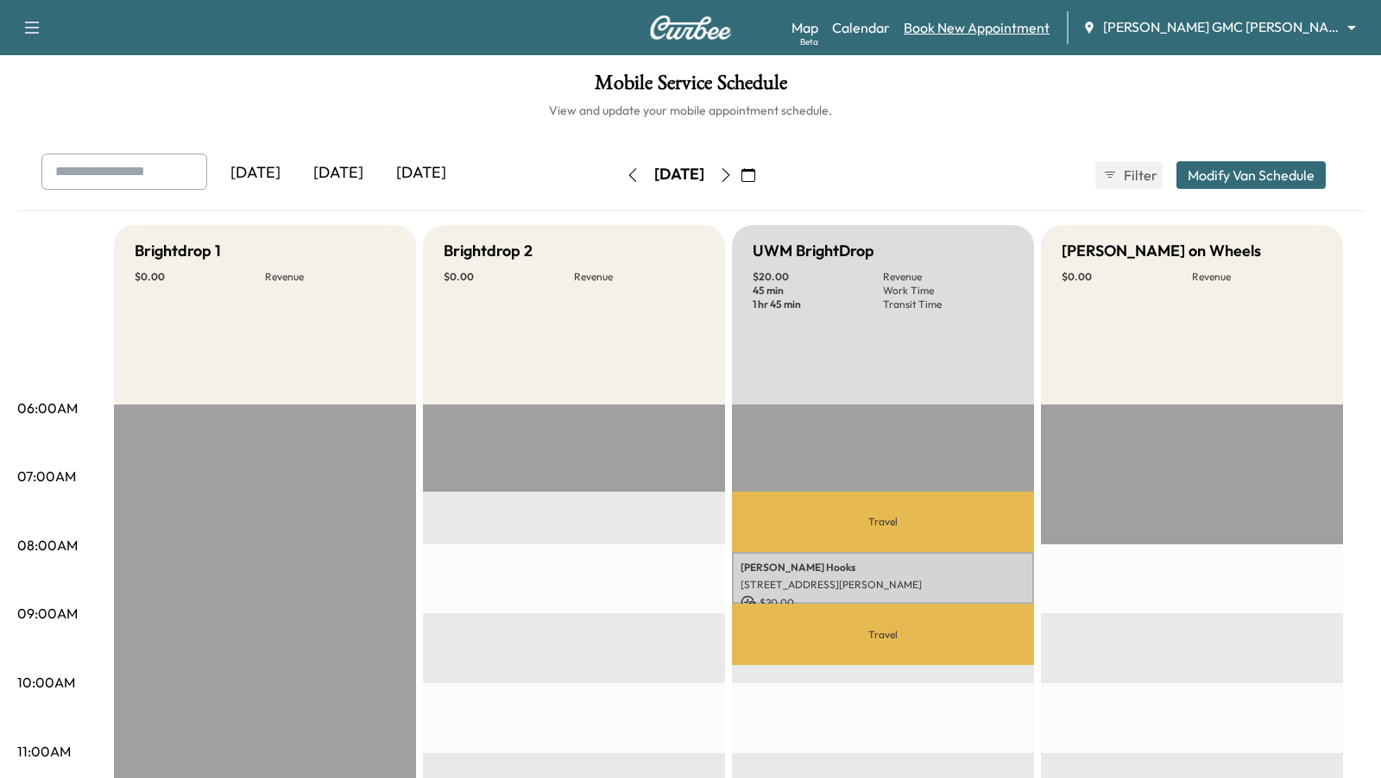
click at [998, 34] on link "Book New Appointment" at bounding box center [977, 27] width 146 height 21
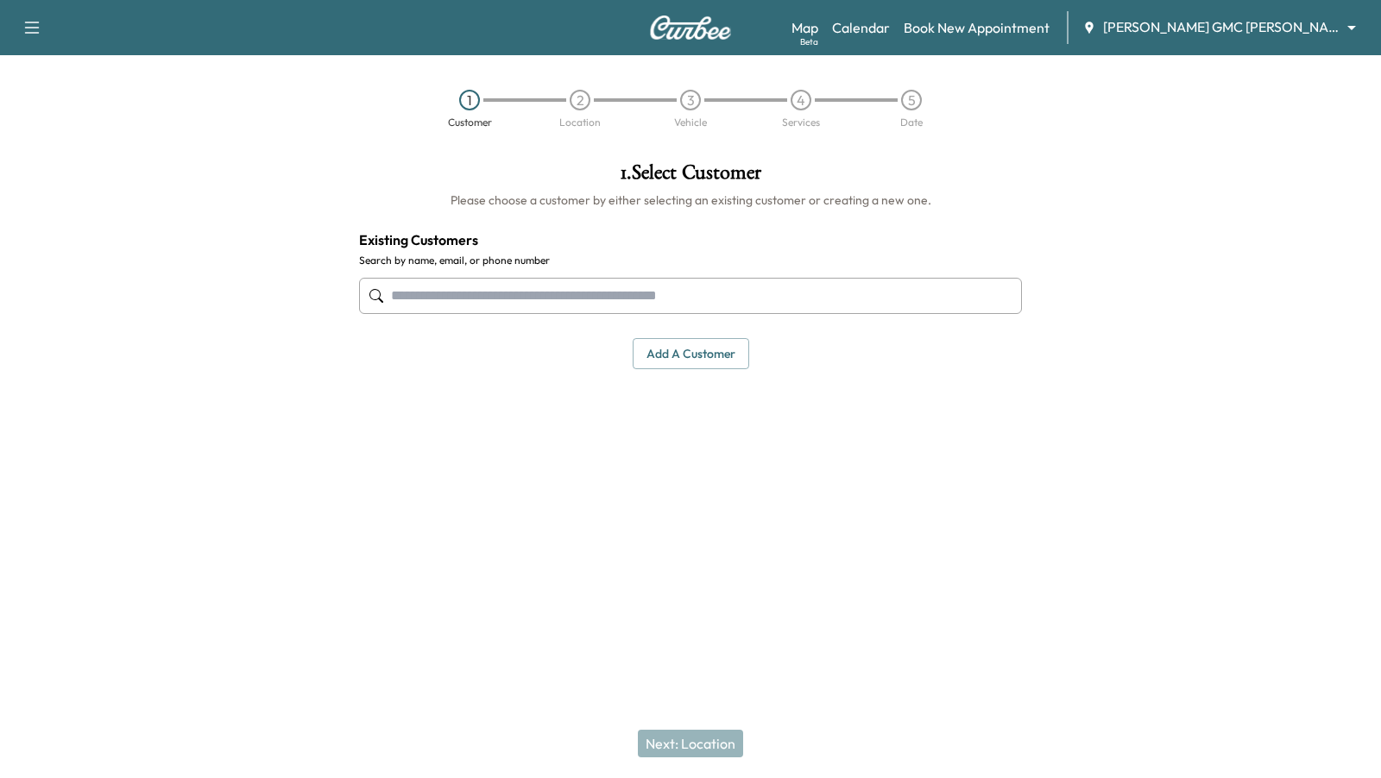
click at [556, 293] on input "text" at bounding box center [690, 296] width 663 height 36
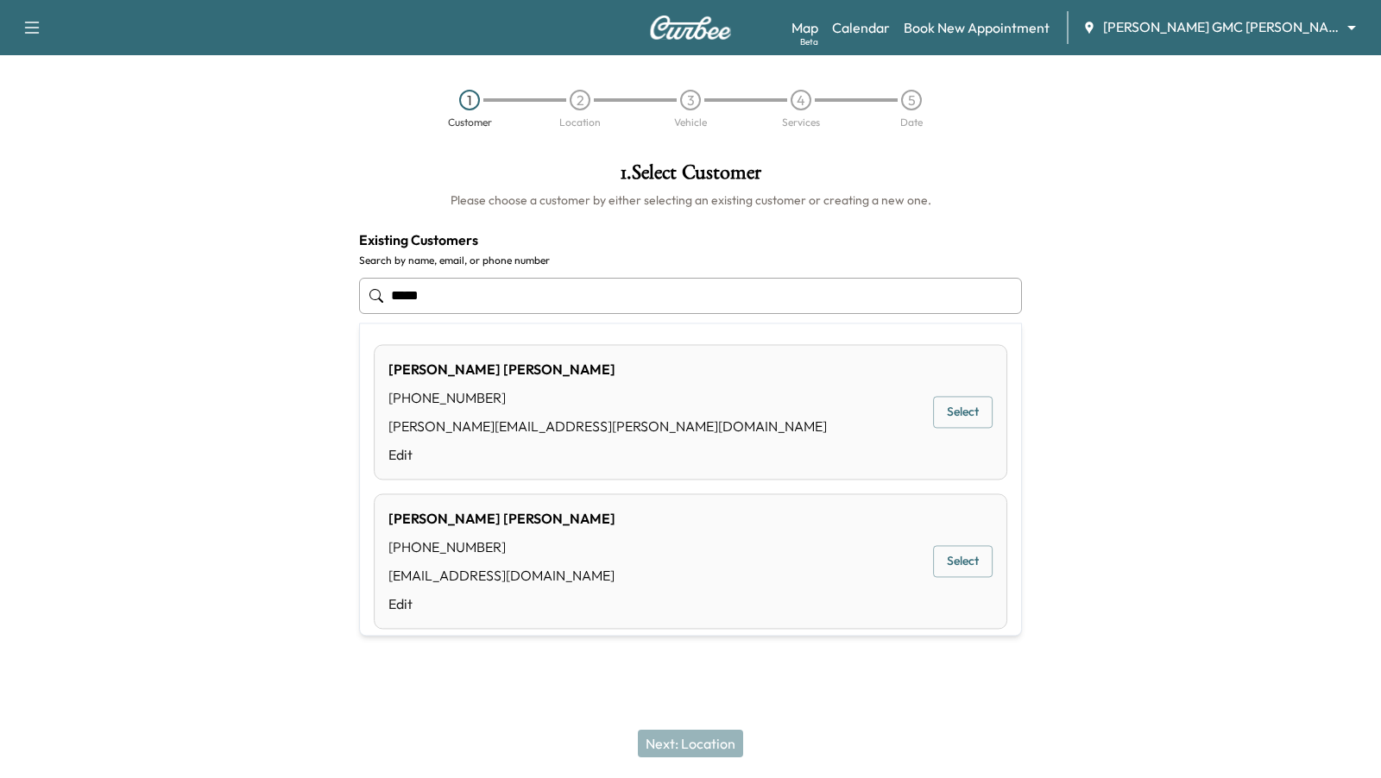
click at [956, 410] on button "Select" at bounding box center [963, 413] width 60 height 32
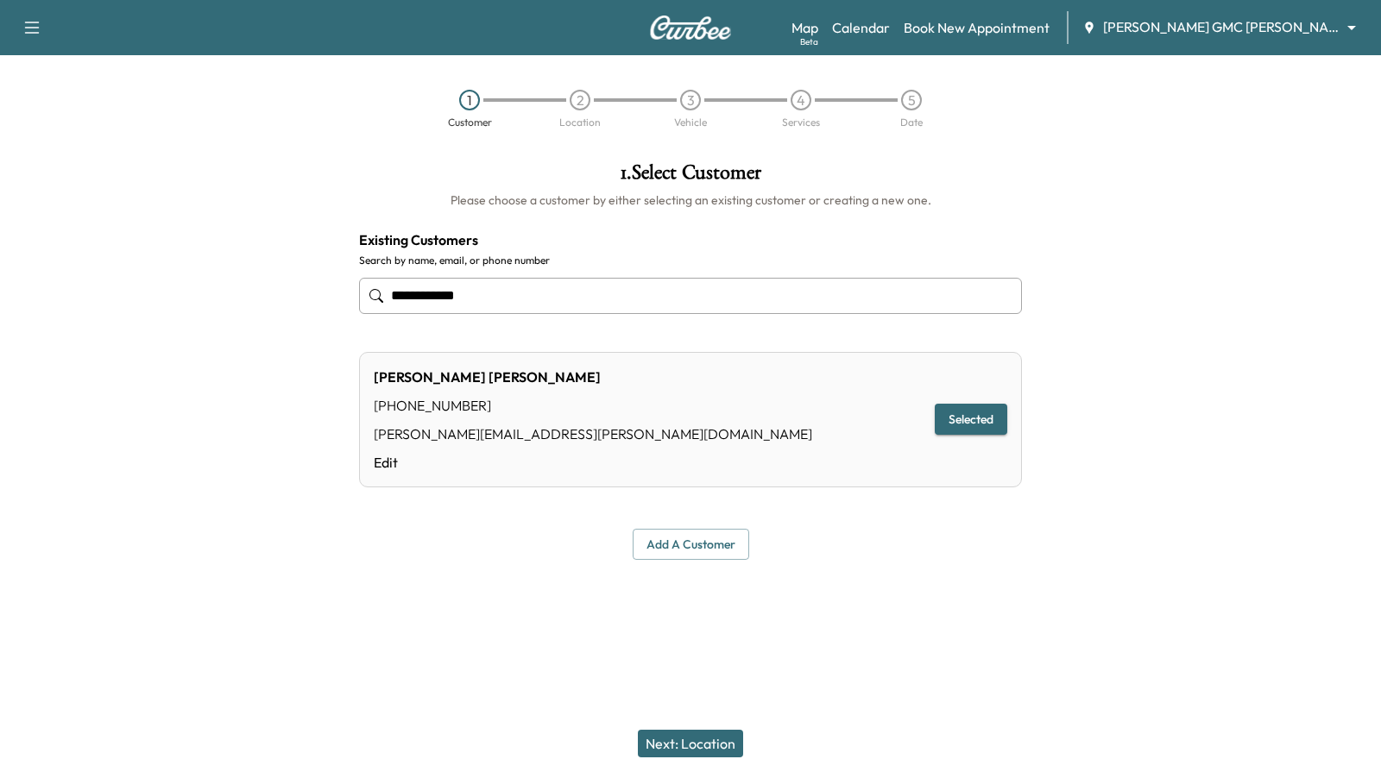
type input "**********"
click at [689, 740] on button "Next: Location" at bounding box center [690, 744] width 105 height 28
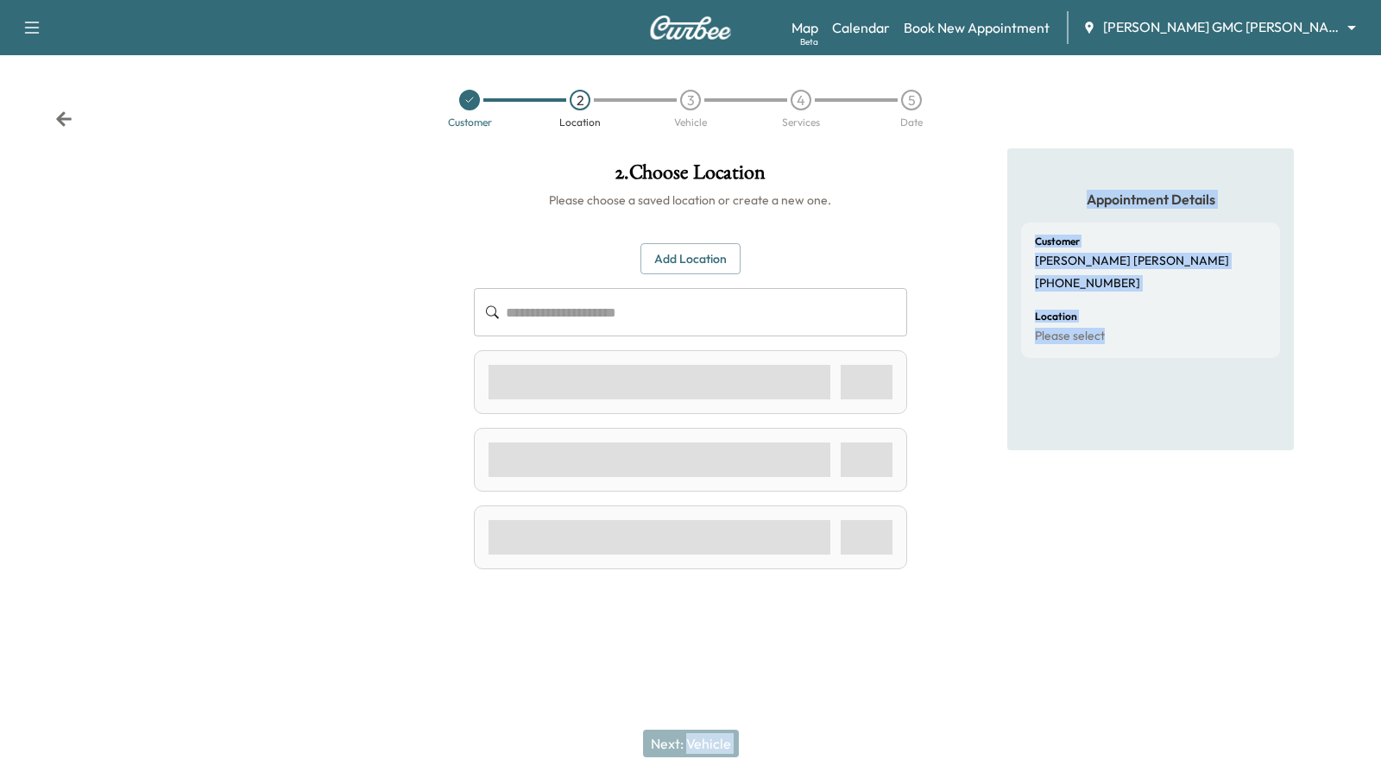
drag, startPoint x: 689, startPoint y: 740, endPoint x: 730, endPoint y: 597, distance: 148.3
click at [731, 597] on div "2 . Choose Location Please choose a saved location or create a new one. Add Loc…" at bounding box center [690, 383] width 460 height 470
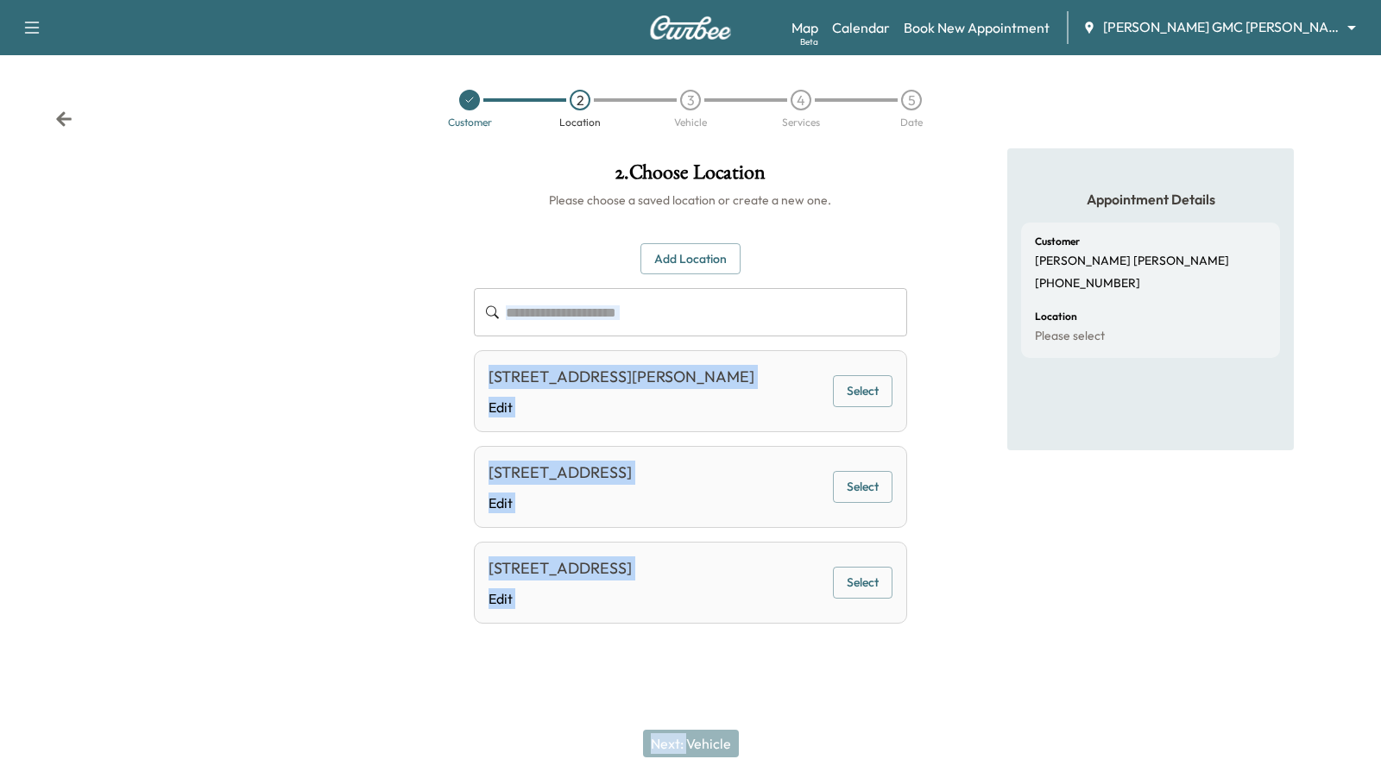
click at [881, 580] on button "Select" at bounding box center [863, 583] width 60 height 32
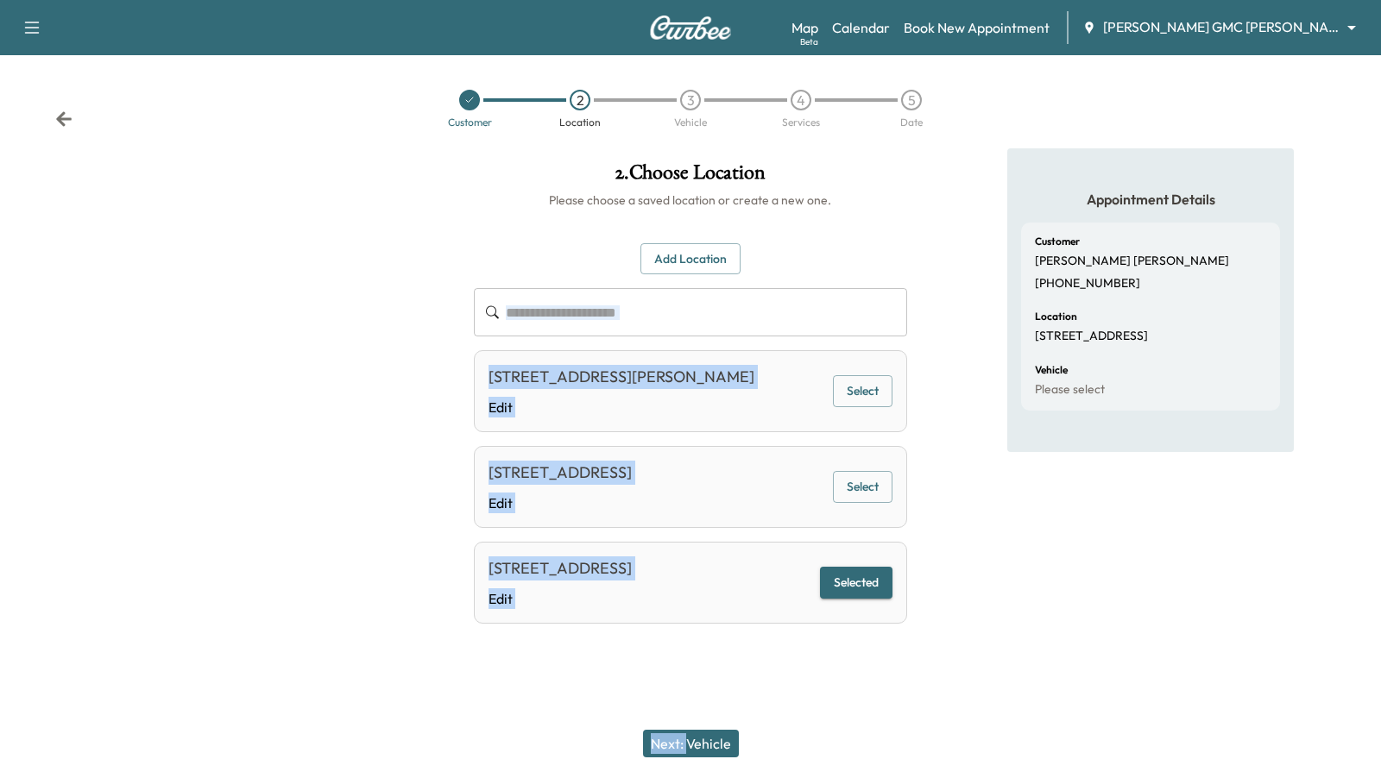
click at [694, 742] on button "Next: Vehicle" at bounding box center [691, 744] width 96 height 28
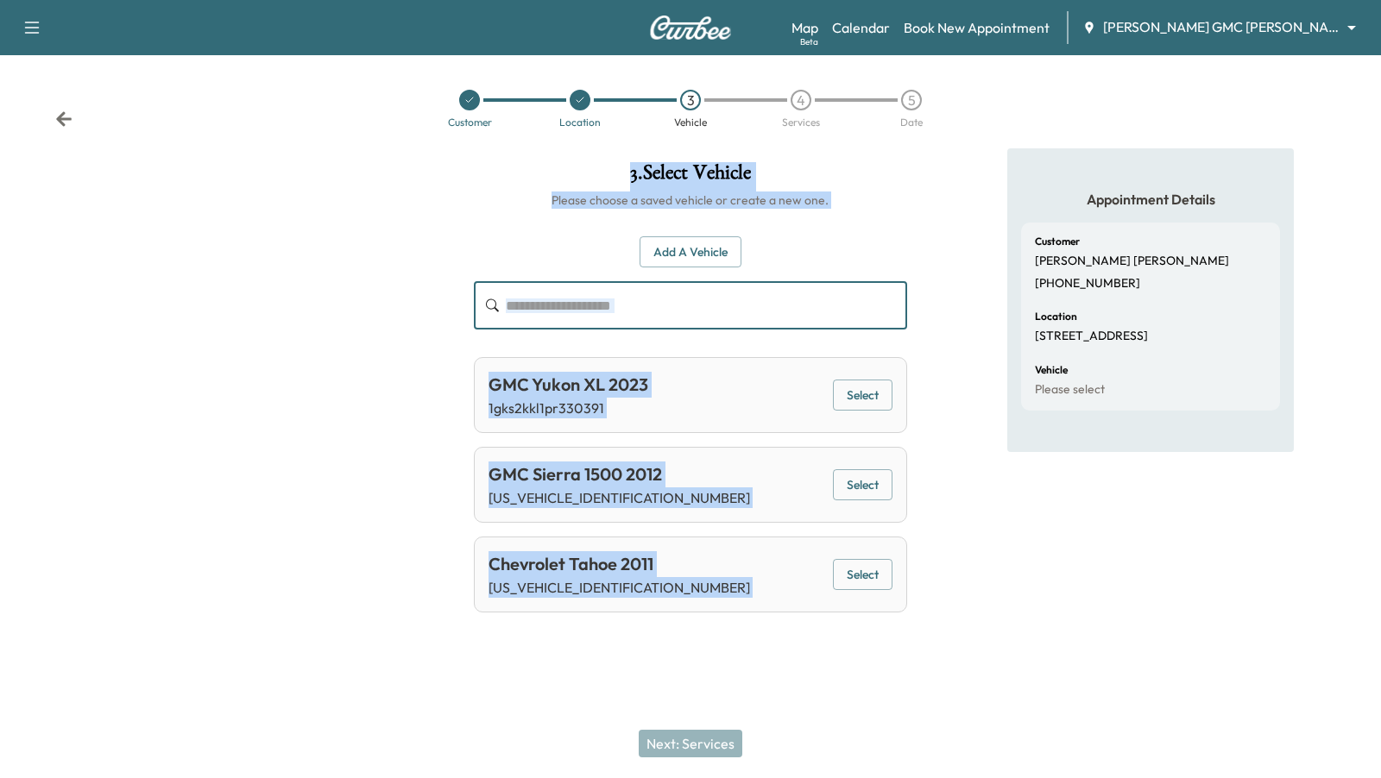
click at [880, 285] on input "text" at bounding box center [706, 305] width 401 height 48
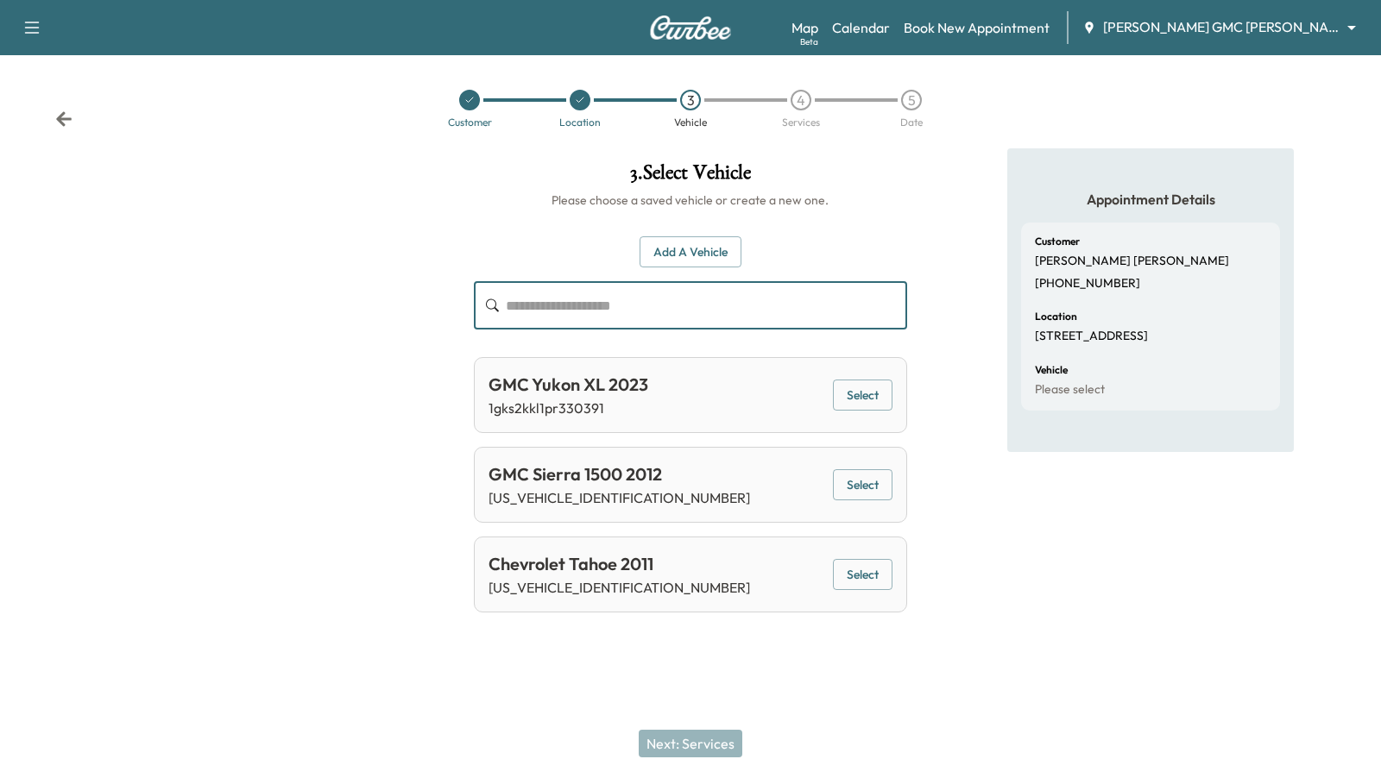
click at [848, 393] on button "Select" at bounding box center [863, 396] width 60 height 32
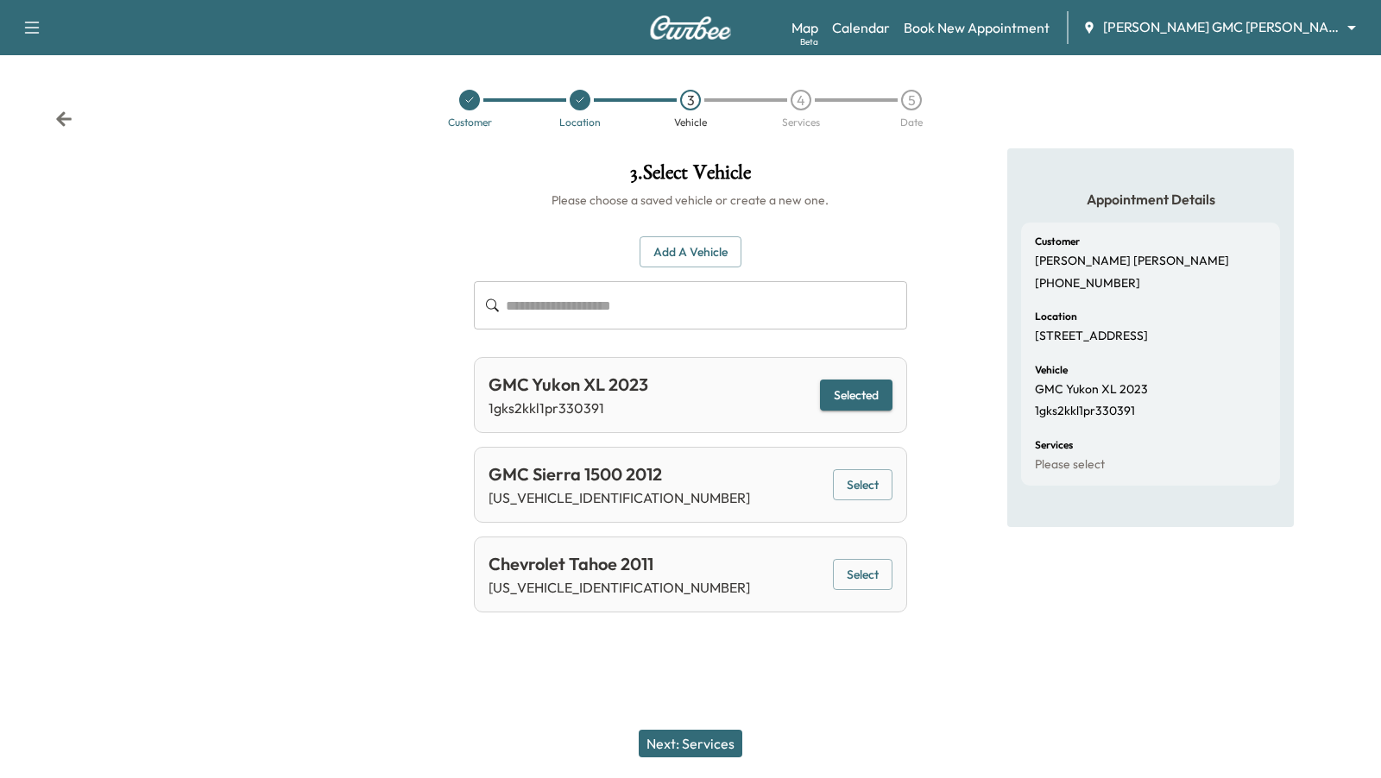
click at [715, 740] on button "Next: Services" at bounding box center [691, 744] width 104 height 28
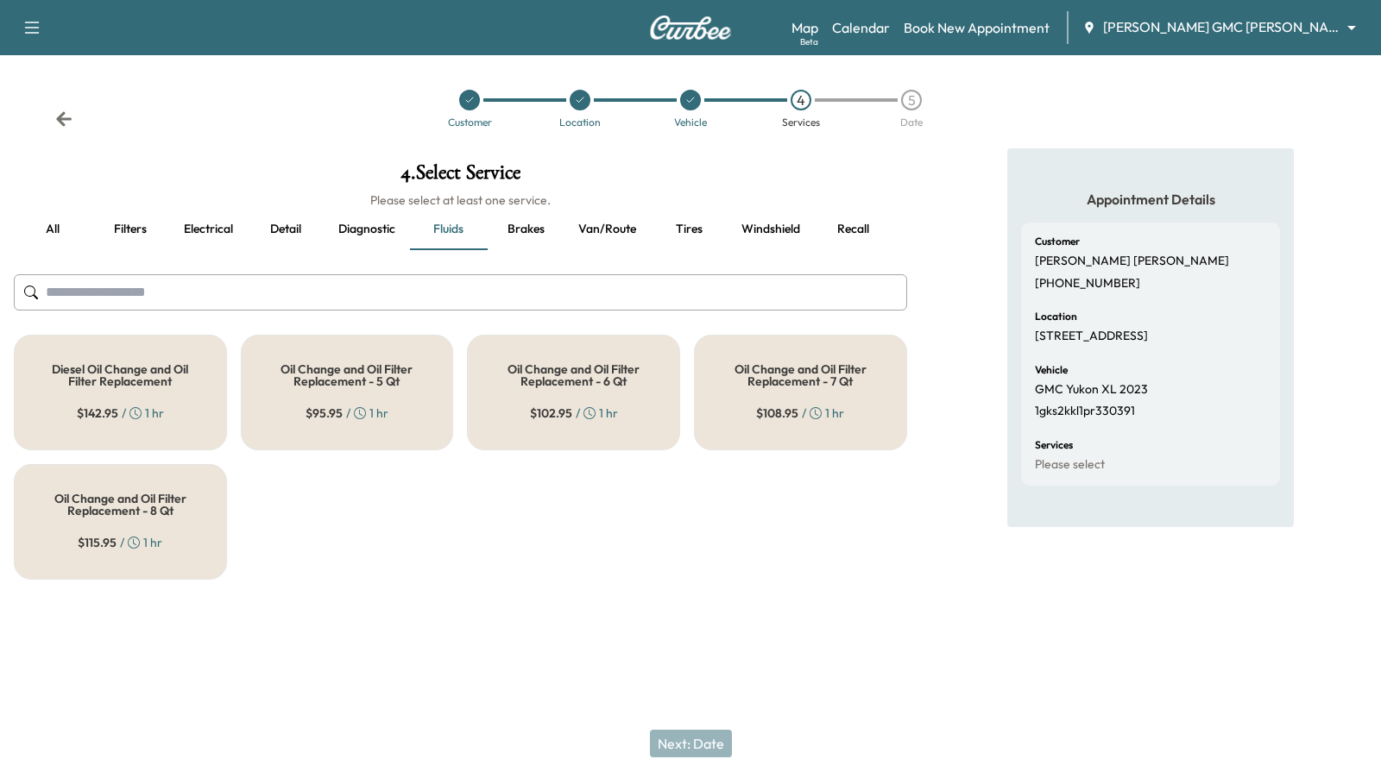
click at [187, 544] on div "Oil Change and Oil Filter Replacement - 8 Qt $ 115.95 / 1 hr" at bounding box center [120, 522] width 213 height 116
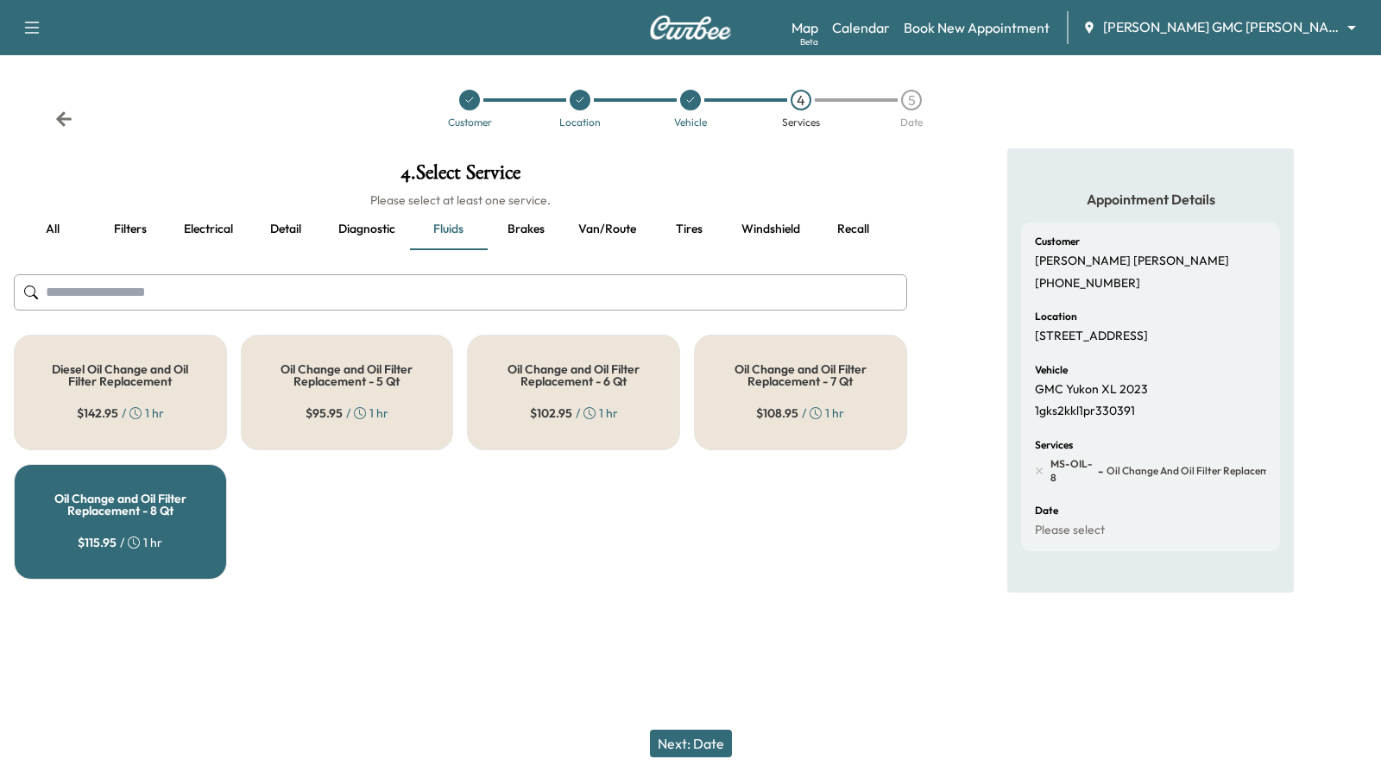
click at [299, 226] on button "Detail" at bounding box center [286, 229] width 78 height 41
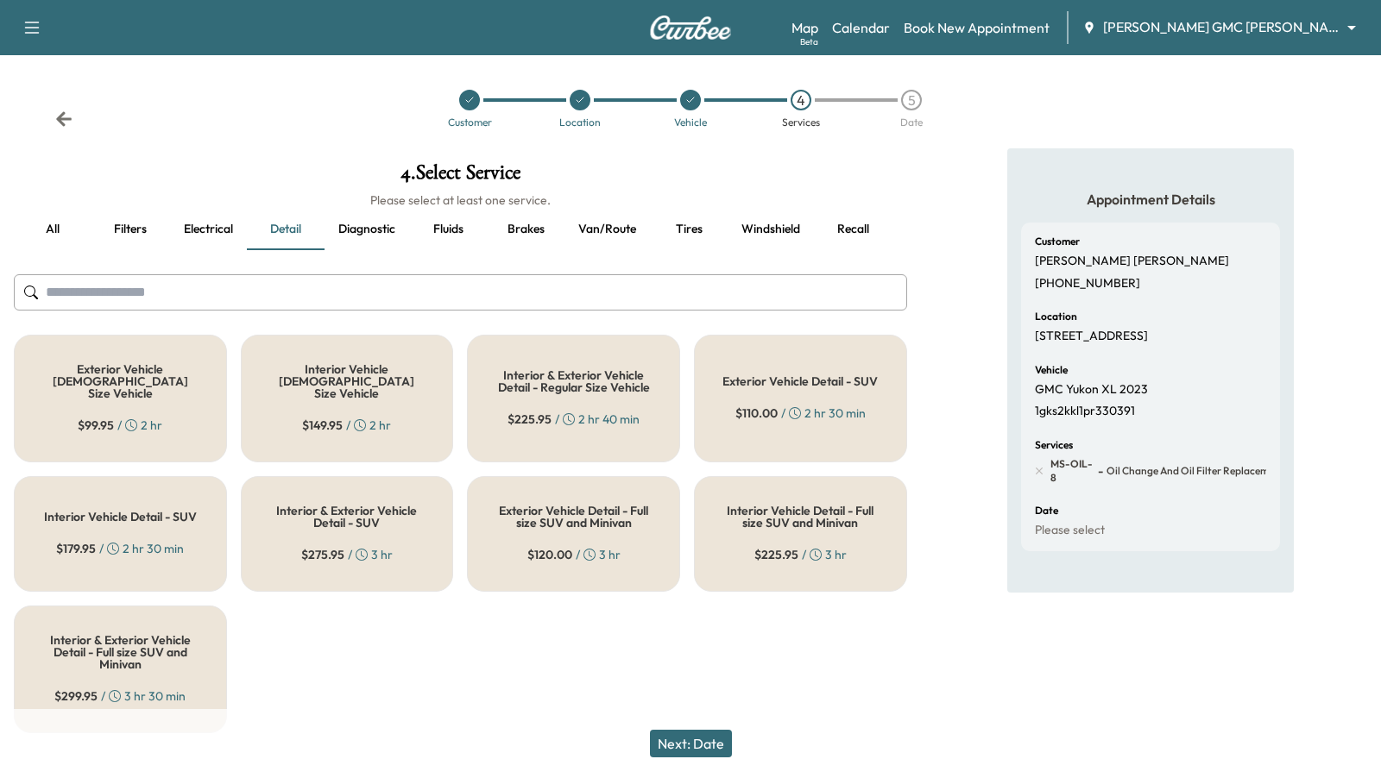
click at [592, 411] on div "$ 225.95 / 2 hr 40 min" at bounding box center [573, 419] width 132 height 17
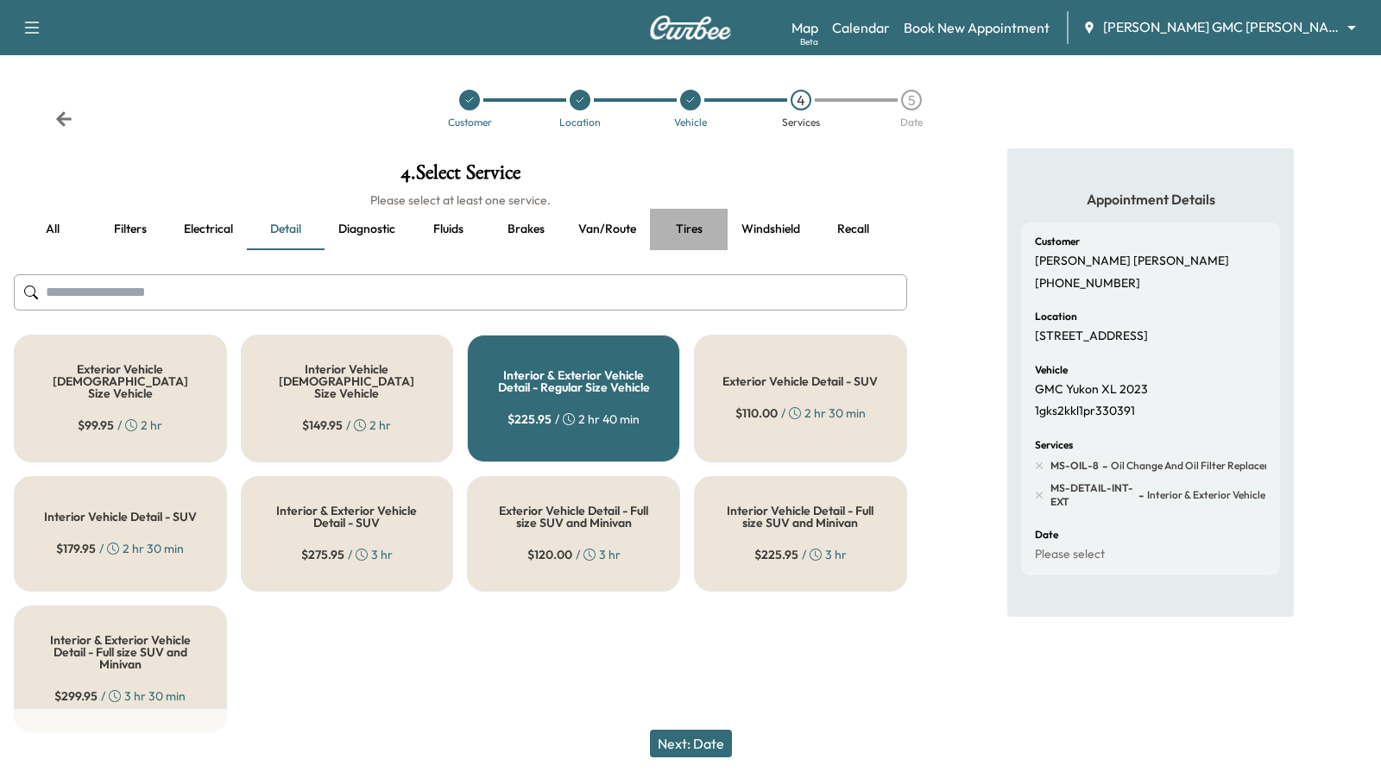
click at [682, 224] on button "Tires" at bounding box center [689, 229] width 78 height 41
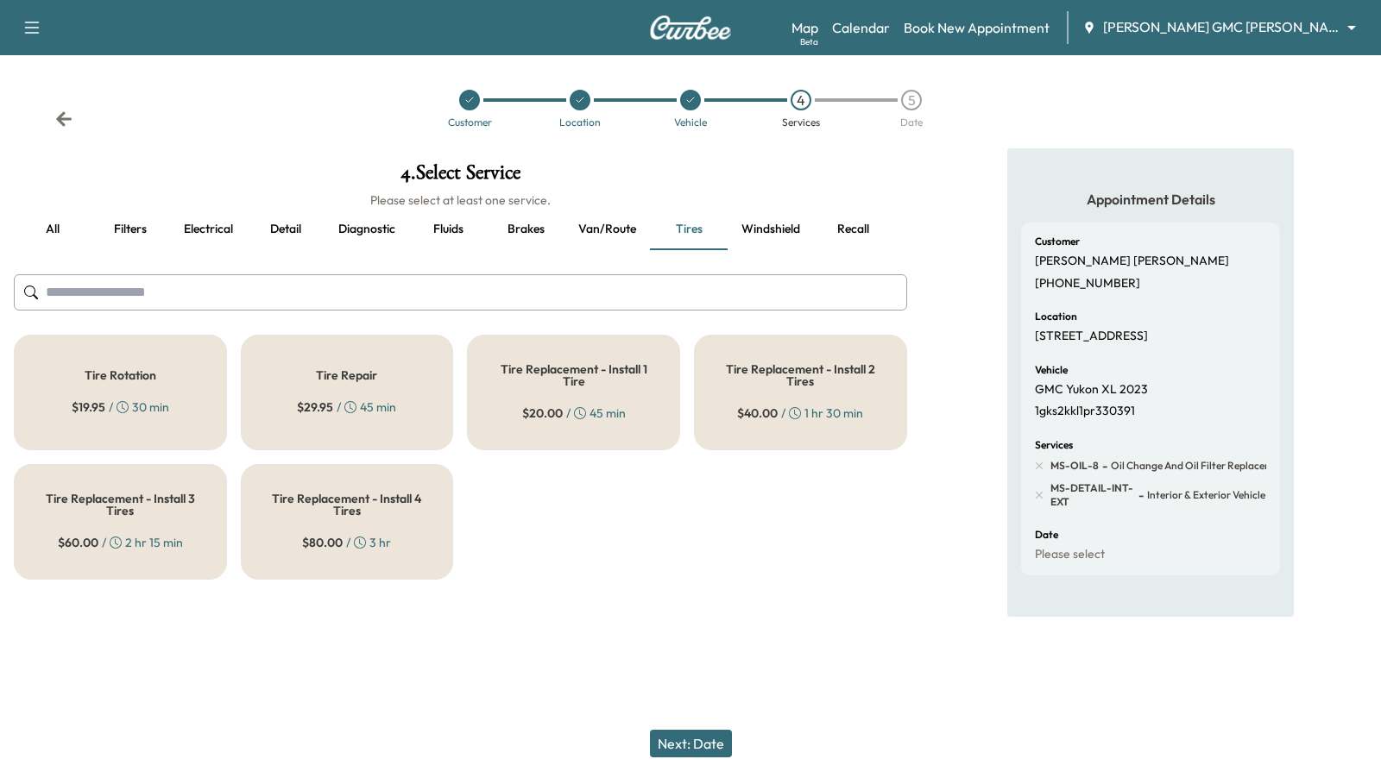
click at [149, 375] on h5 "Tire Rotation" at bounding box center [121, 375] width 72 height 12
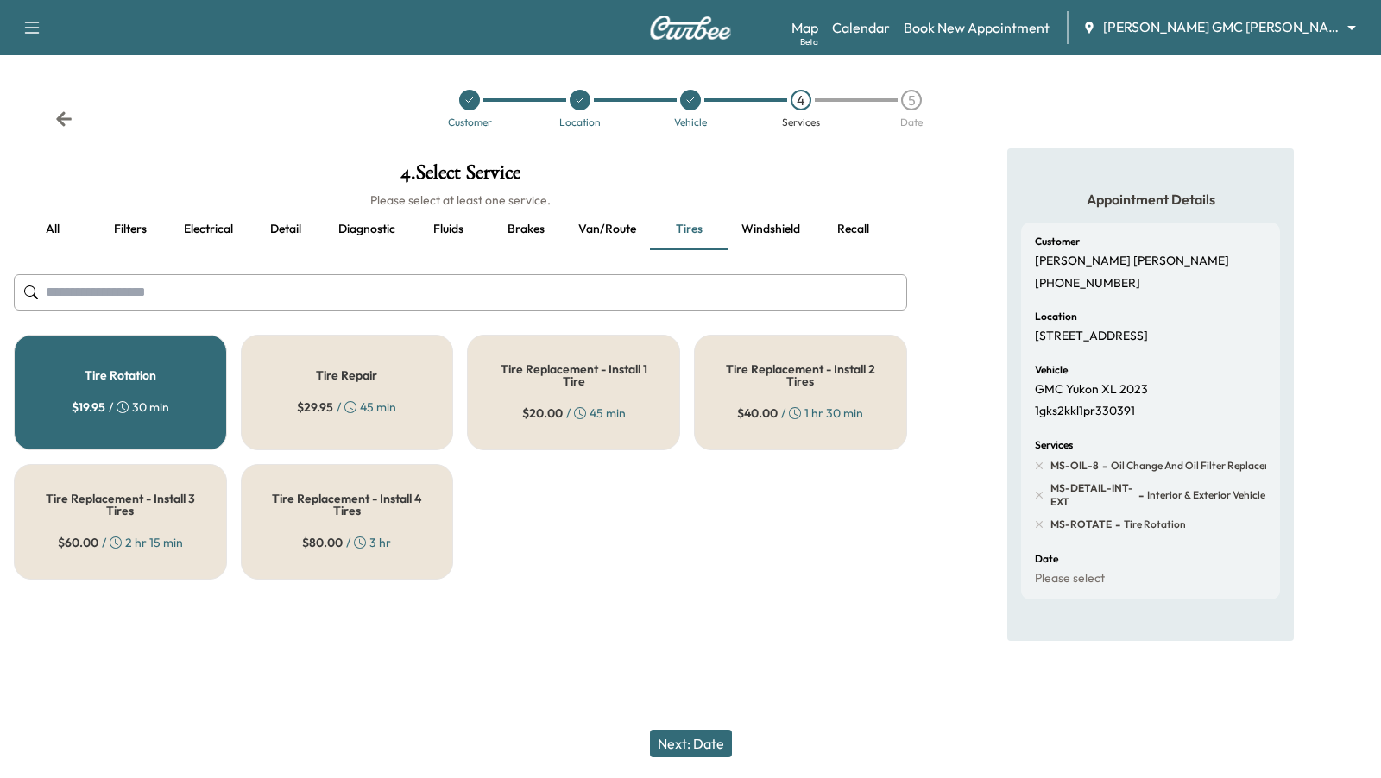
click at [852, 222] on button "Recall" at bounding box center [853, 229] width 78 height 41
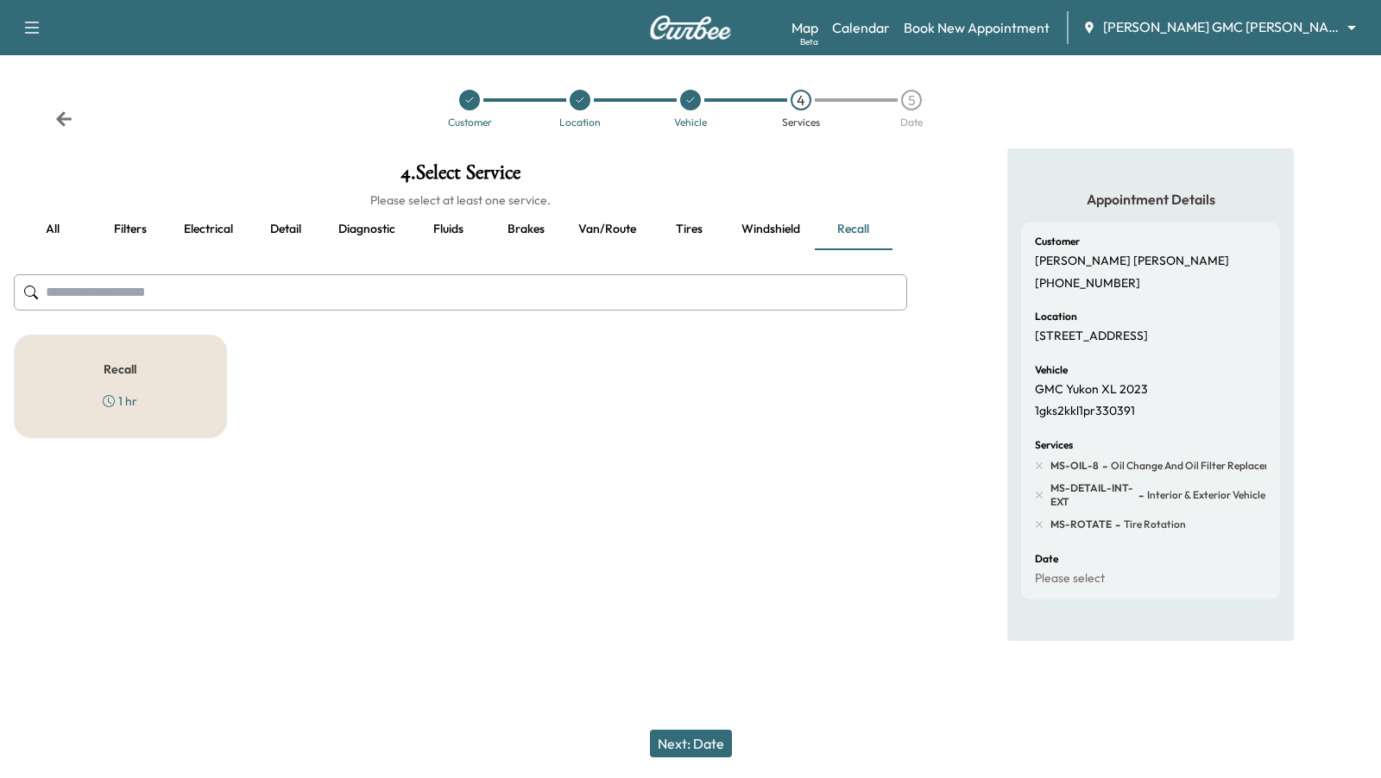
click at [129, 336] on div "Recall 1 hr" at bounding box center [120, 387] width 213 height 104
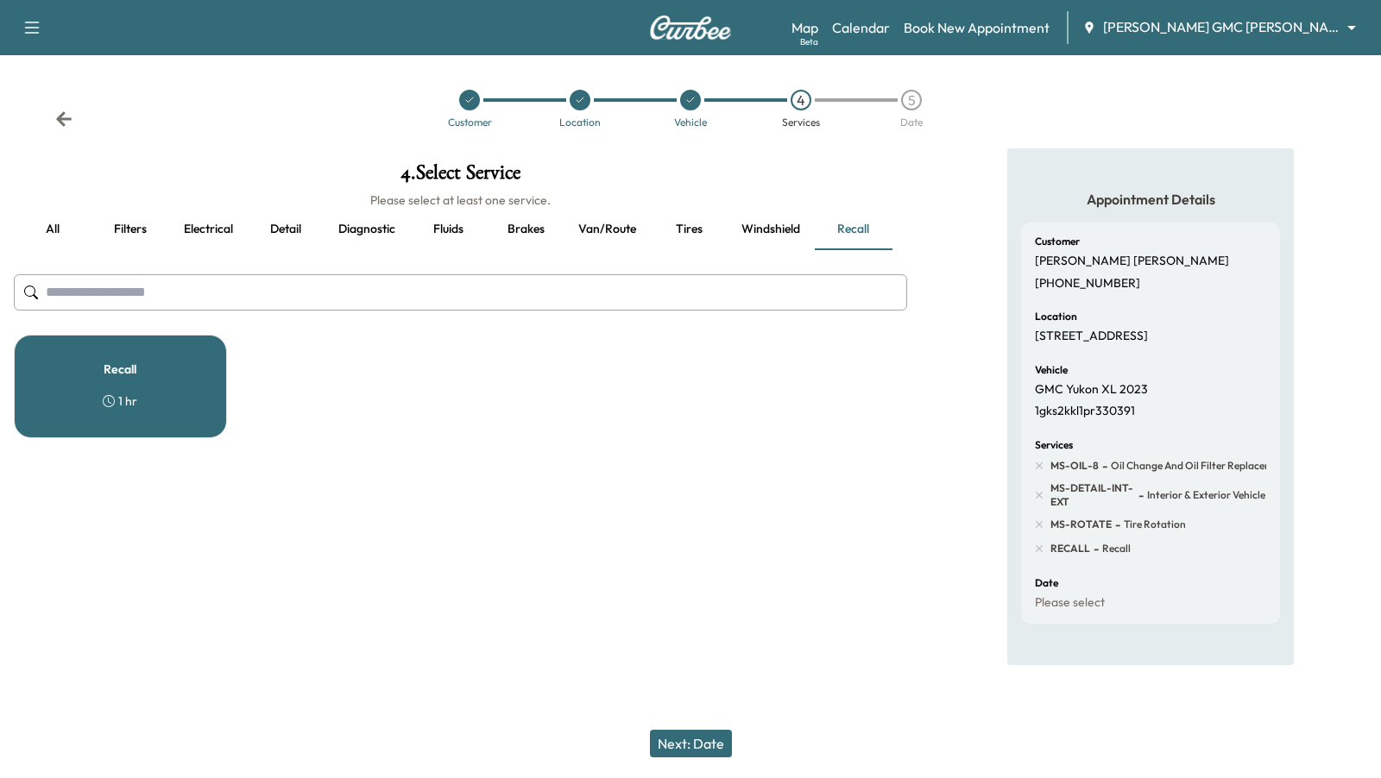
click at [672, 753] on button "Next: Date" at bounding box center [691, 744] width 82 height 28
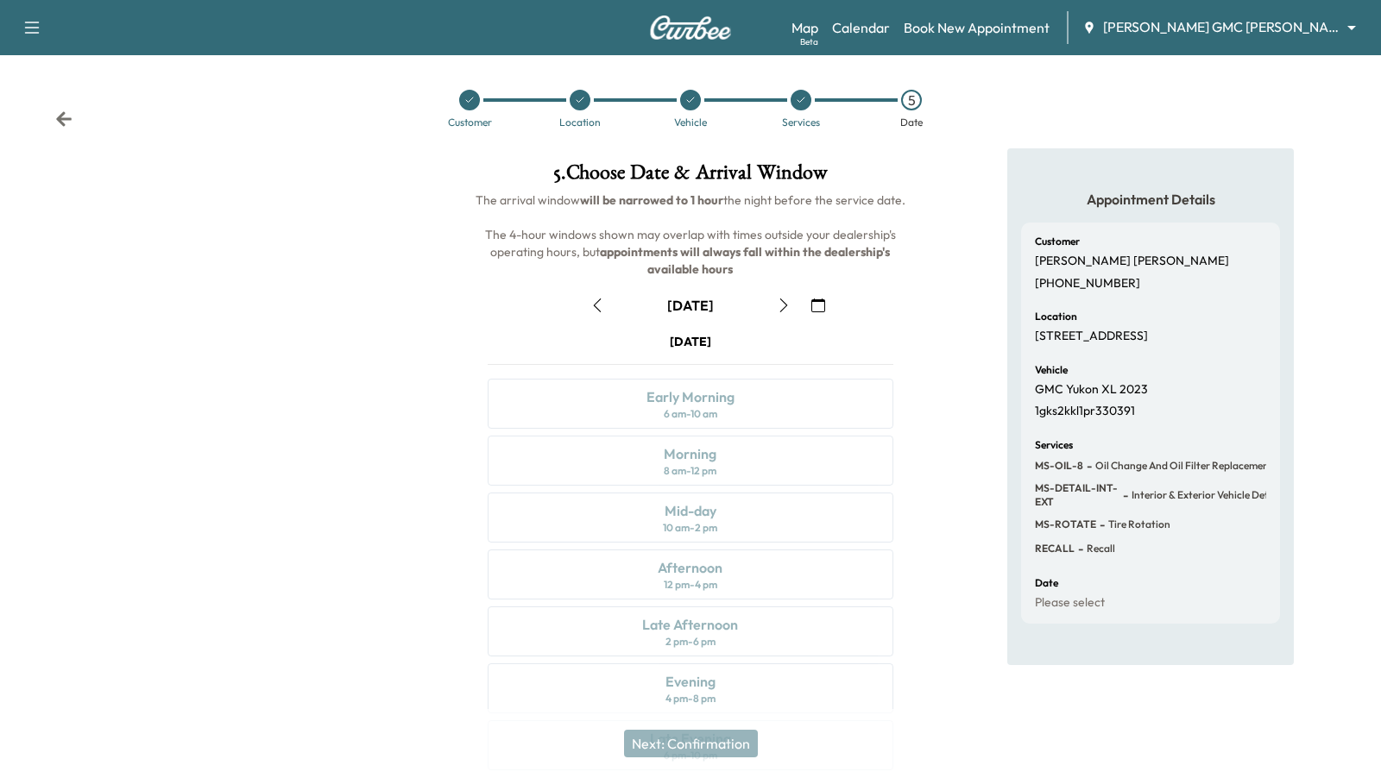
click at [1046, 467] on span "MS-OIL-8" at bounding box center [1059, 466] width 48 height 14
click at [1037, 466] on span "MS-OIL-8" at bounding box center [1059, 466] width 48 height 14
click at [803, 90] on div at bounding box center [801, 100] width 21 height 21
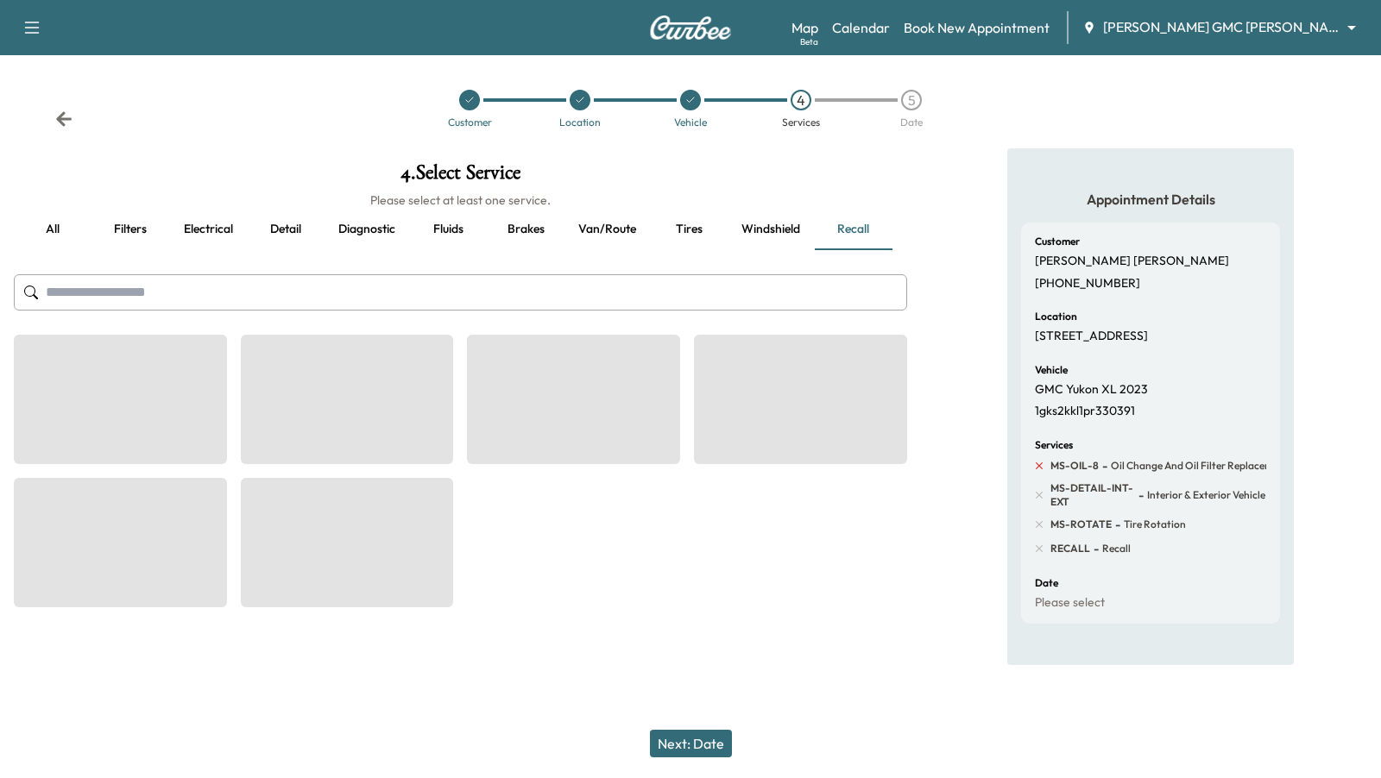
click at [1044, 464] on icon at bounding box center [1039, 466] width 16 height 16
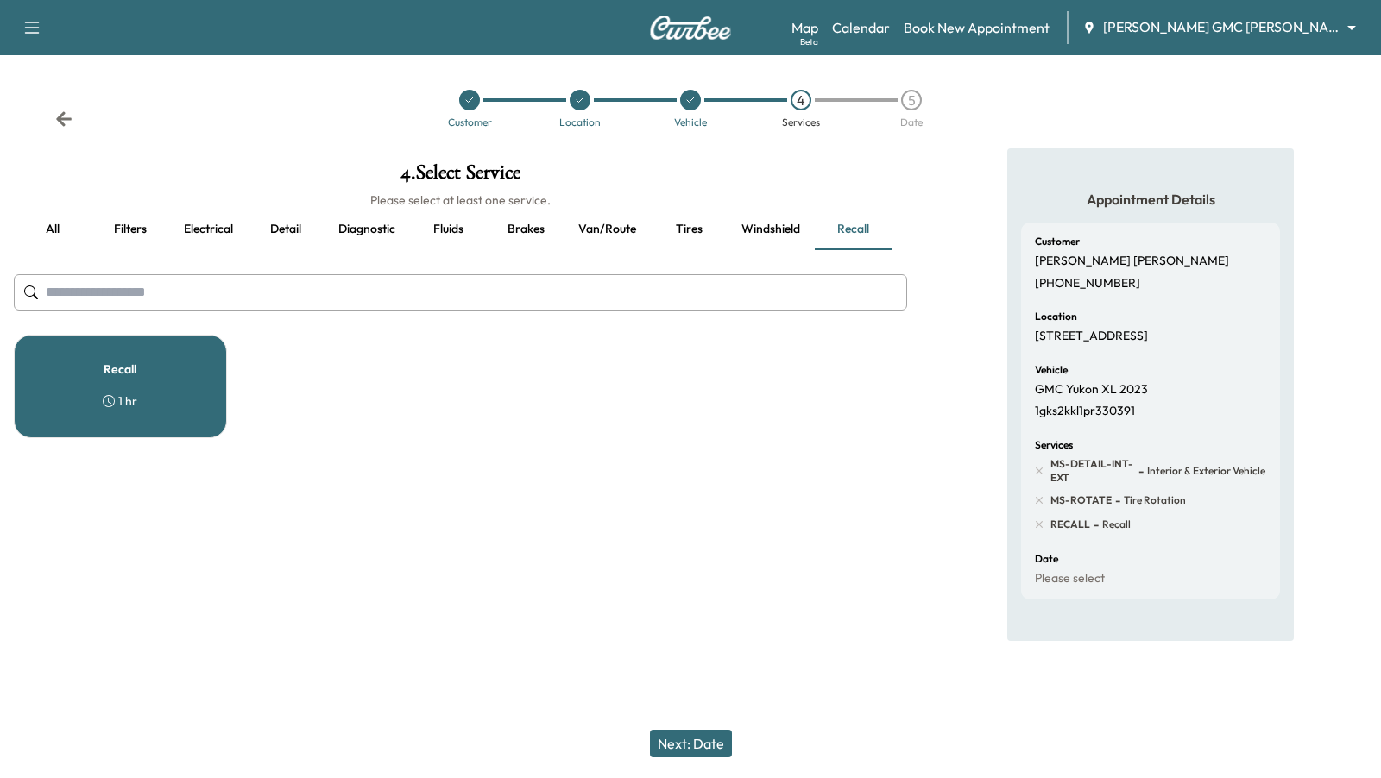
click at [682, 744] on button "Next: Date" at bounding box center [691, 744] width 82 height 28
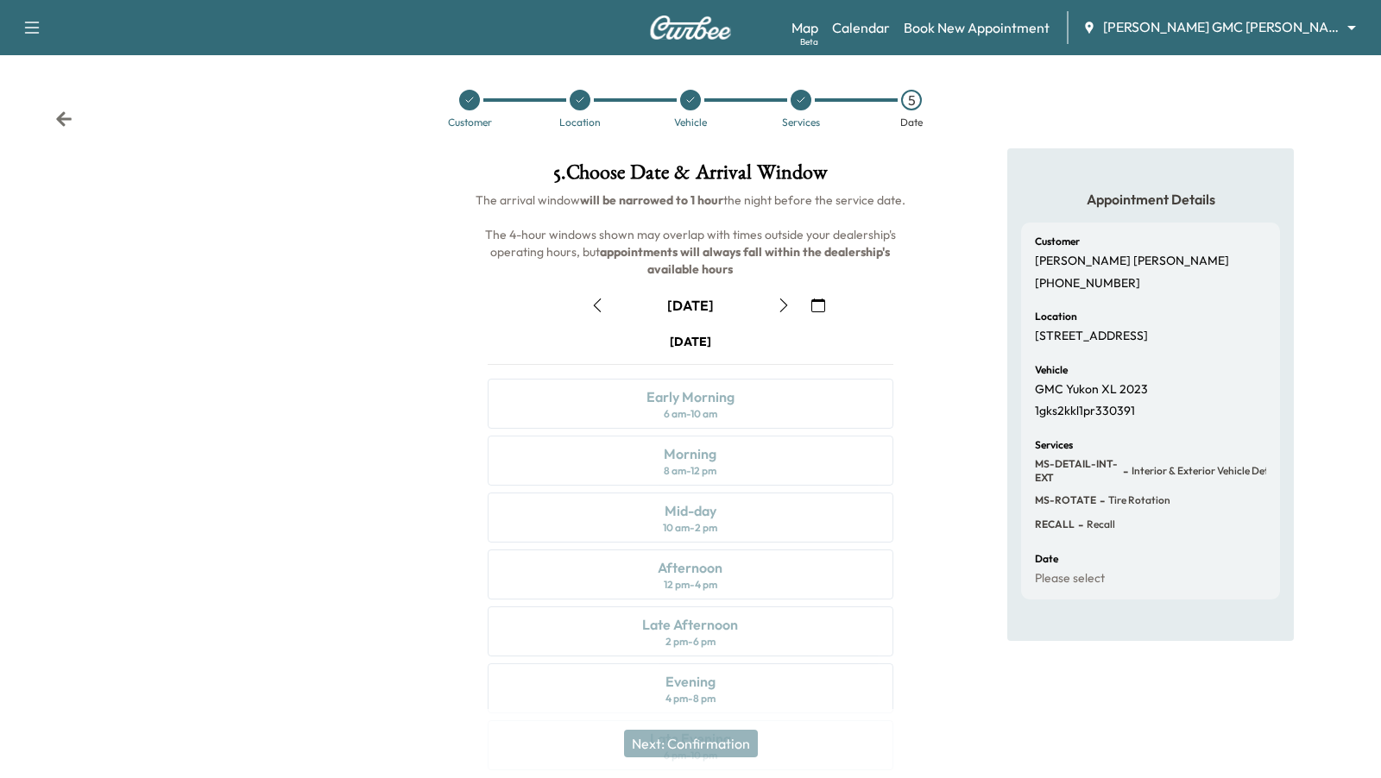
click at [803, 95] on icon at bounding box center [801, 100] width 10 height 10
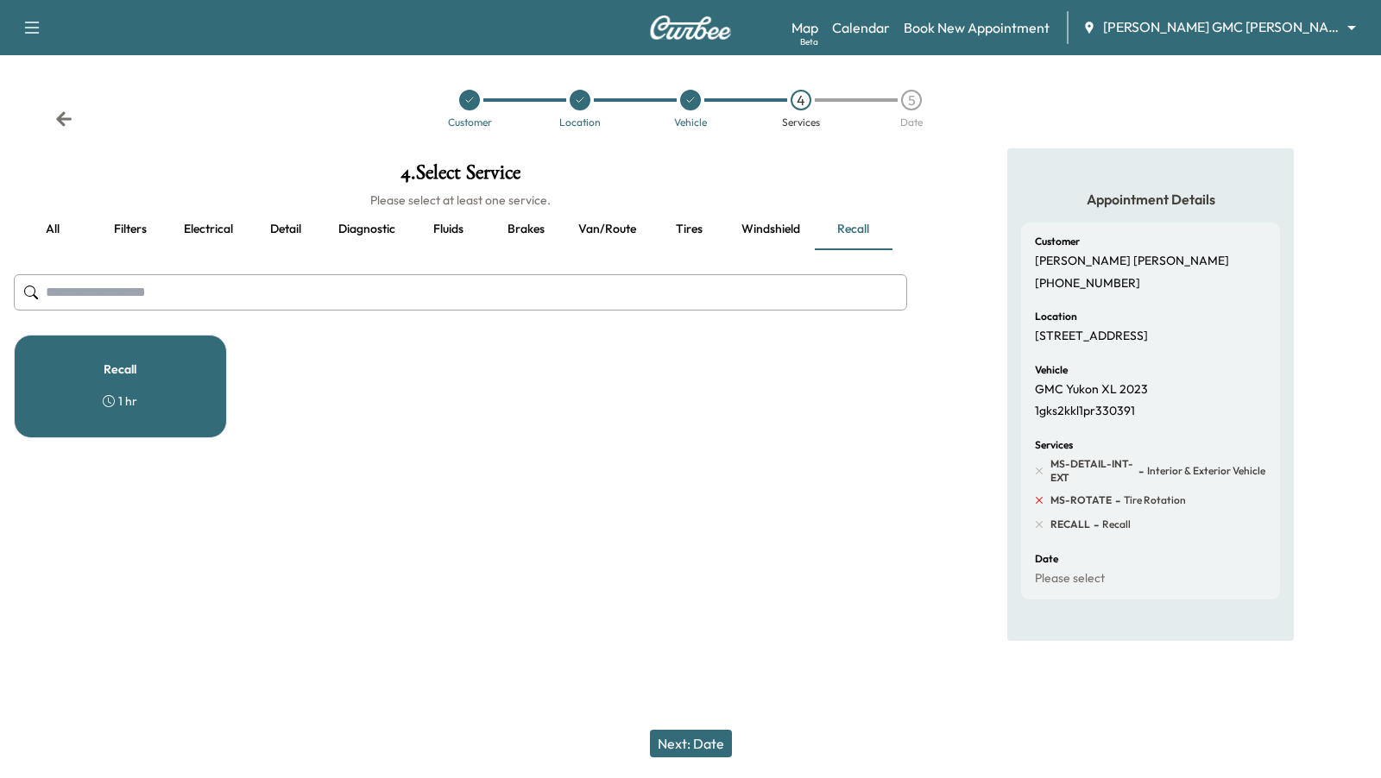
click at [1039, 499] on icon at bounding box center [1039, 500] width 7 height 7
click at [124, 353] on div "Recall 1 hr" at bounding box center [120, 387] width 213 height 104
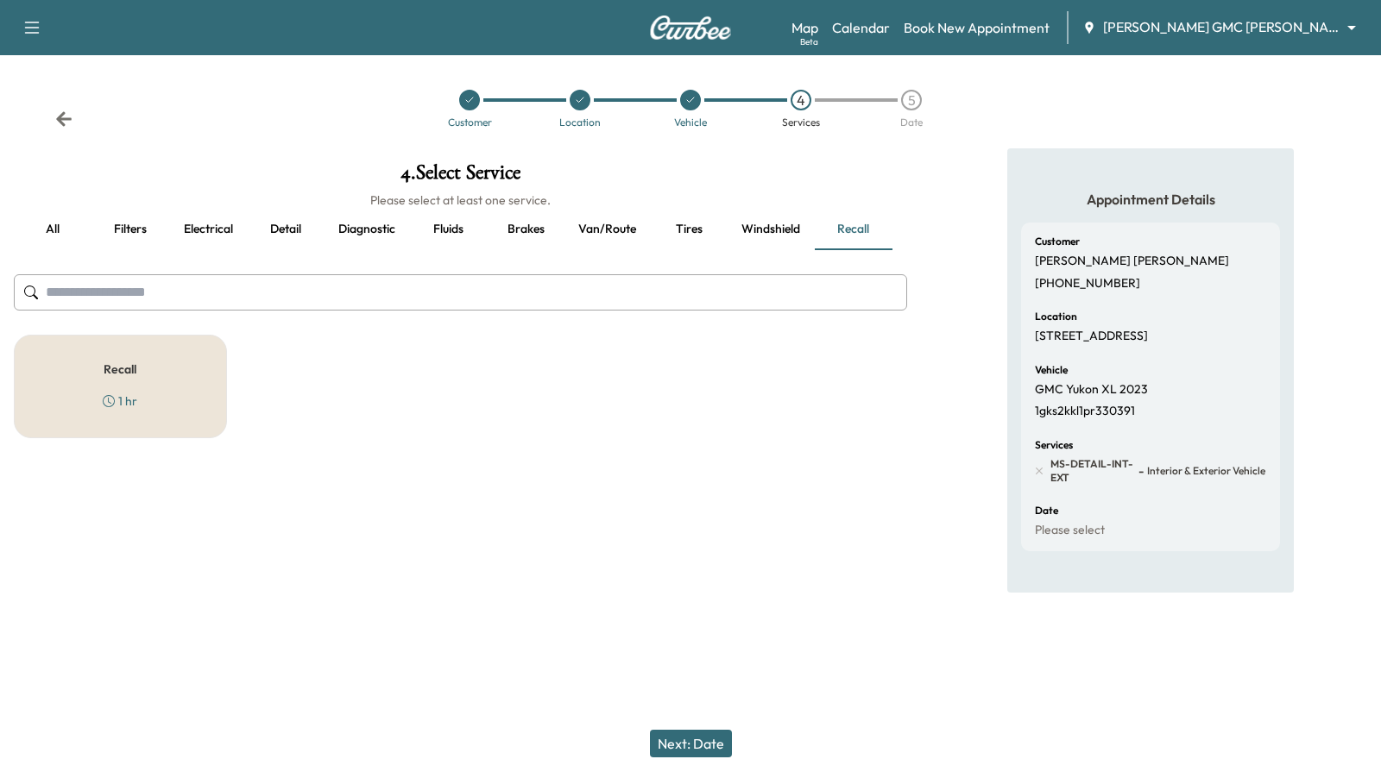
click at [192, 402] on div "Recall 1 hr" at bounding box center [120, 387] width 213 height 104
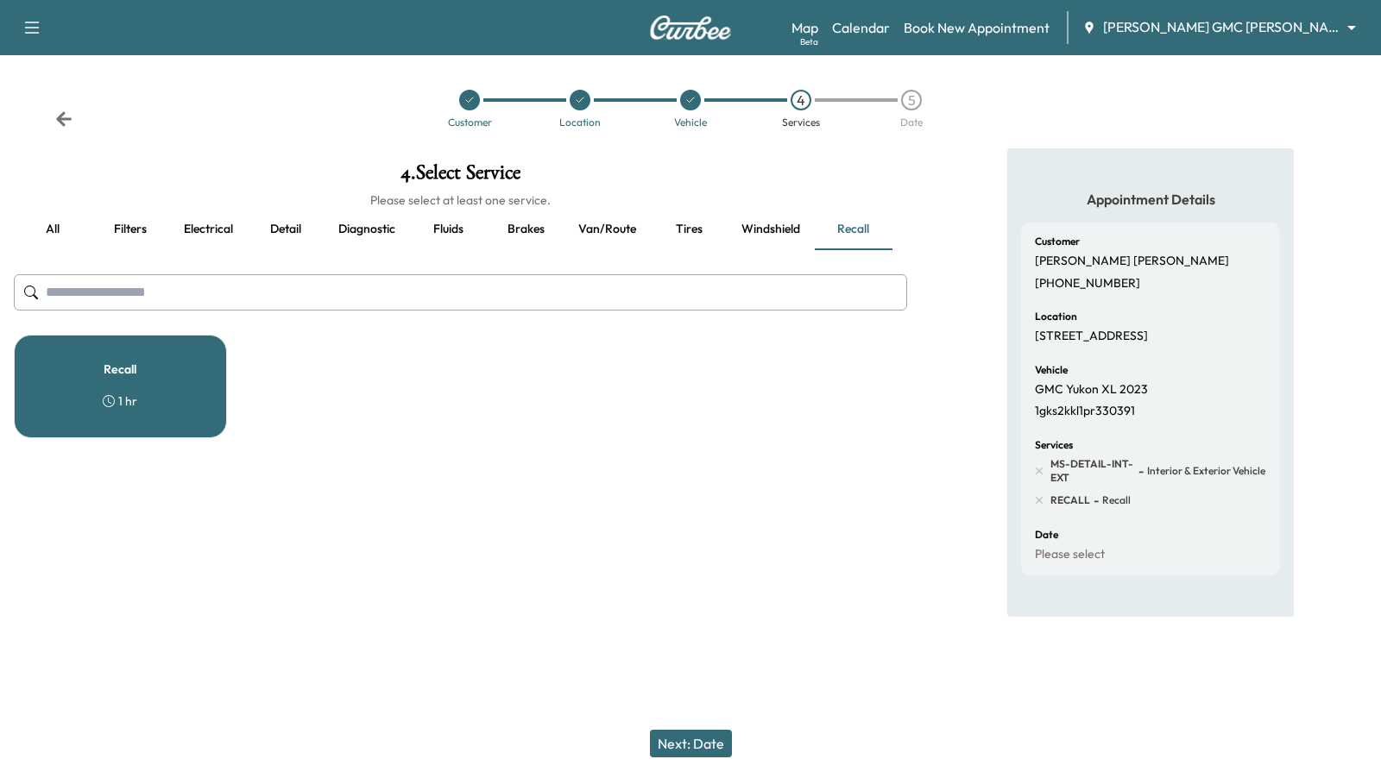
click at [697, 744] on button "Next: Date" at bounding box center [691, 744] width 82 height 28
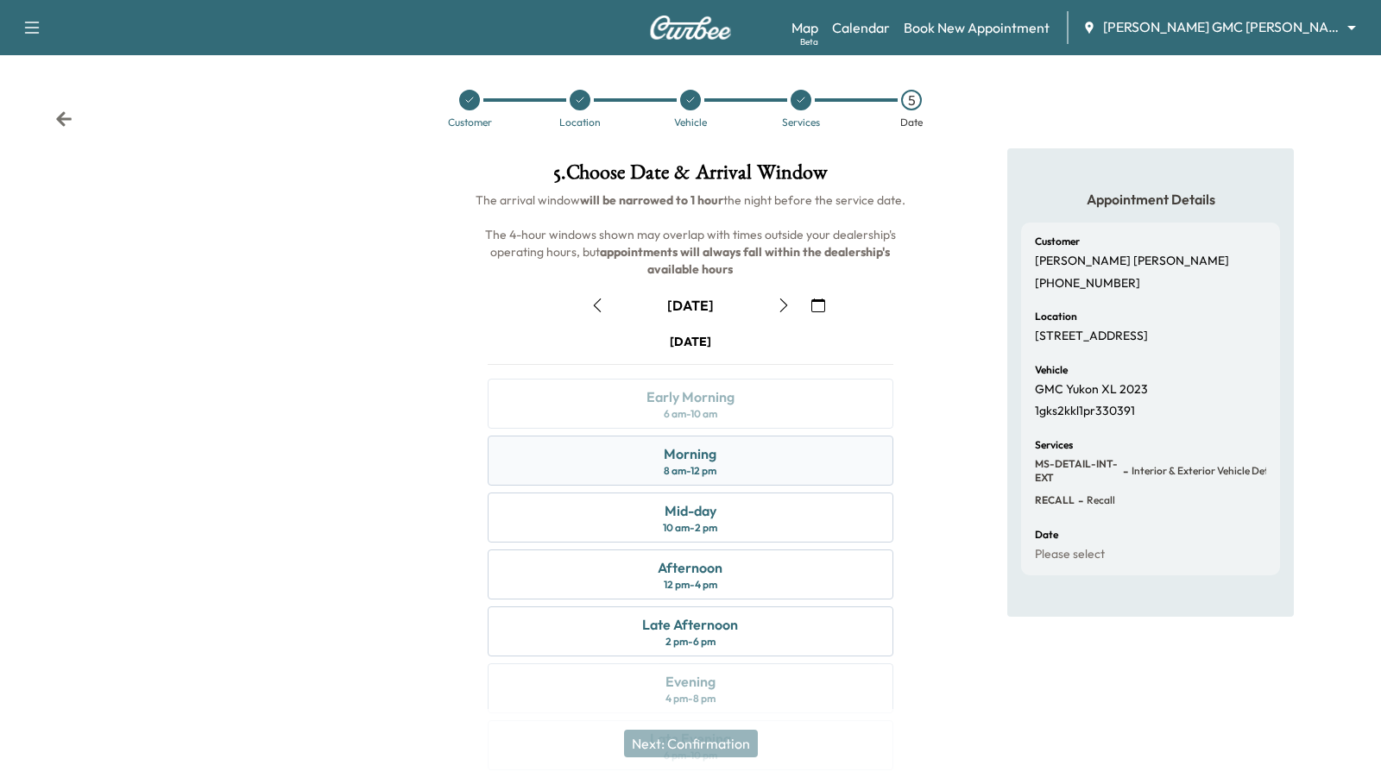
click at [721, 476] on div "Morning 8 am - 12 pm" at bounding box center [690, 461] width 405 height 50
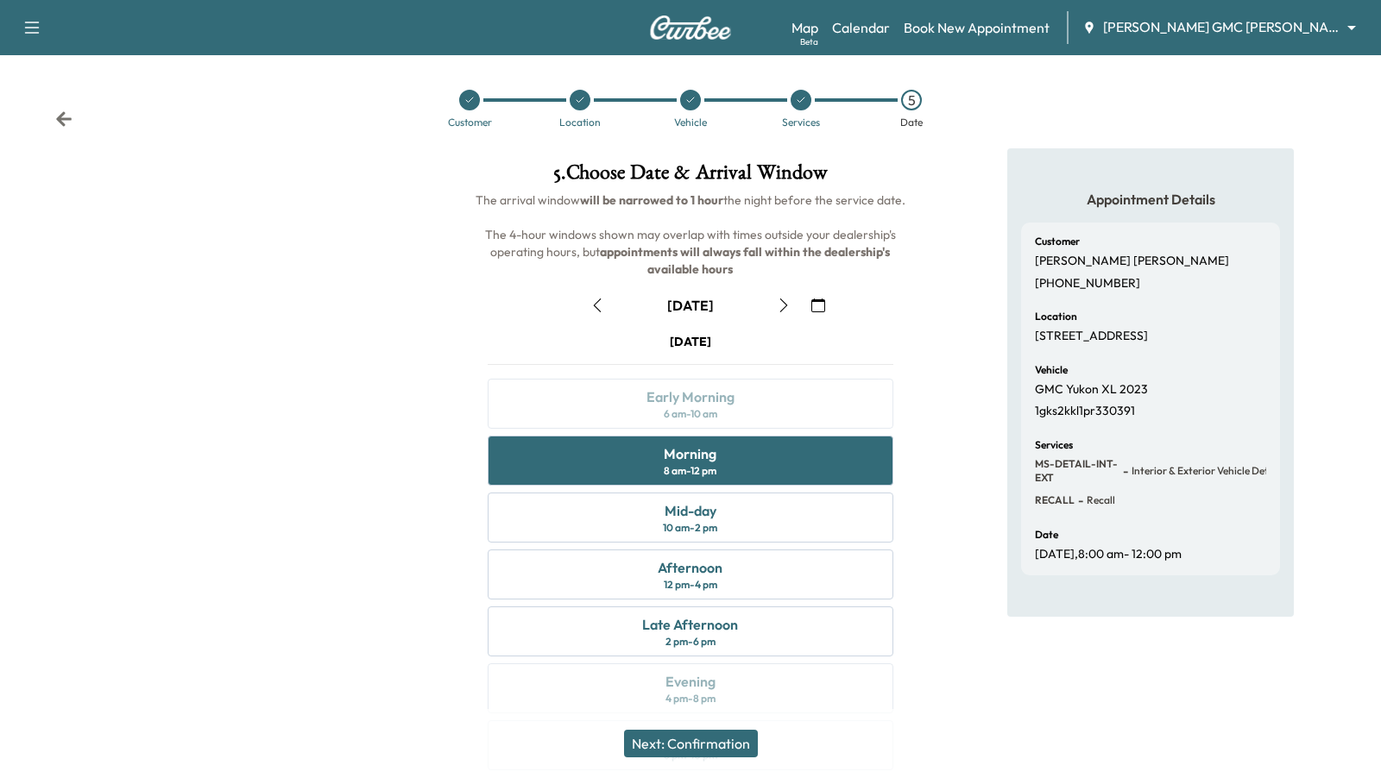
click at [678, 738] on button "Next: Confirmation" at bounding box center [691, 744] width 134 height 28
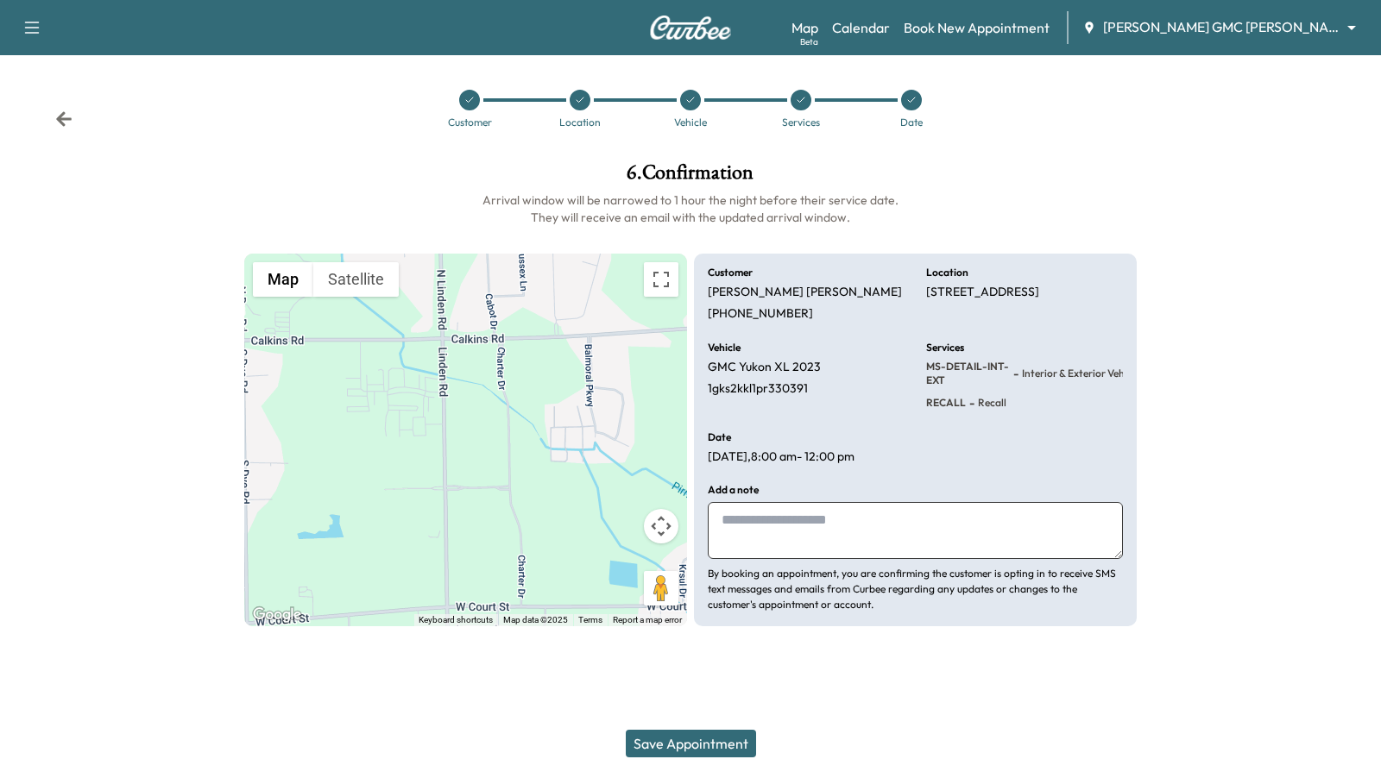
click at [746, 526] on textarea at bounding box center [915, 530] width 415 height 57
type textarea "**********"
click at [706, 747] on button "Save Appointment" at bounding box center [691, 744] width 130 height 28
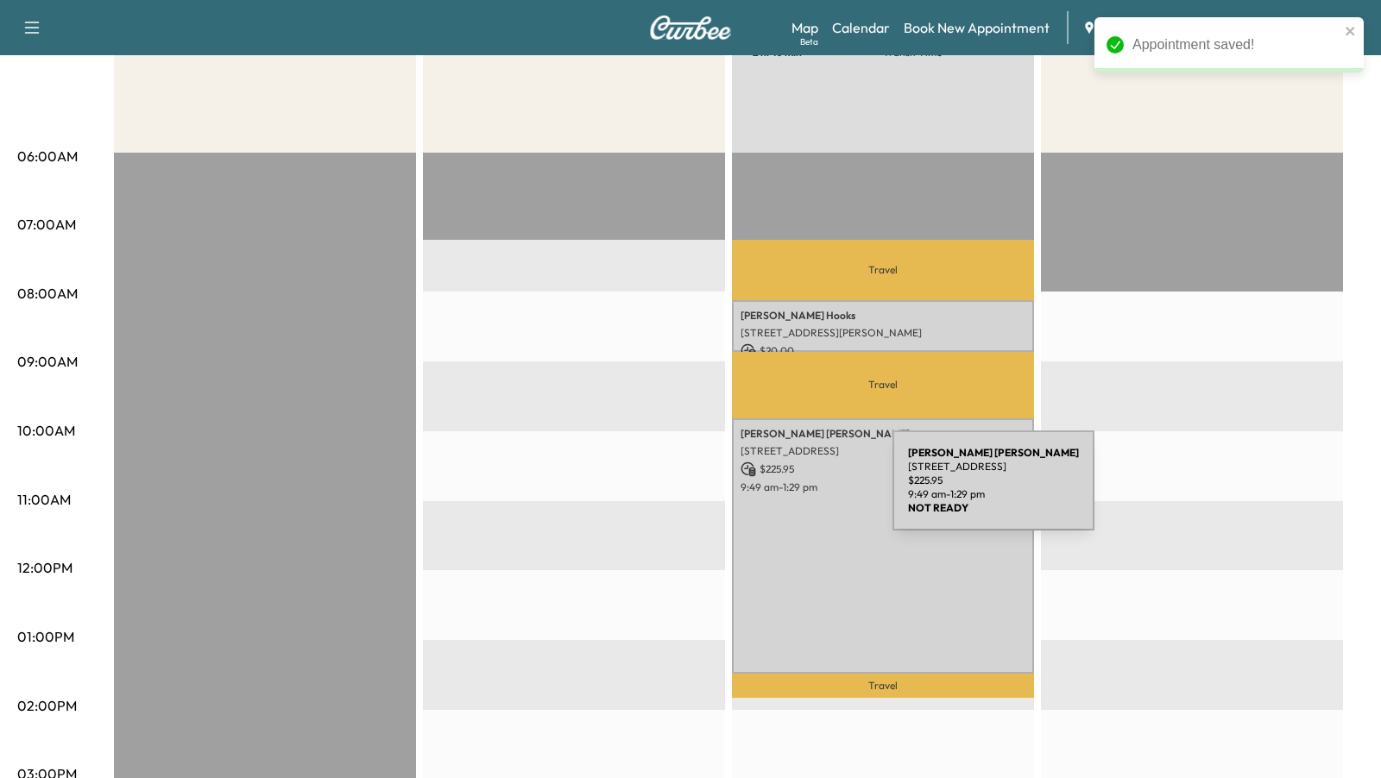
scroll to position [271, 0]
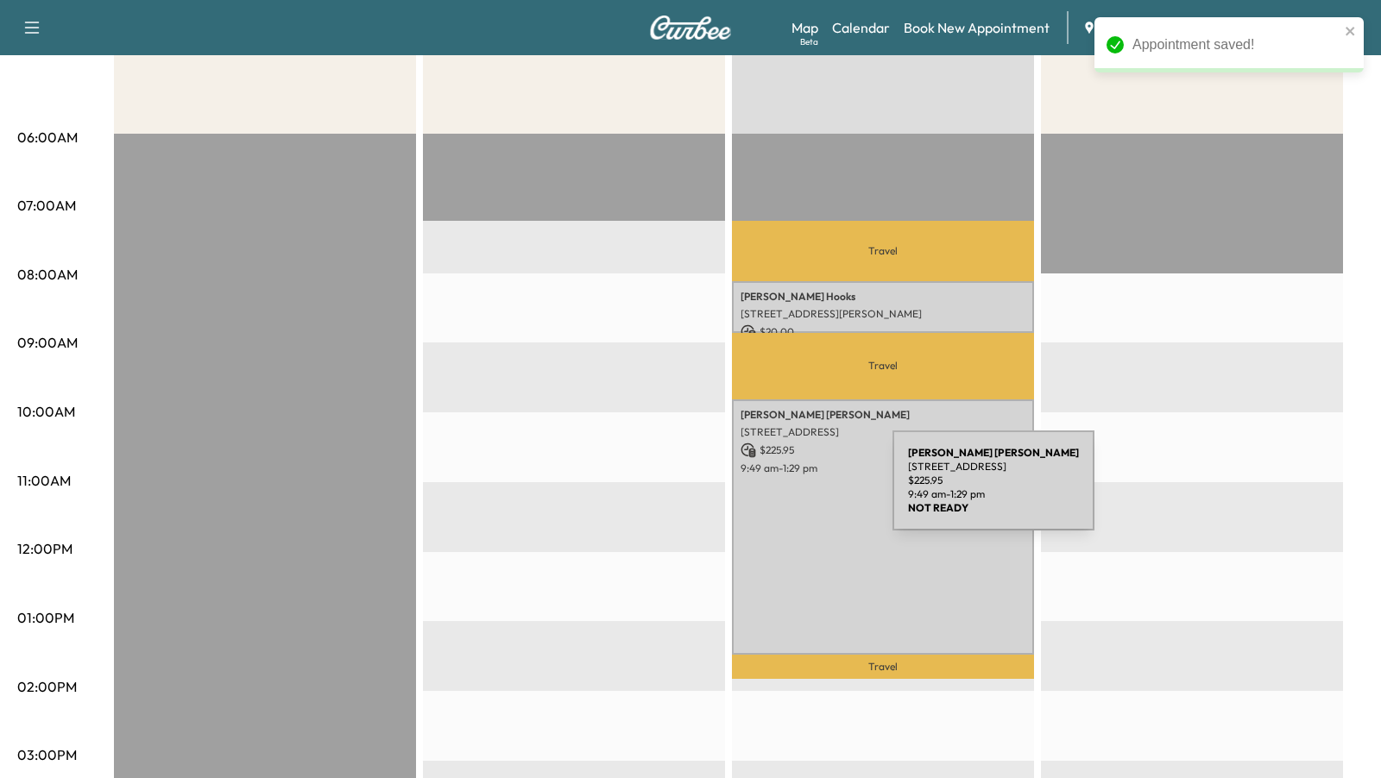
click at [763, 491] on div "[PERSON_NAME] [STREET_ADDRESS] $ 225.95 9:49 am - 1:29 pm" at bounding box center [883, 527] width 302 height 255
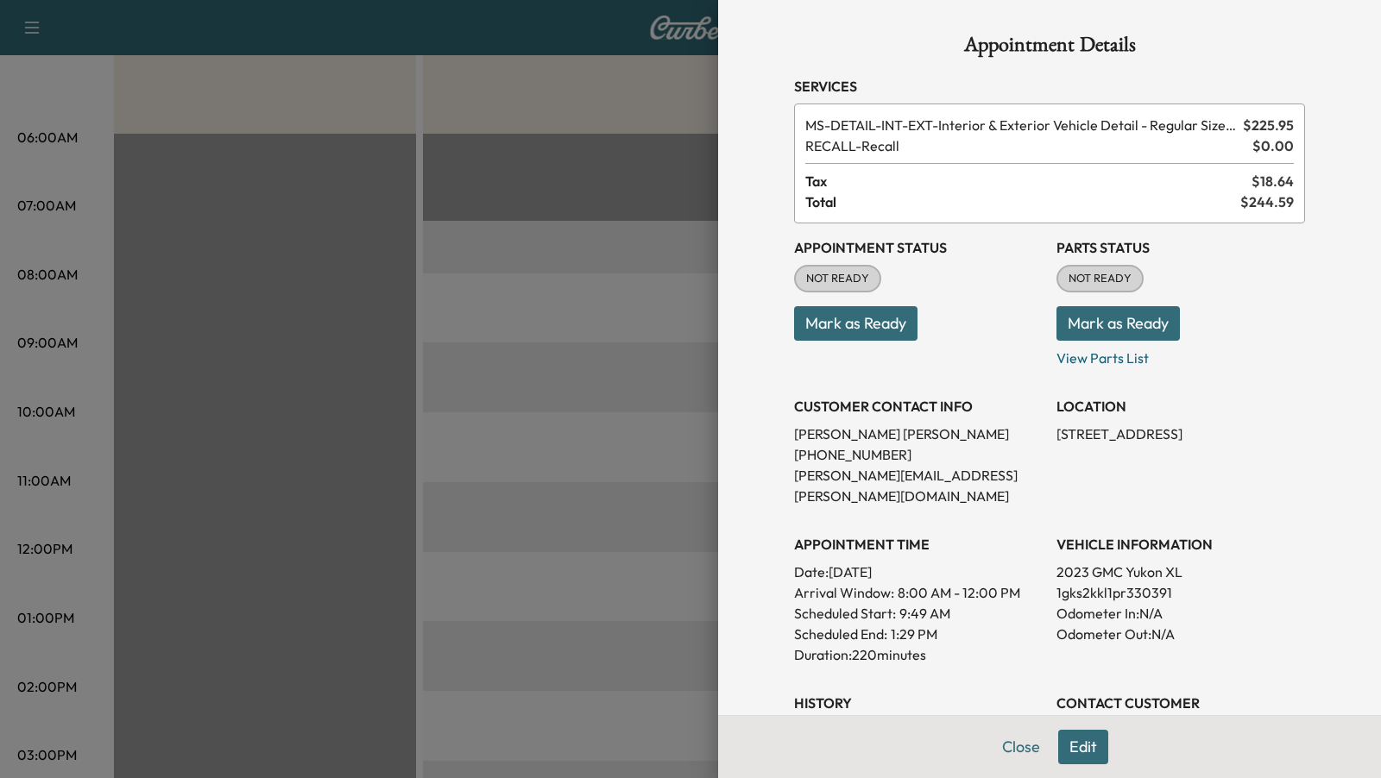
click at [1081, 747] on button "Edit" at bounding box center [1083, 747] width 50 height 35
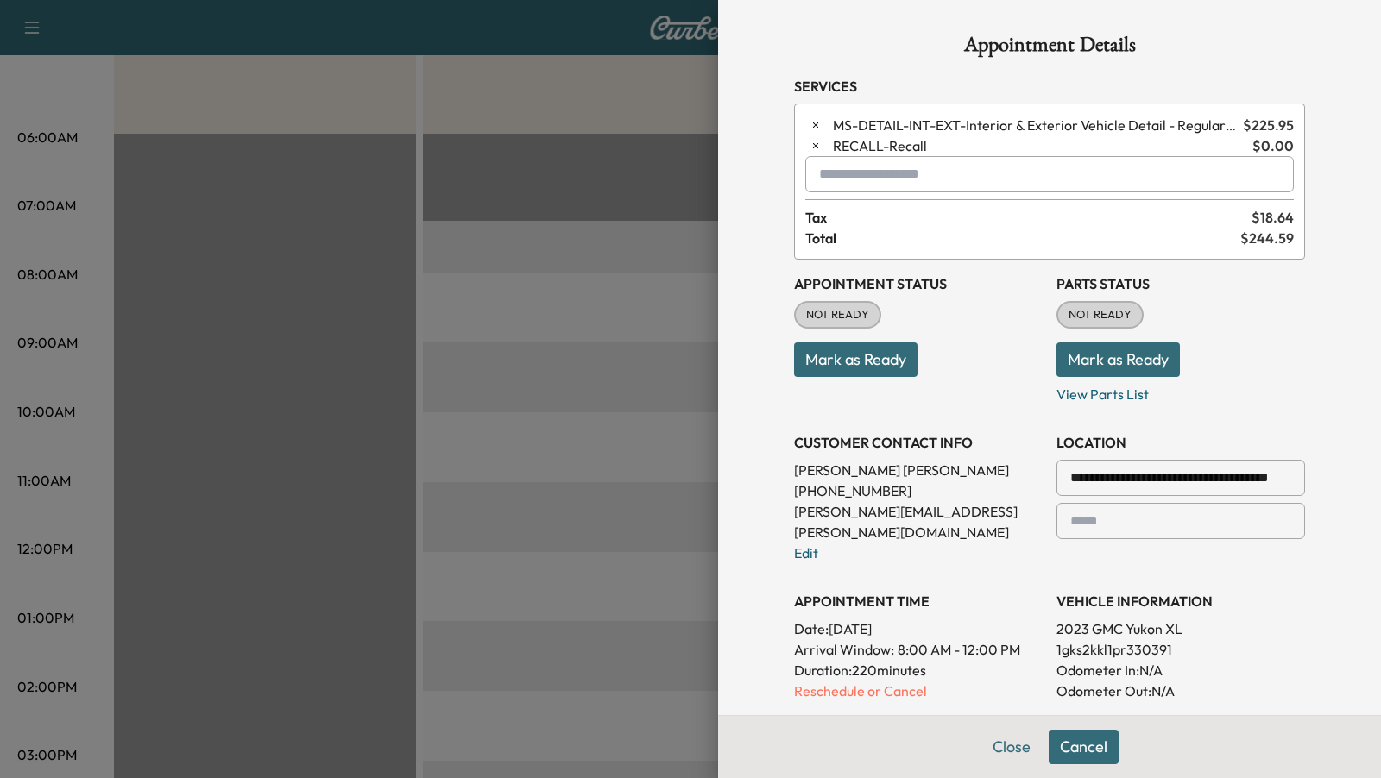
click at [869, 176] on input "text" at bounding box center [1049, 174] width 488 height 36
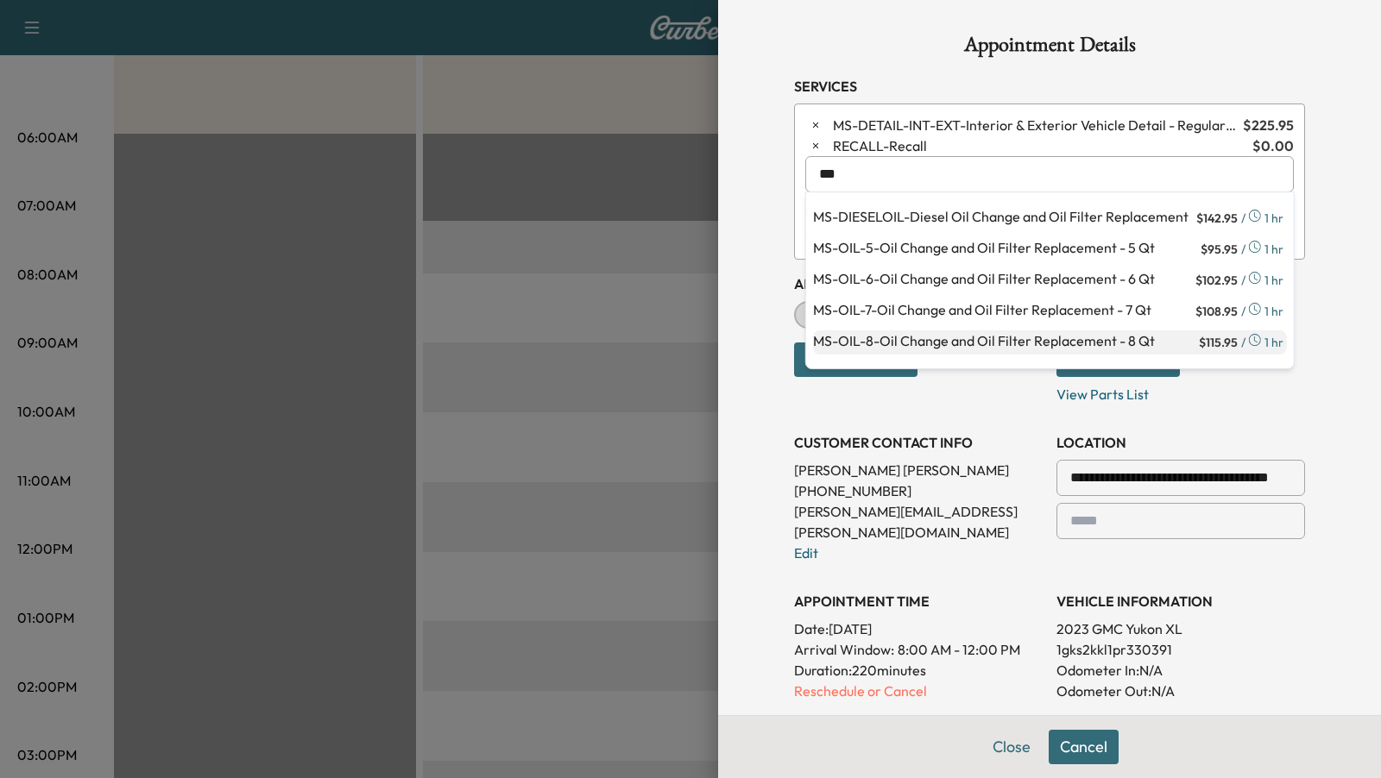
click at [940, 344] on p "MS-OIL-8 - Oil Change and Oil Filter Replacement - 8 Qt" at bounding box center [1004, 343] width 382 height 24
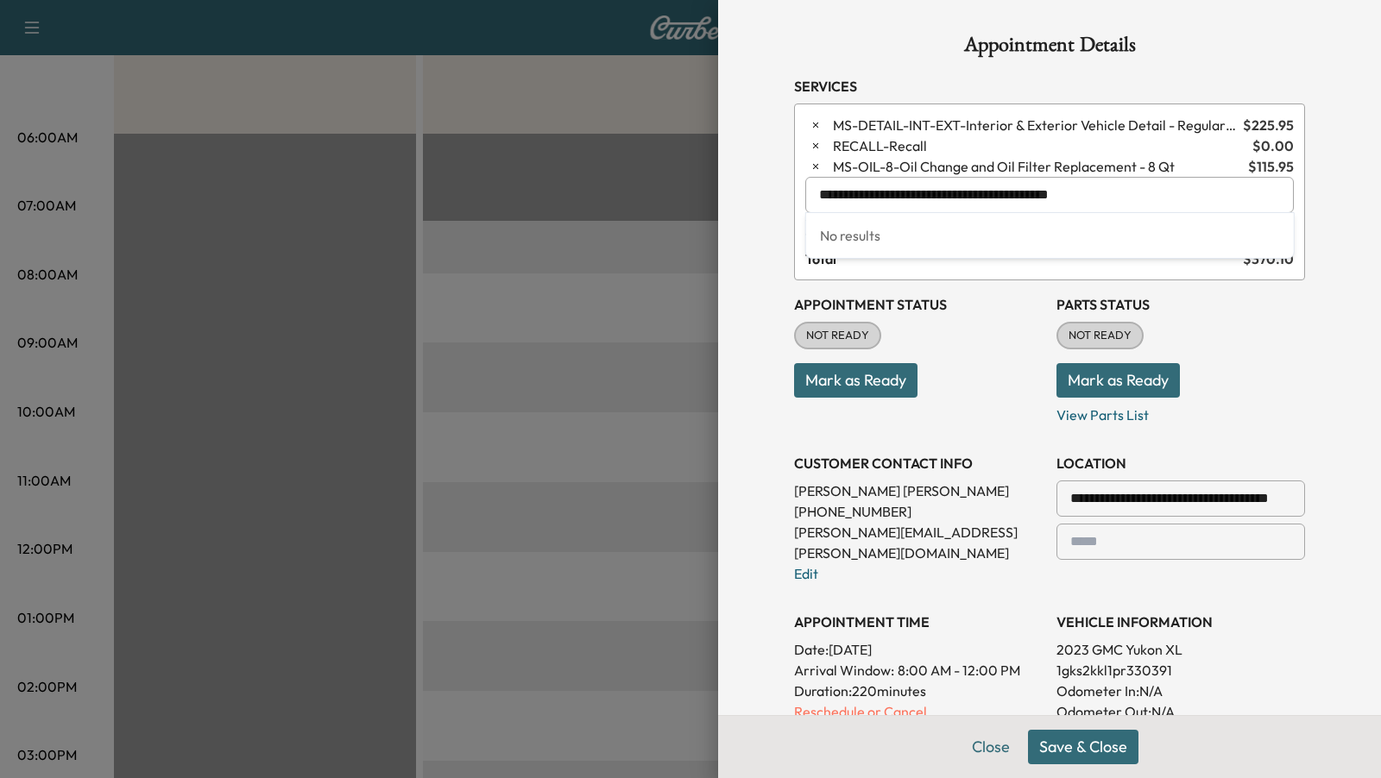
drag, startPoint x: 1108, startPoint y: 194, endPoint x: 804, endPoint y: 213, distance: 304.4
click at [804, 213] on body "Support Log Out Map Beta Calendar Book New Appointment [PERSON_NAME] GMC [PERSO…" at bounding box center [690, 118] width 1381 height 778
drag, startPoint x: 1104, startPoint y: 185, endPoint x: 810, endPoint y: 184, distance: 294.3
click at [810, 184] on input "**********" at bounding box center [1049, 195] width 488 height 36
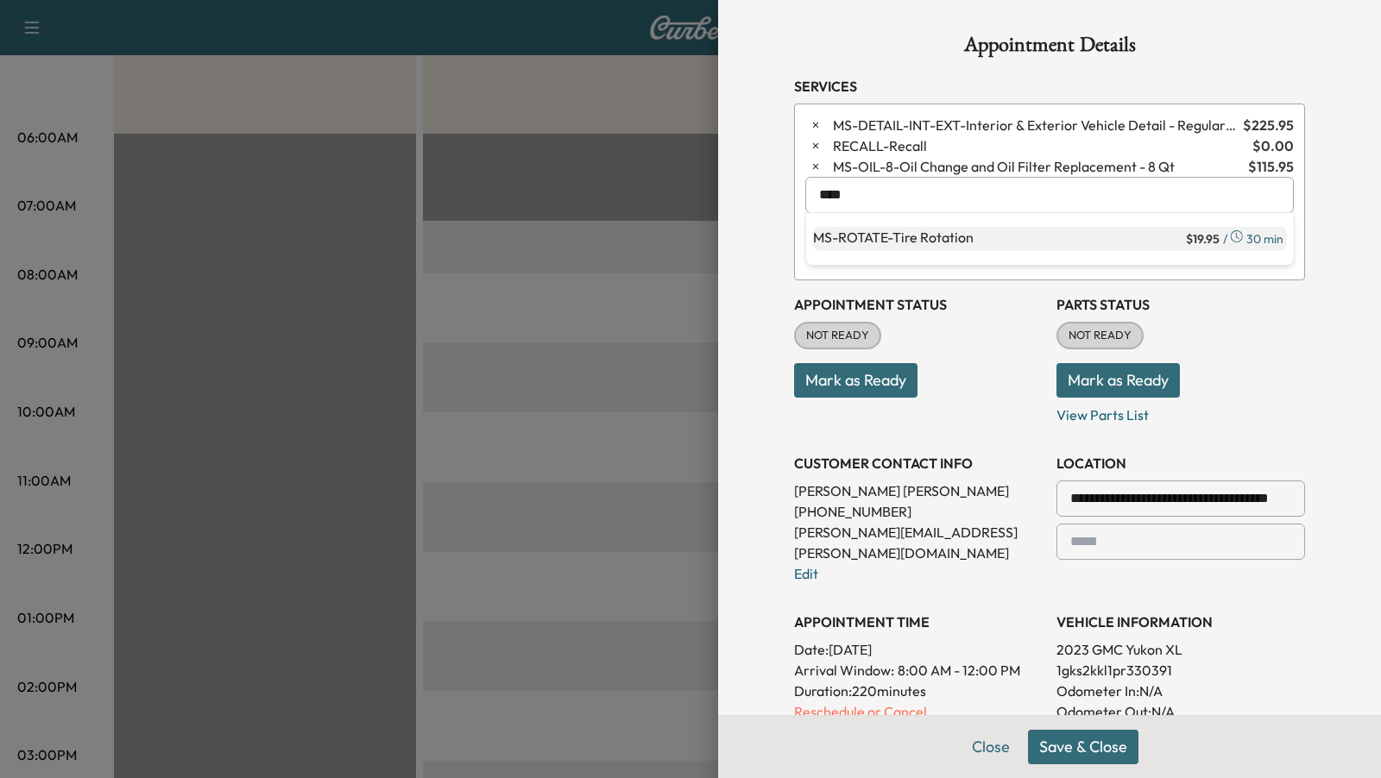
click at [916, 235] on p "MS-ROTATE - Tire Rotation" at bounding box center [997, 239] width 369 height 24
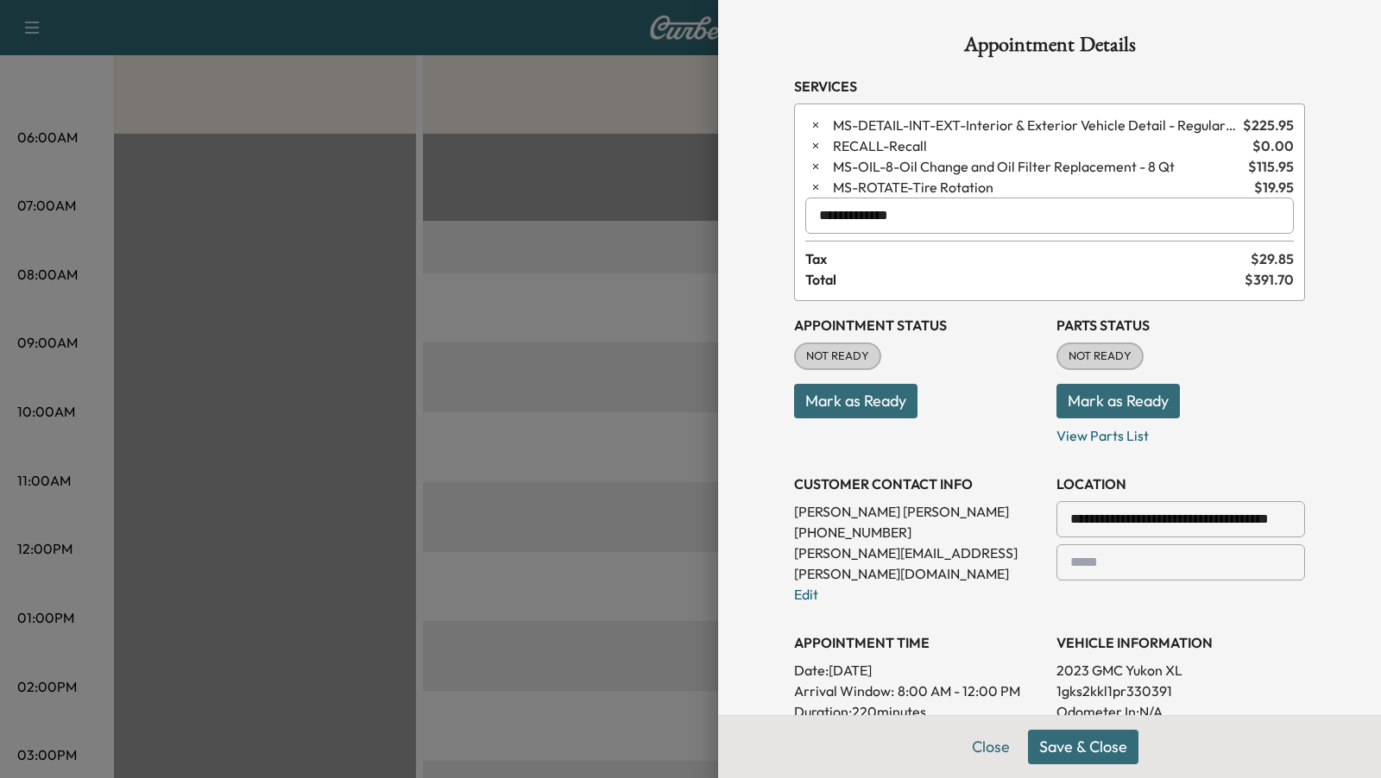
type input "**********"
click at [1096, 751] on button "Save & Close" at bounding box center [1083, 747] width 110 height 35
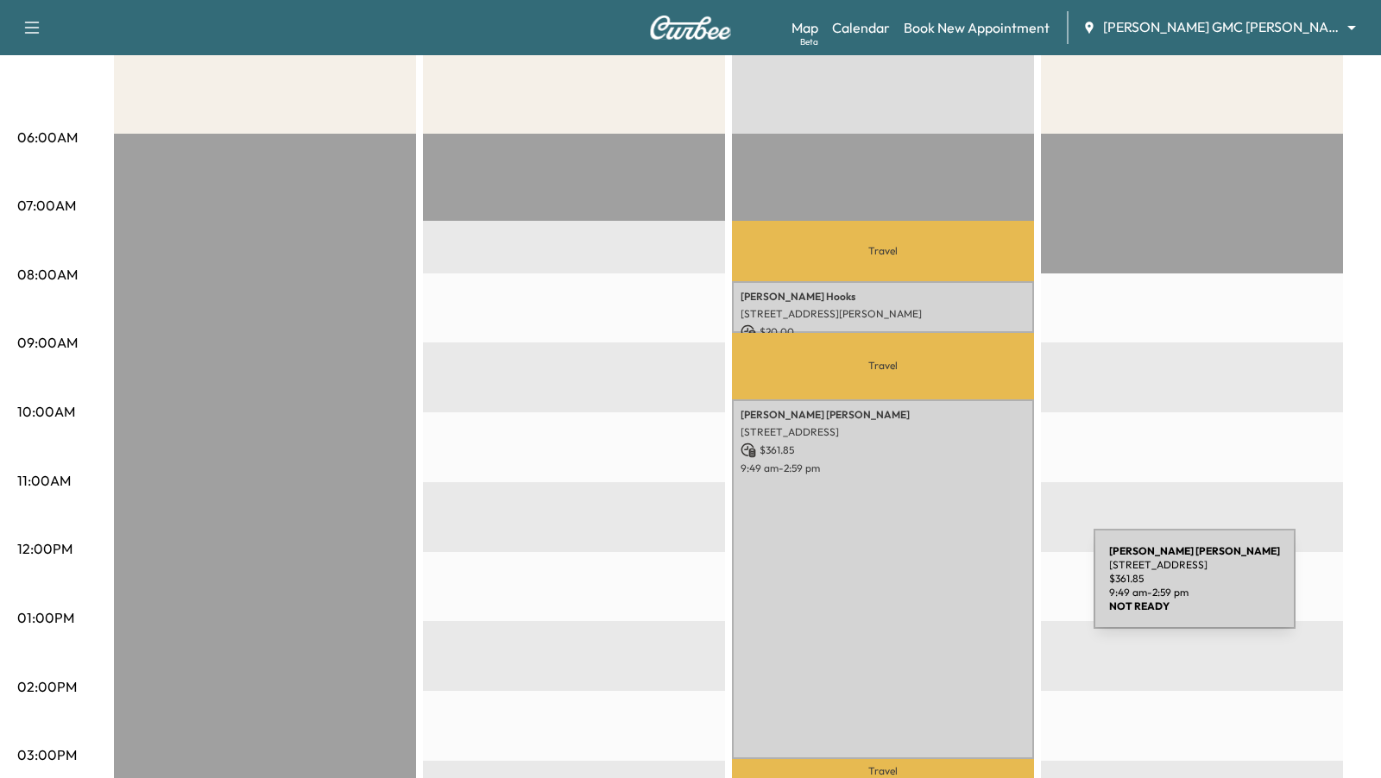
click at [962, 589] on div "[PERSON_NAME] [STREET_ADDRESS] $ 361.85 9:49 am - 2:59 pm" at bounding box center [883, 580] width 302 height 360
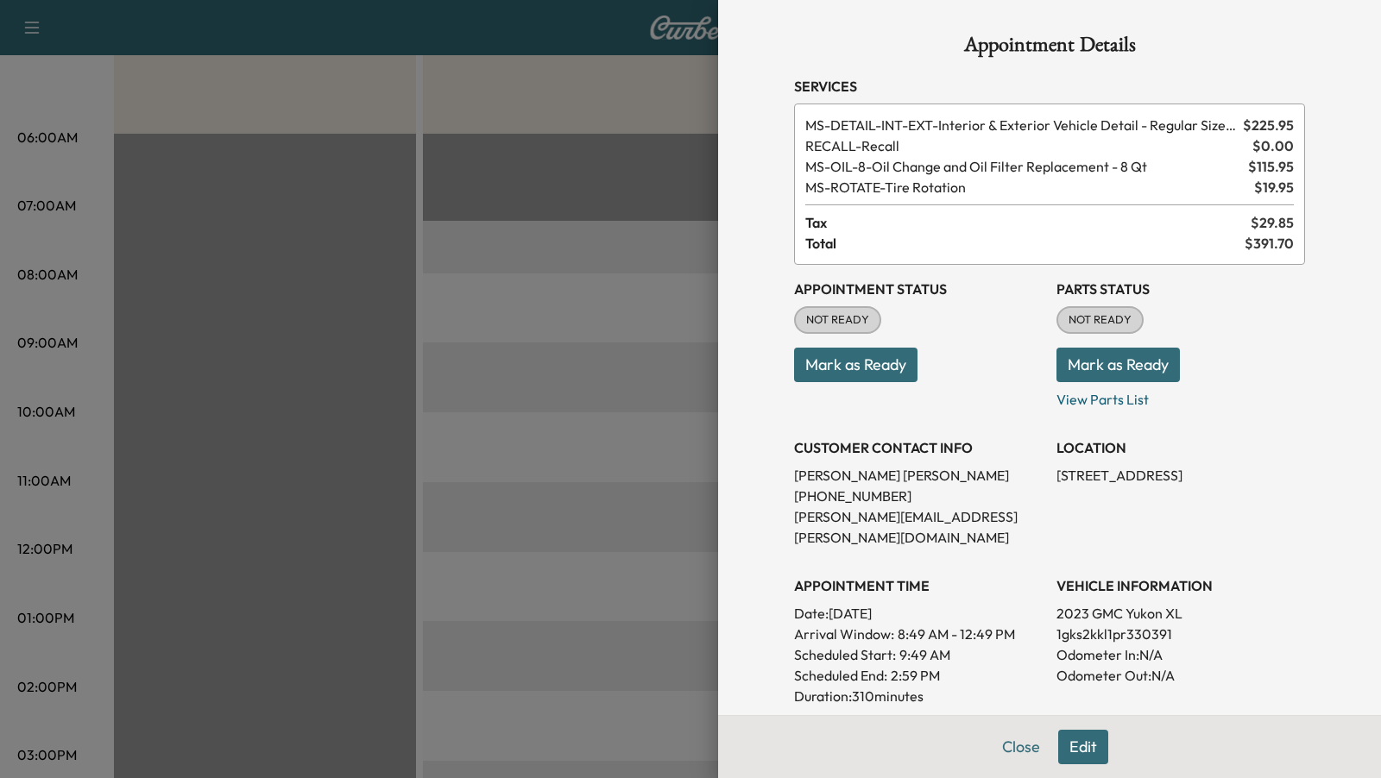
click at [558, 288] on div at bounding box center [690, 389] width 1381 height 778
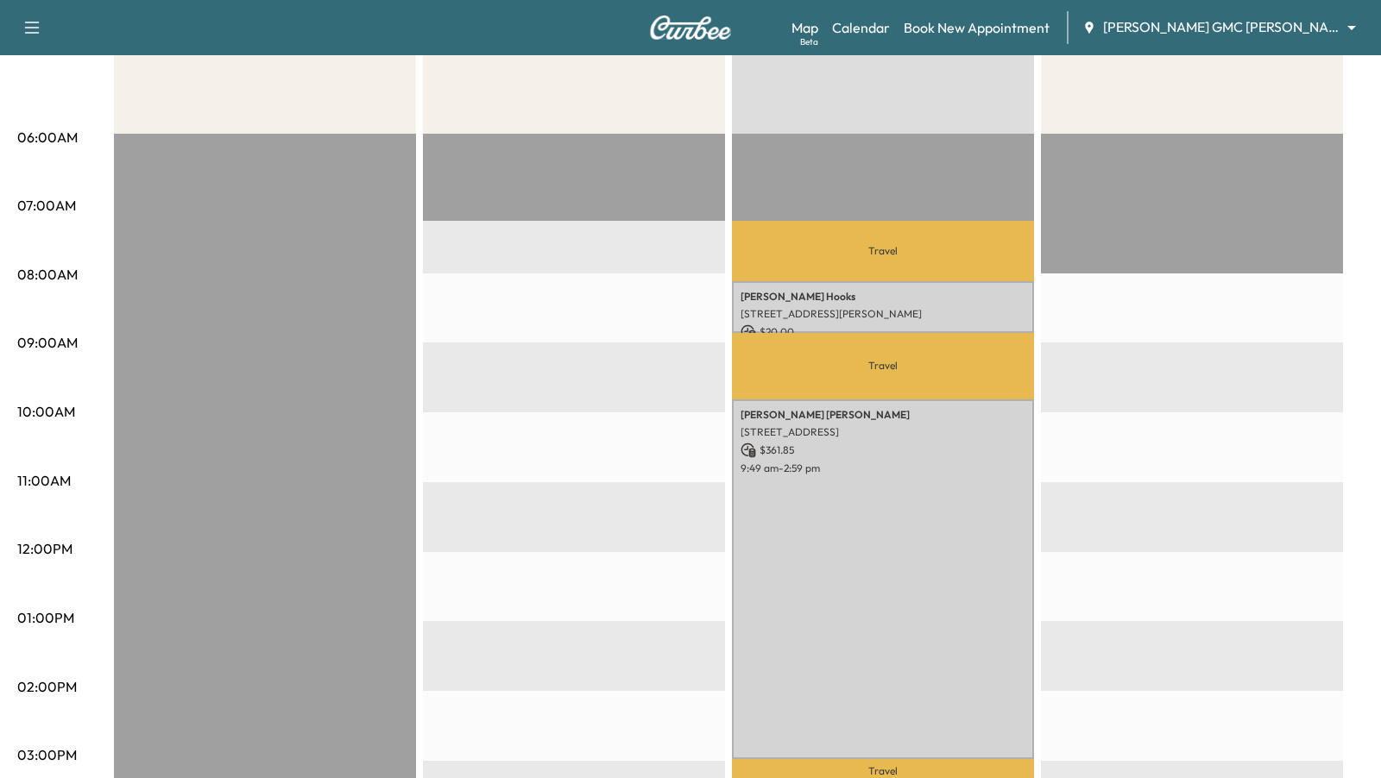
click at [22, 23] on icon "button" at bounding box center [32, 27] width 21 height 21
click at [890, 36] on link "Calendar" at bounding box center [861, 27] width 58 height 21
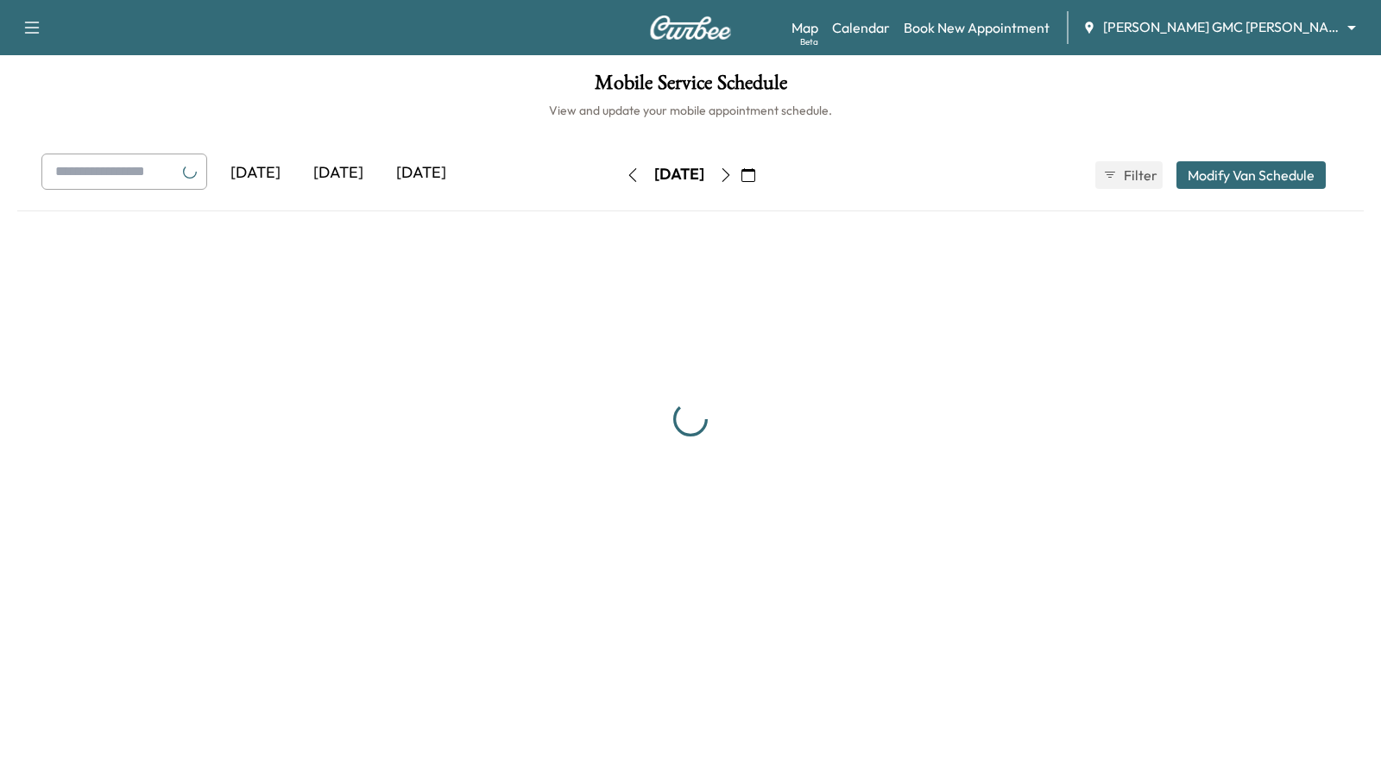
click at [17, 30] on button "button" at bounding box center [32, 28] width 36 height 28
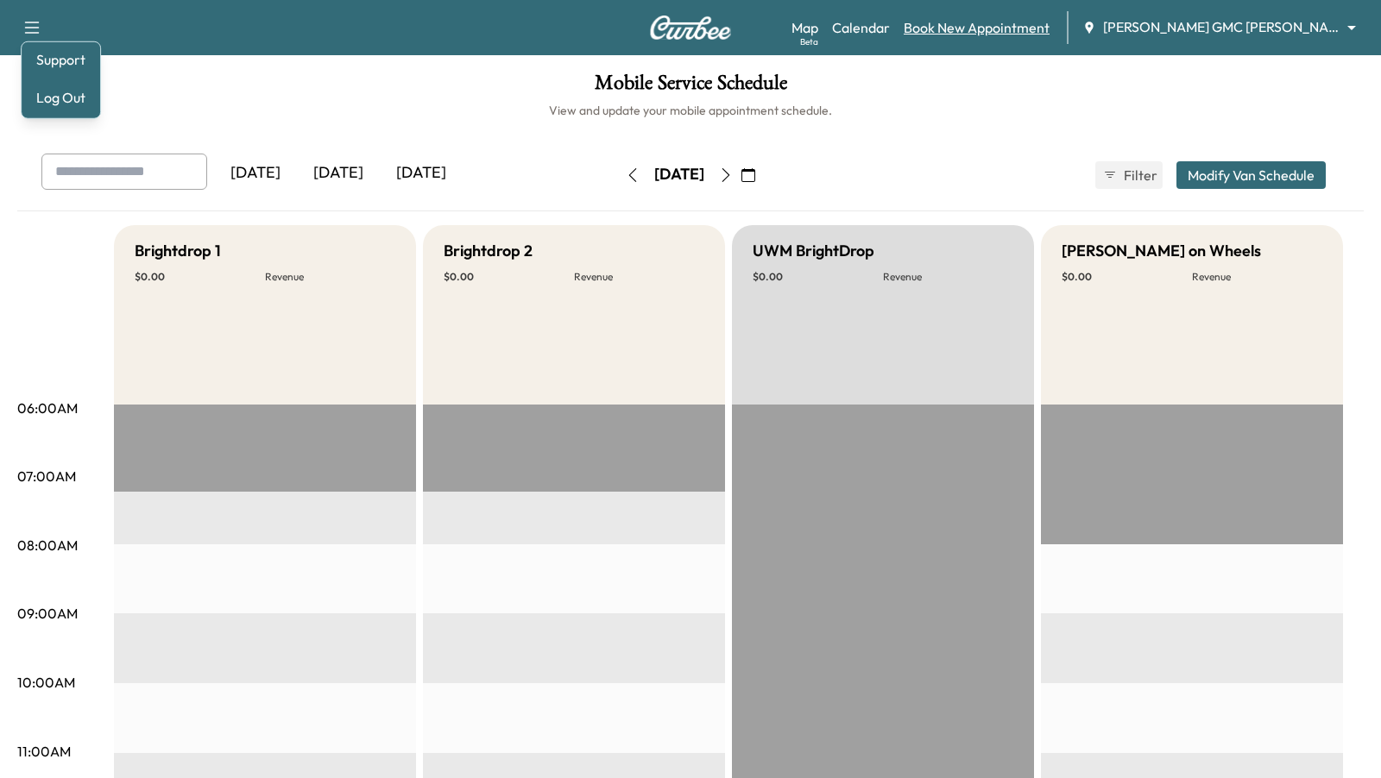
click at [1049, 23] on link "Book New Appointment" at bounding box center [977, 27] width 146 height 21
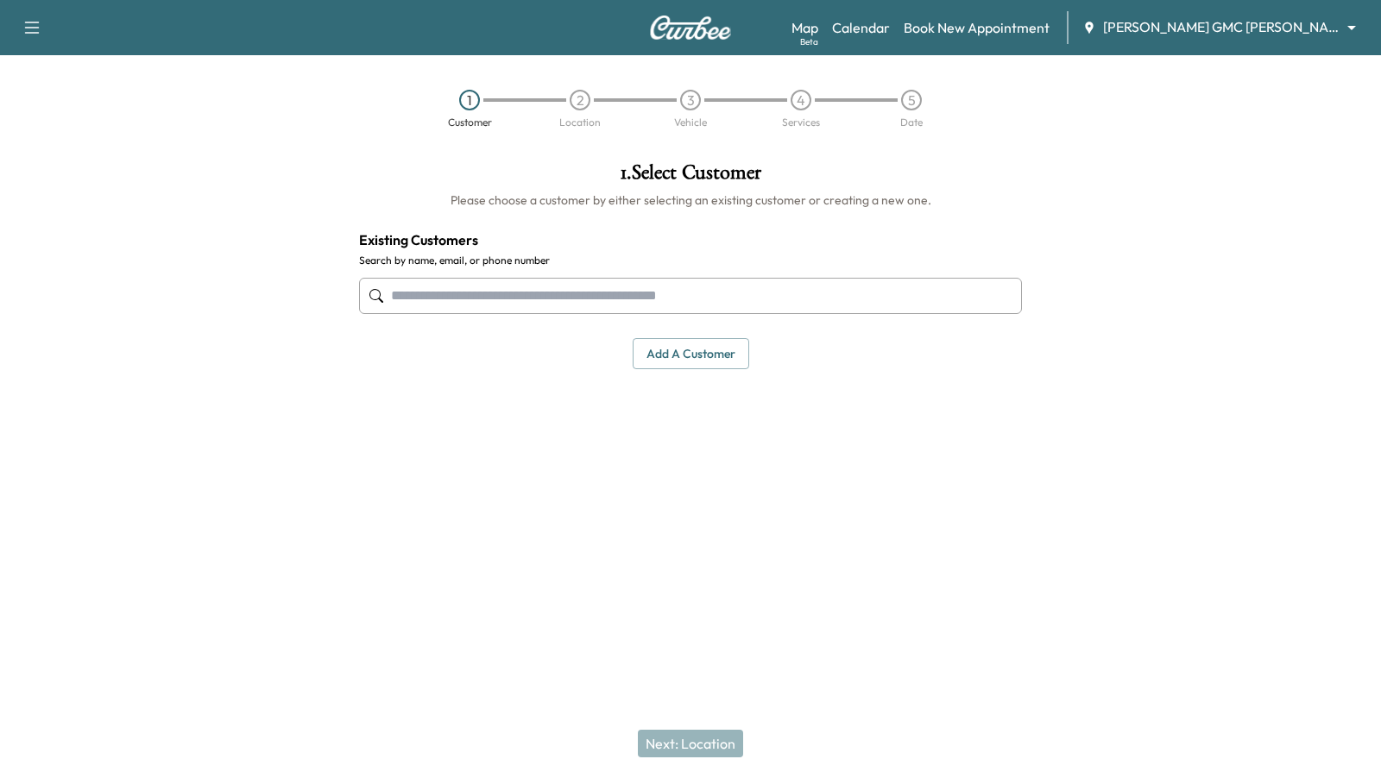
click at [6, 21] on div "Support Log Out Map Beta Calendar Book New Appointment [PERSON_NAME] GMC [PERSO…" at bounding box center [690, 27] width 1381 height 55
click at [16, 26] on button "button" at bounding box center [32, 28] width 36 height 28
click at [826, 27] on div "Support Log Out Map Beta Calendar Book New Appointment [PERSON_NAME] GMC [PERSO…" at bounding box center [690, 27] width 1381 height 55
click at [818, 27] on link "Map Beta" at bounding box center [804, 27] width 27 height 21
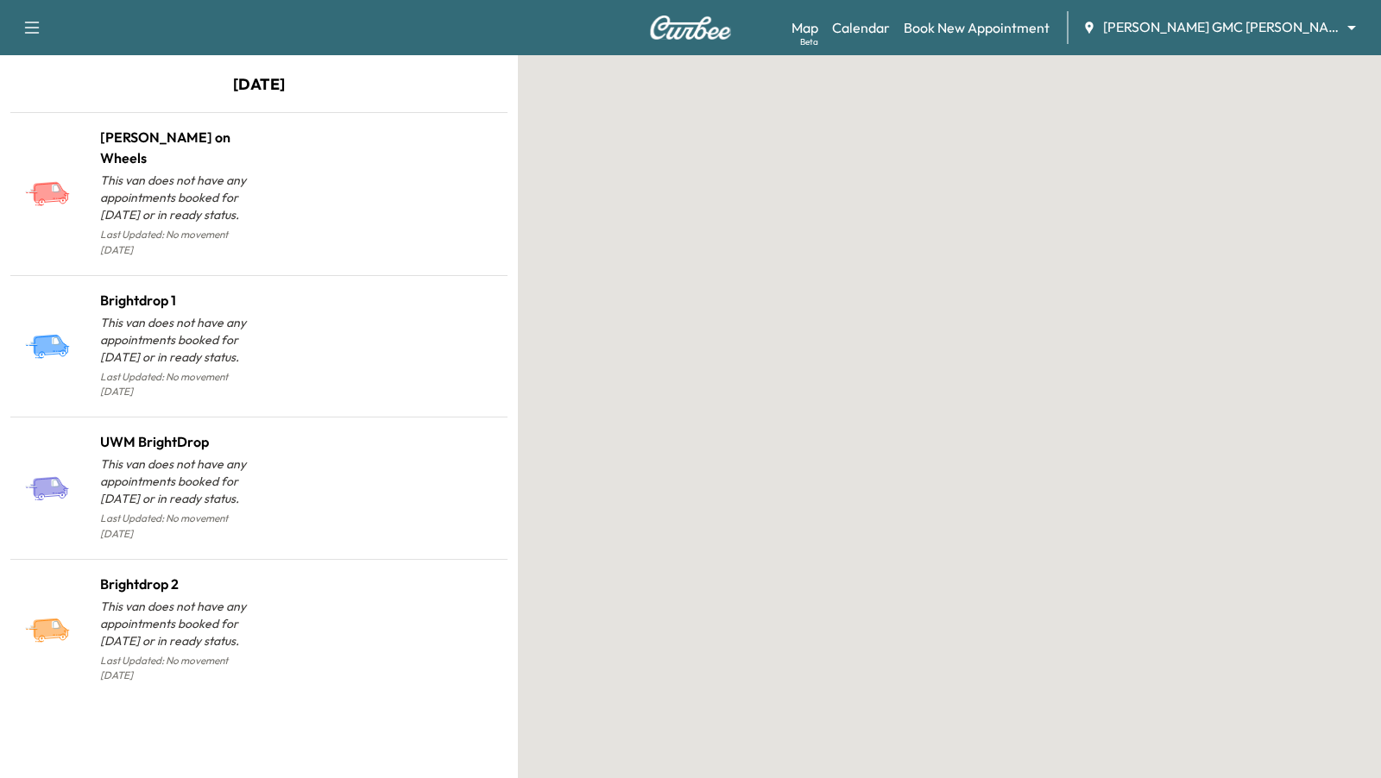
click at [35, 33] on icon "button" at bounding box center [32, 28] width 15 height 12
